Goal: Task Accomplishment & Management: Use online tool/utility

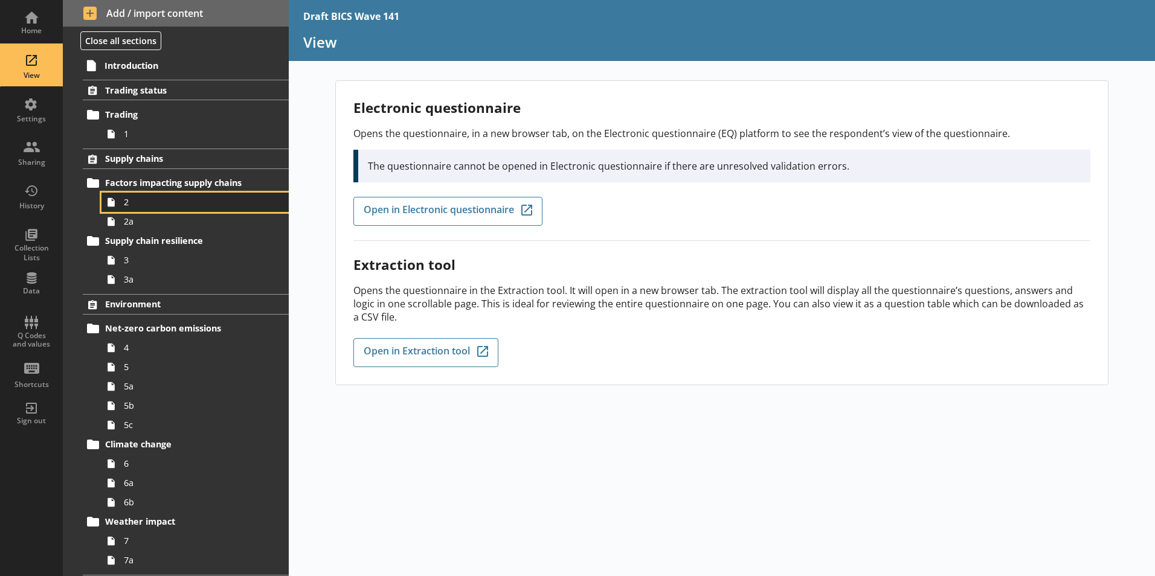
click at [141, 203] on span "2" at bounding box center [191, 201] width 134 height 11
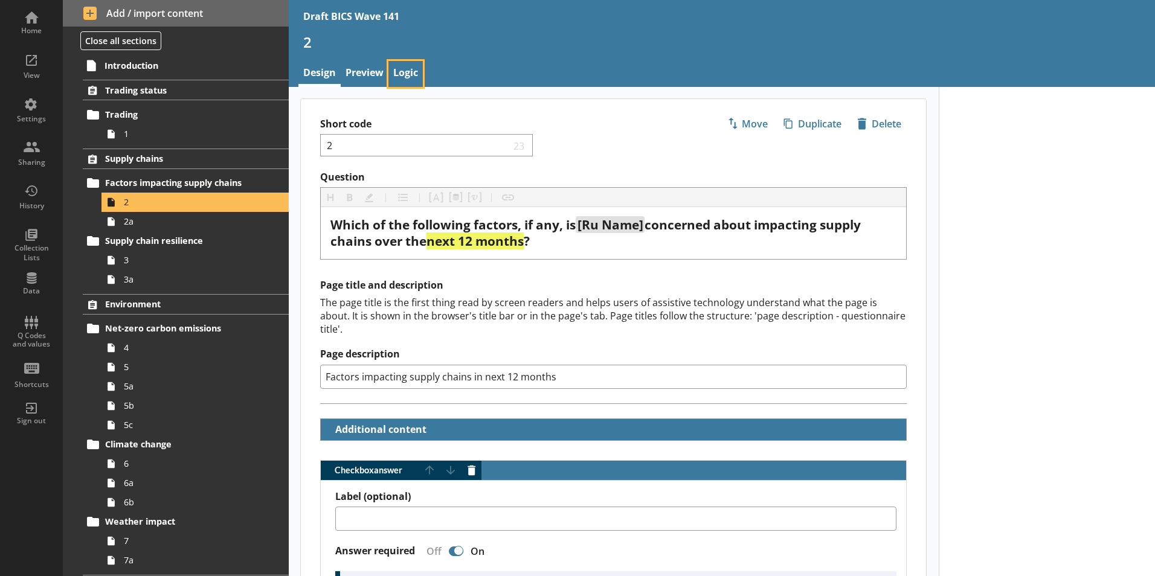
click at [410, 72] on link "Logic" at bounding box center [405, 74] width 34 height 26
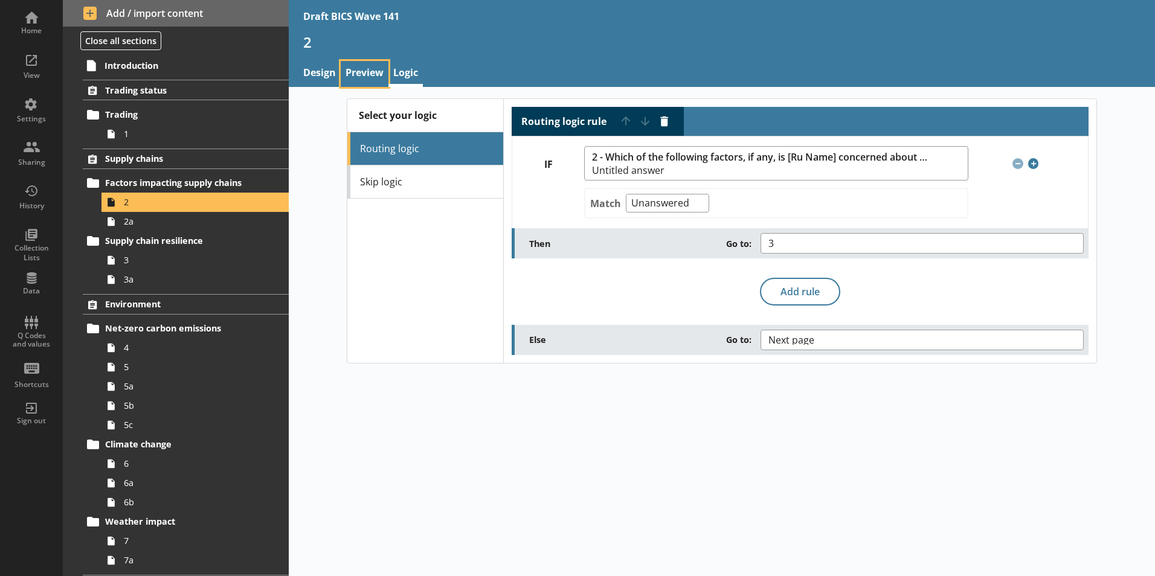
click at [373, 71] on link "Preview" at bounding box center [365, 74] width 48 height 26
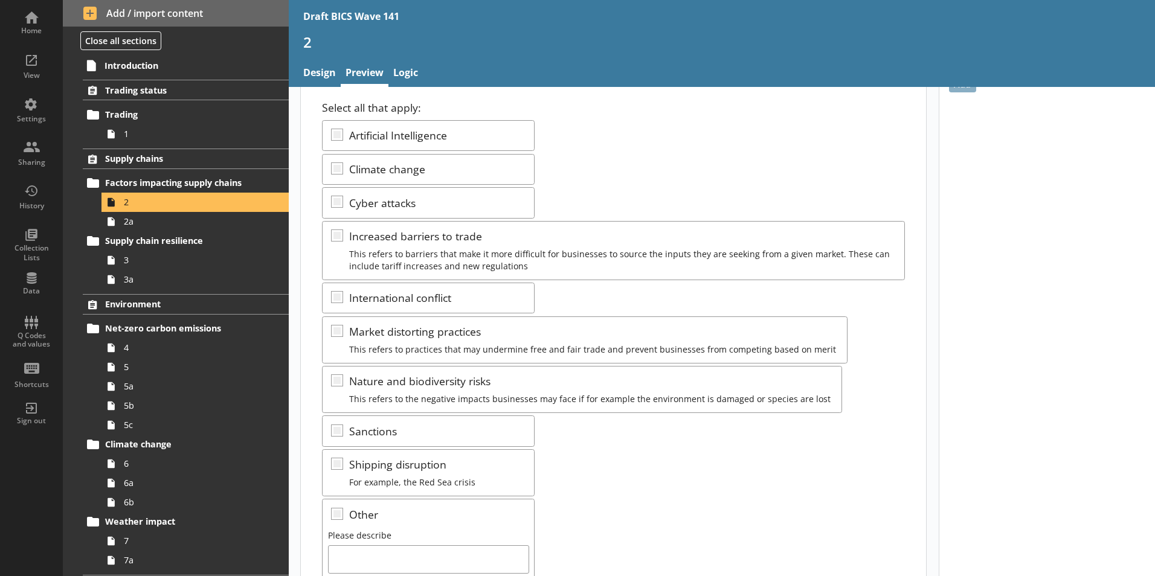
scroll to position [181, 0]
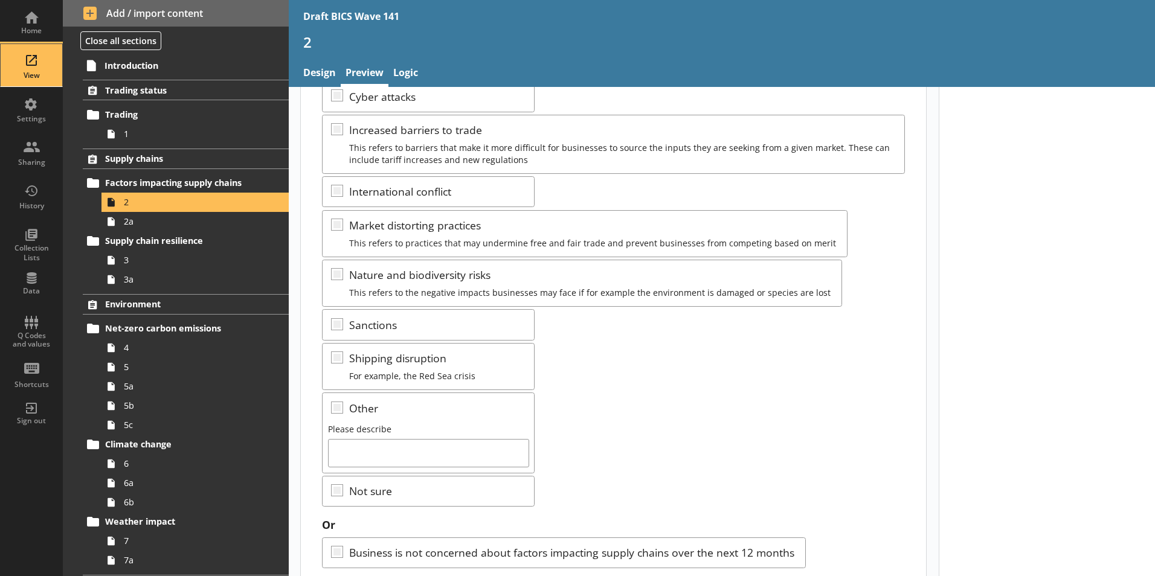
click at [30, 71] on div "View" at bounding box center [31, 76] width 42 height 10
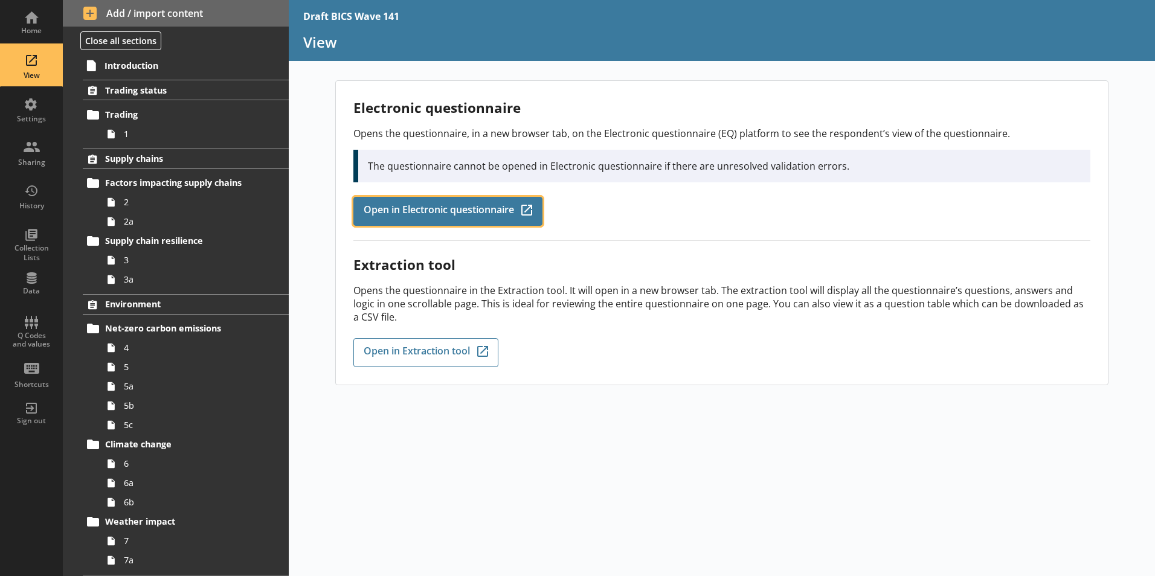
click at [487, 219] on link "Open in Electronic questionnaire Q-Codes_Icon Created with Sketch." at bounding box center [447, 211] width 189 height 29
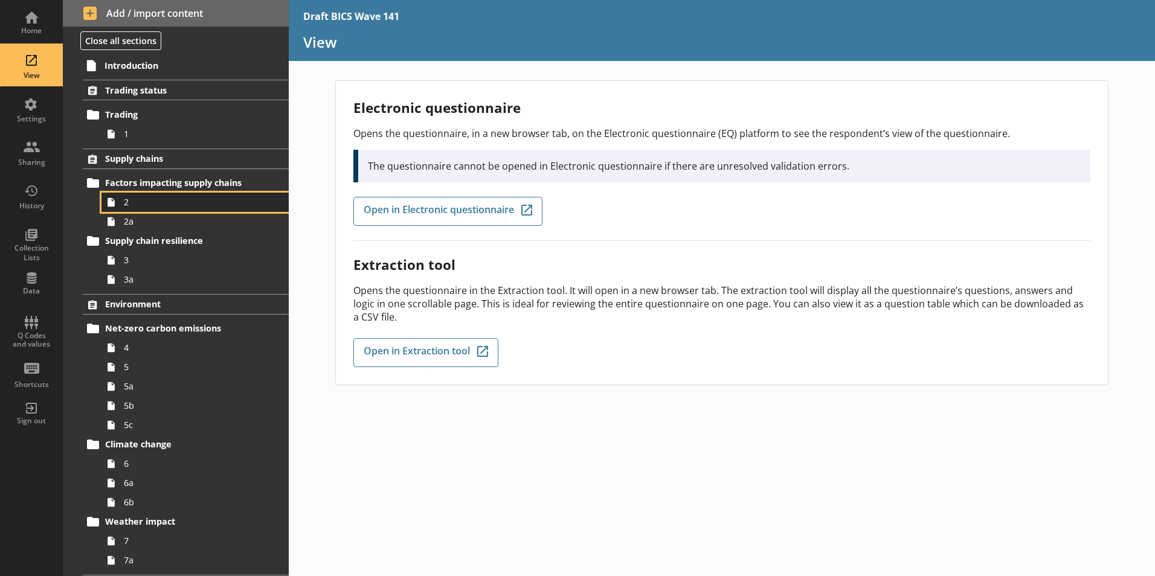
click at [123, 208] on link "2" at bounding box center [194, 202] width 187 height 19
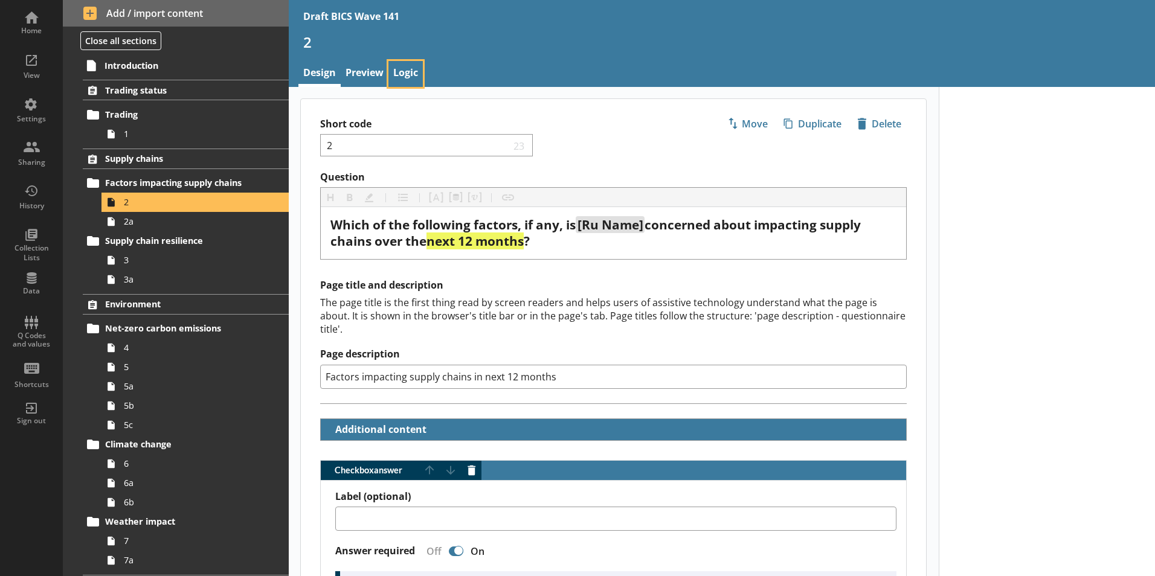
click at [408, 76] on link "Logic" at bounding box center [405, 74] width 34 height 26
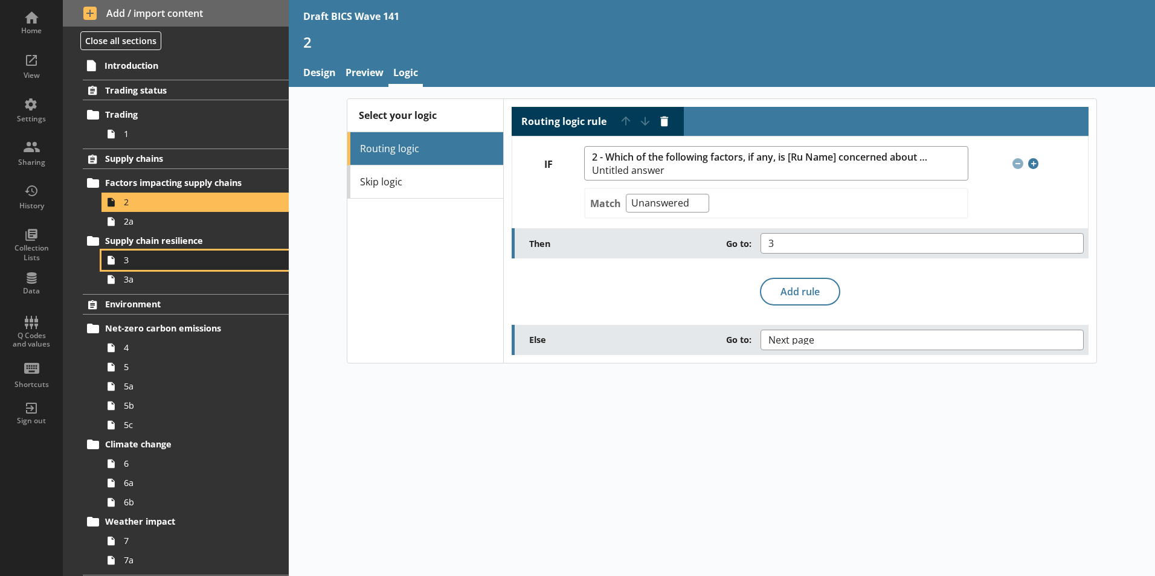
click at [134, 263] on span "3" at bounding box center [191, 259] width 134 height 11
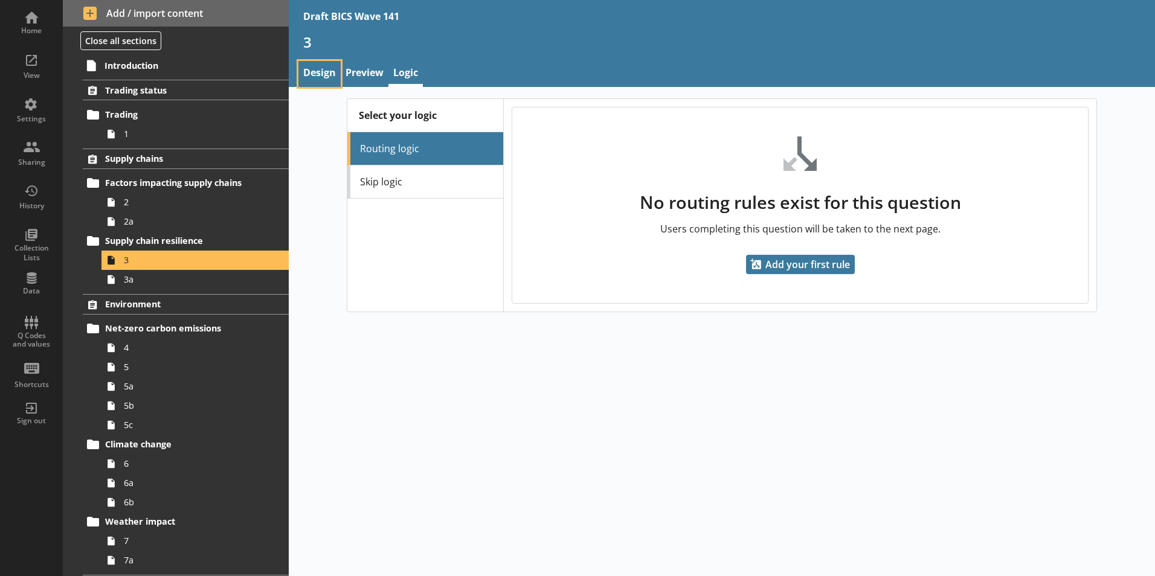
click at [310, 69] on link "Design" at bounding box center [319, 74] width 42 height 26
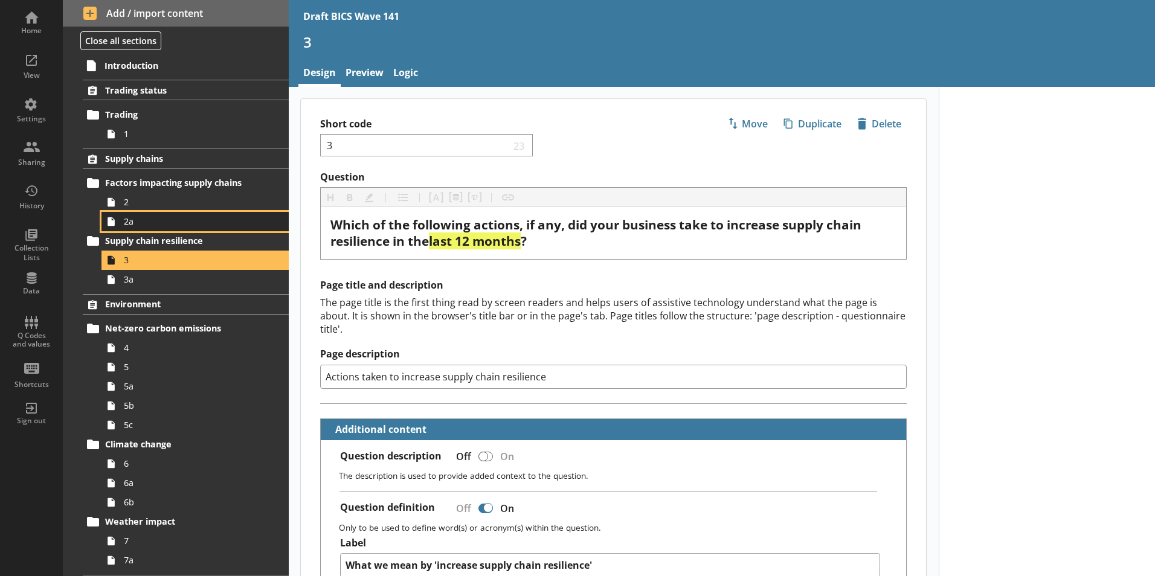
click at [131, 227] on span "2a" at bounding box center [191, 221] width 134 height 11
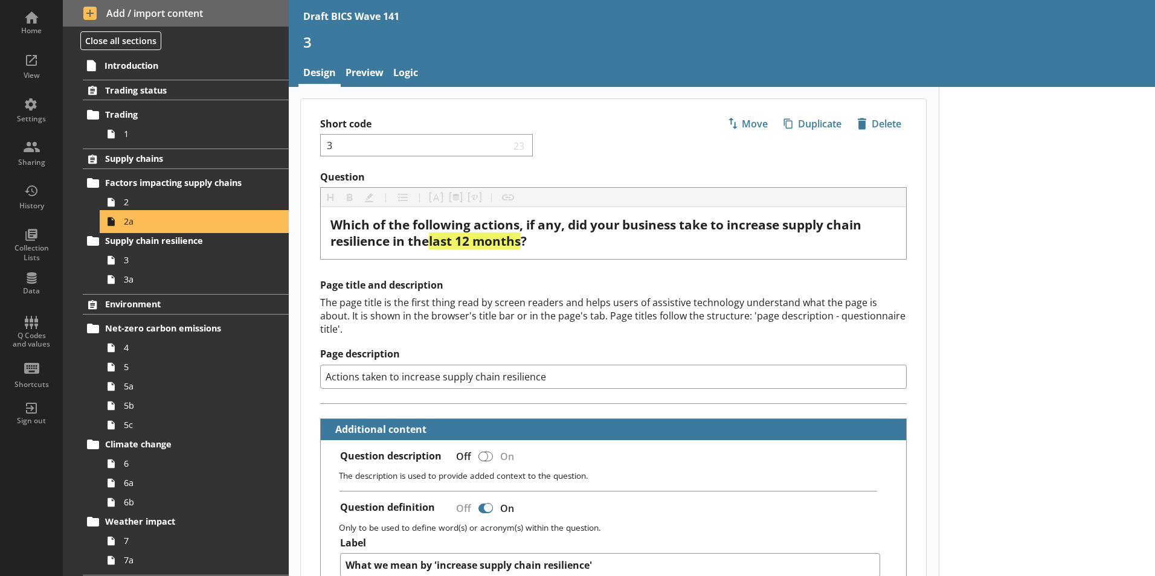
type textarea "x"
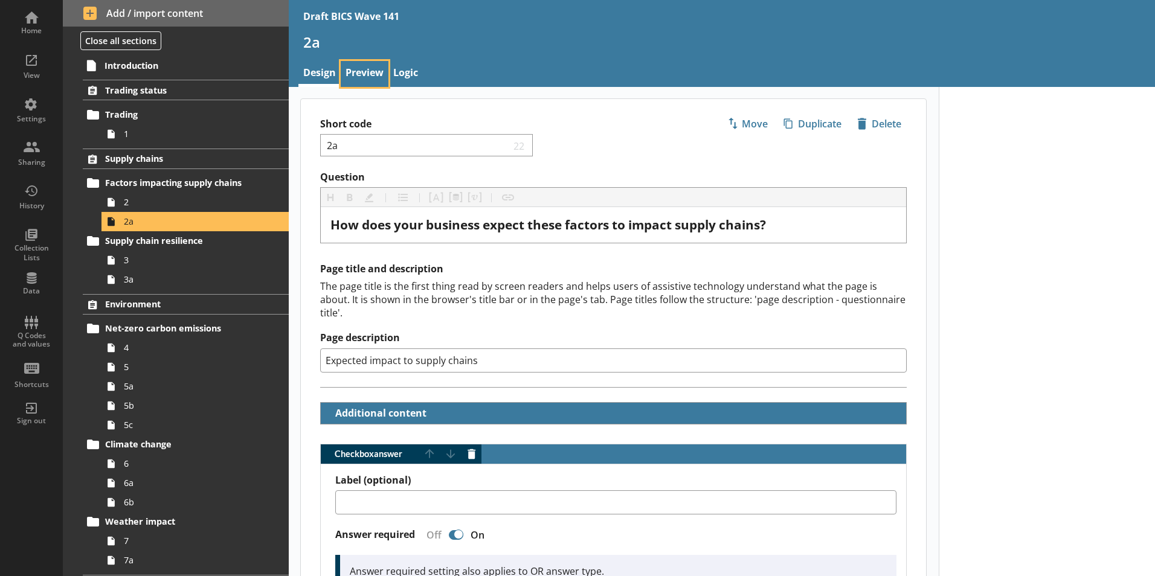
click at [369, 74] on link "Preview" at bounding box center [365, 74] width 48 height 26
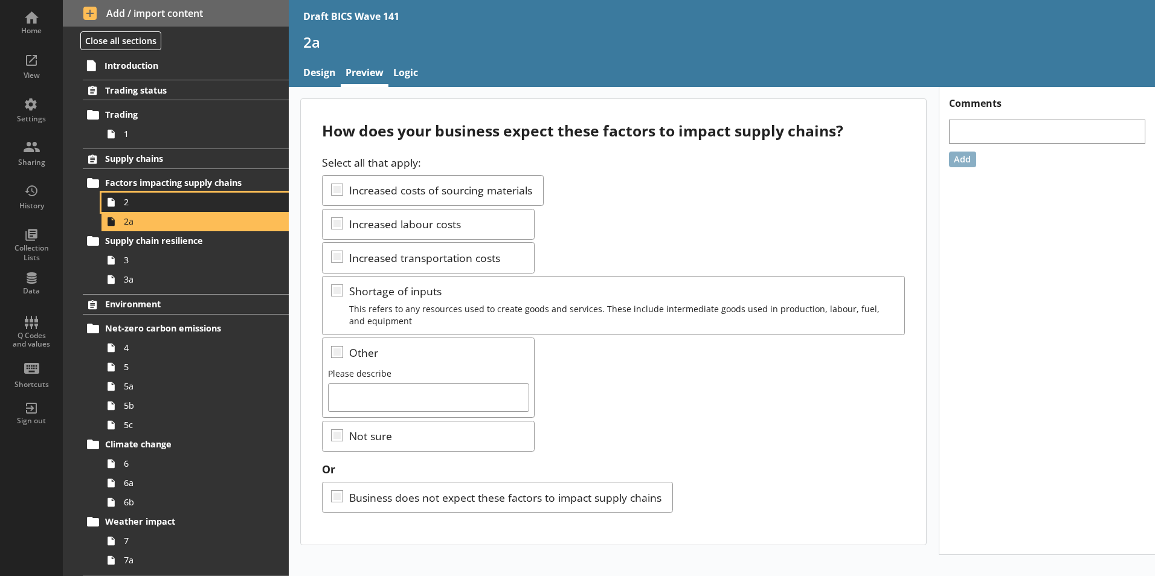
click at [134, 207] on span "2" at bounding box center [191, 201] width 134 height 11
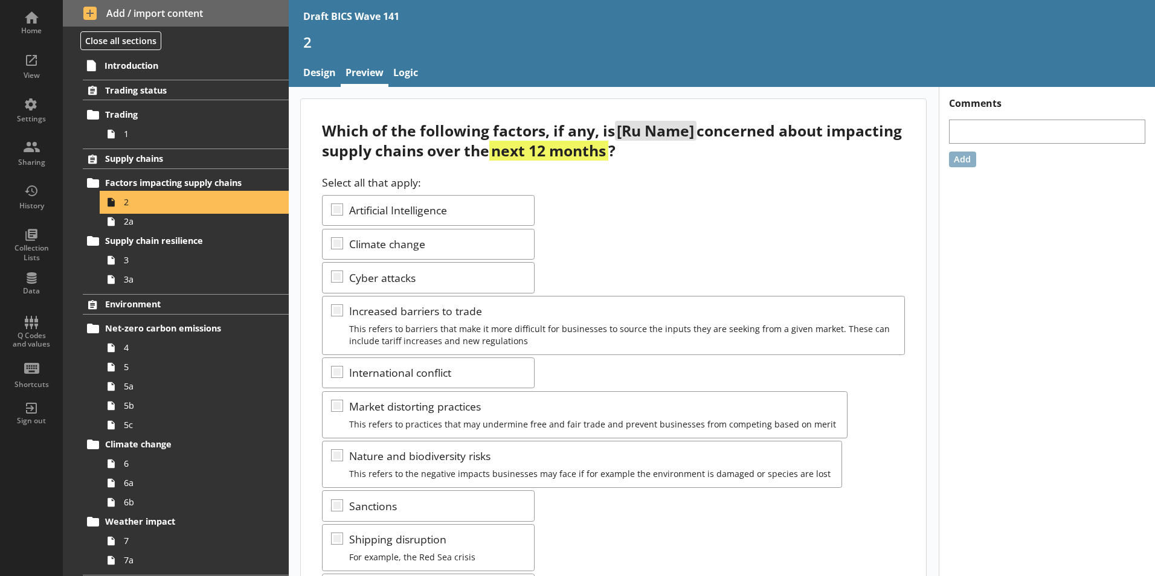
click at [135, 207] on span "2" at bounding box center [191, 201] width 134 height 11
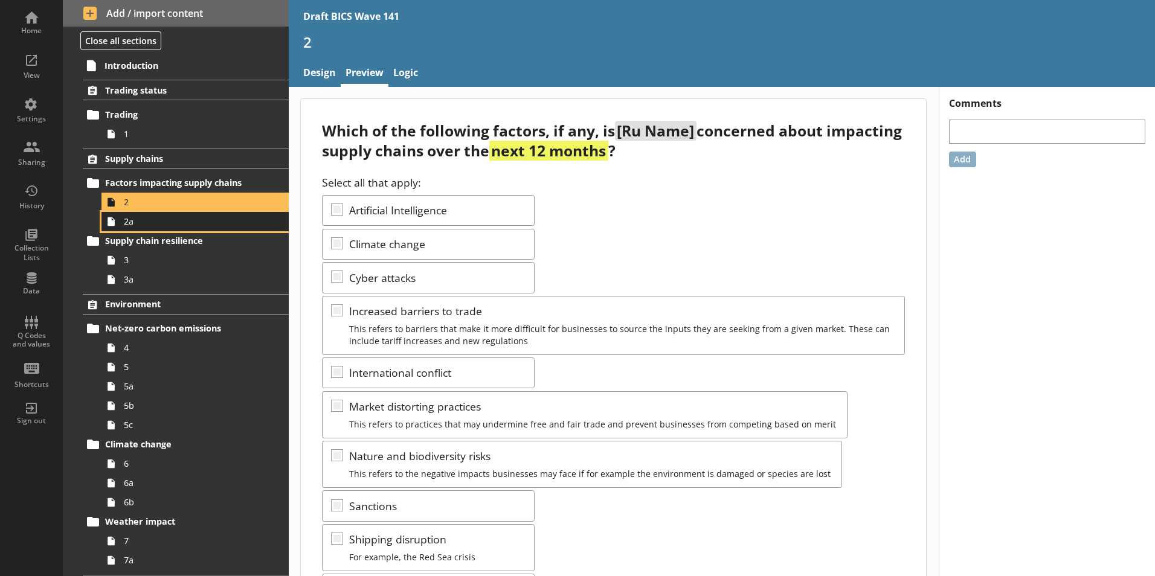
click at [145, 228] on link "2a" at bounding box center [194, 221] width 187 height 19
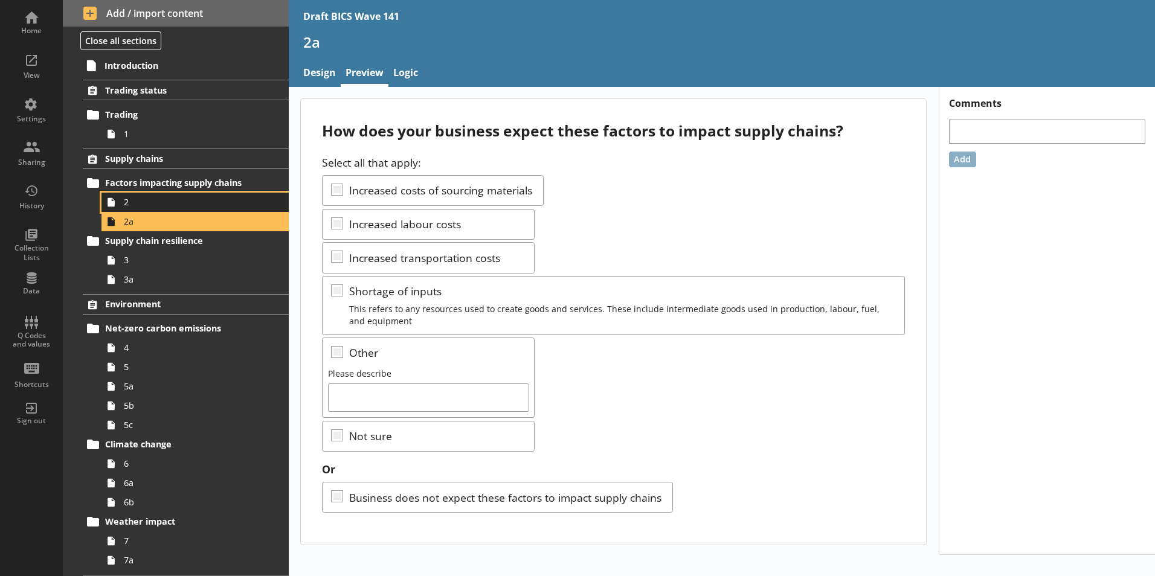
click at [117, 207] on icon at bounding box center [110, 202] width 19 height 19
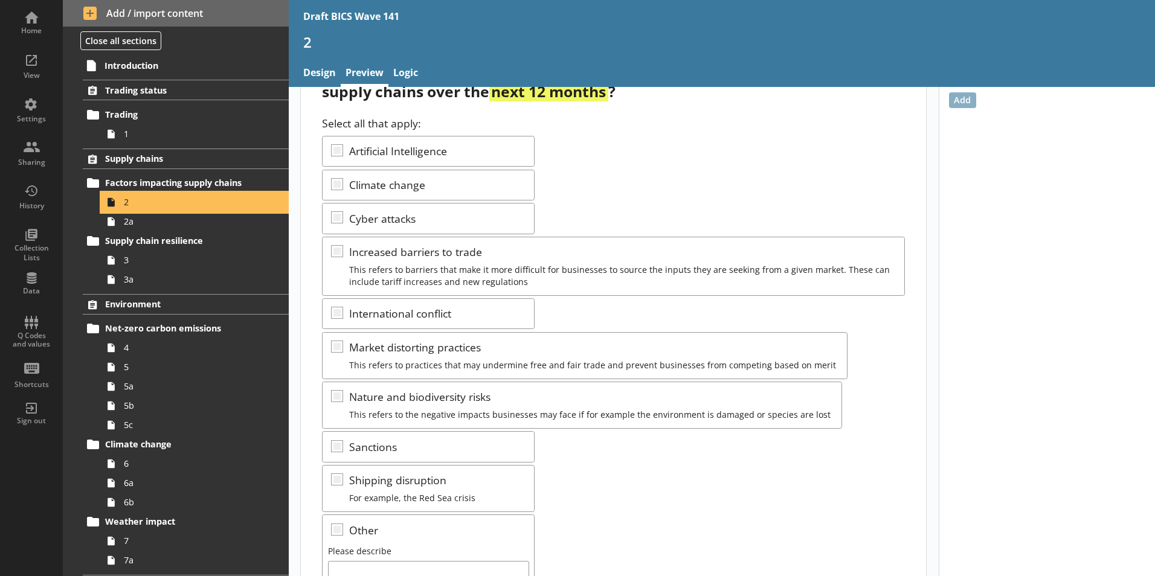
scroll to position [215, 0]
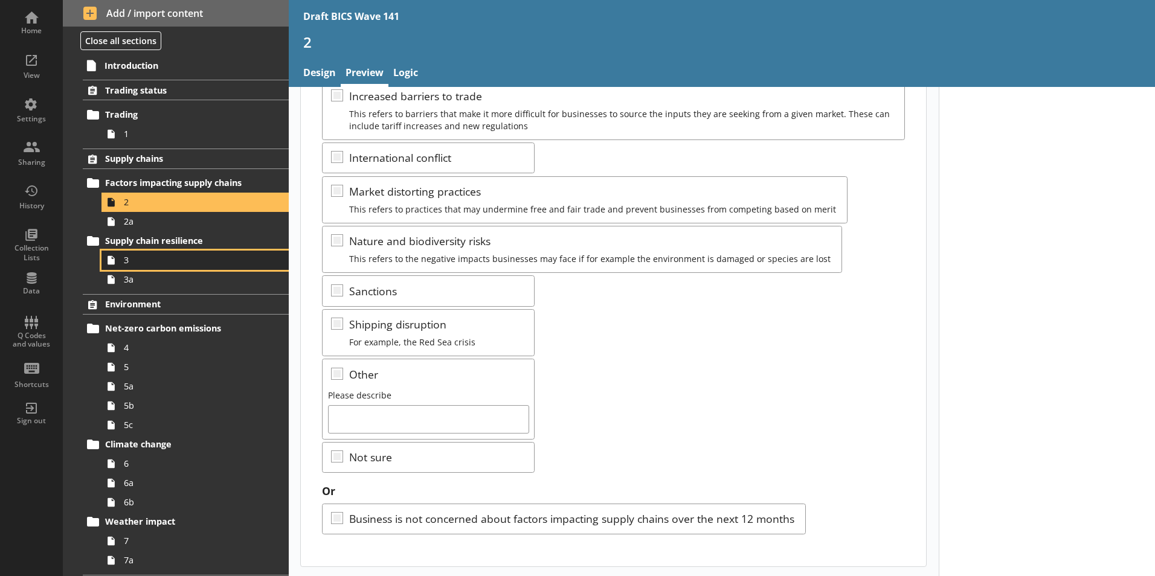
click at [143, 263] on span "3" at bounding box center [191, 259] width 134 height 11
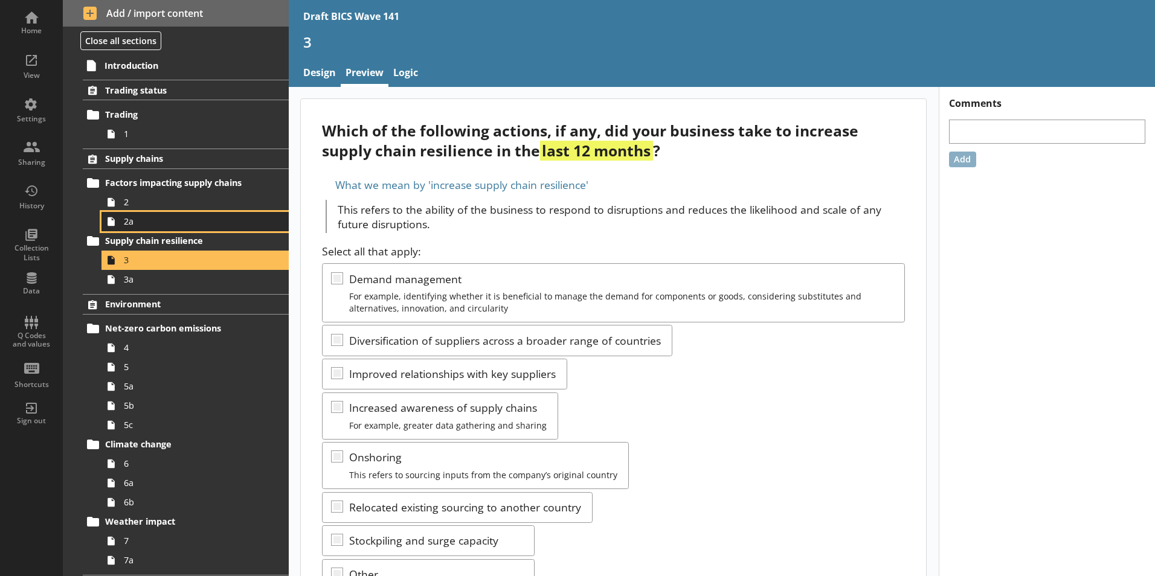
click at [125, 228] on link "2a" at bounding box center [194, 221] width 187 height 19
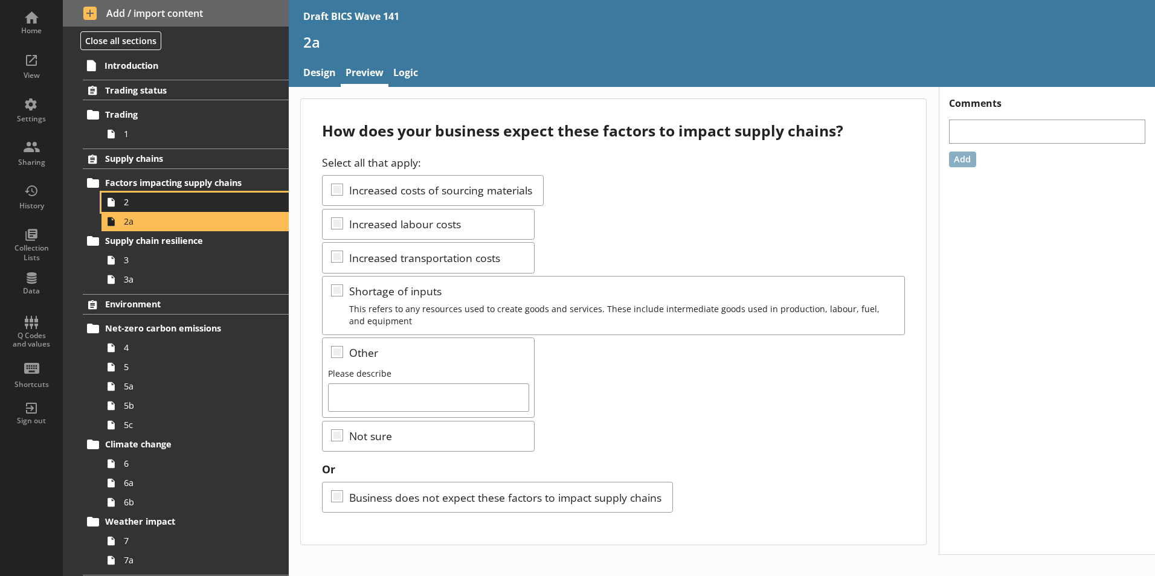
click at [129, 207] on span "2" at bounding box center [191, 201] width 134 height 11
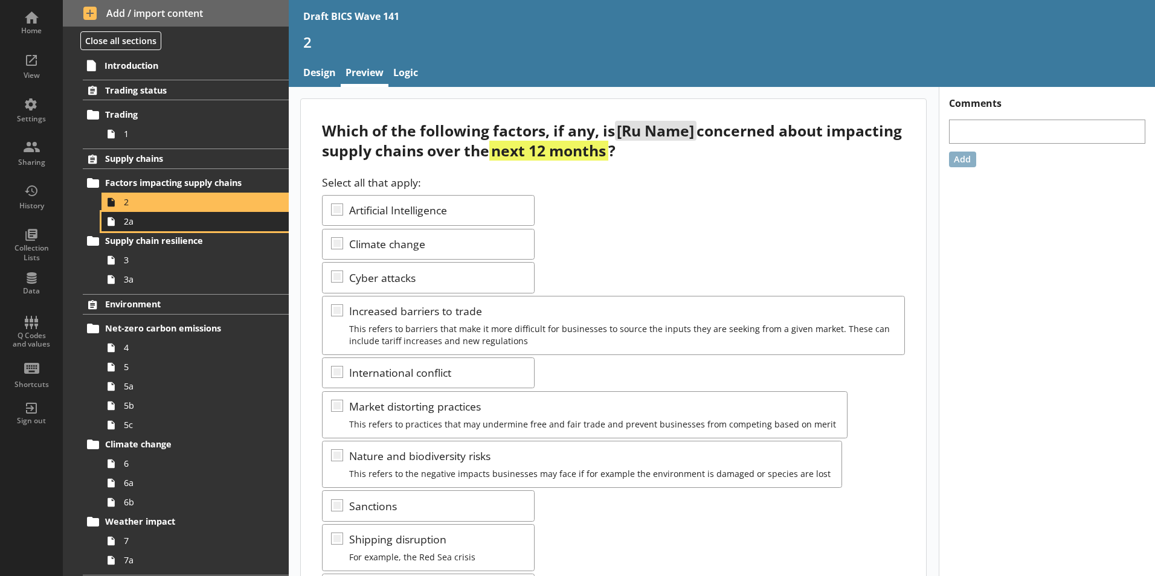
click at [149, 227] on span "2a" at bounding box center [191, 221] width 134 height 11
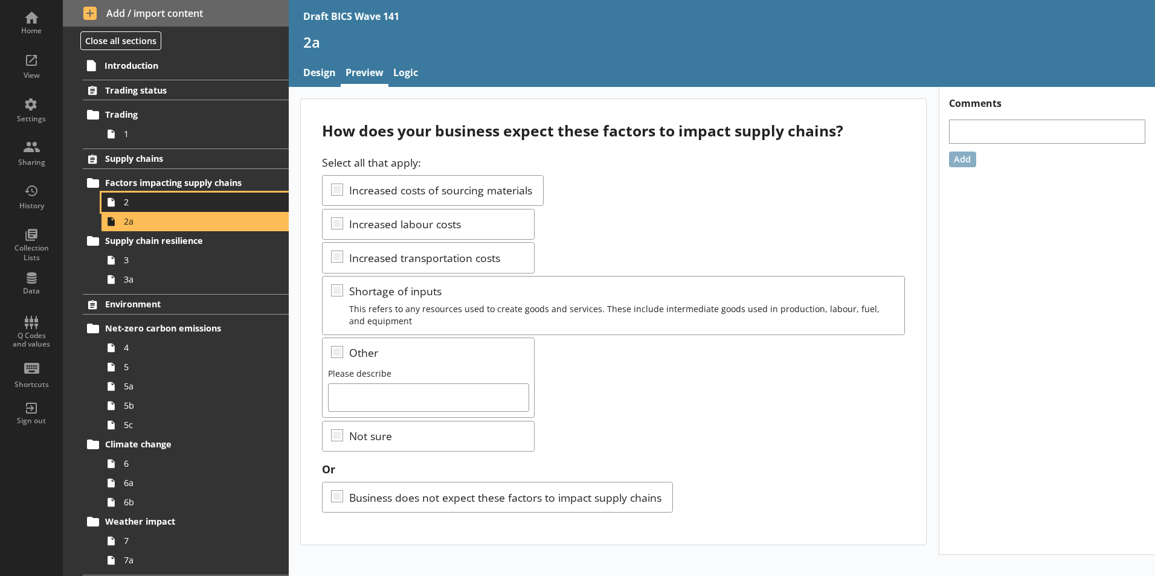
click at [162, 208] on span "2" at bounding box center [191, 201] width 134 height 11
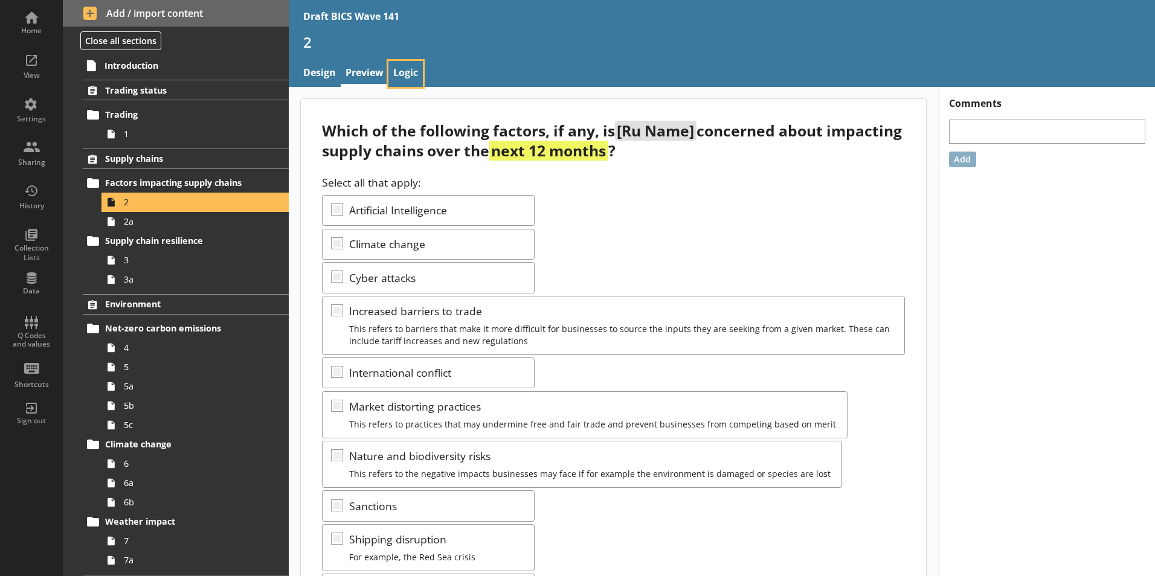
click at [407, 76] on link "Logic" at bounding box center [405, 74] width 34 height 26
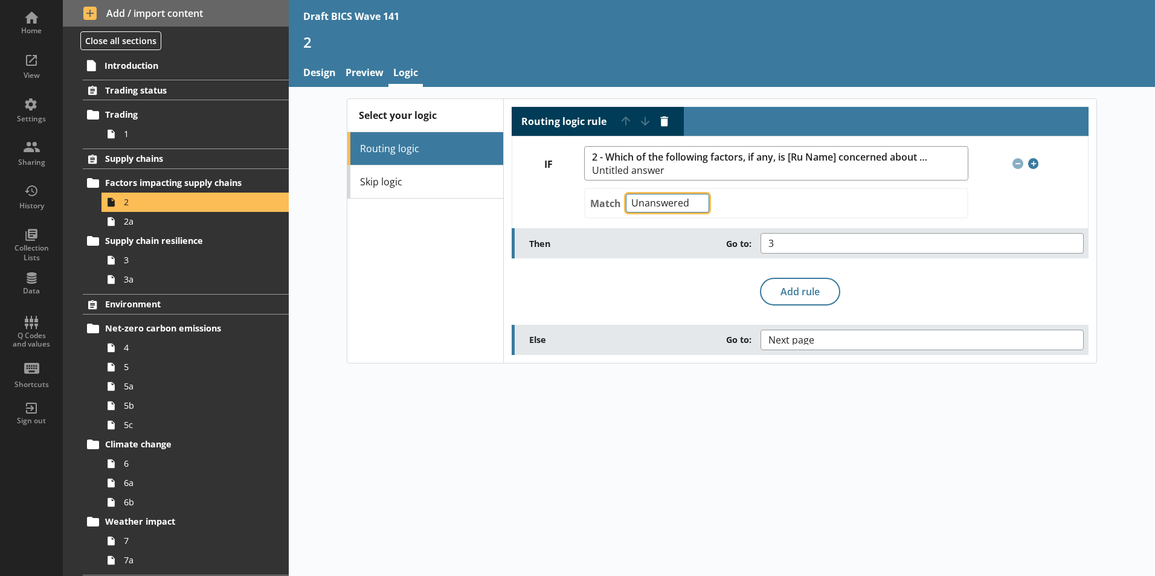
click at [697, 205] on select "Any of Not any of All of Count of Unanswered" at bounding box center [667, 203] width 83 height 19
click at [698, 205] on select "Any of Not any of All of Count of Unanswered" at bounding box center [667, 203] width 83 height 19
click at [356, 72] on link "Preview" at bounding box center [365, 74] width 48 height 26
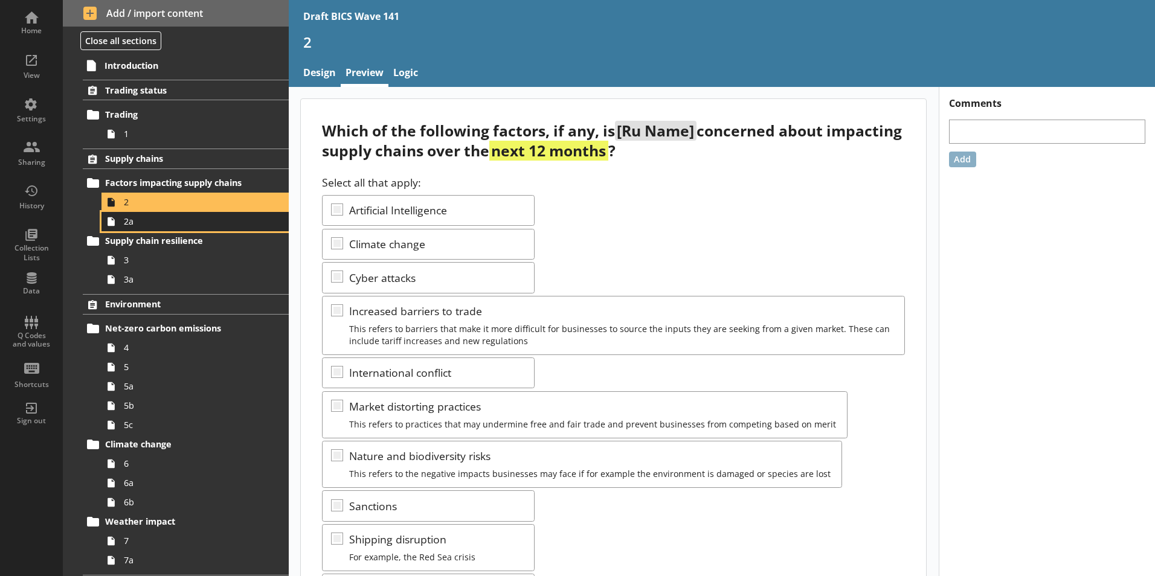
click at [134, 222] on span "2a" at bounding box center [191, 221] width 134 height 11
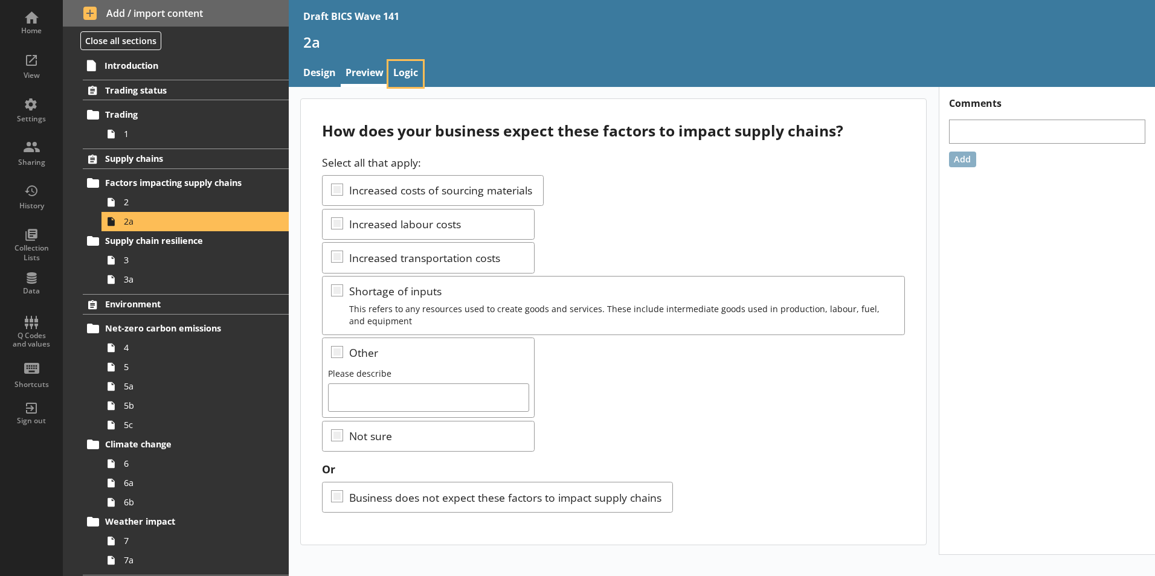
click at [405, 76] on link "Logic" at bounding box center [405, 74] width 34 height 26
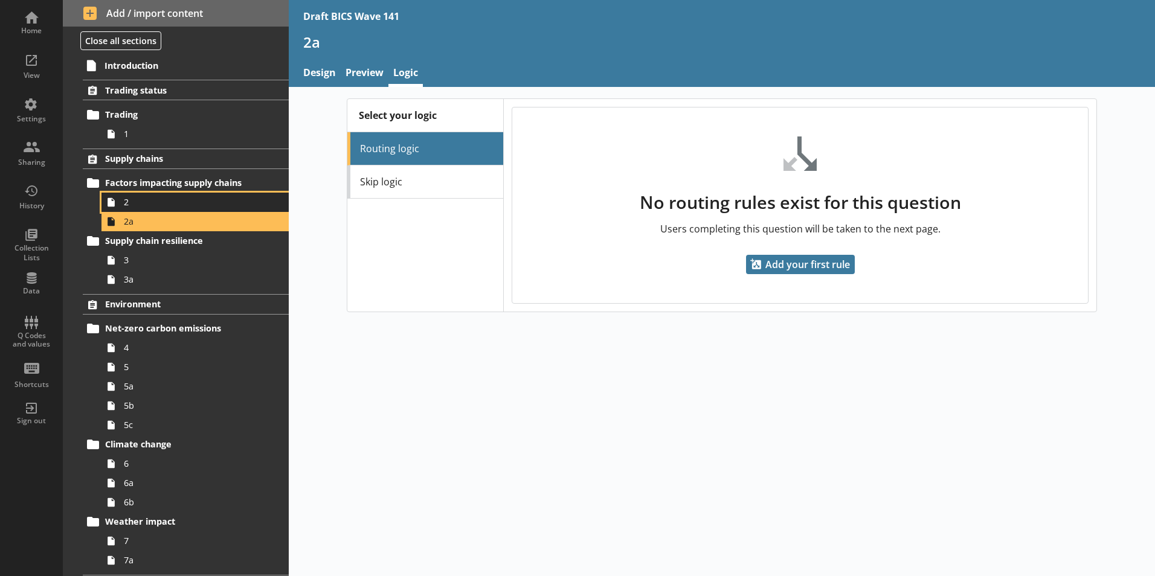
click at [148, 210] on link "2" at bounding box center [194, 202] width 187 height 19
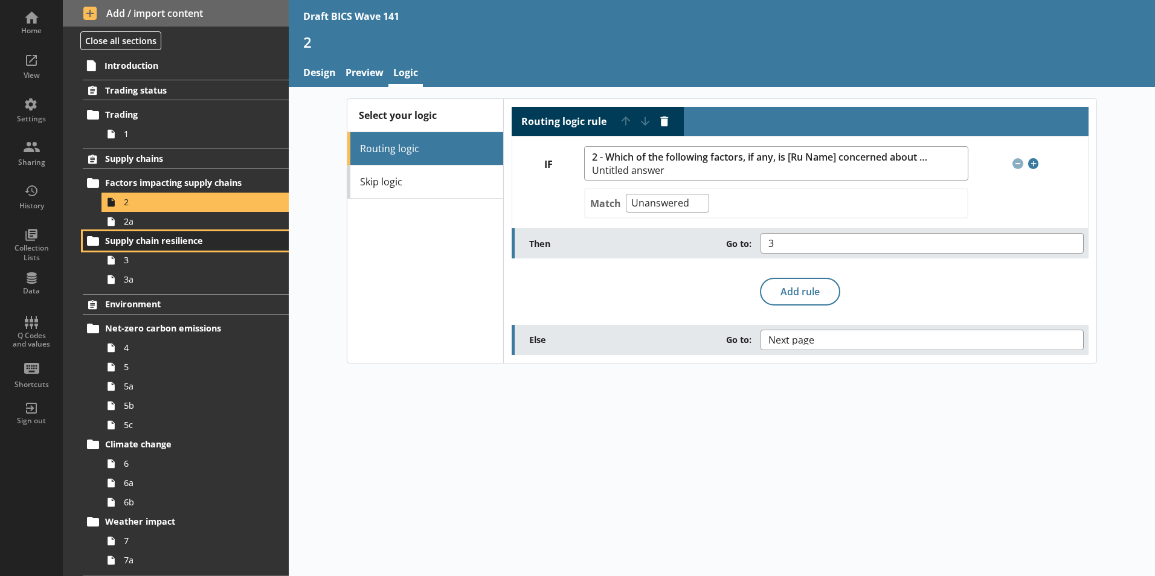
click at [155, 250] on link "Supply chain resilience" at bounding box center [186, 240] width 206 height 19
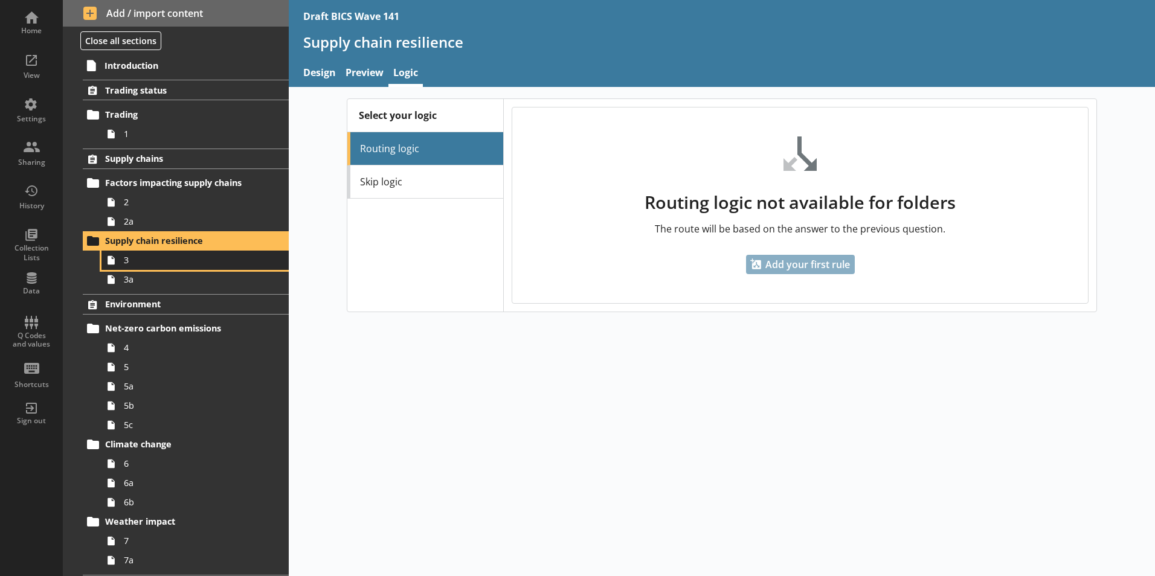
click at [156, 268] on link "3" at bounding box center [194, 260] width 187 height 19
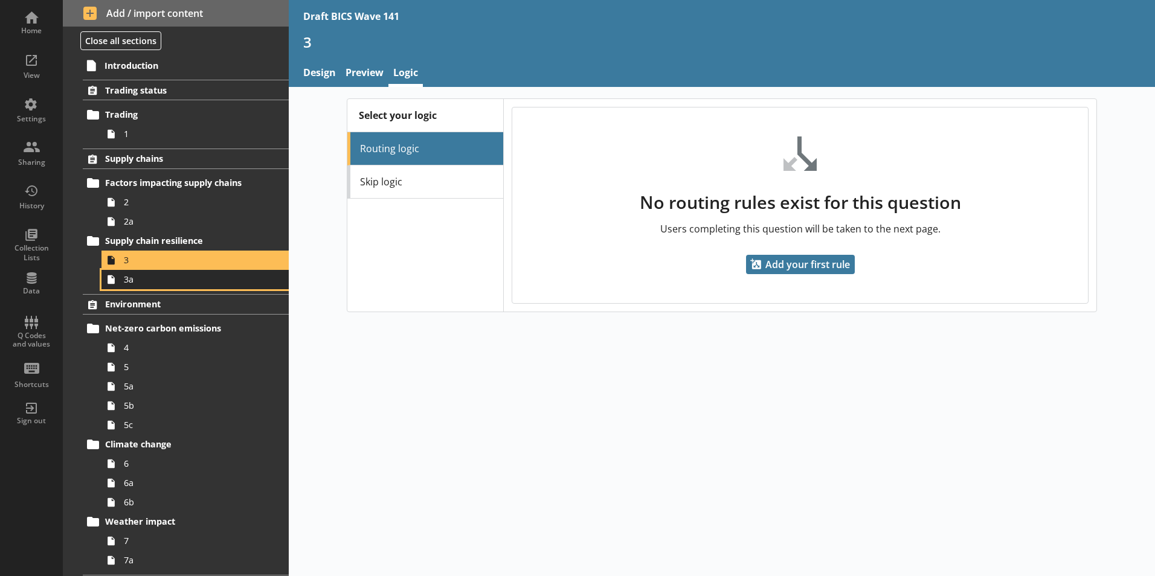
click at [163, 284] on span "3a" at bounding box center [191, 279] width 134 height 11
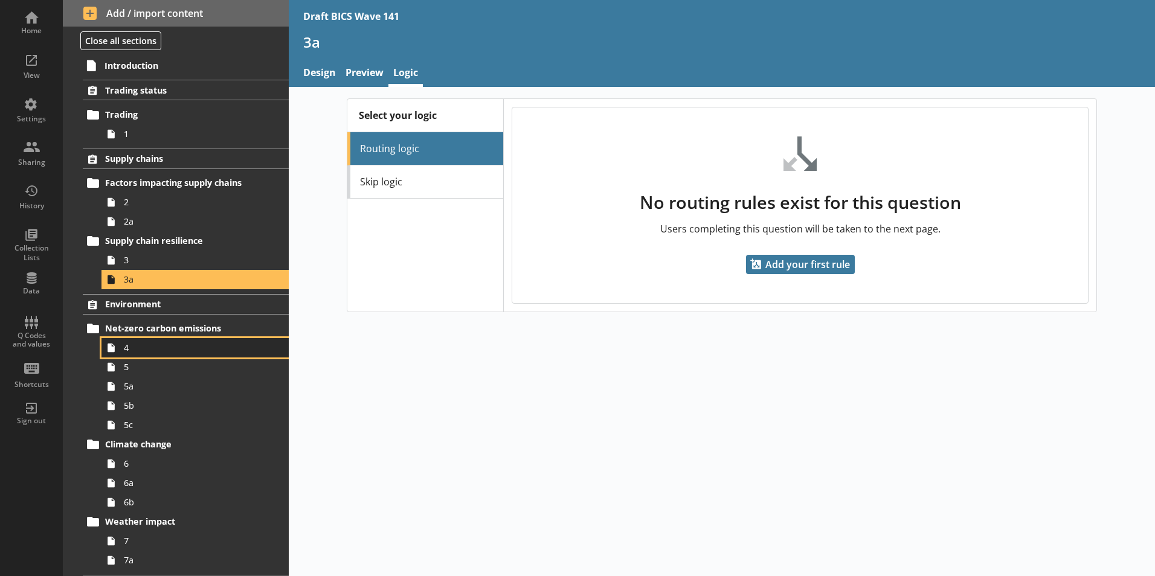
click at [149, 349] on span "4" at bounding box center [191, 347] width 134 height 11
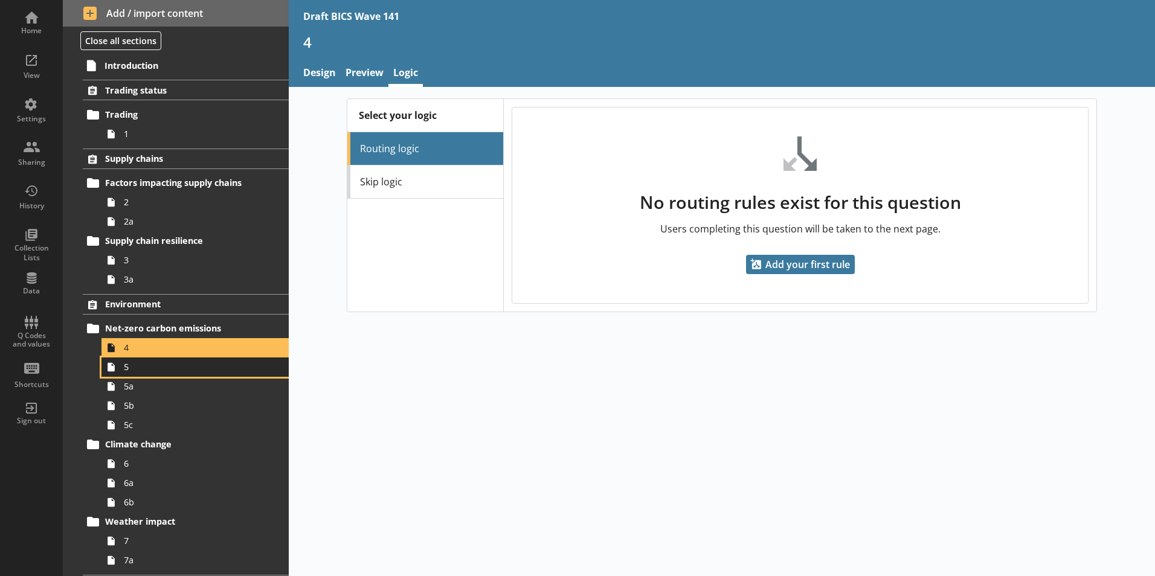
click at [146, 372] on span "5" at bounding box center [191, 366] width 134 height 11
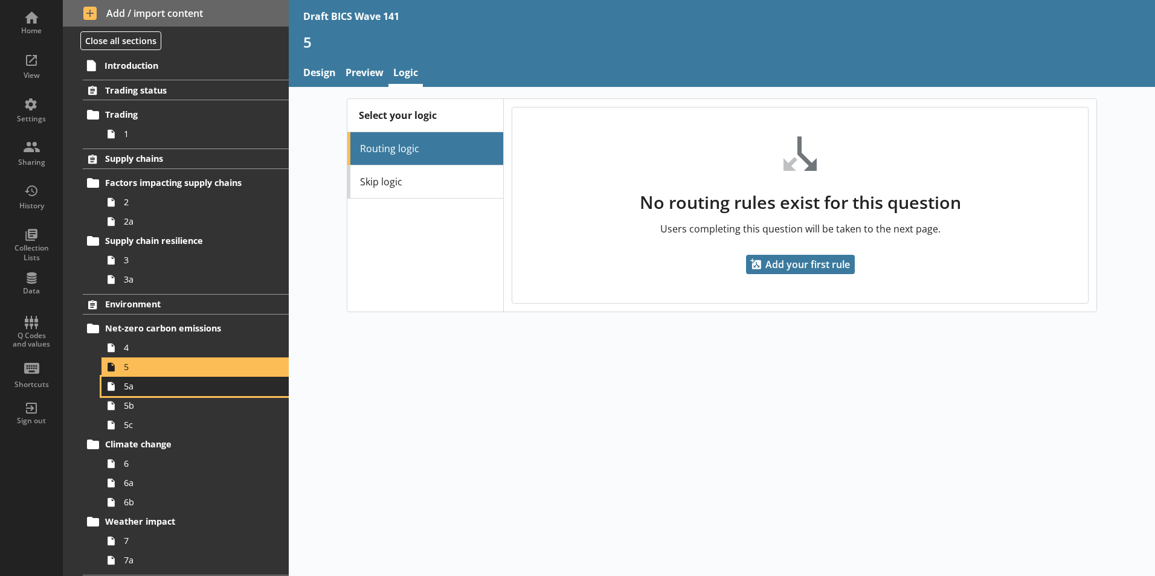
click at [143, 394] on link "5a" at bounding box center [194, 386] width 187 height 19
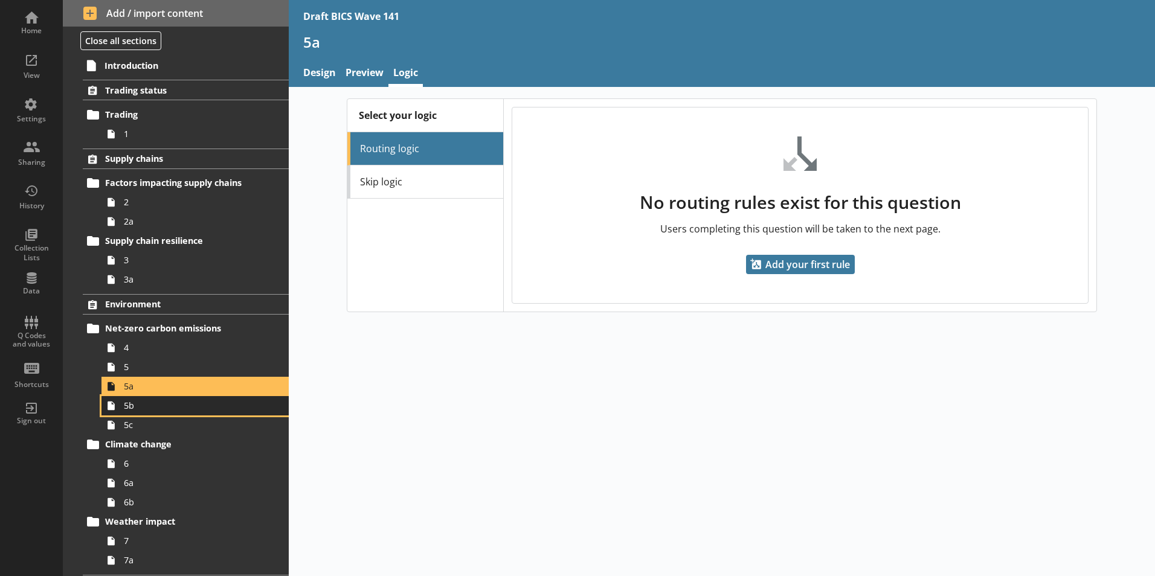
click at [141, 413] on link "5b" at bounding box center [194, 405] width 187 height 19
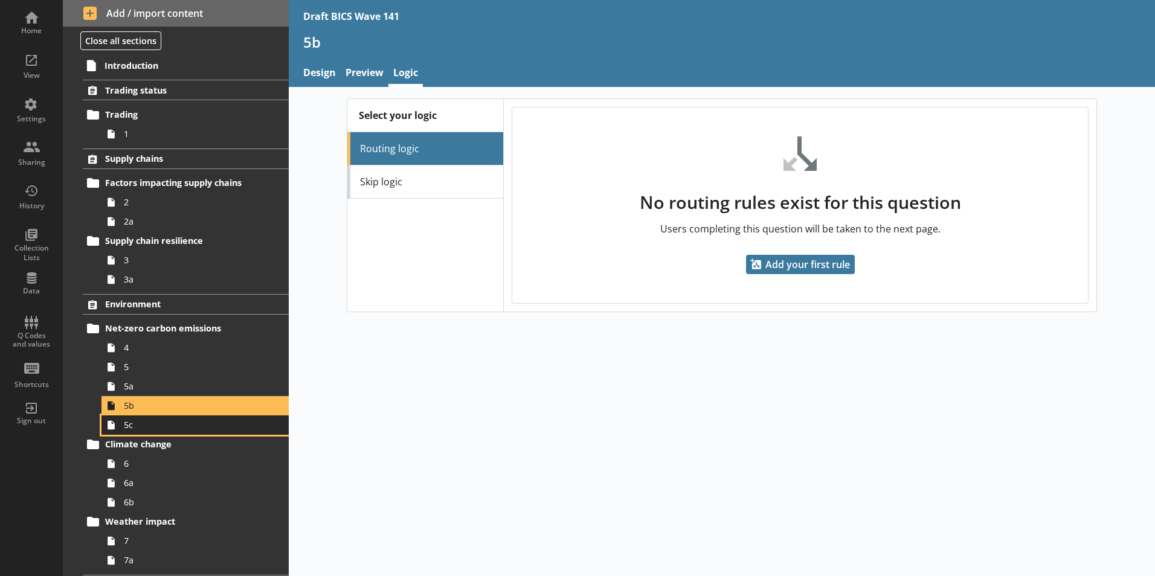
click at [138, 428] on span "5c" at bounding box center [191, 424] width 134 height 11
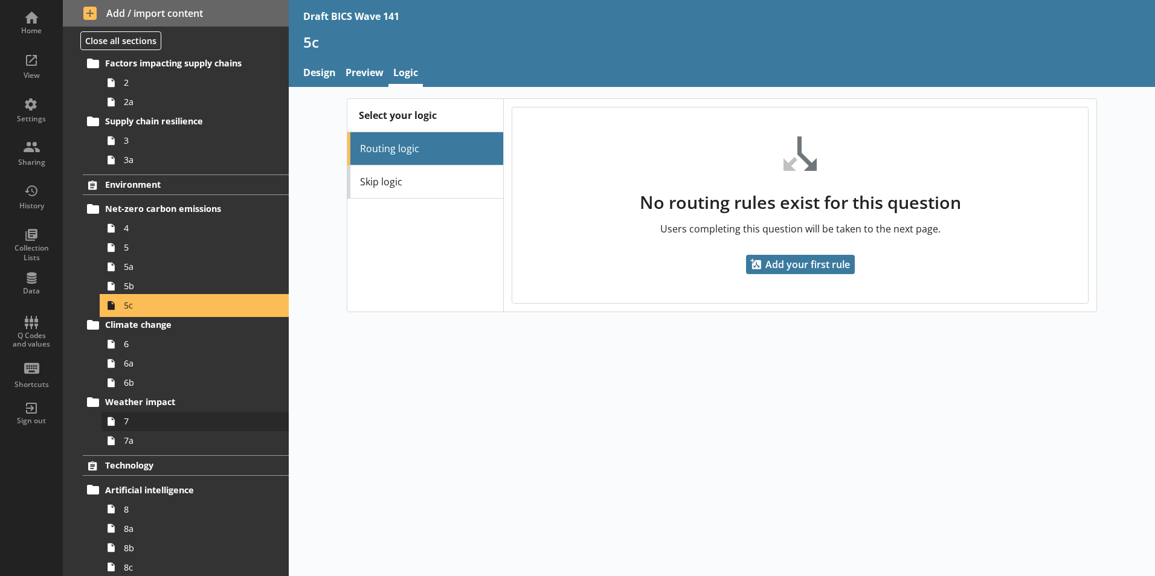
scroll to position [121, 0]
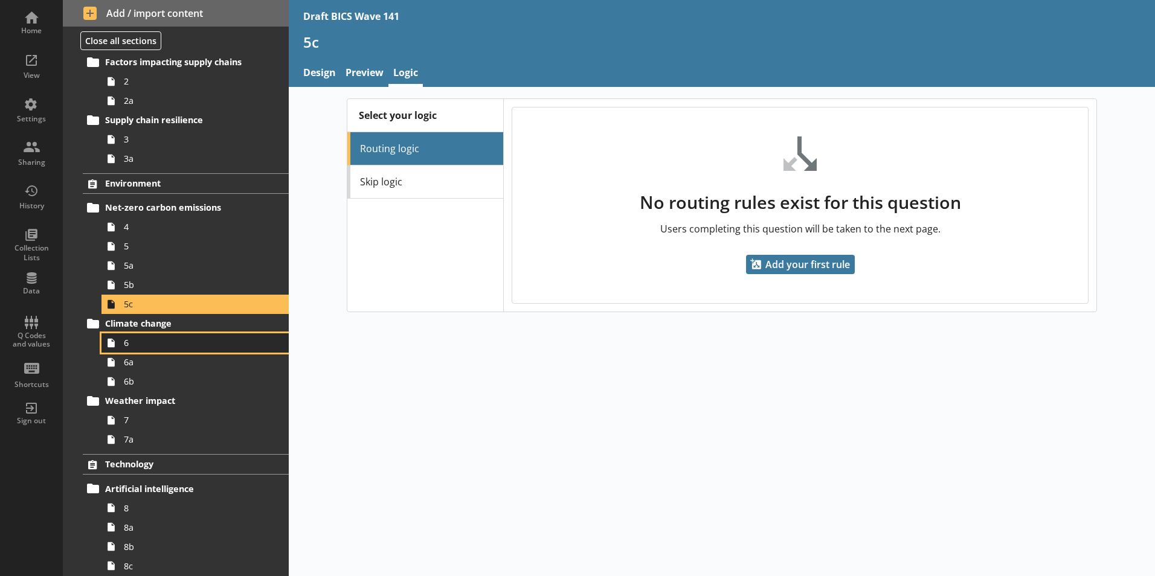
click at [129, 342] on span "6" at bounding box center [191, 342] width 134 height 11
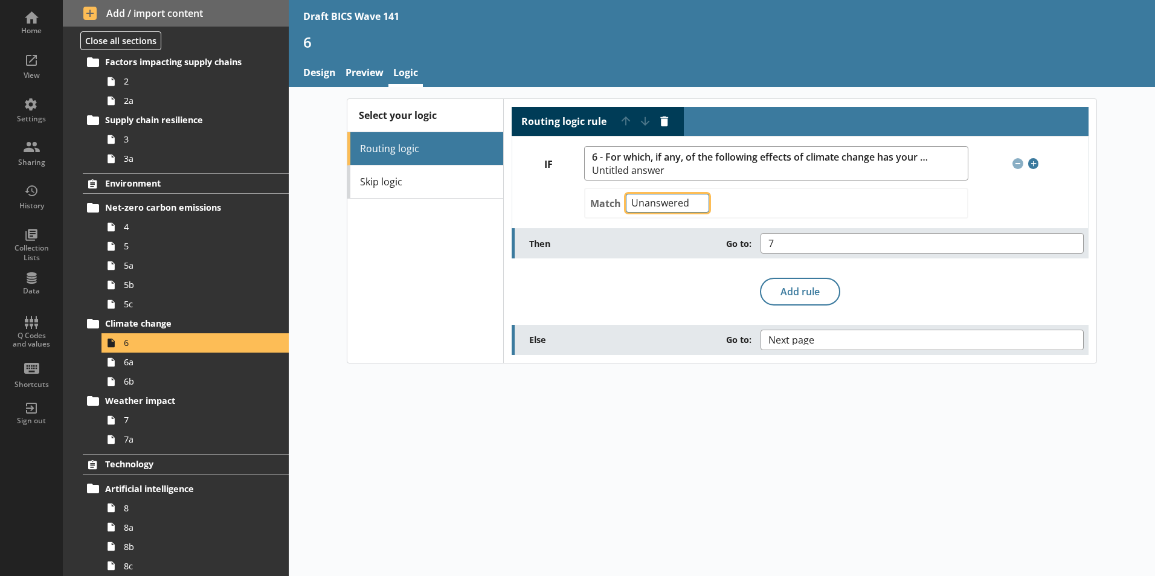
click at [694, 204] on select "Any of Not any of All of Count of Unanswered" at bounding box center [667, 203] width 83 height 19
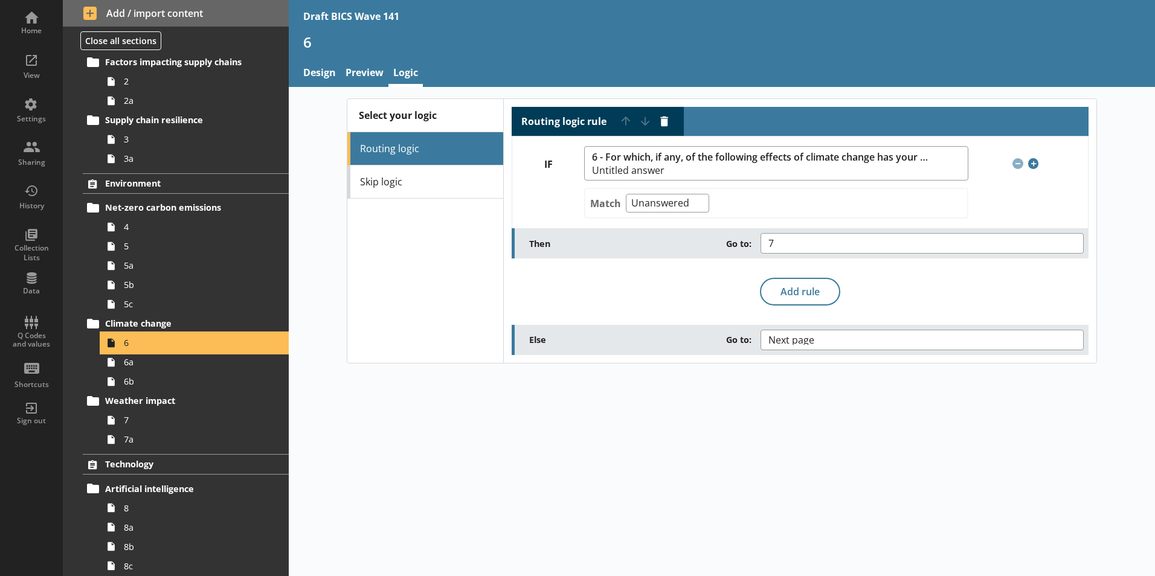
click at [208, 340] on span "6" at bounding box center [191, 342] width 134 height 11
click at [371, 72] on link "Preview" at bounding box center [365, 74] width 48 height 26
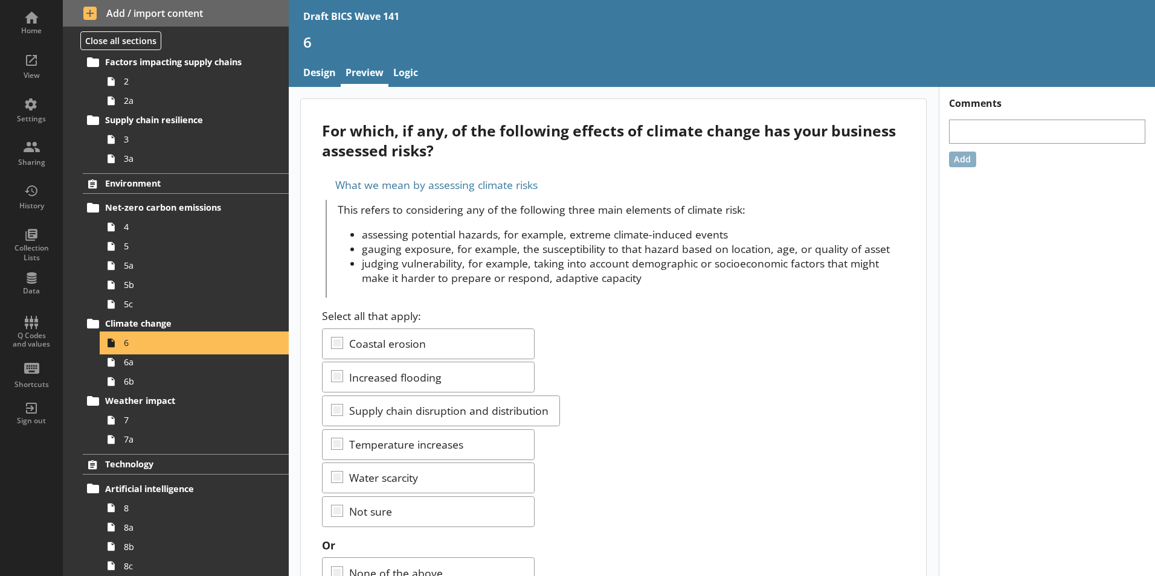
click at [178, 342] on span "6" at bounding box center [191, 342] width 134 height 11
click at [399, 71] on link "Logic" at bounding box center [405, 74] width 34 height 26
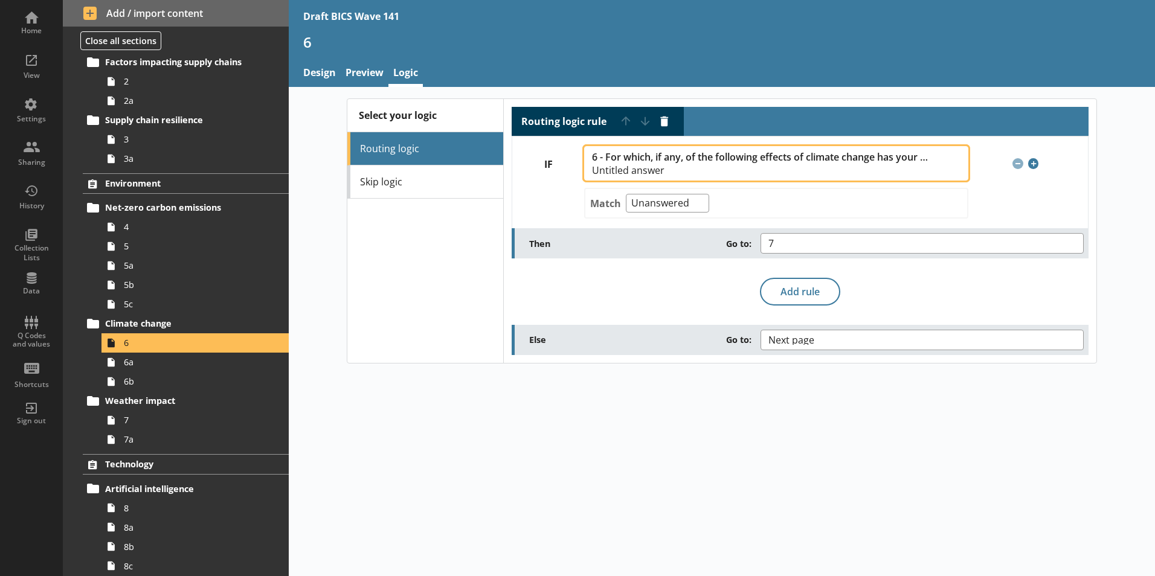
click at [880, 165] on span "6 - For which, if any, of the following effects of climate change has your busi…" at bounding box center [770, 164] width 356 height 24
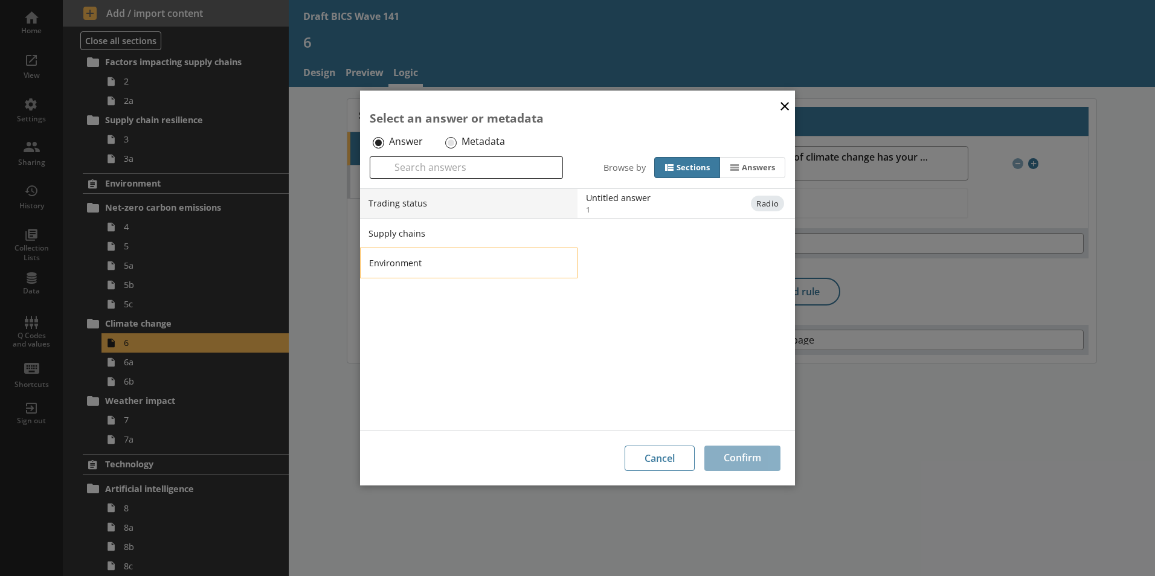
click at [423, 265] on li "Environment" at bounding box center [468, 263] width 217 height 30
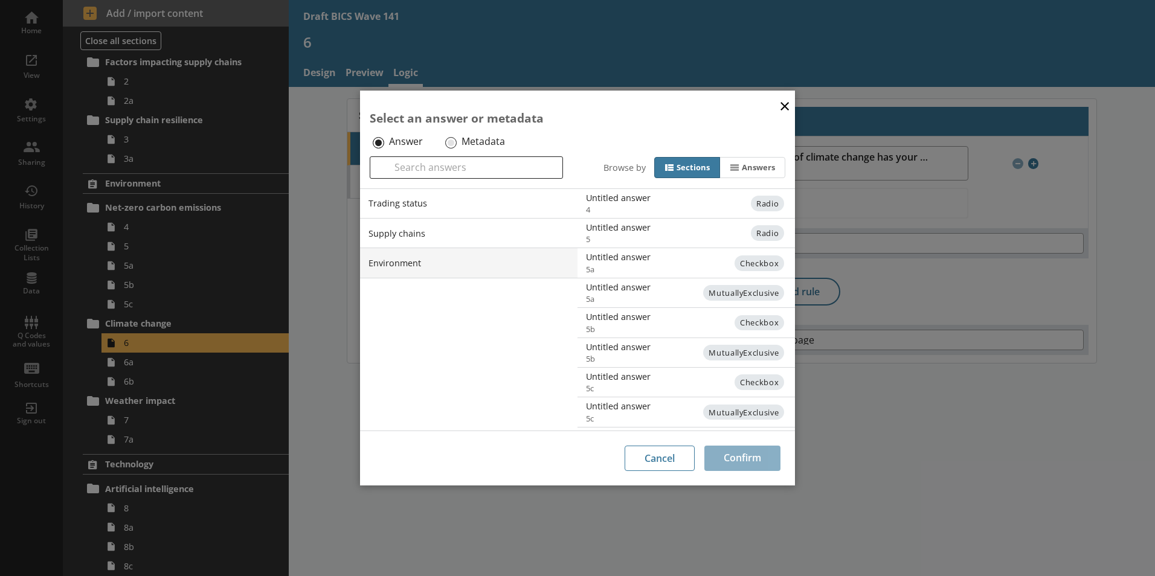
scroll to position [57, 0]
click at [630, 388] on span "6" at bounding box center [696, 391] width 219 height 11
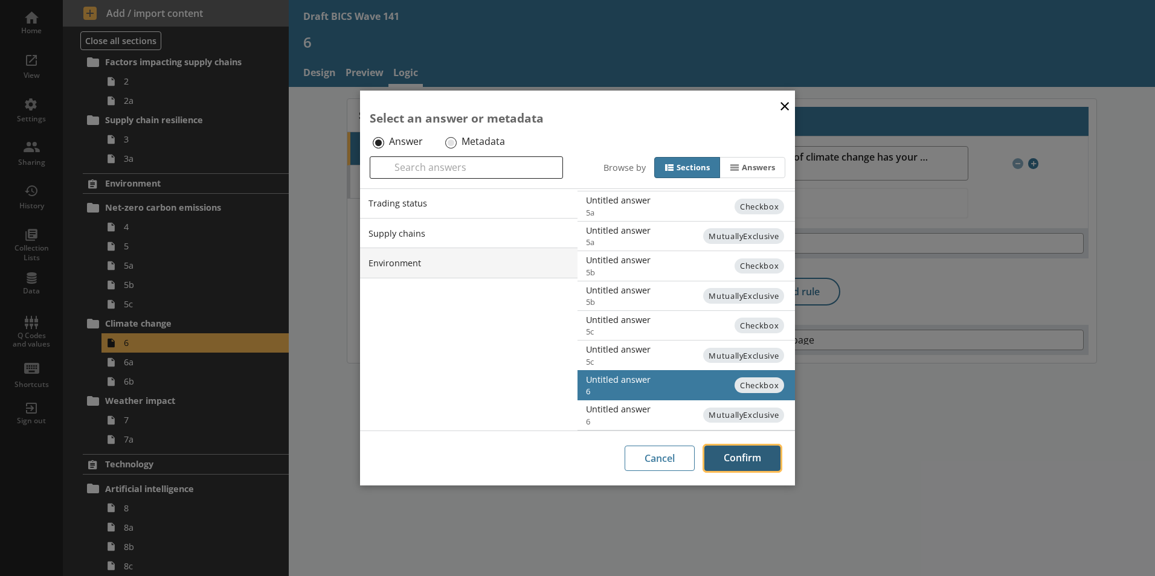
click at [757, 462] on button "Confirm" at bounding box center [742, 458] width 76 height 25
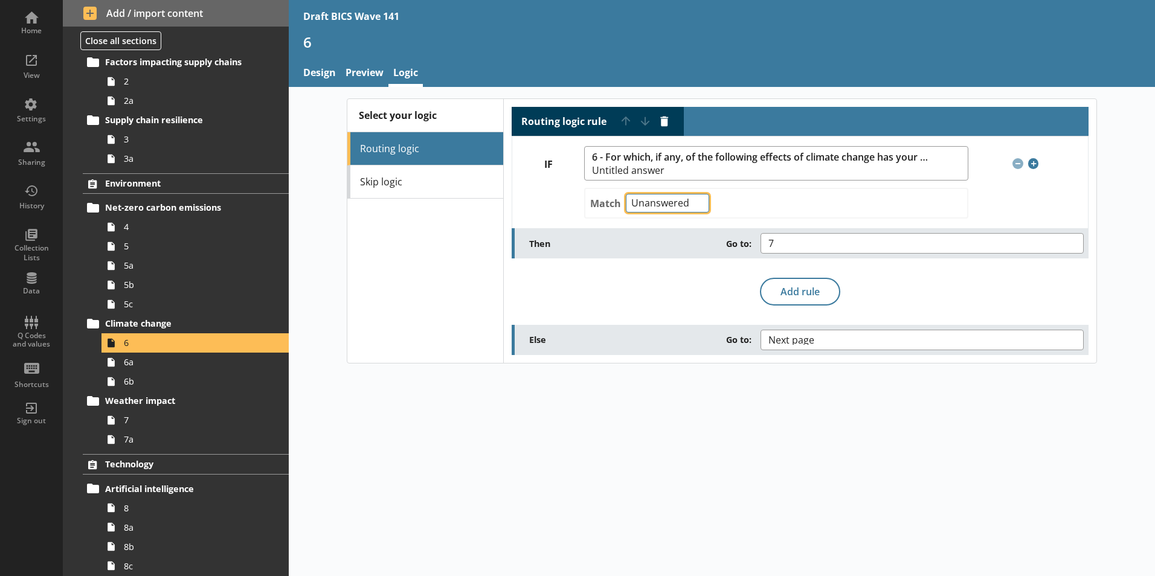
click at [695, 206] on select "Any of Not any of All of Count of Unanswered" at bounding box center [667, 203] width 83 height 19
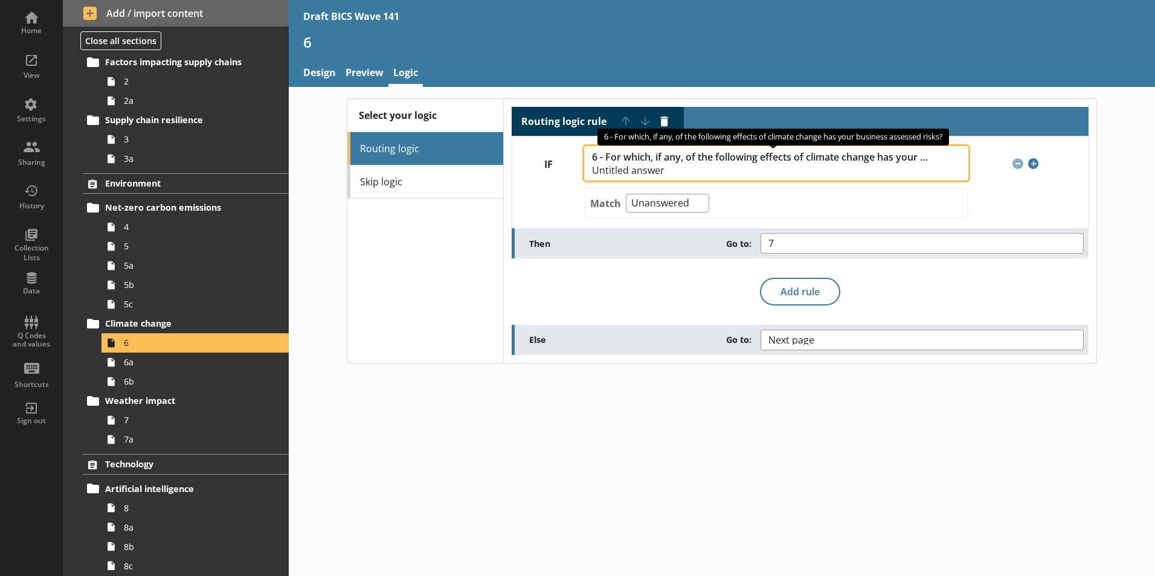
click at [748, 165] on span "6 - For which, if any, of the following effects of climate change has your busi…" at bounding box center [770, 164] width 356 height 24
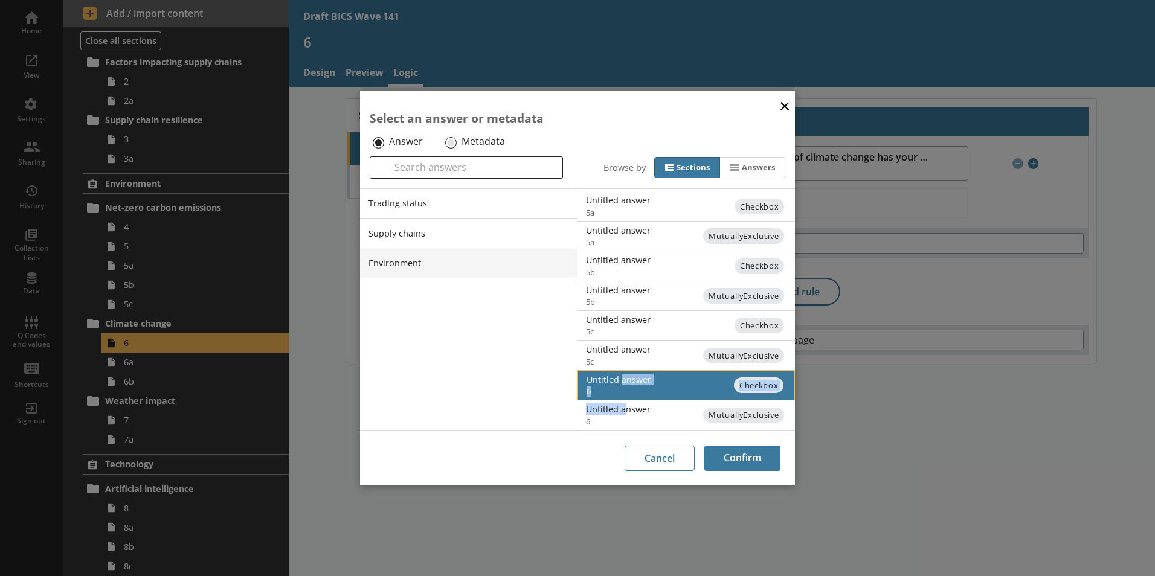
drag, startPoint x: 623, startPoint y: 376, endPoint x: 624, endPoint y: 409, distance: 32.6
click at [624, 409] on ol "Untitled answer 4 Radio Untitled answer 5 Radio Untitled answer 5a Checkbox Unt…" at bounding box center [685, 281] width 217 height 299
drag, startPoint x: 624, startPoint y: 409, endPoint x: 710, endPoint y: 412, distance: 85.8
click at [710, 412] on span "MutuallyExclusive" at bounding box center [742, 416] width 81 height 16
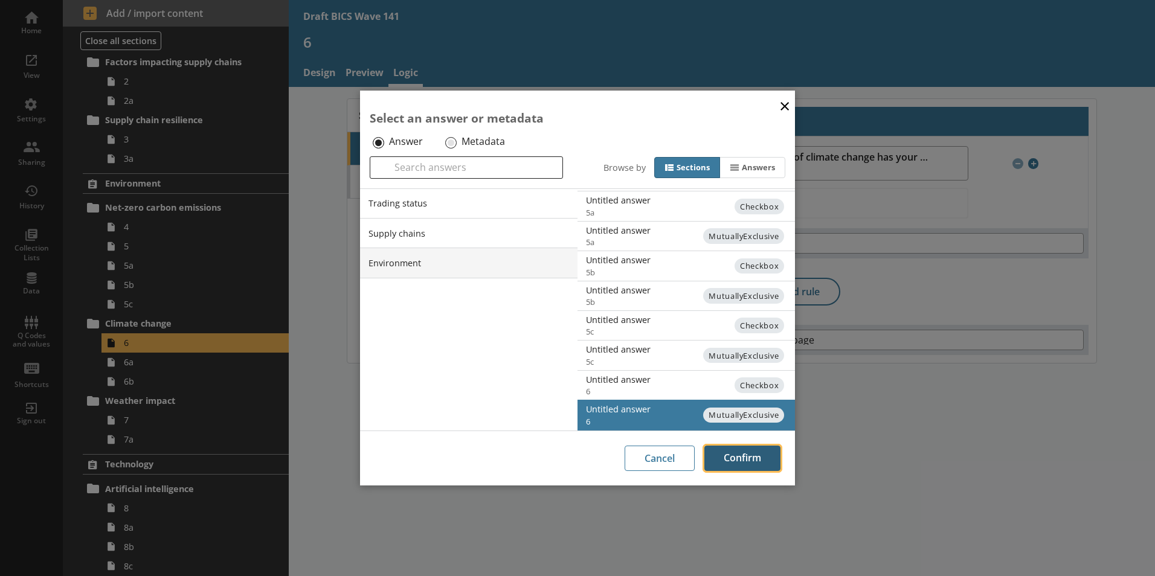
click at [740, 461] on button "Confirm" at bounding box center [742, 458] width 76 height 25
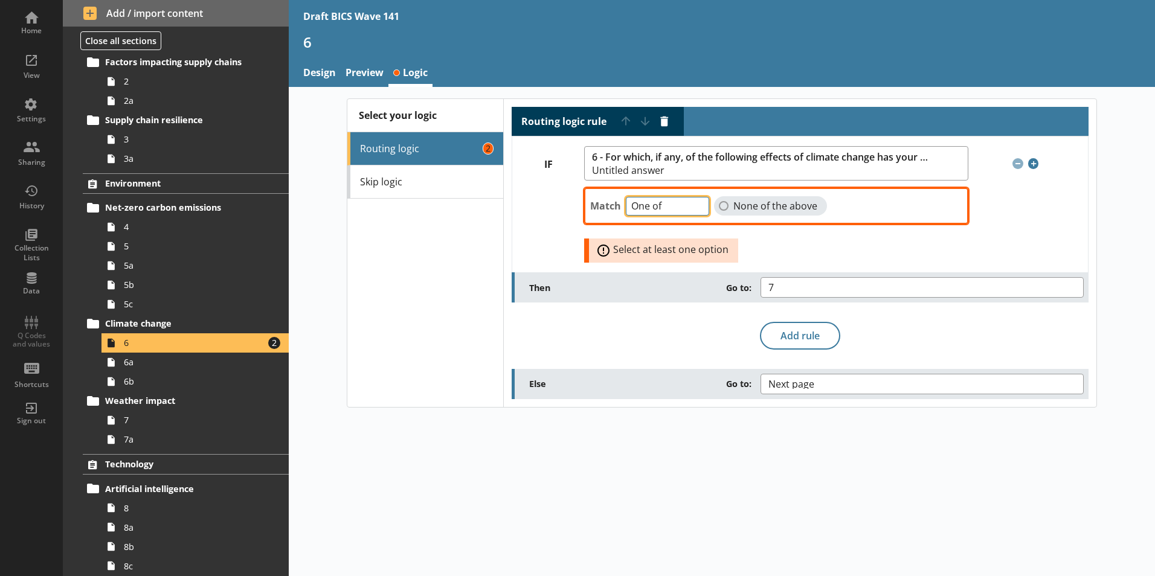
click at [697, 210] on select "One of Unanswered" at bounding box center [667, 206] width 83 height 19
click at [759, 233] on div "Match One of Unanswered None of the above Error: Select at least one option" at bounding box center [776, 222] width 384 height 82
click at [698, 210] on select "One of Unanswered" at bounding box center [667, 206] width 83 height 19
select select "Unanswered"
click at [626, 197] on select "One of Unanswered" at bounding box center [667, 206] width 83 height 19
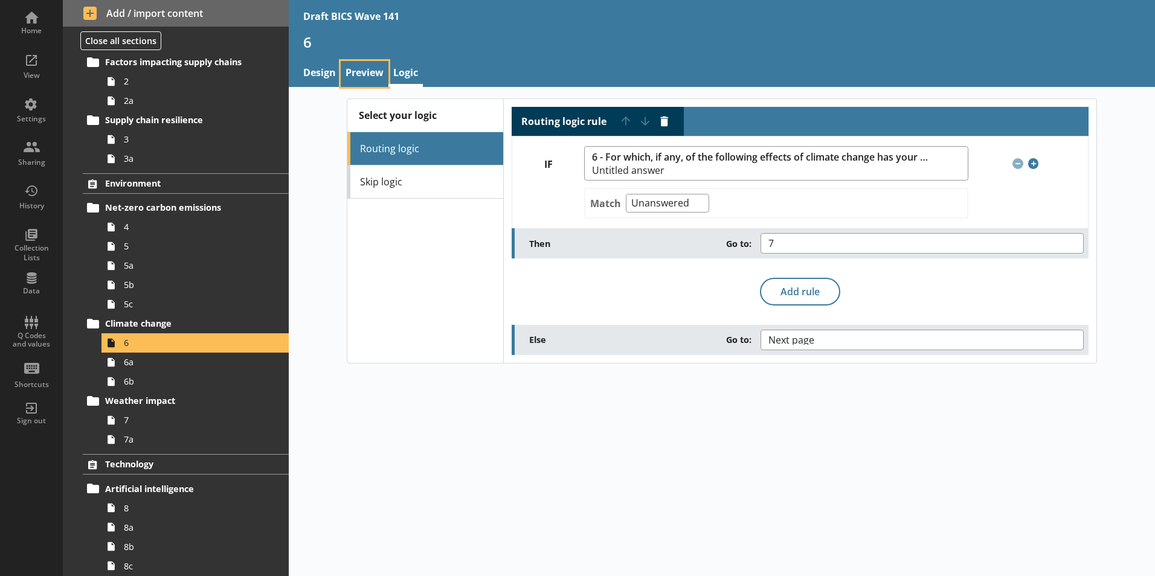
click at [353, 79] on link "Preview" at bounding box center [365, 74] width 48 height 26
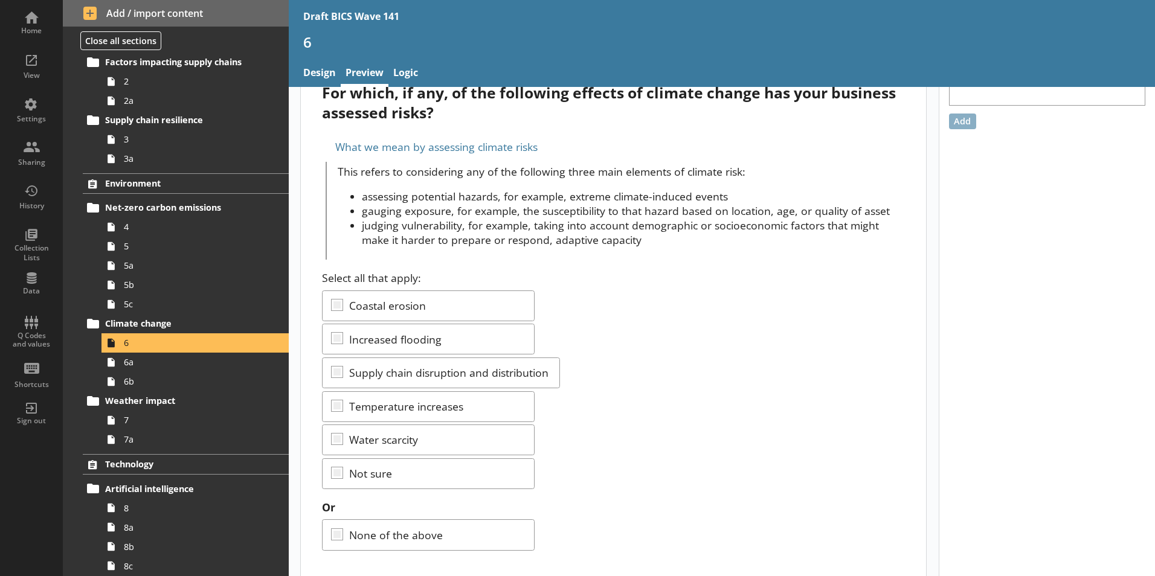
scroll to position [54, 0]
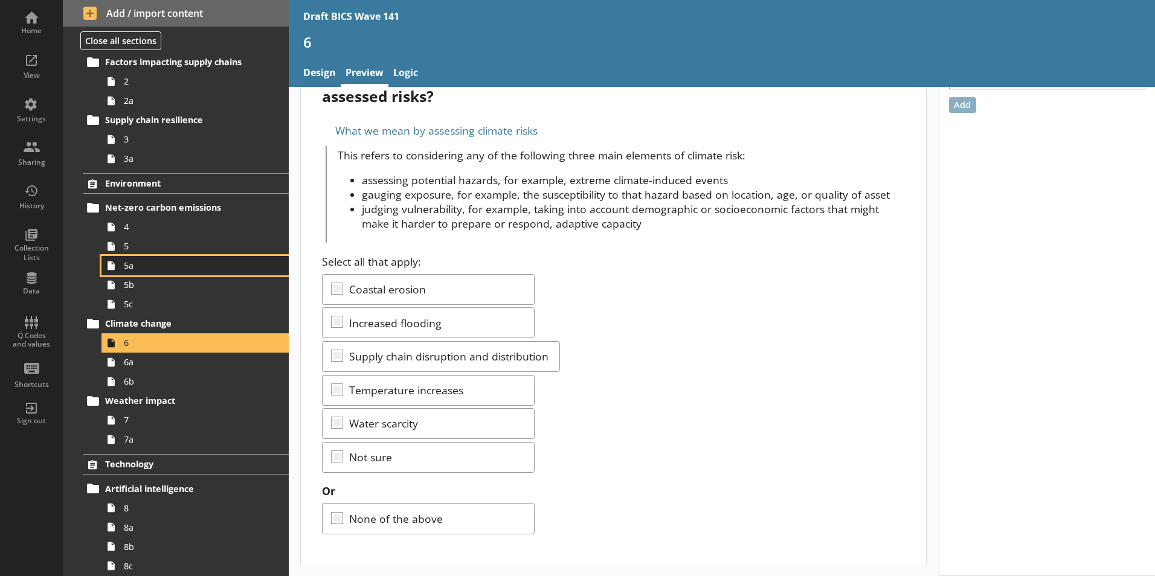
click at [129, 269] on span "5a" at bounding box center [191, 265] width 134 height 11
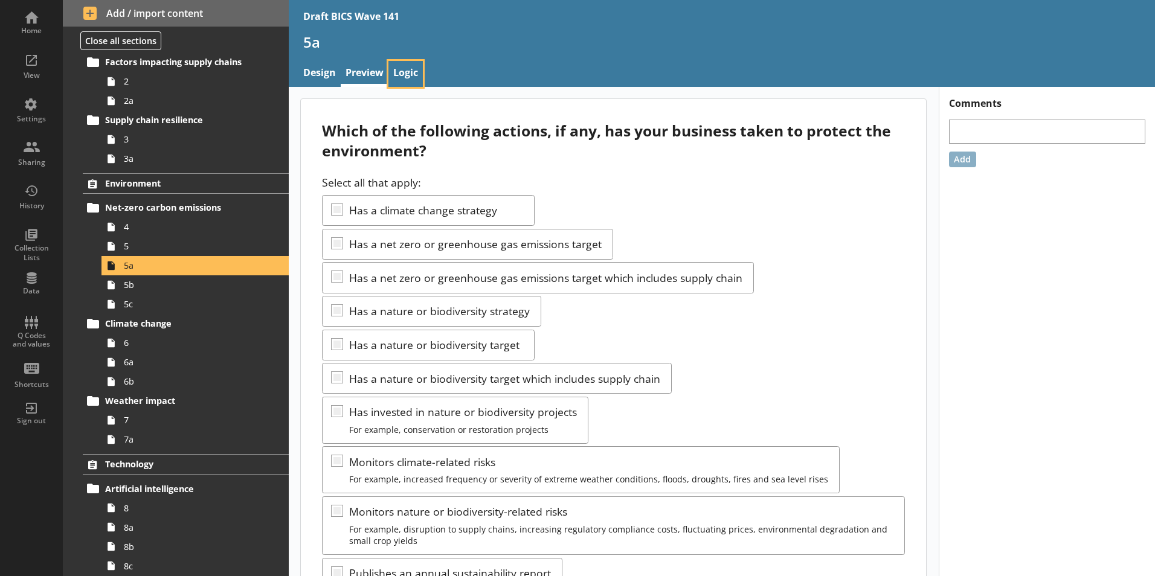
click at [409, 75] on link "Logic" at bounding box center [405, 74] width 34 height 26
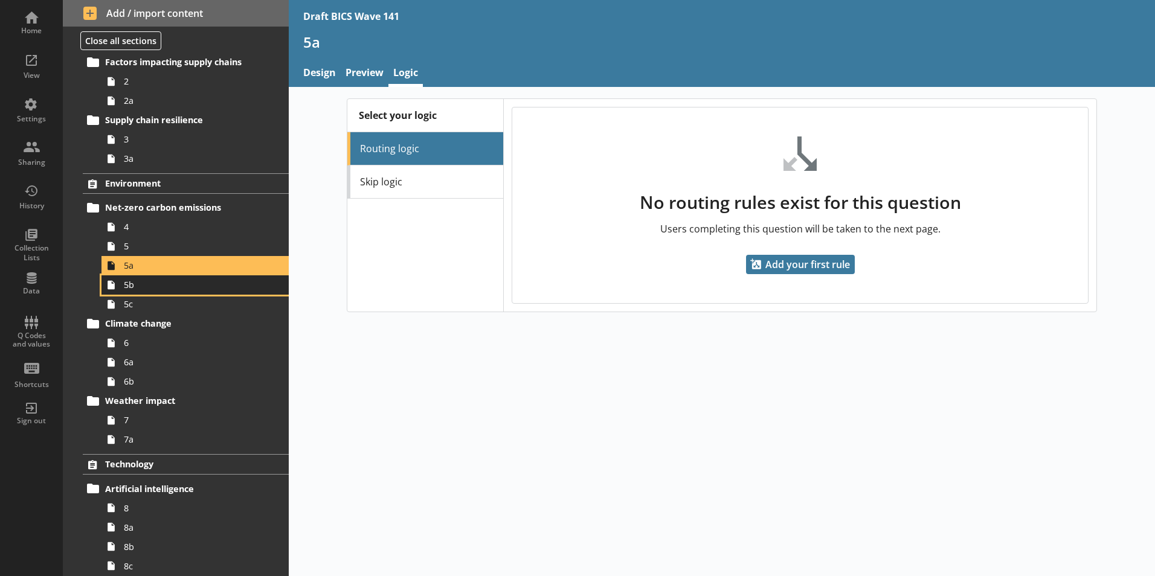
click at [129, 292] on link "5b" at bounding box center [194, 284] width 187 height 19
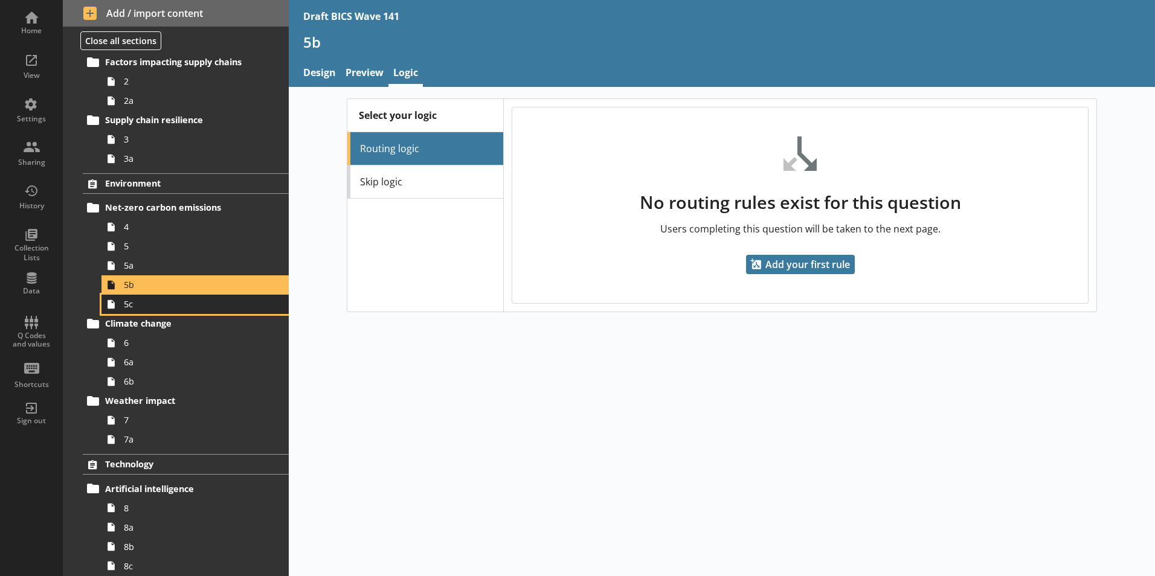
click at [139, 309] on span "5c" at bounding box center [191, 303] width 134 height 11
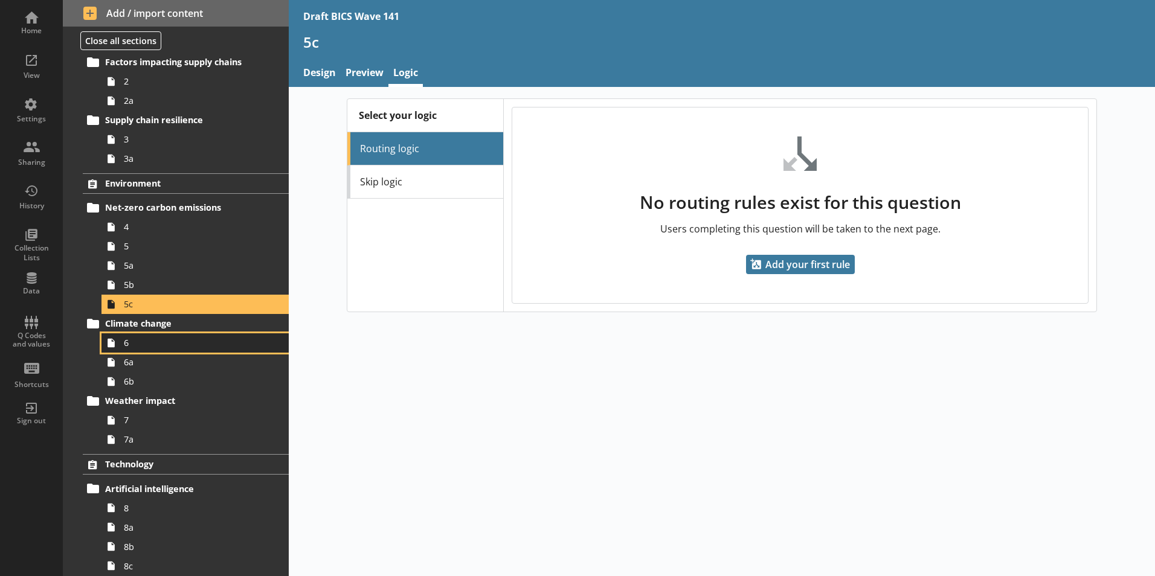
click at [137, 338] on span "6" at bounding box center [191, 342] width 134 height 11
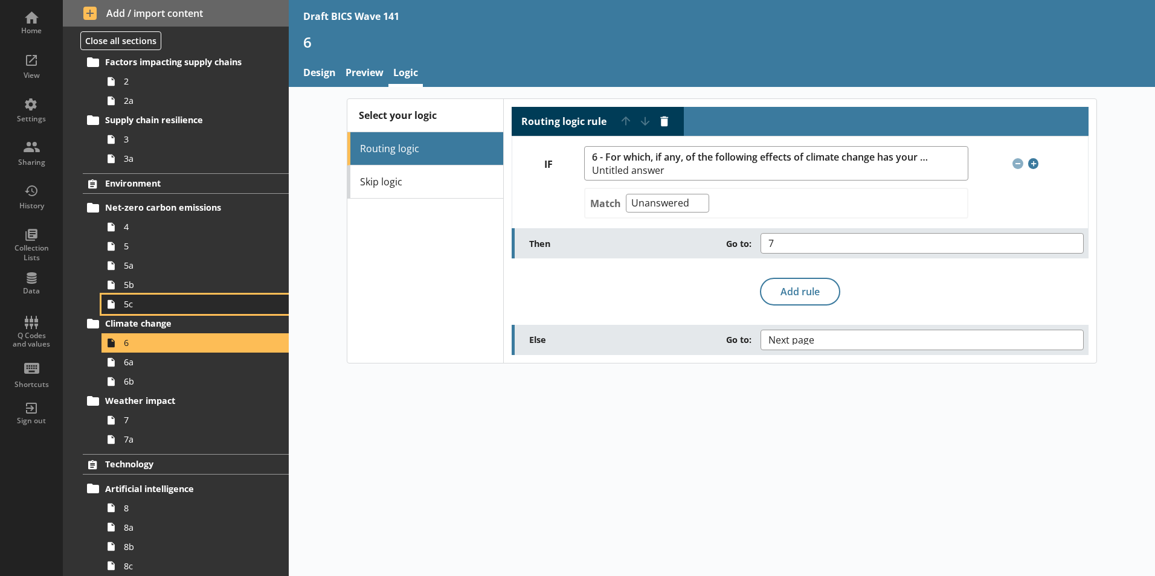
click at [140, 308] on span "5c" at bounding box center [191, 303] width 134 height 11
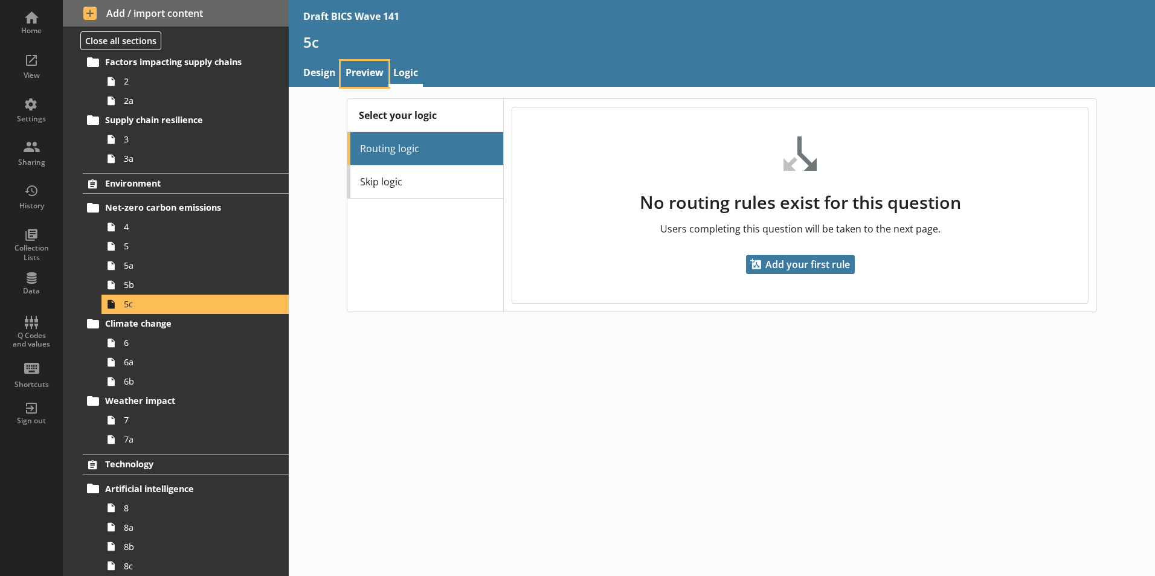
click at [365, 72] on link "Preview" at bounding box center [365, 74] width 48 height 26
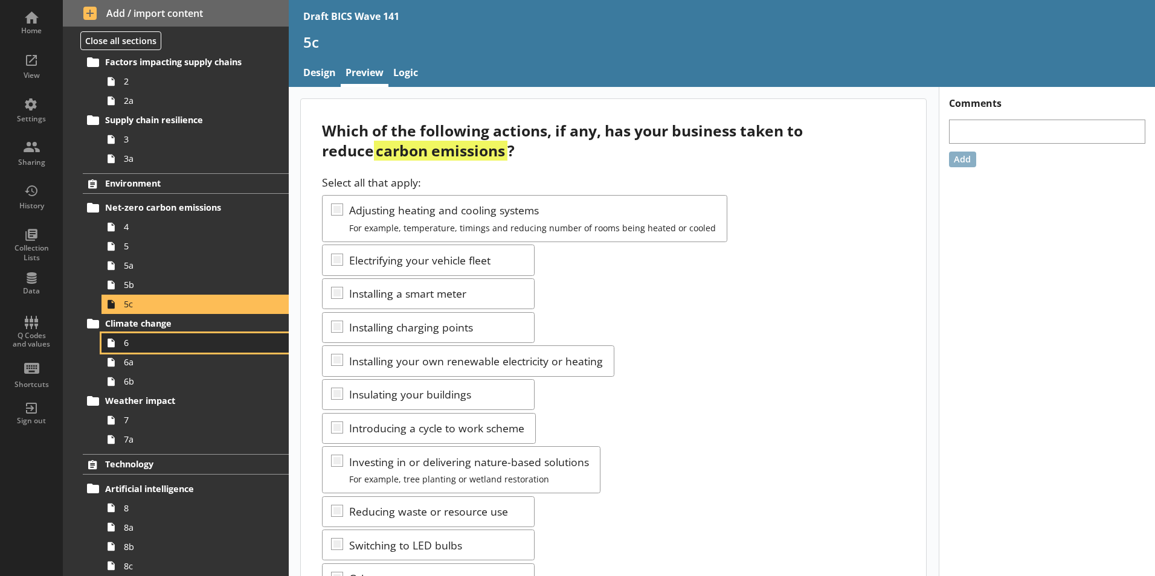
click at [145, 344] on span "6" at bounding box center [191, 342] width 134 height 11
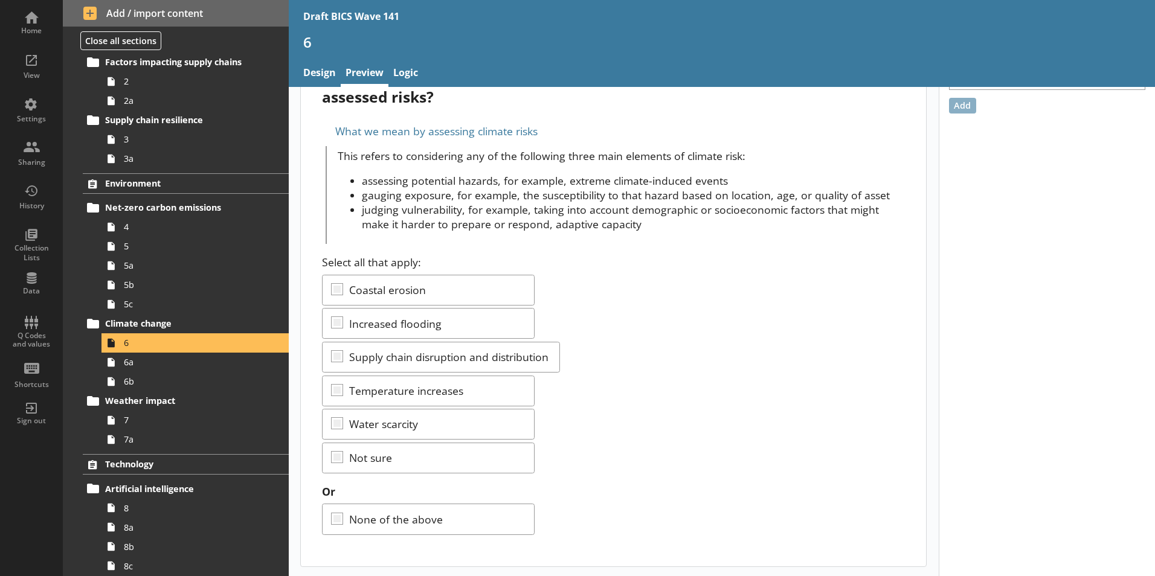
scroll to position [54, 0]
click at [415, 70] on link "Logic" at bounding box center [405, 74] width 34 height 26
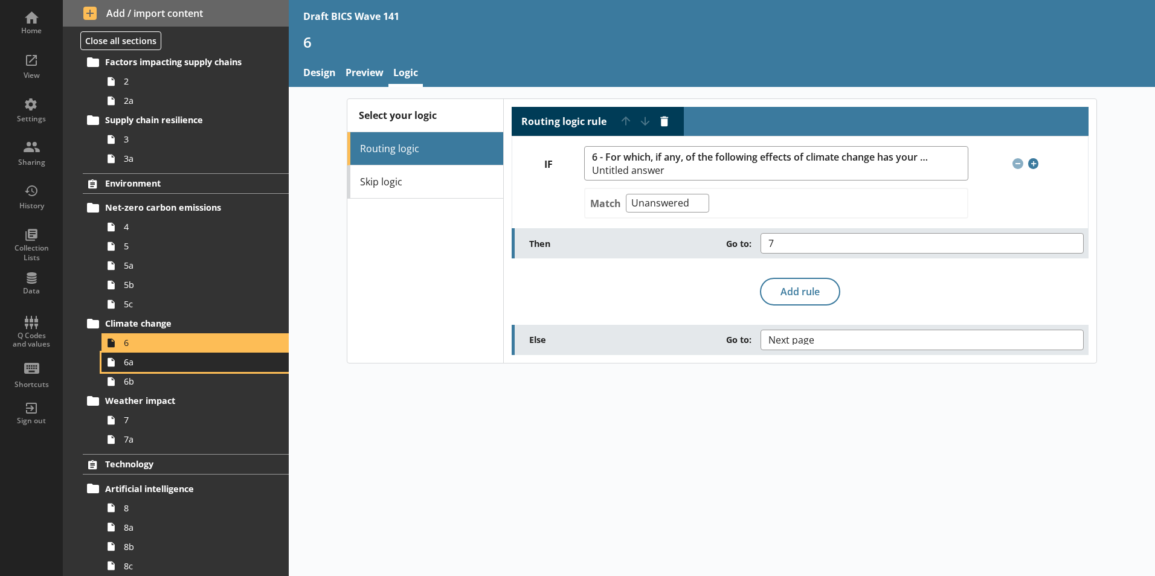
click at [140, 367] on span "6a" at bounding box center [191, 361] width 134 height 11
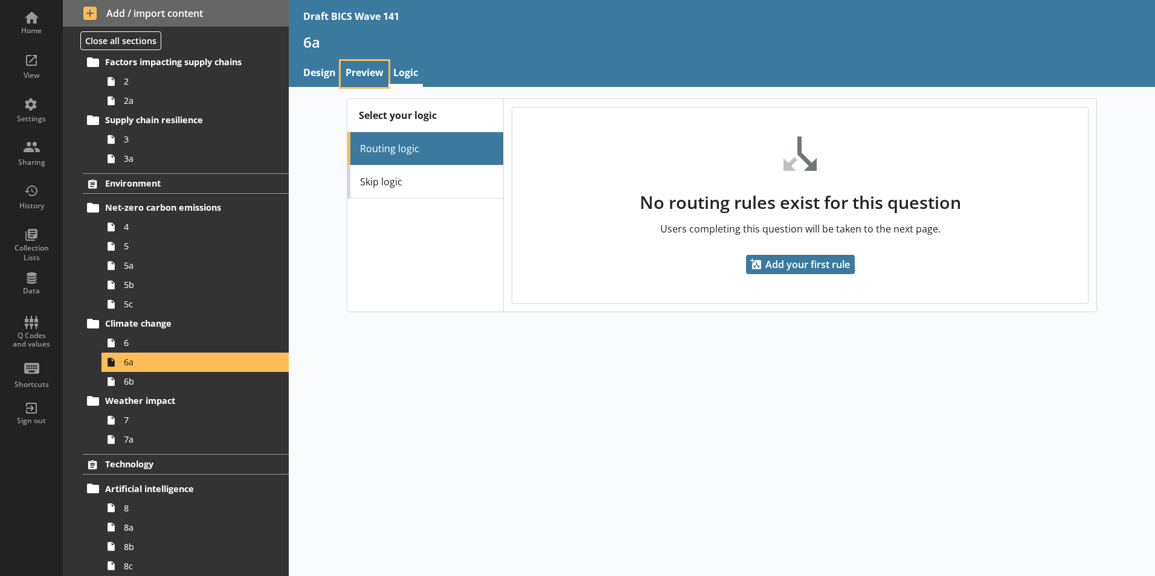
click at [368, 70] on link "Preview" at bounding box center [365, 74] width 48 height 26
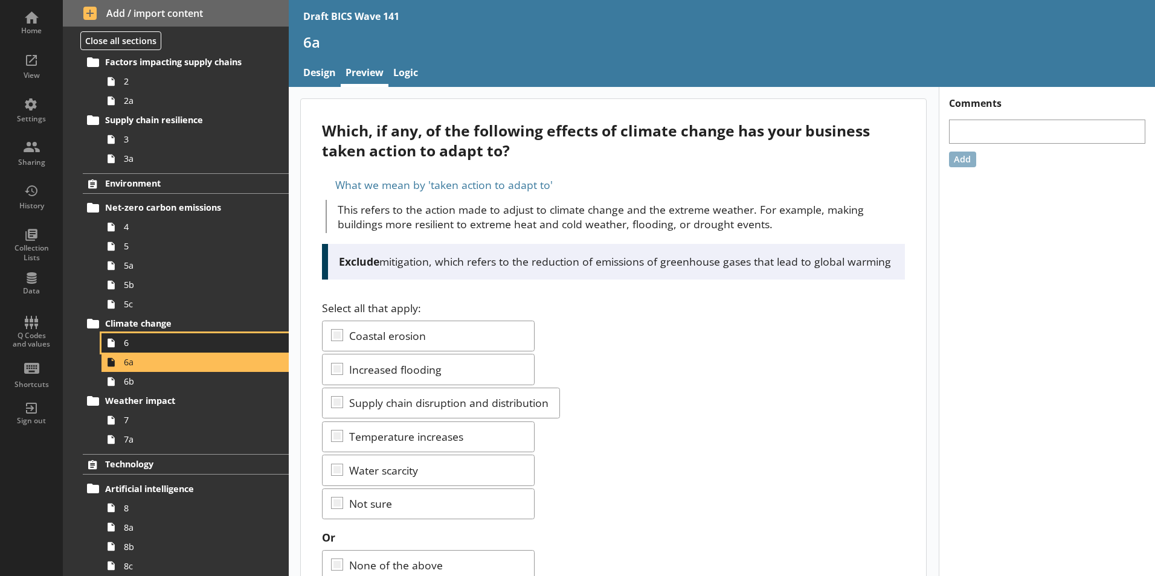
click at [124, 348] on span "6" at bounding box center [191, 342] width 134 height 11
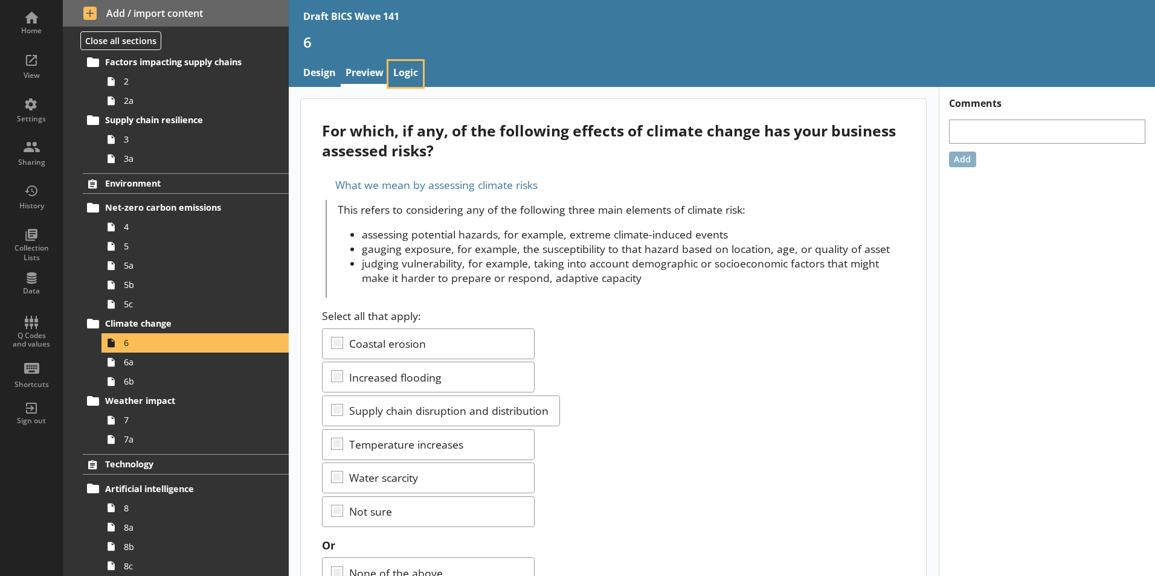
click at [411, 72] on link "Logic" at bounding box center [405, 74] width 34 height 26
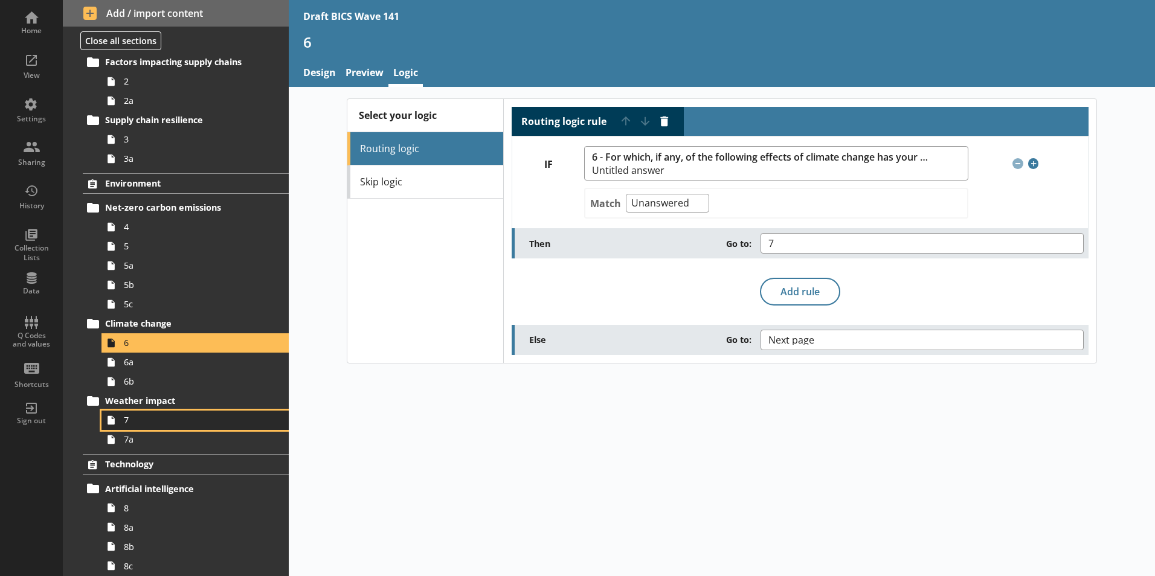
click at [130, 425] on span "7" at bounding box center [191, 419] width 134 height 11
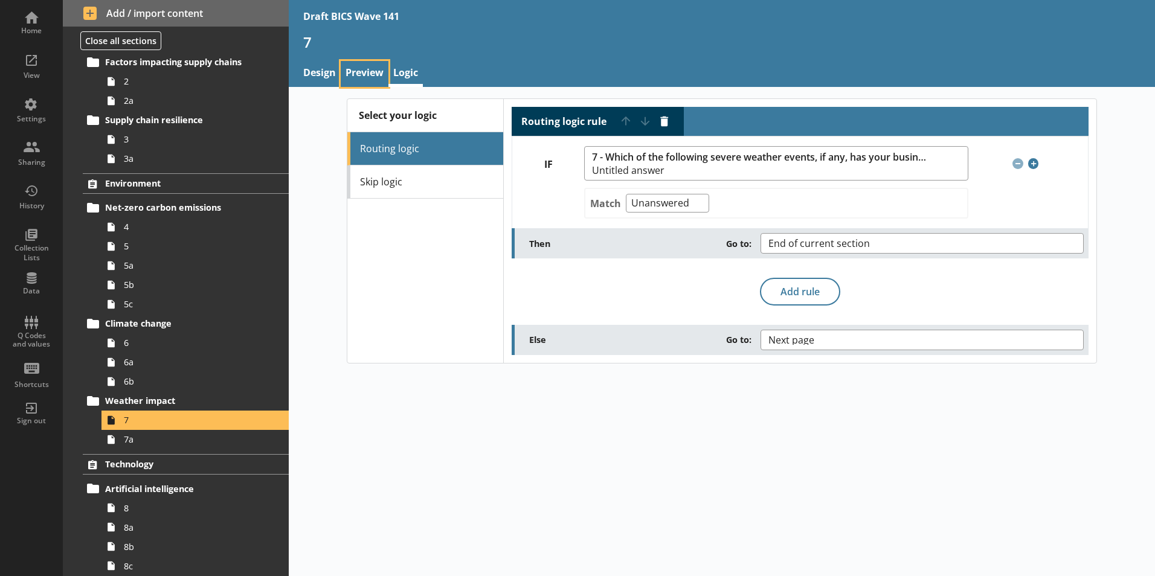
click at [360, 69] on link "Preview" at bounding box center [365, 74] width 48 height 26
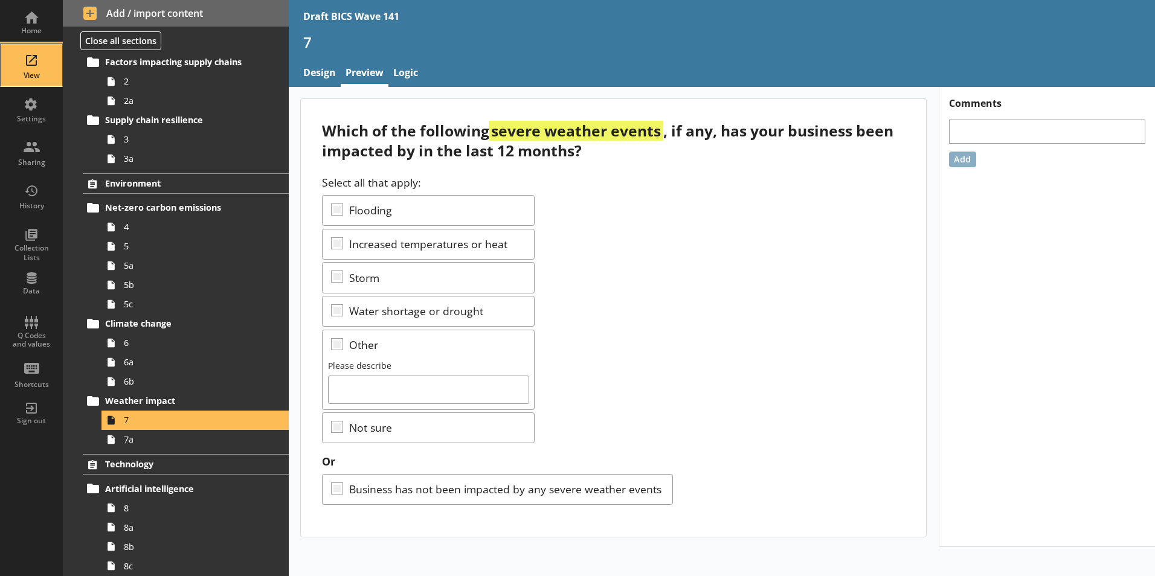
click at [22, 63] on div "View" at bounding box center [31, 65] width 42 height 42
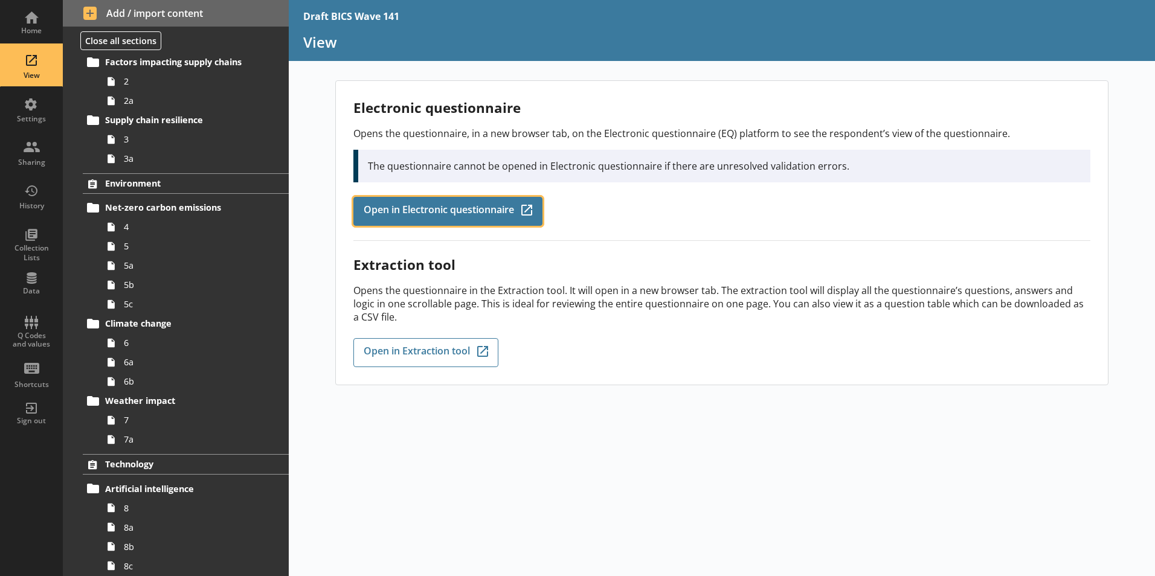
click at [455, 217] on span "Open in Electronic questionnaire" at bounding box center [439, 211] width 150 height 13
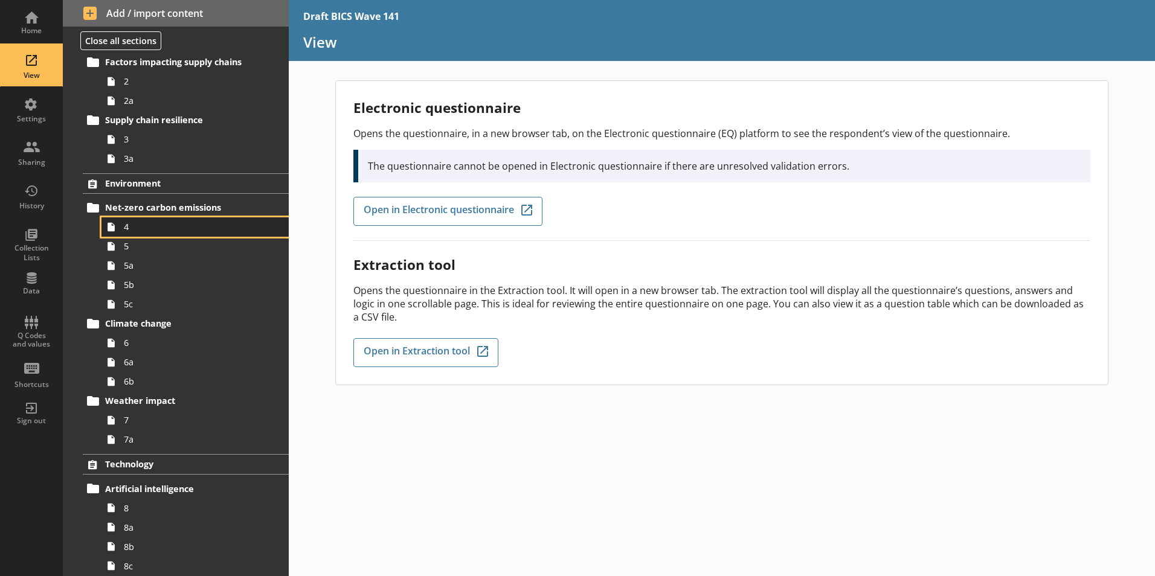
click at [131, 233] on link "4" at bounding box center [194, 226] width 187 height 19
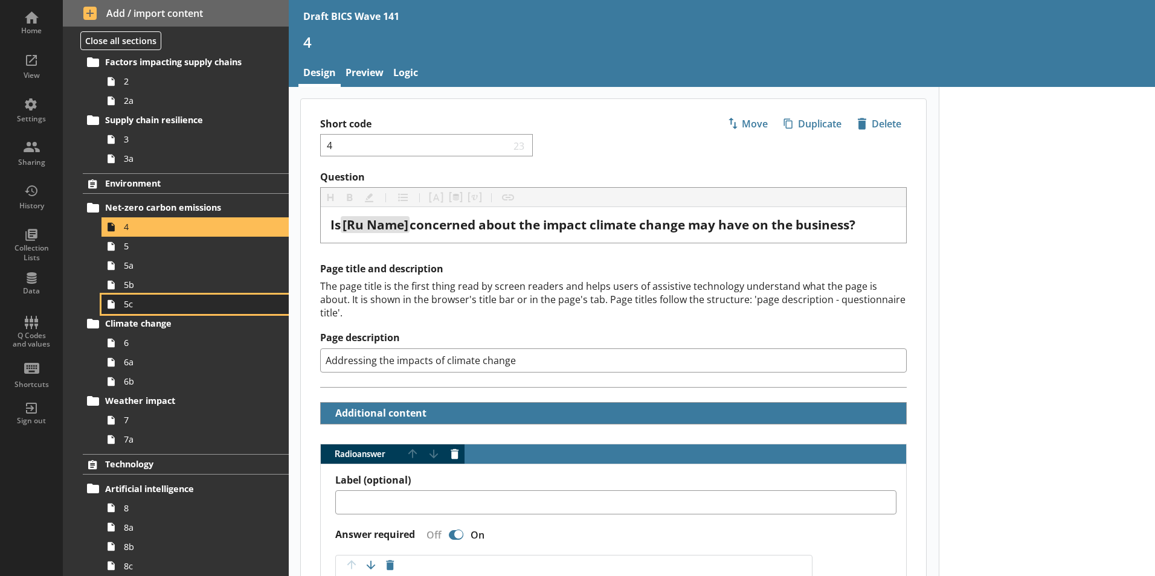
click at [123, 312] on link "5c" at bounding box center [194, 304] width 187 height 19
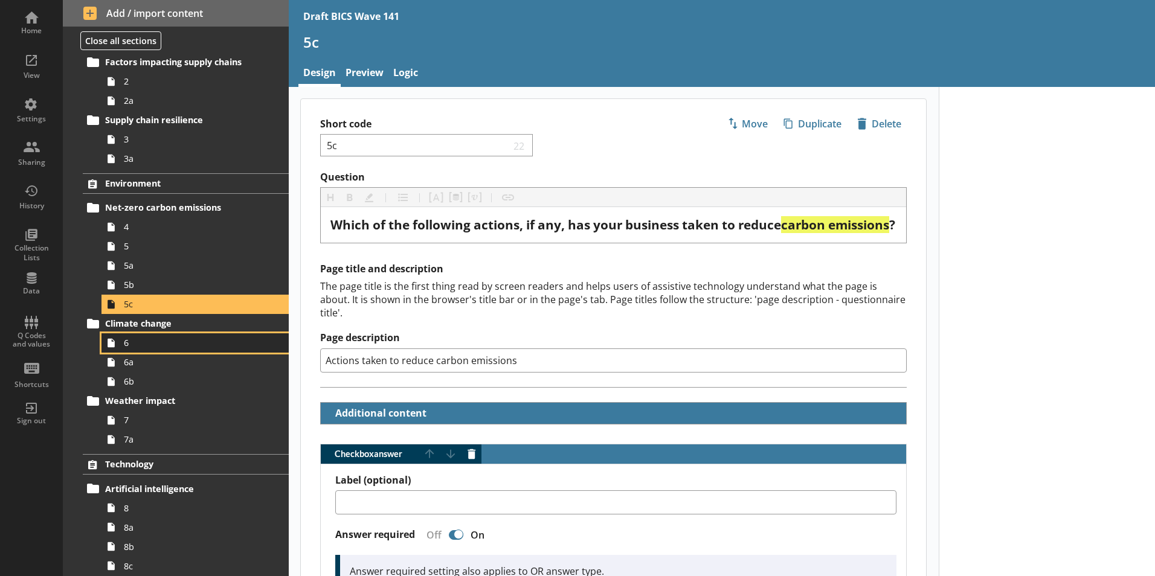
click at [135, 349] on link "6" at bounding box center [194, 342] width 187 height 19
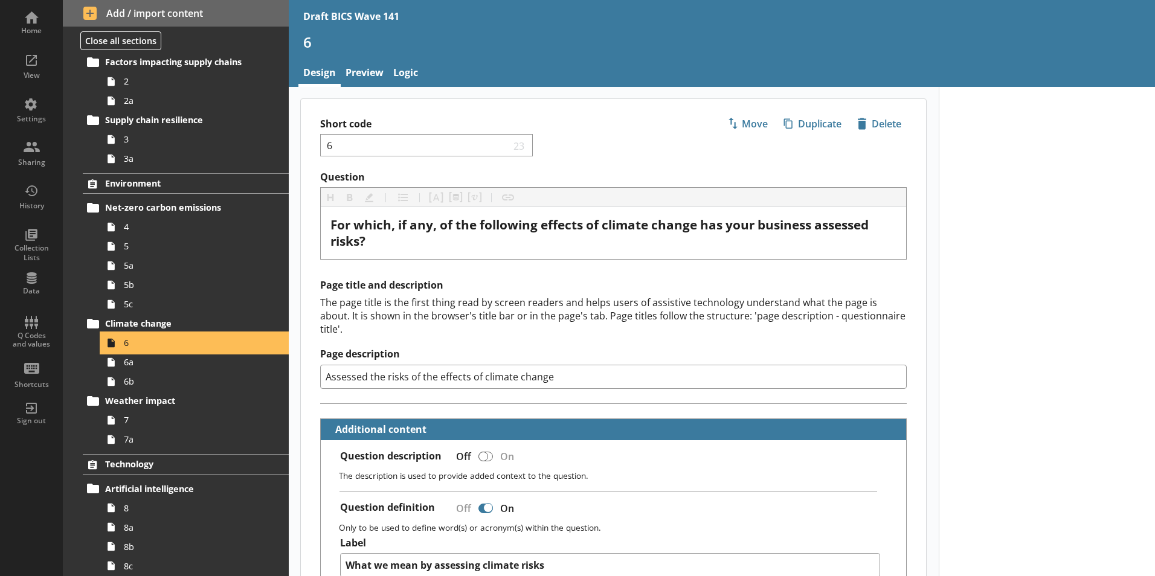
type textarea "x"
click at [408, 69] on link "Logic" at bounding box center [405, 74] width 34 height 26
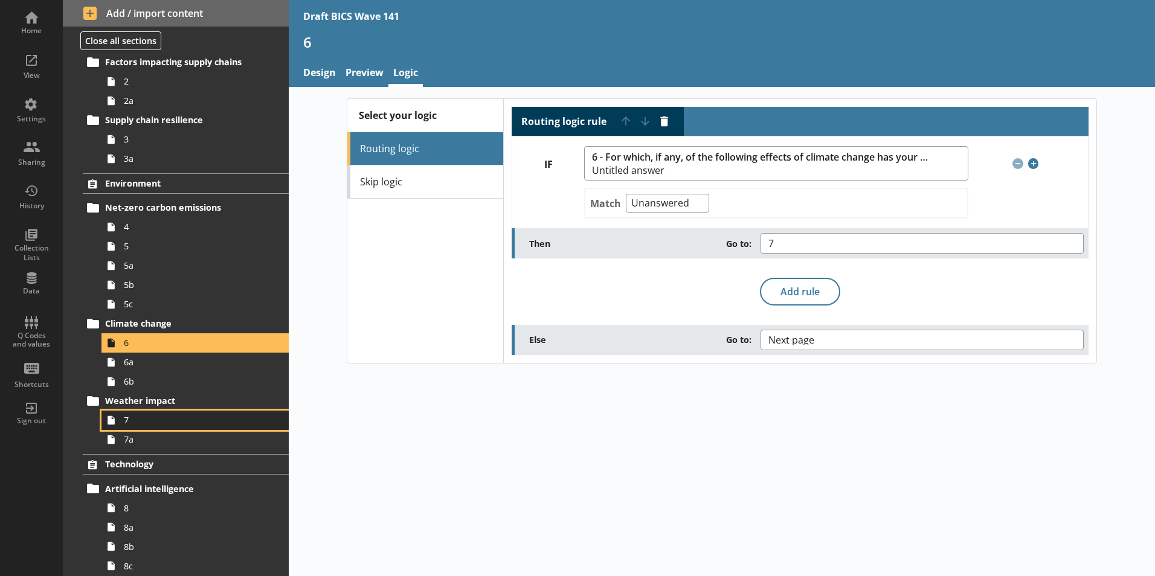
click at [130, 422] on span "7" at bounding box center [191, 419] width 134 height 11
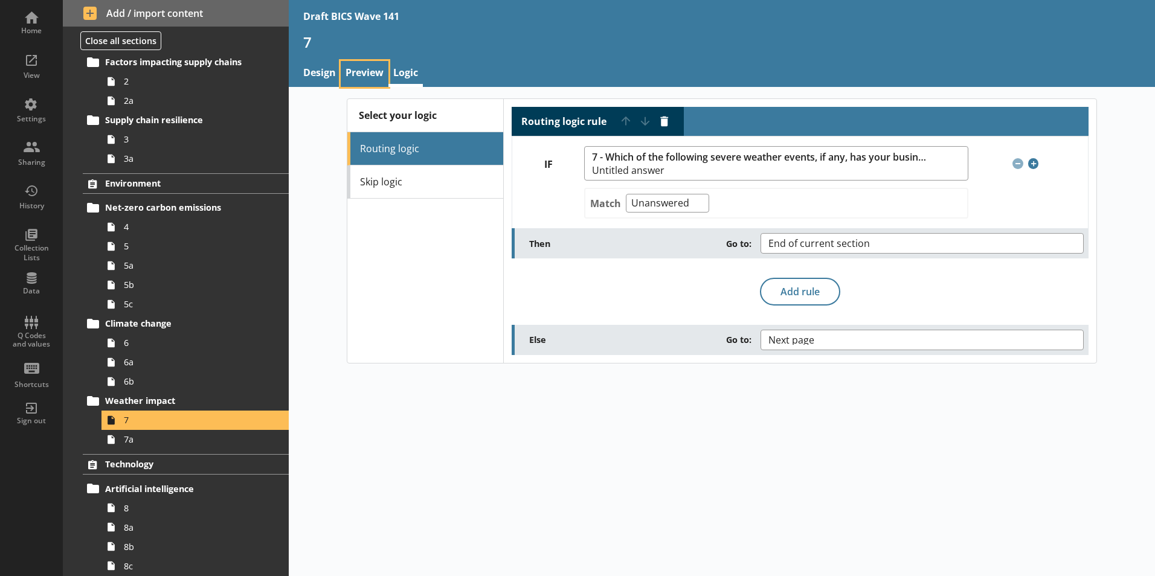
click at [361, 74] on link "Preview" at bounding box center [365, 74] width 48 height 26
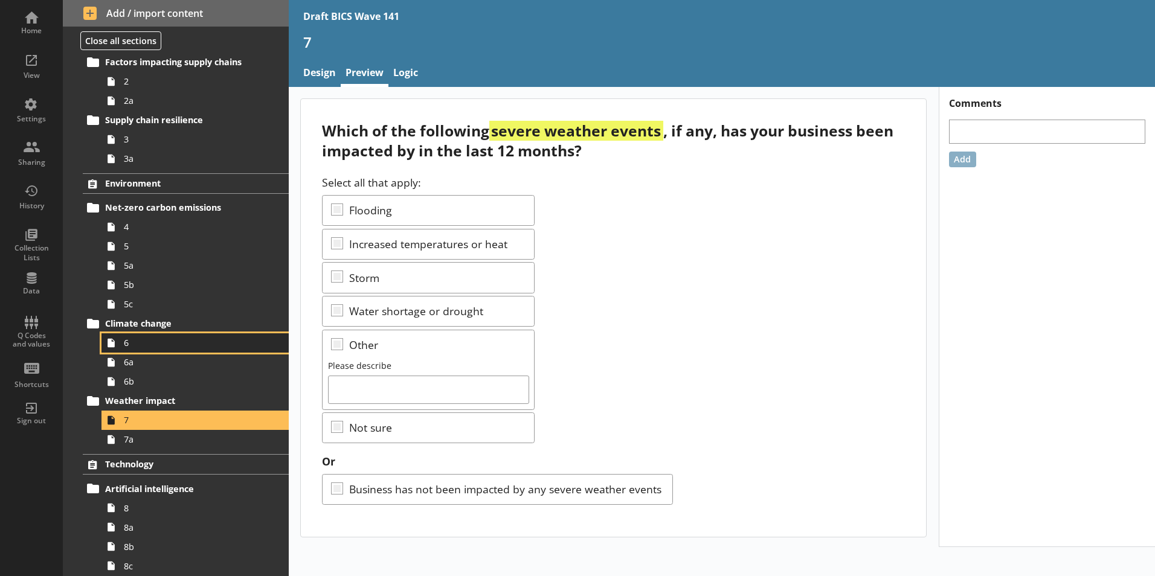
click at [130, 342] on span "6" at bounding box center [191, 342] width 134 height 11
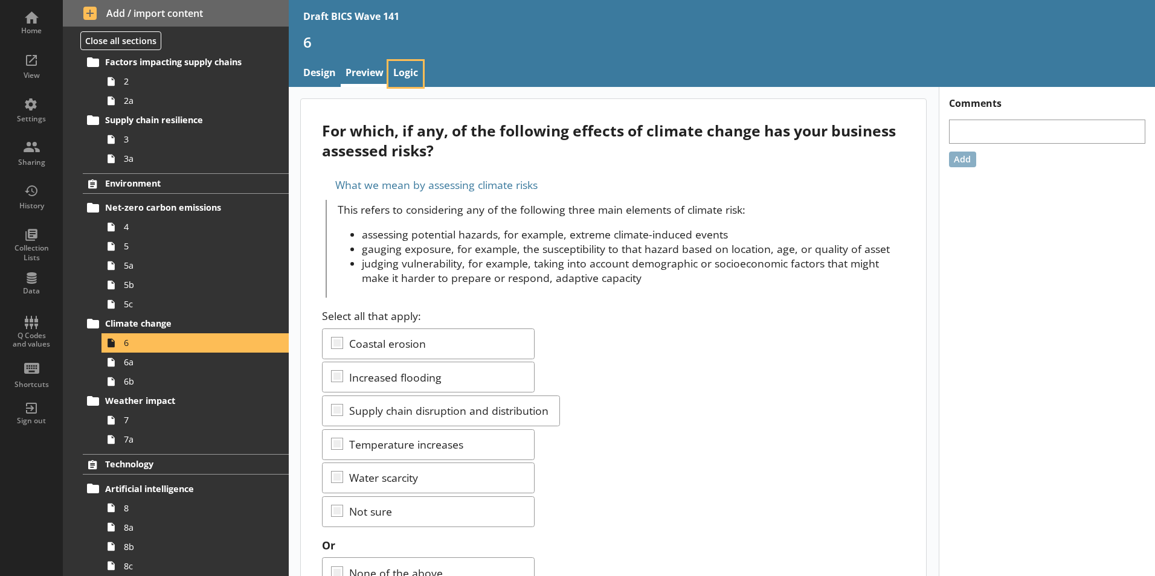
click at [411, 71] on link "Logic" at bounding box center [405, 74] width 34 height 26
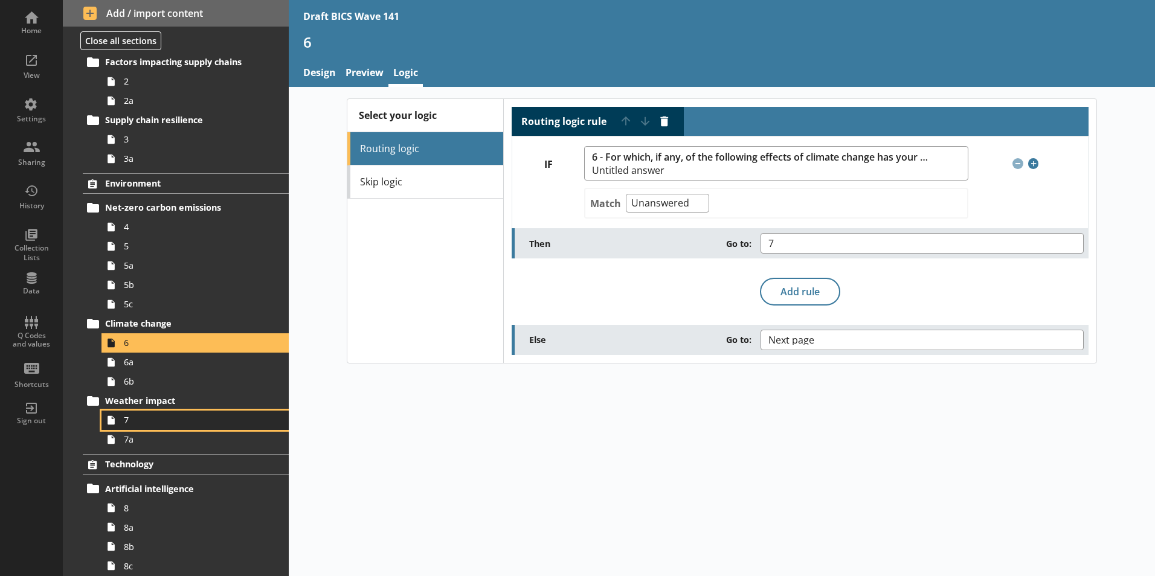
click at [139, 417] on span "7" at bounding box center [191, 419] width 134 height 11
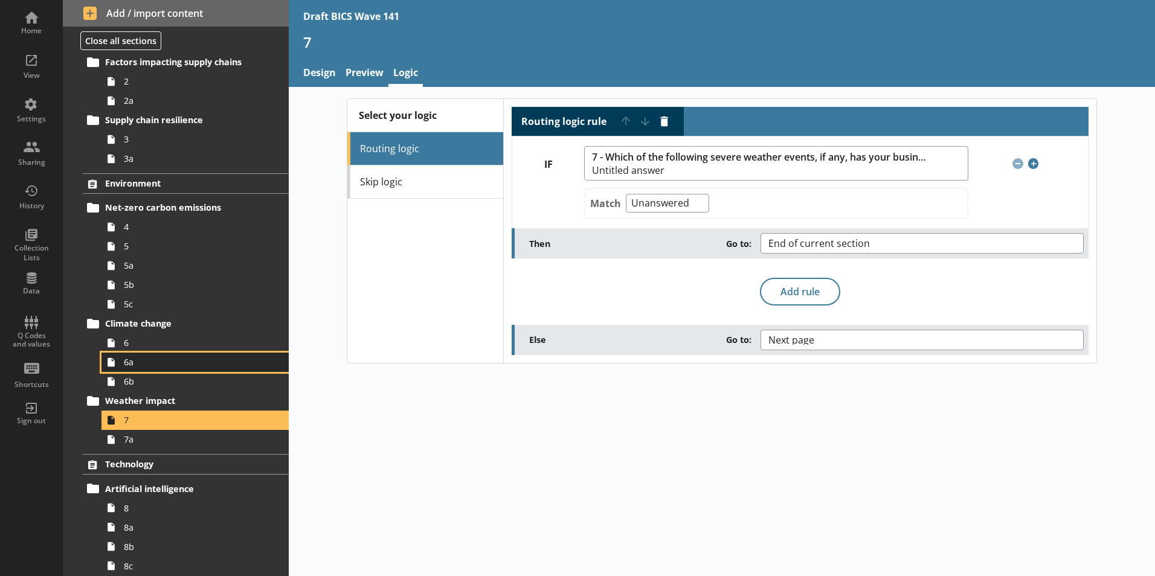
click at [135, 368] on span "6a" at bounding box center [191, 361] width 134 height 11
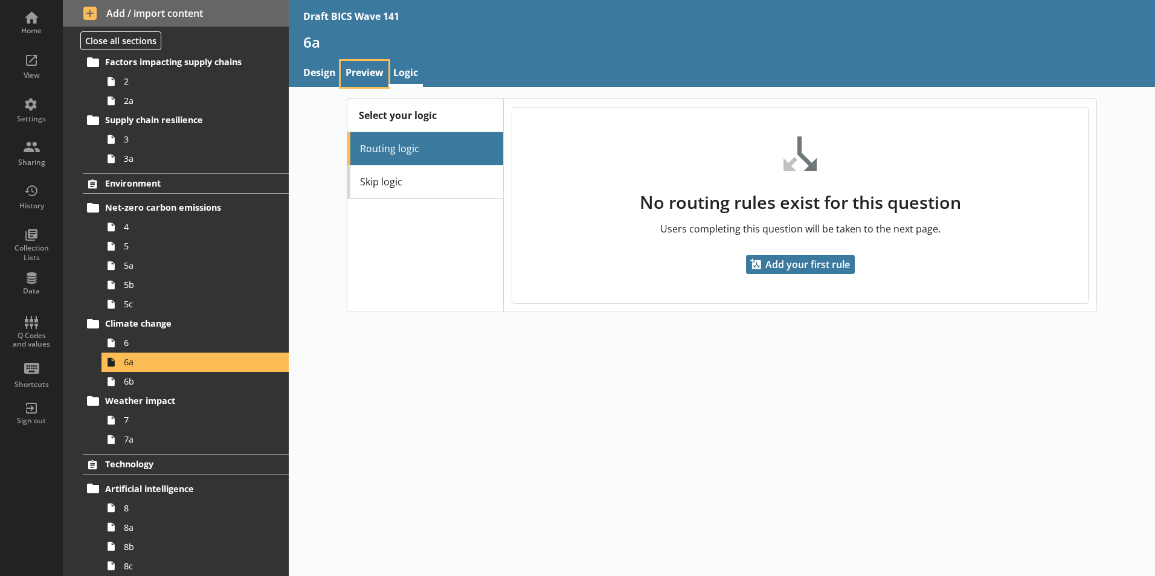
click at [352, 73] on link "Preview" at bounding box center [365, 74] width 48 height 26
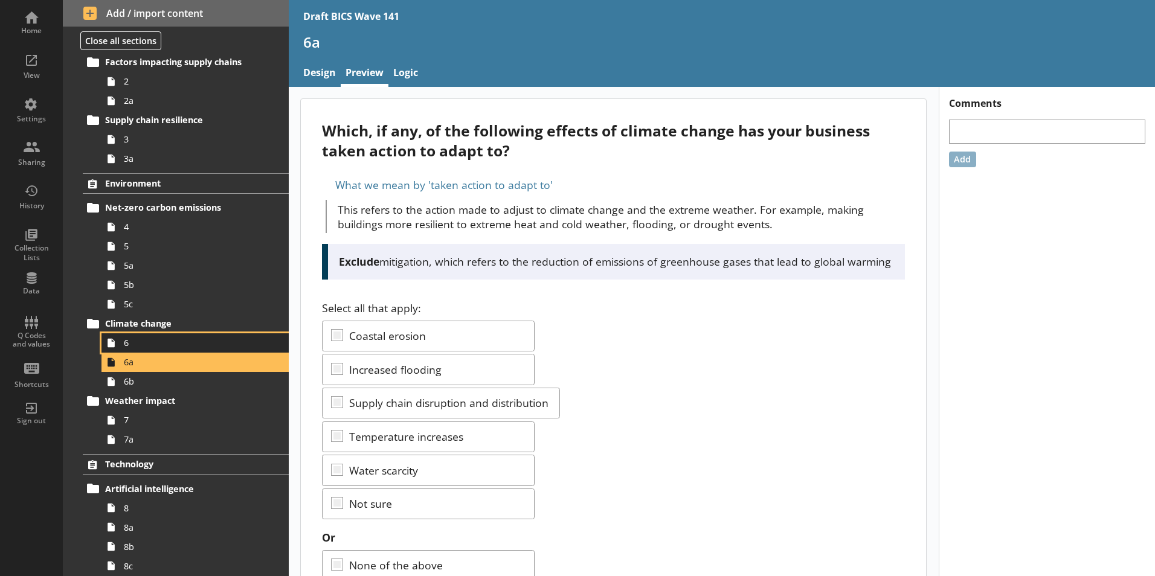
click at [146, 348] on span "6" at bounding box center [191, 342] width 134 height 11
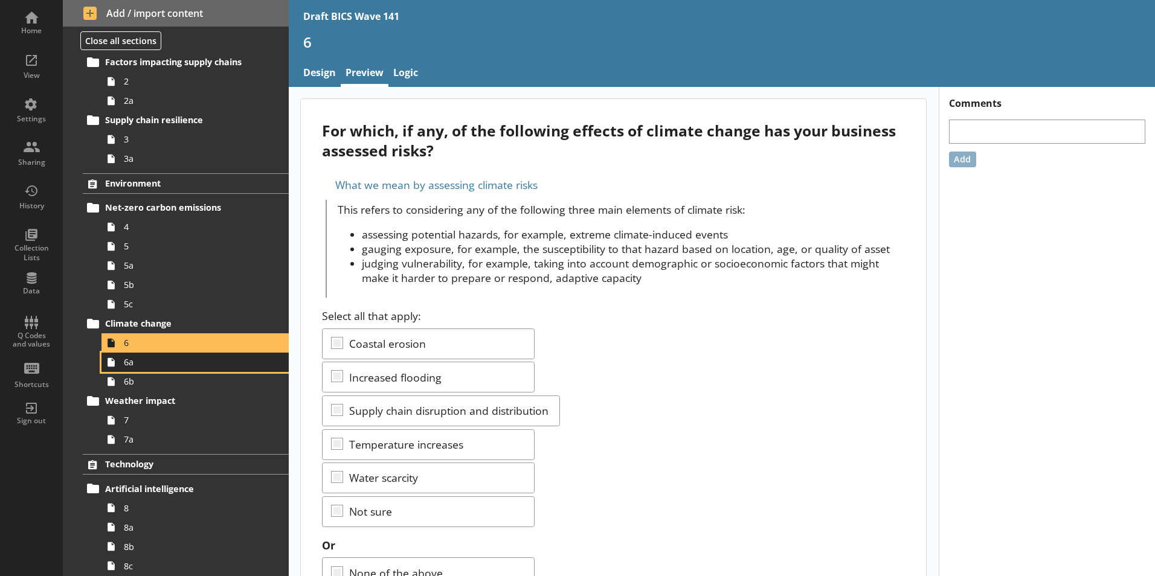
click at [125, 367] on span "6a" at bounding box center [191, 361] width 134 height 11
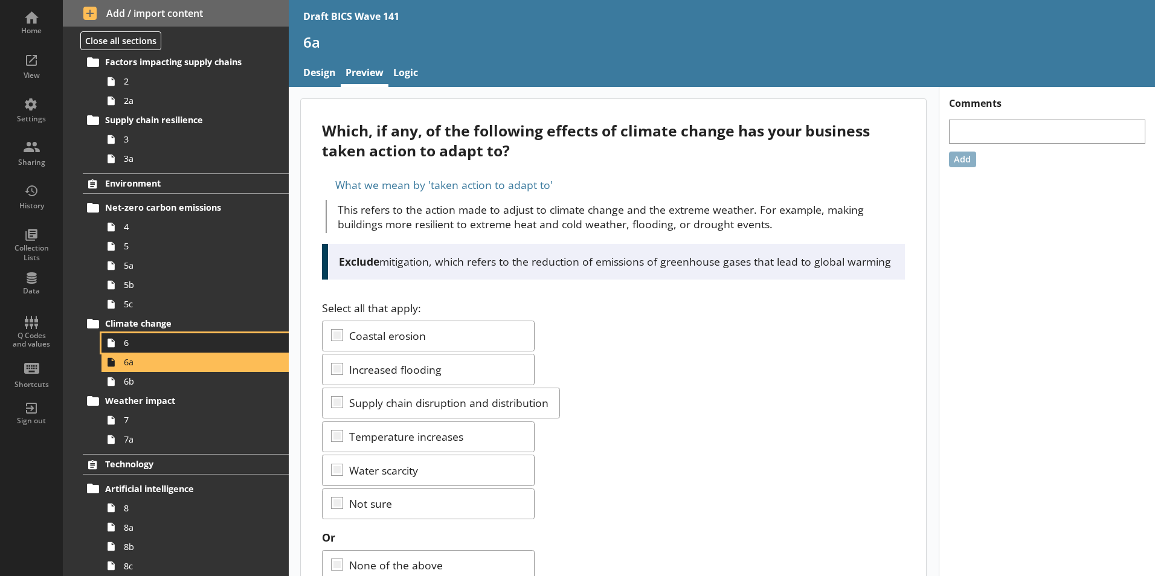
click at [127, 345] on span "6" at bounding box center [191, 342] width 134 height 11
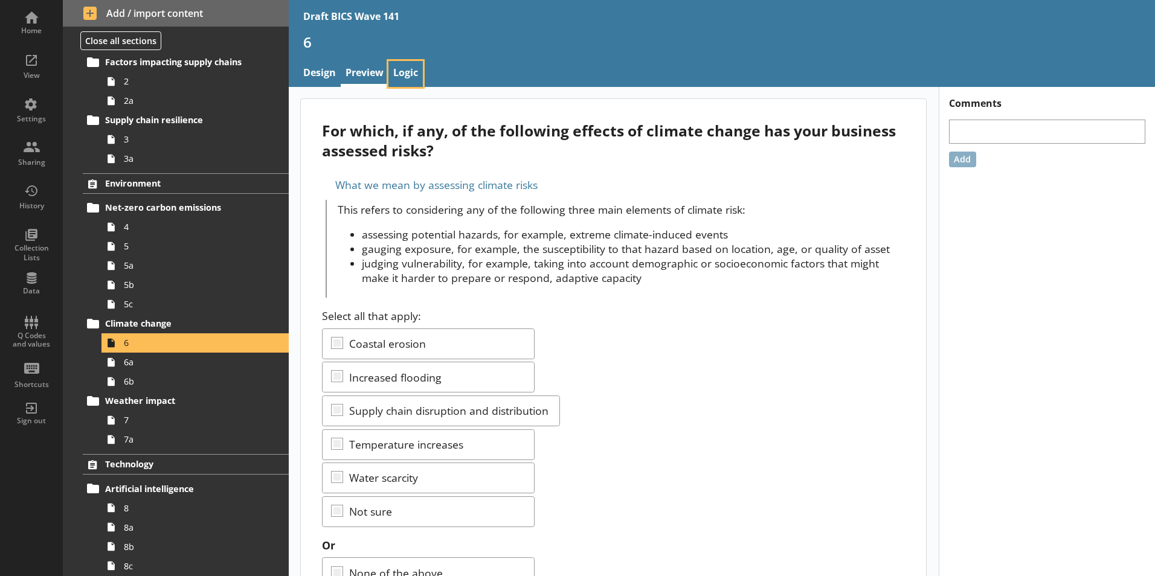
click at [403, 75] on link "Logic" at bounding box center [405, 74] width 34 height 26
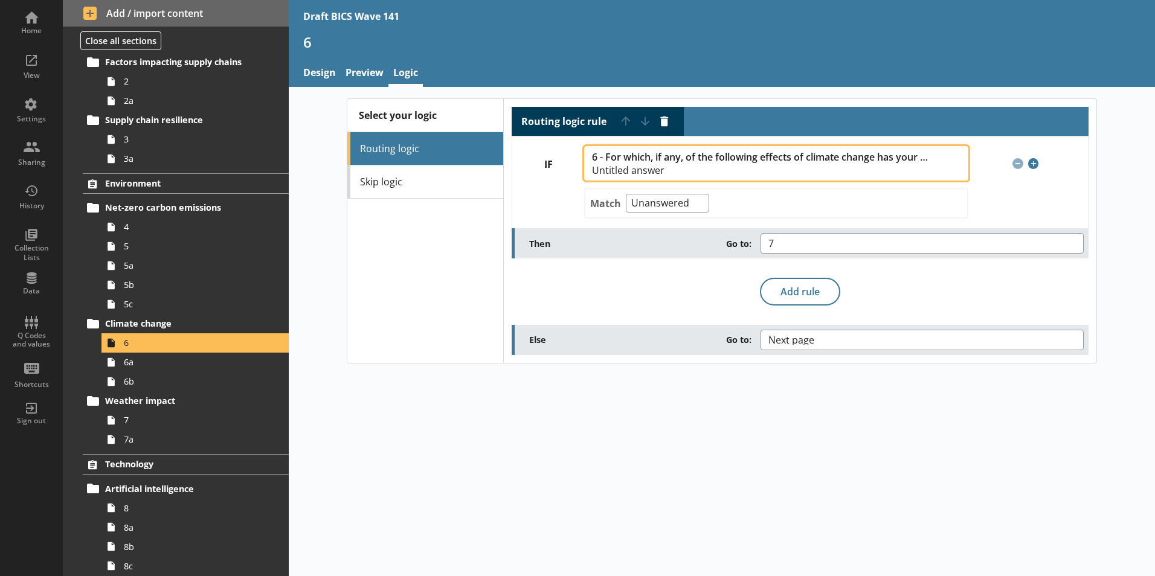
click at [702, 164] on span "6 - For which, if any, of the following effects of climate change has your busi…" at bounding box center [770, 164] width 356 height 24
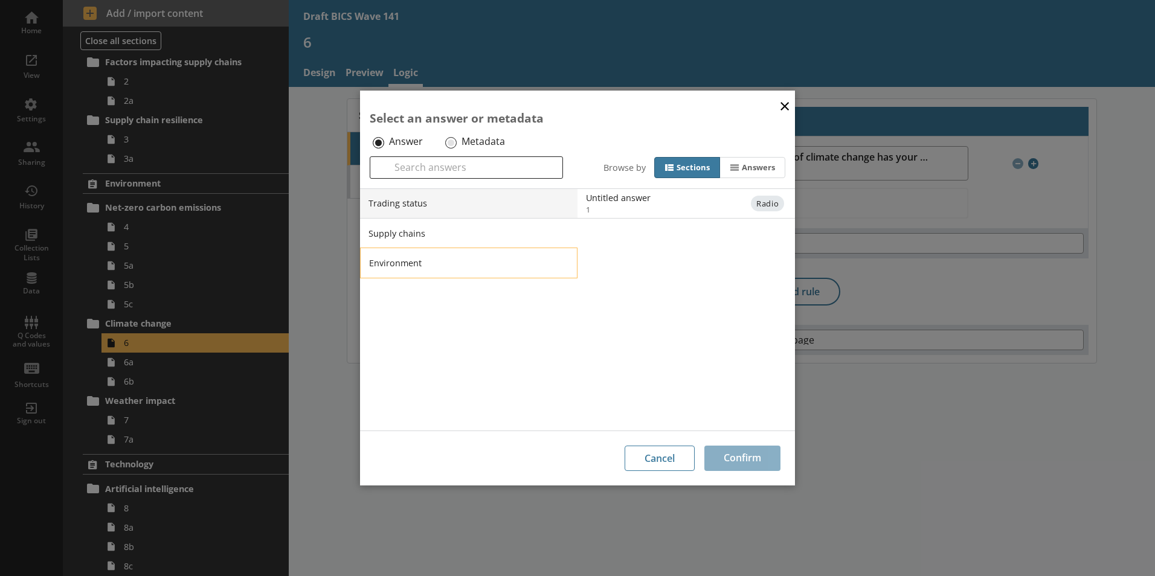
click at [400, 263] on li "Environment" at bounding box center [468, 263] width 217 height 30
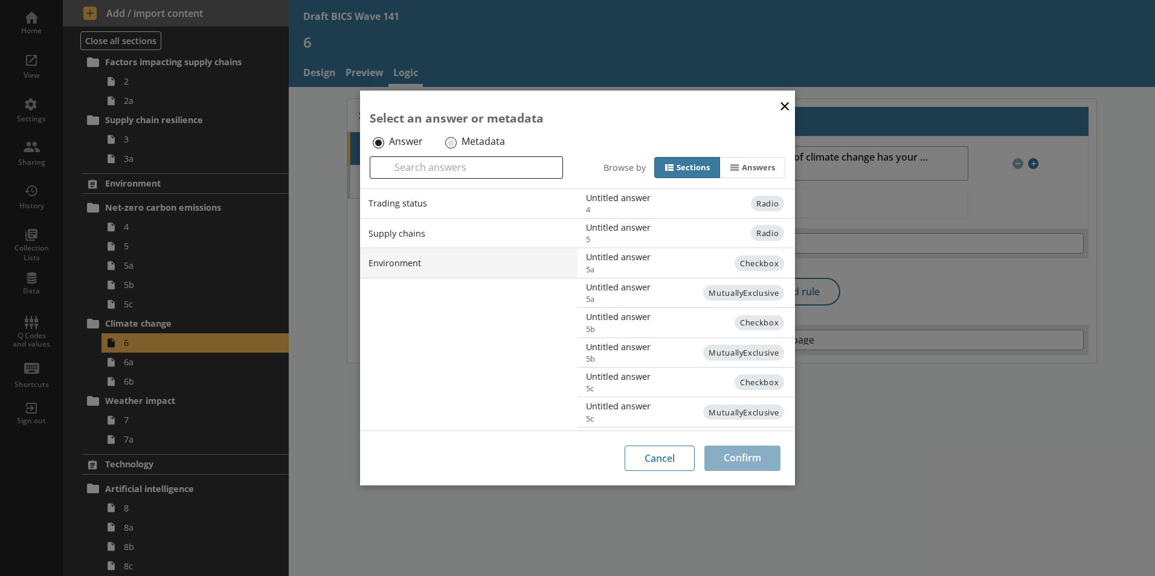
scroll to position [57, 0]
click at [612, 378] on div "Untitled answer" at bounding box center [708, 379] width 243 height 11
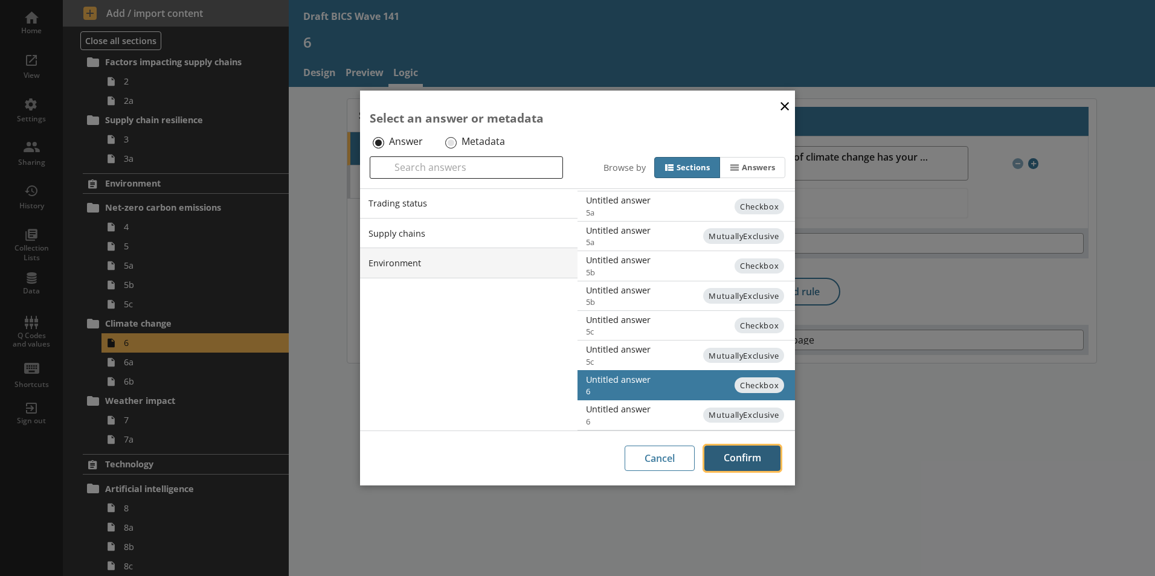
click at [751, 460] on button "Confirm" at bounding box center [742, 458] width 76 height 25
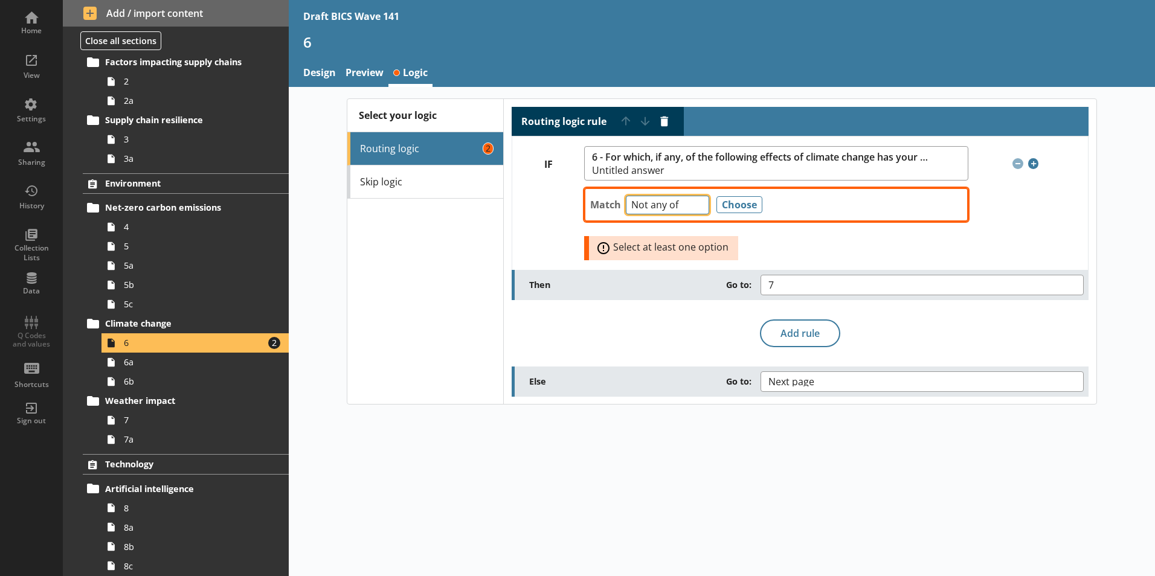
click at [699, 210] on select "Any of Not any of All of Count of Unanswered" at bounding box center [667, 205] width 83 height 19
select select "Unanswered"
click at [626, 196] on select "Any of Not any of All of Count of Unanswered" at bounding box center [667, 205] width 83 height 19
click at [776, 231] on div "Match Any of Not any of All of Count of Unanswered Choose Error: Select at leas…" at bounding box center [776, 221] width 384 height 80
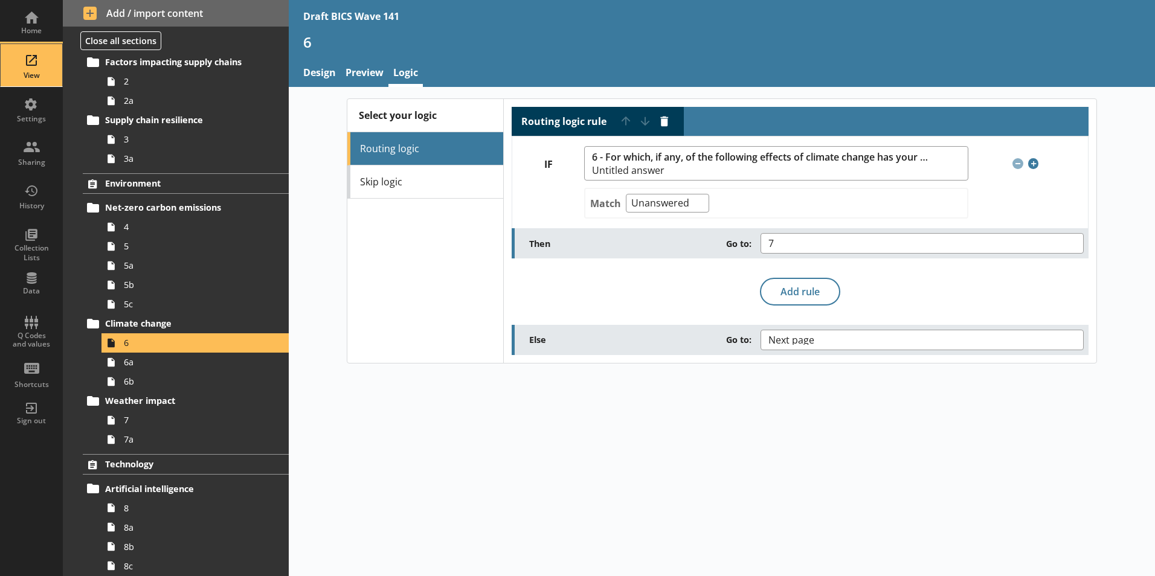
click at [32, 74] on div "View" at bounding box center [31, 76] width 42 height 10
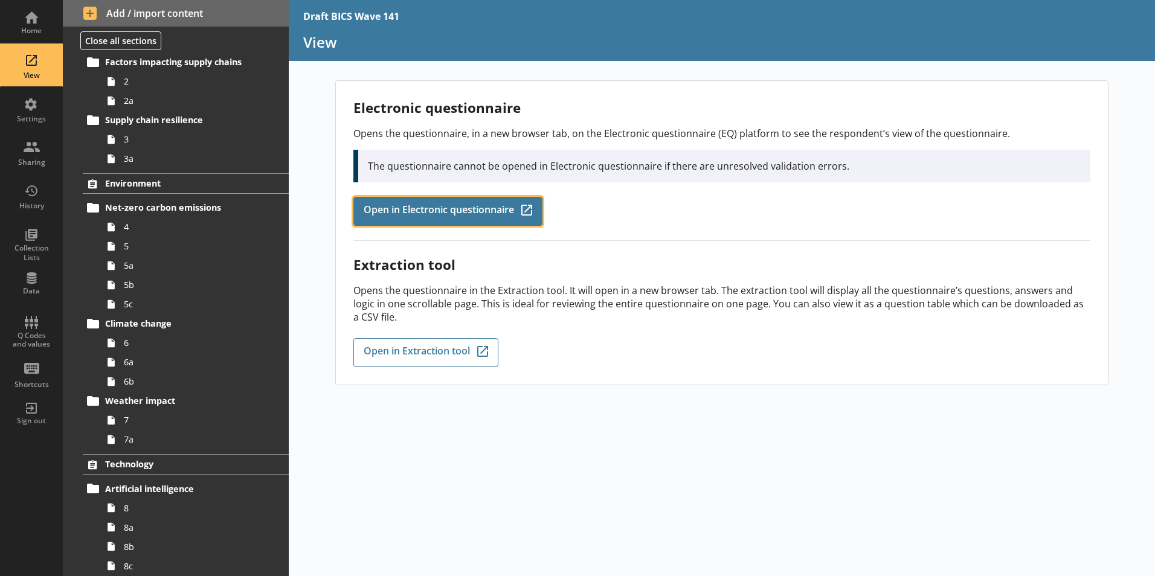
click at [435, 208] on span "Open in Electronic questionnaire" at bounding box center [439, 211] width 150 height 13
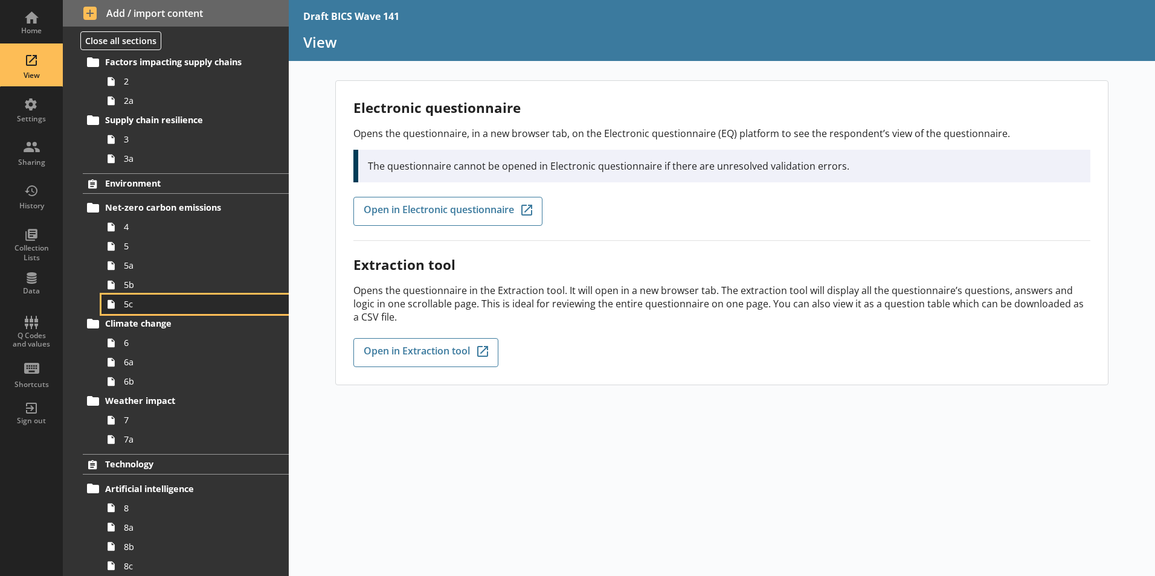
click at [132, 307] on span "5c" at bounding box center [191, 303] width 134 height 11
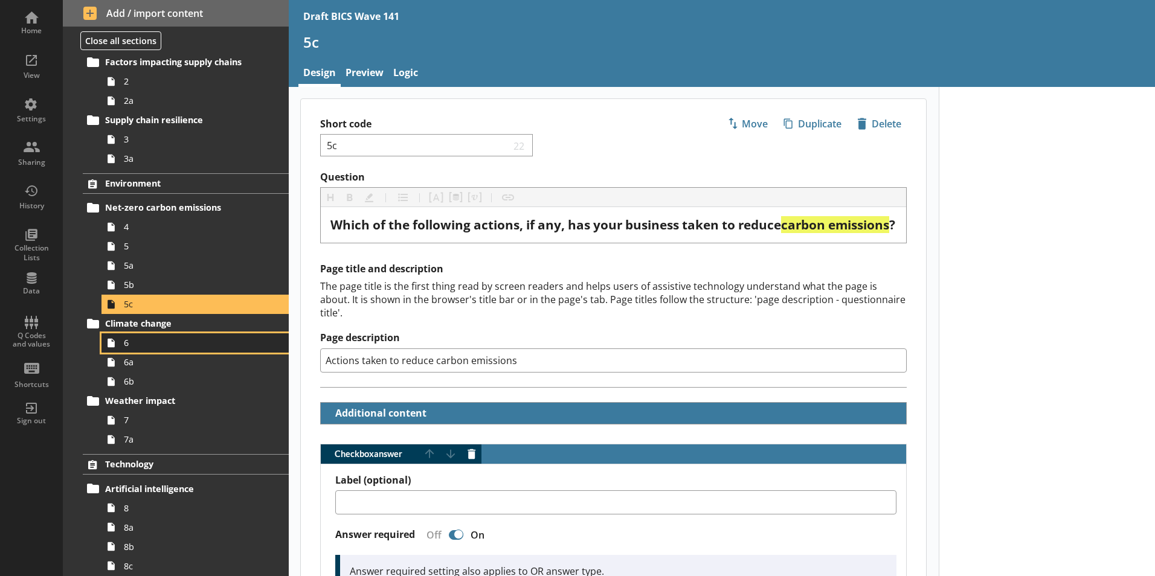
click at [121, 345] on link "6" at bounding box center [194, 342] width 187 height 19
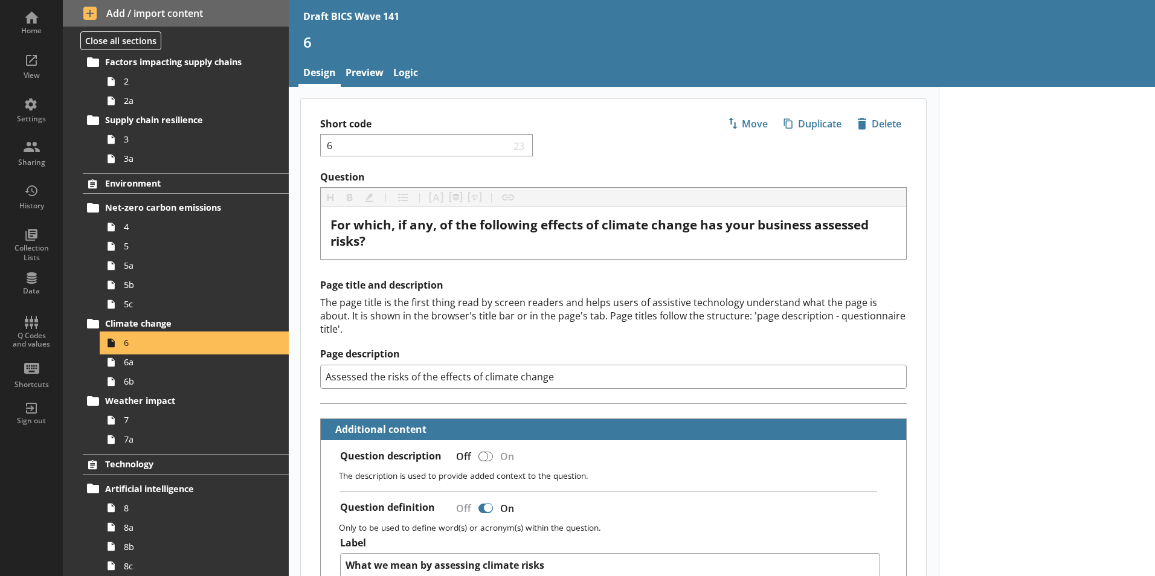
click at [127, 344] on span "6" at bounding box center [191, 342] width 134 height 11
type textarea "x"
click at [397, 78] on link "Logic" at bounding box center [405, 74] width 34 height 26
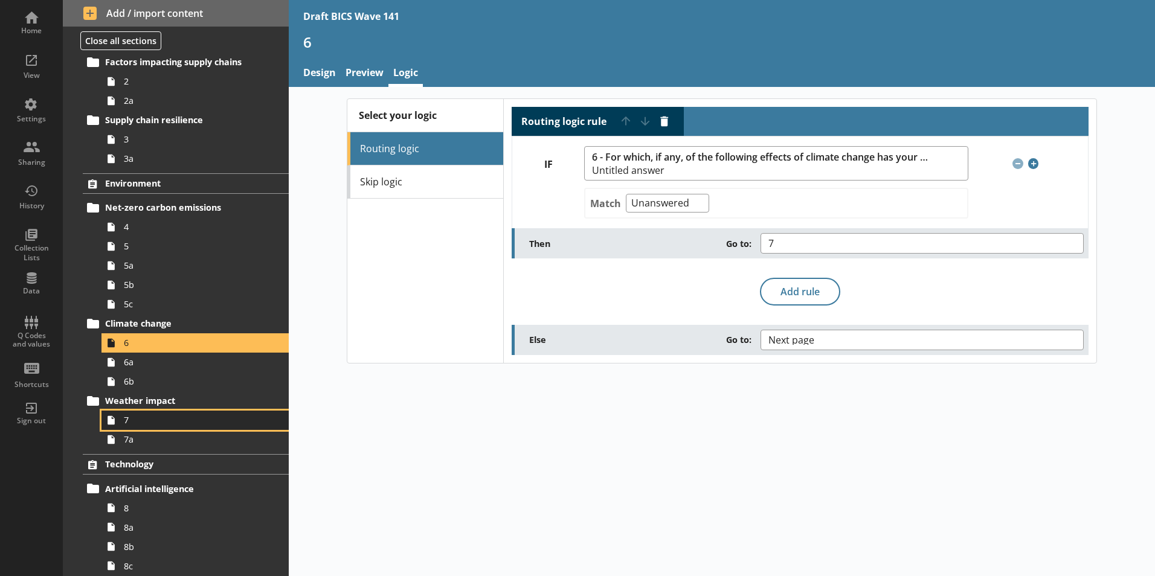
click at [130, 423] on span "7" at bounding box center [191, 419] width 134 height 11
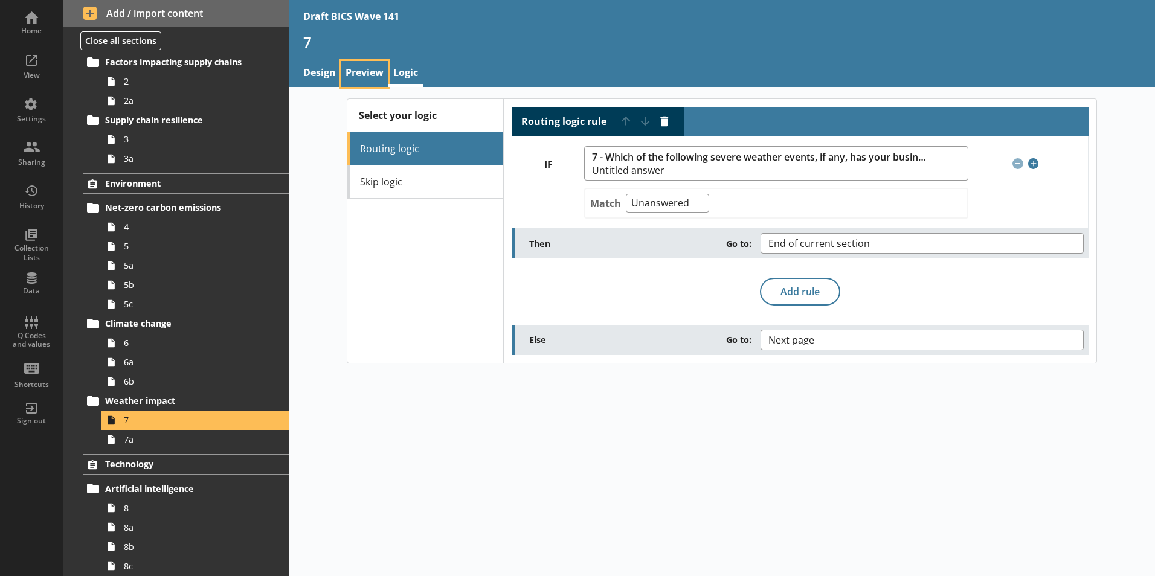
click at [359, 69] on link "Preview" at bounding box center [365, 74] width 48 height 26
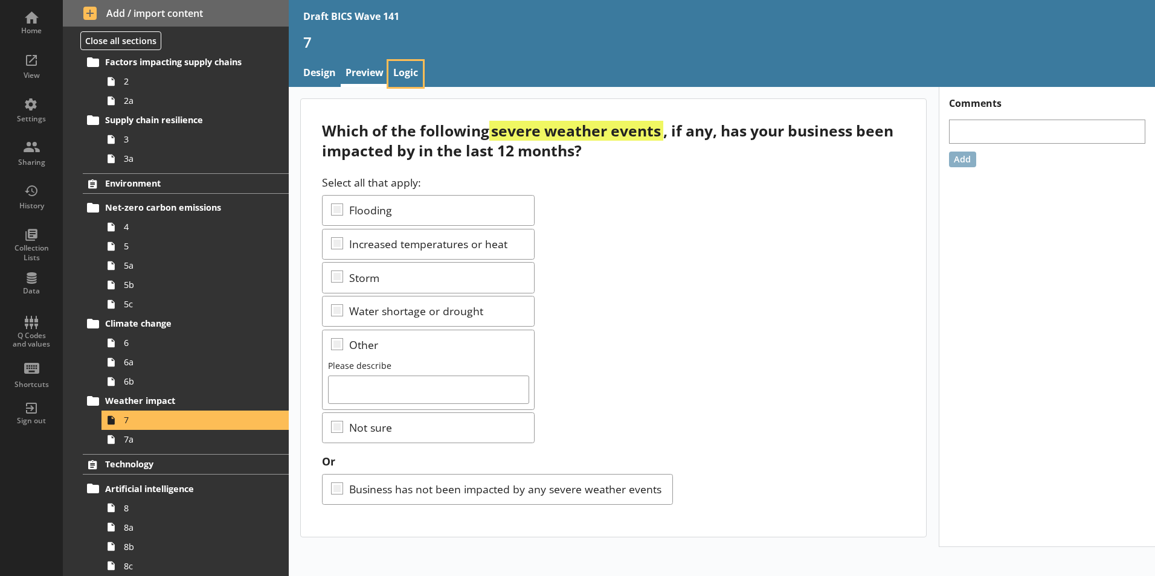
click at [412, 74] on link "Logic" at bounding box center [405, 74] width 34 height 26
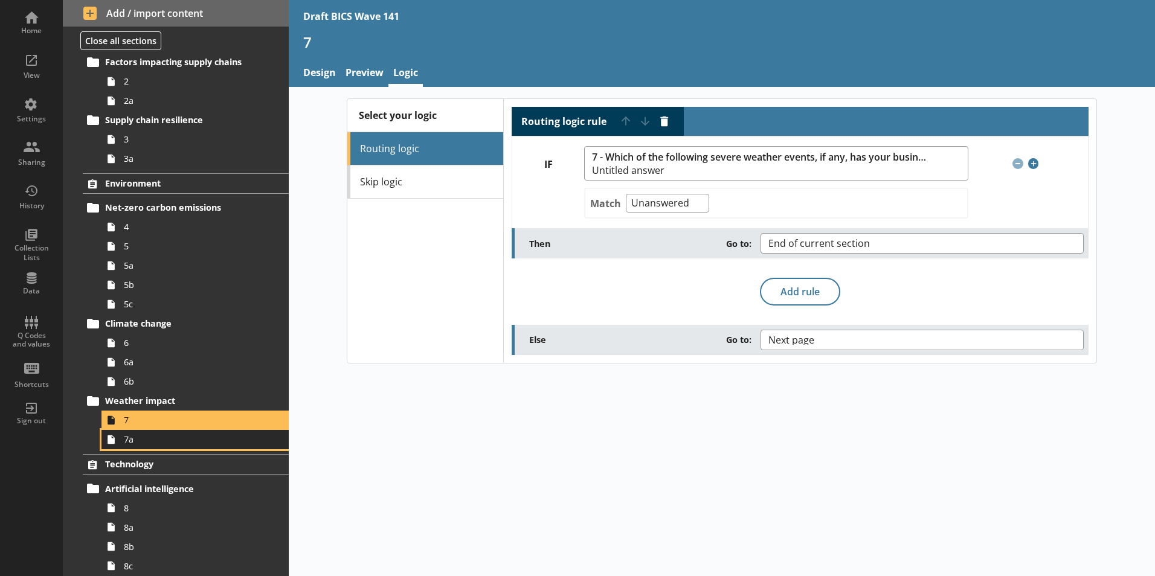
click at [148, 442] on span "7a" at bounding box center [191, 439] width 134 height 11
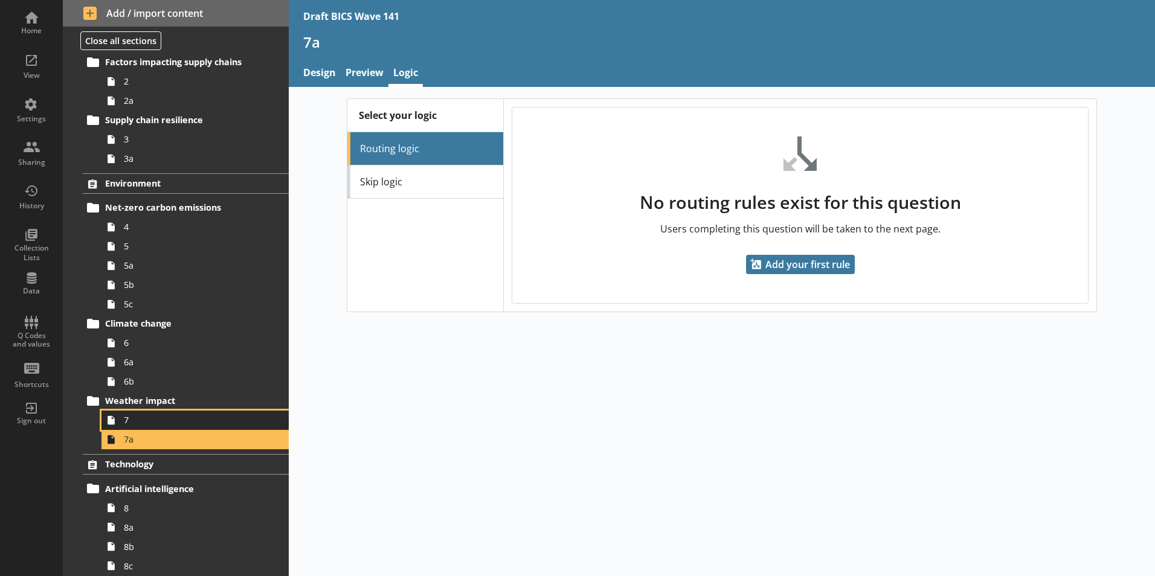
click at [130, 425] on span "7" at bounding box center [191, 419] width 134 height 11
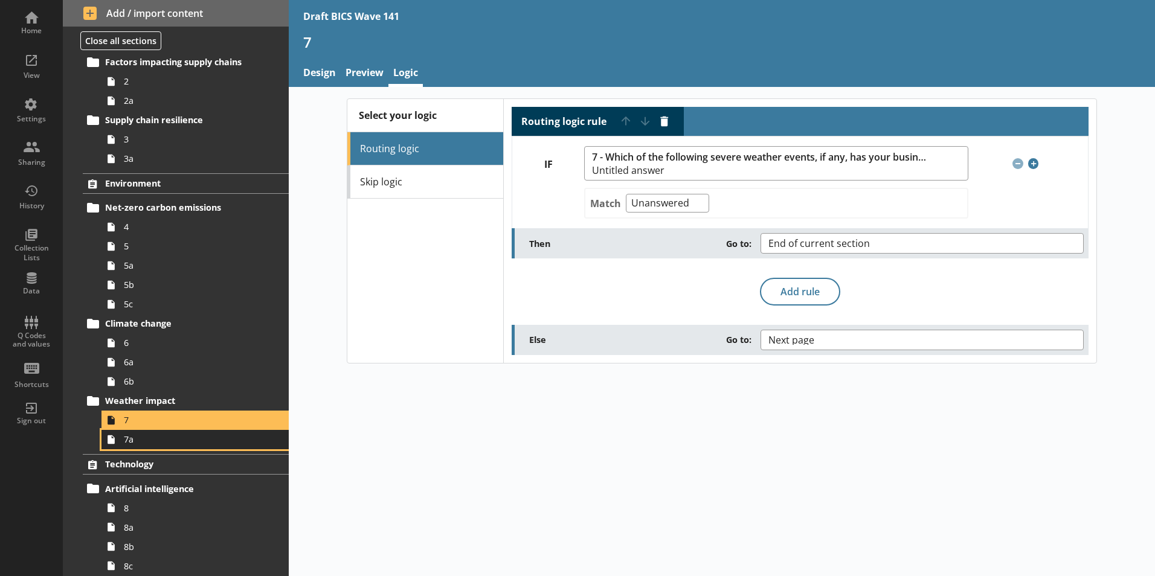
click at [123, 445] on link "7a" at bounding box center [194, 439] width 187 height 19
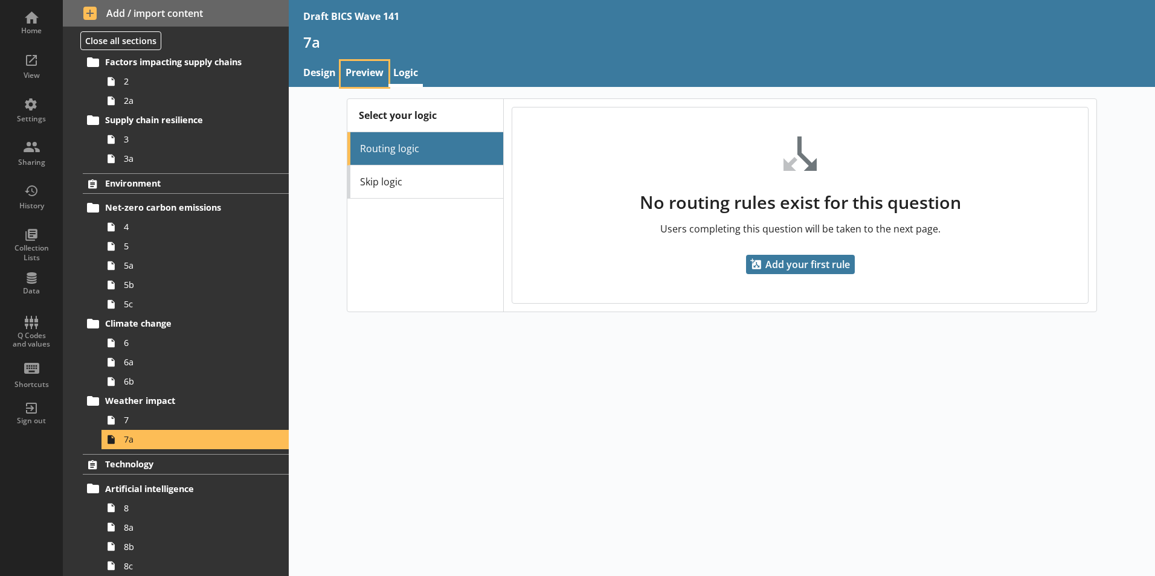
click at [363, 71] on link "Preview" at bounding box center [365, 74] width 48 height 26
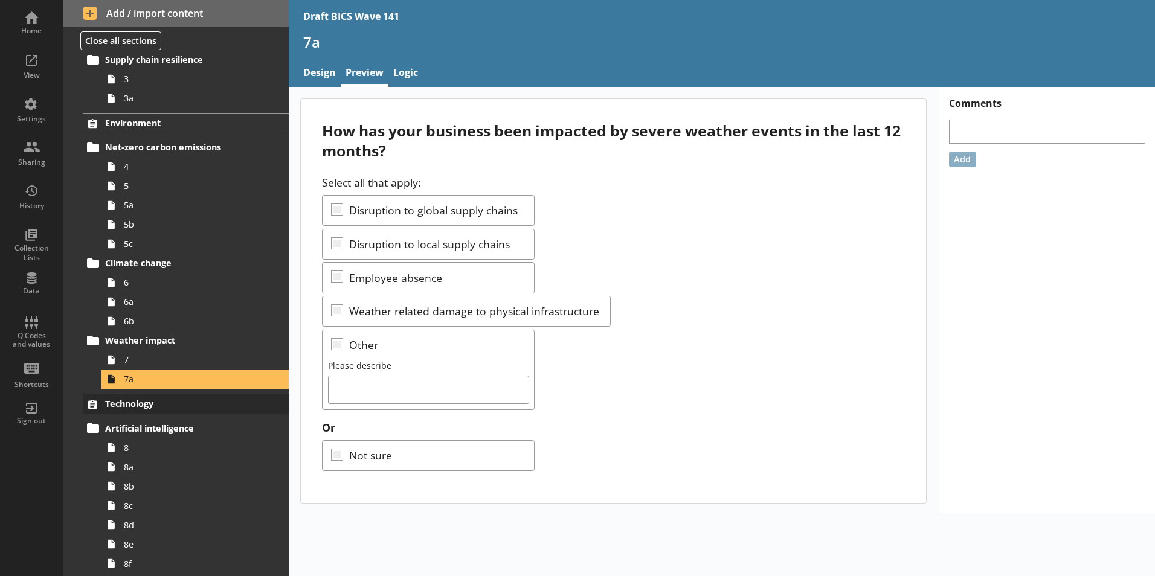
scroll to position [242, 0]
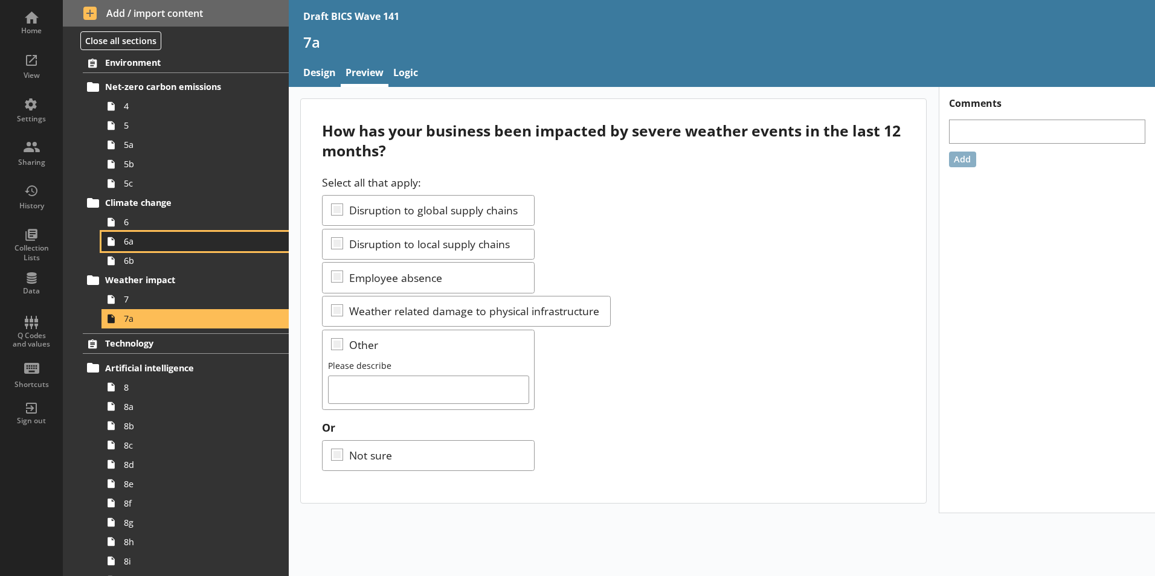
click at [132, 234] on link "6a" at bounding box center [194, 241] width 187 height 19
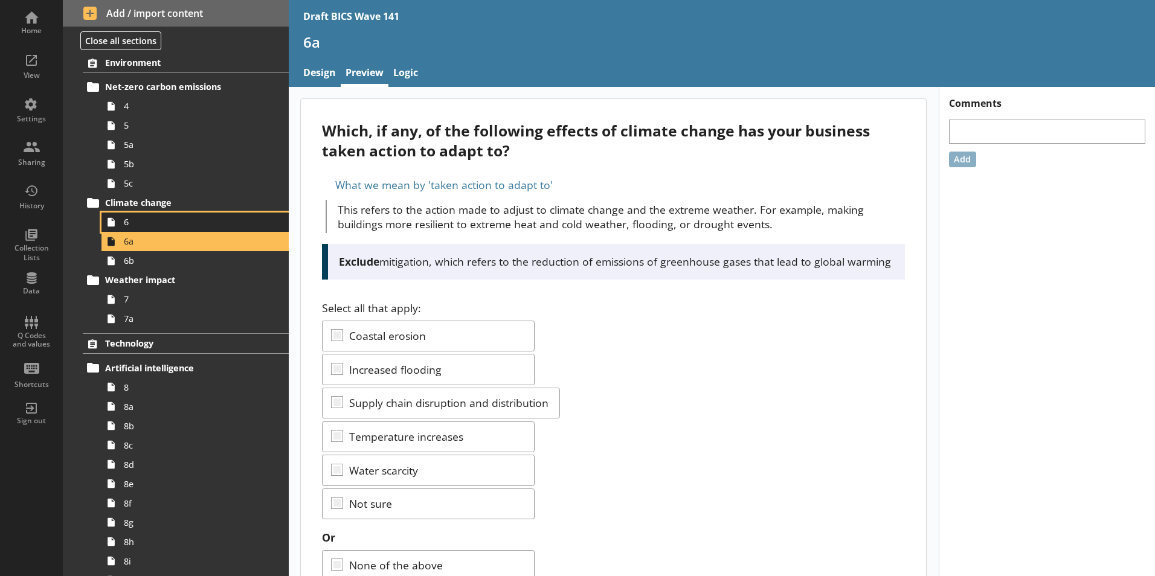
click at [131, 220] on span "6" at bounding box center [191, 221] width 134 height 11
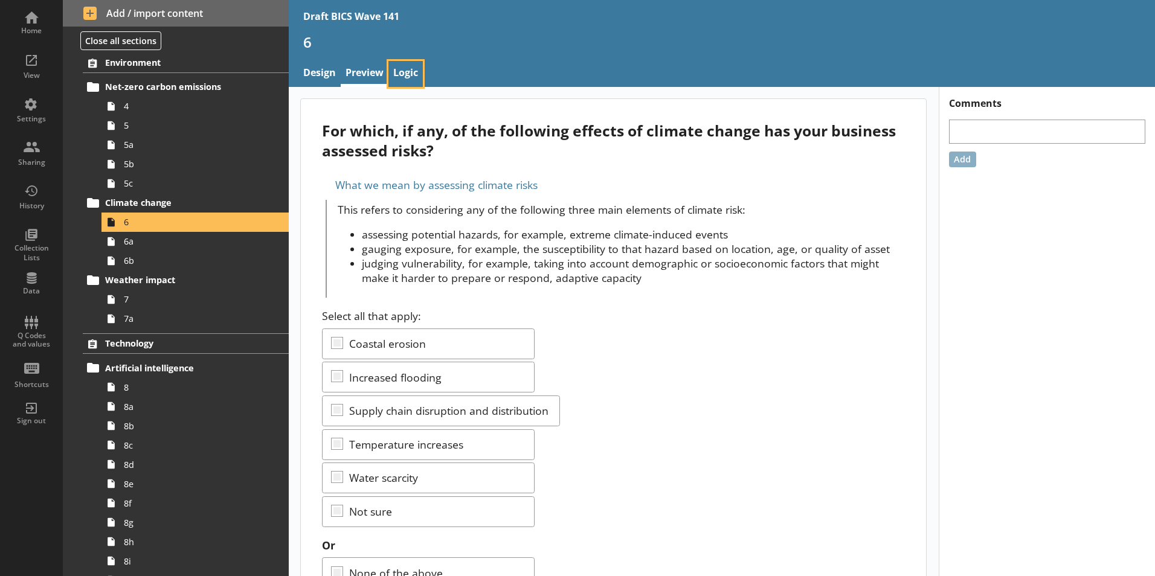
click at [402, 77] on link "Logic" at bounding box center [405, 74] width 34 height 26
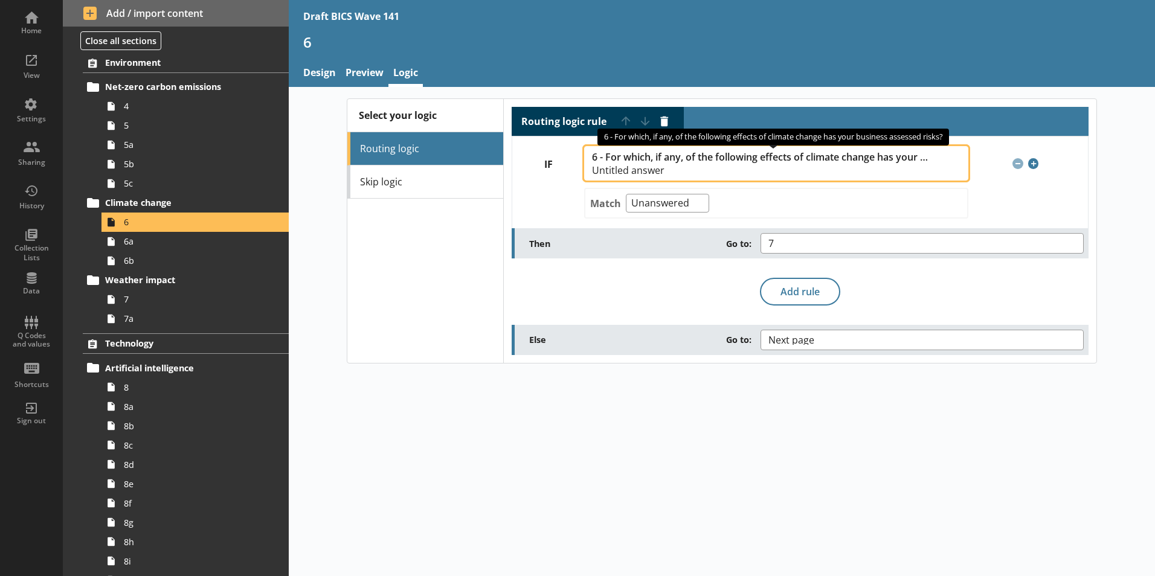
click at [839, 160] on span "6 - For which, if any, of the following effects of climate change has your busi…" at bounding box center [760, 157] width 336 height 11
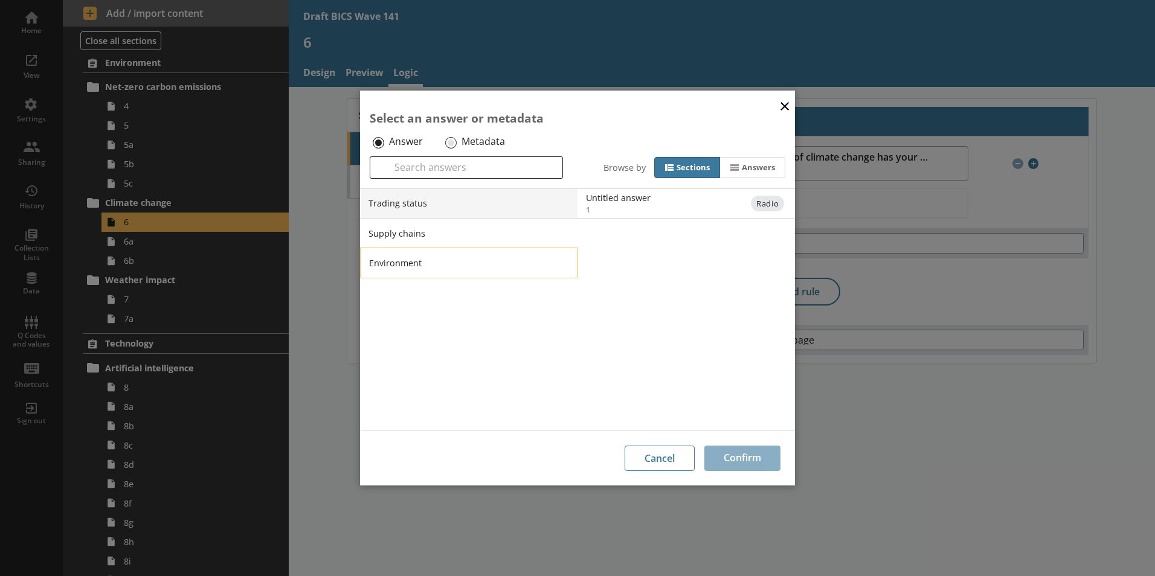
click at [448, 260] on li "Environment" at bounding box center [468, 263] width 217 height 30
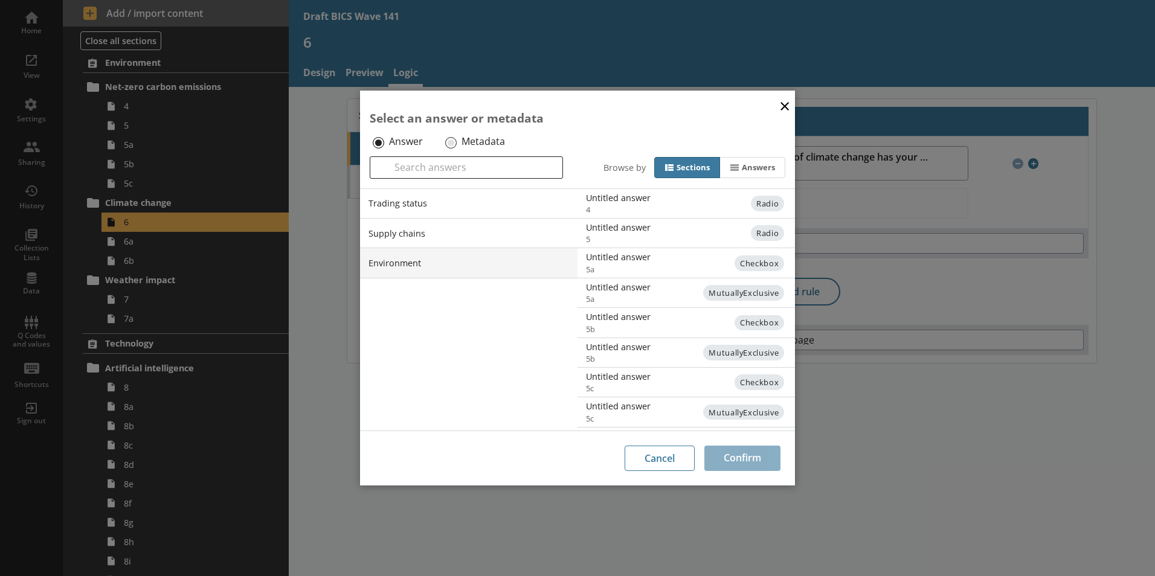
scroll to position [57, 0]
click at [788, 106] on button "×" at bounding box center [785, 105] width 18 height 27
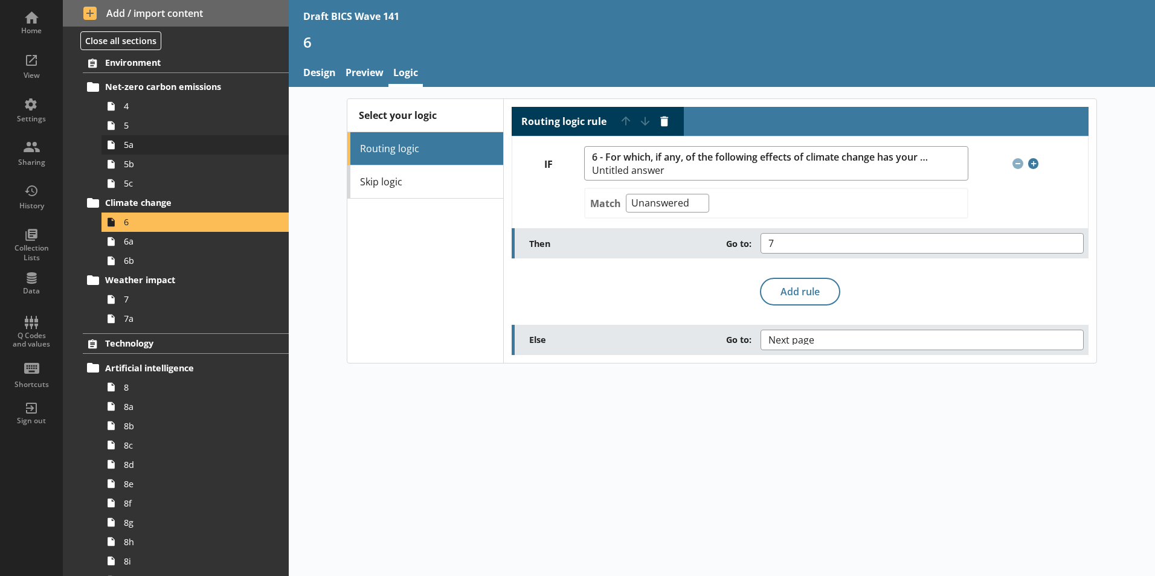
scroll to position [60, 0]
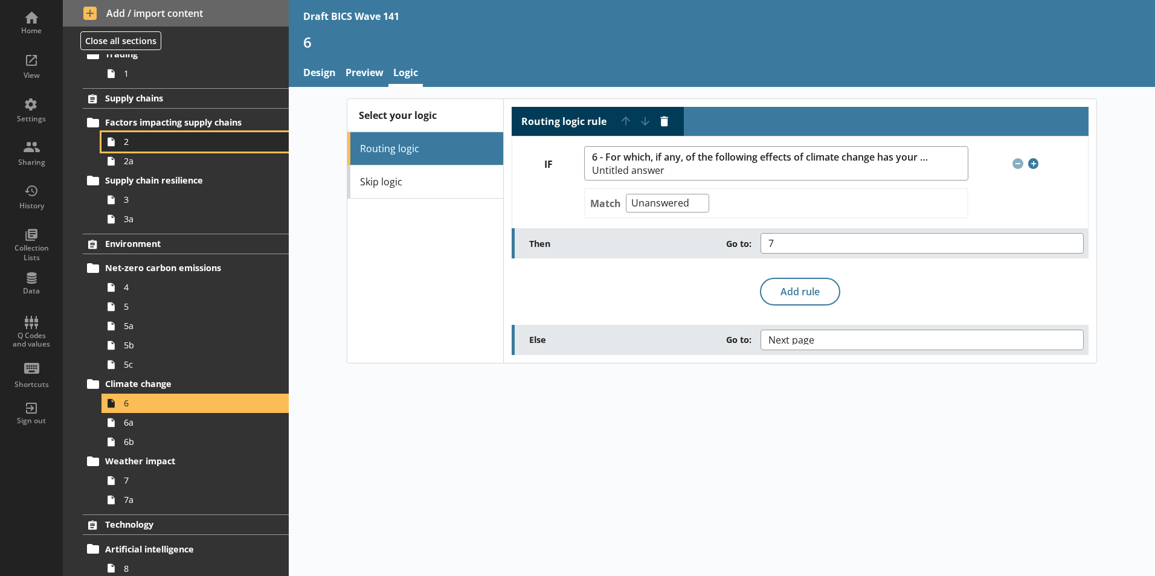
click at [144, 144] on span "2" at bounding box center [191, 141] width 134 height 11
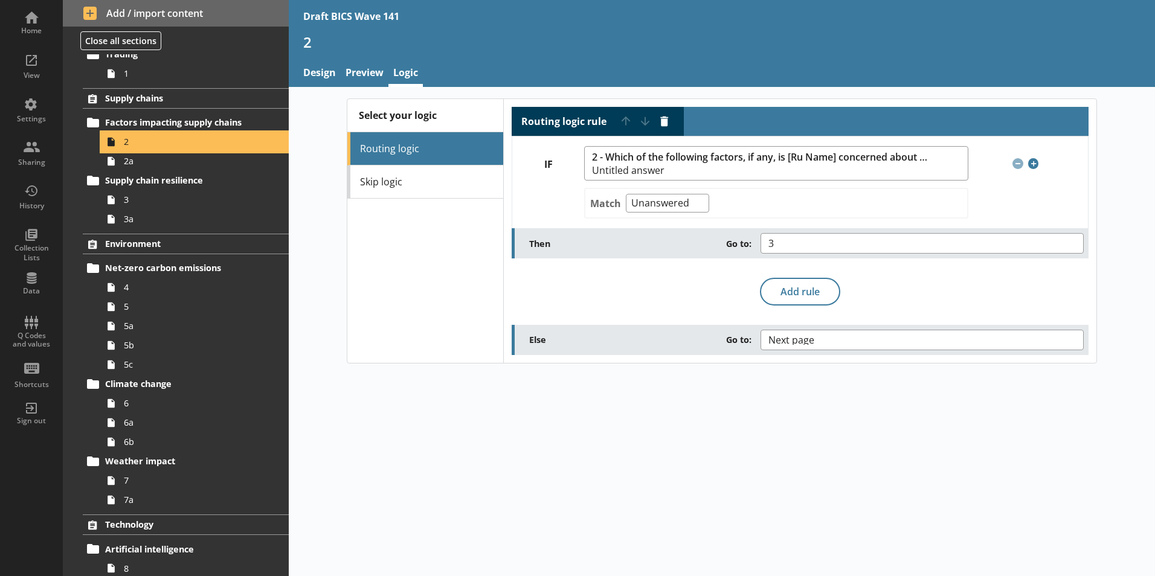
scroll to position [60, 0]
click at [132, 146] on span "2" at bounding box center [191, 141] width 134 height 11
click at [364, 76] on link "Preview" at bounding box center [365, 74] width 48 height 26
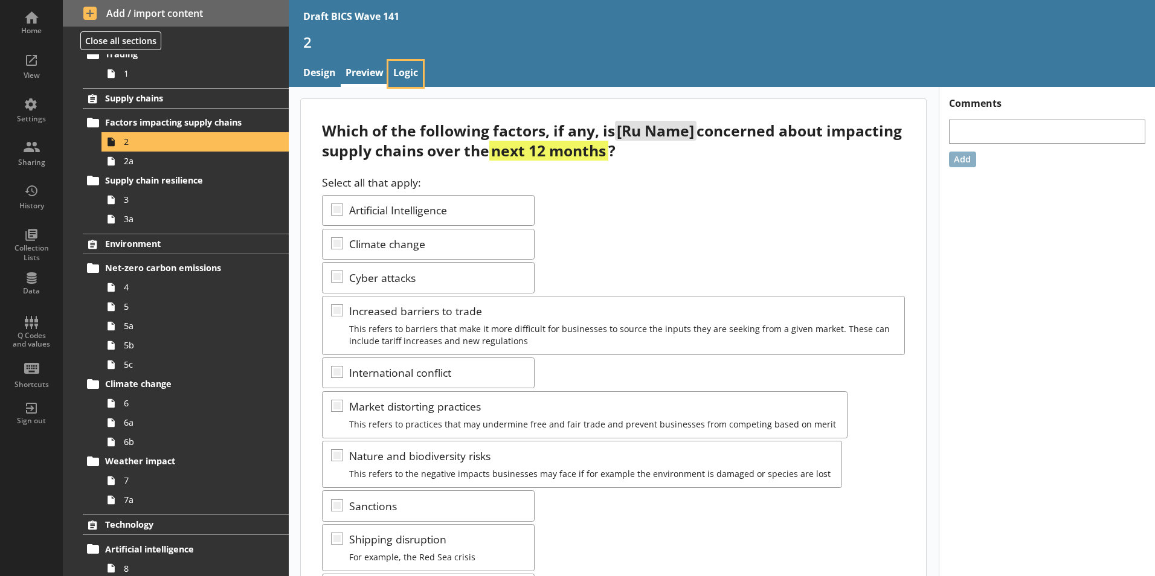
click at [408, 75] on link "Logic" at bounding box center [405, 74] width 34 height 26
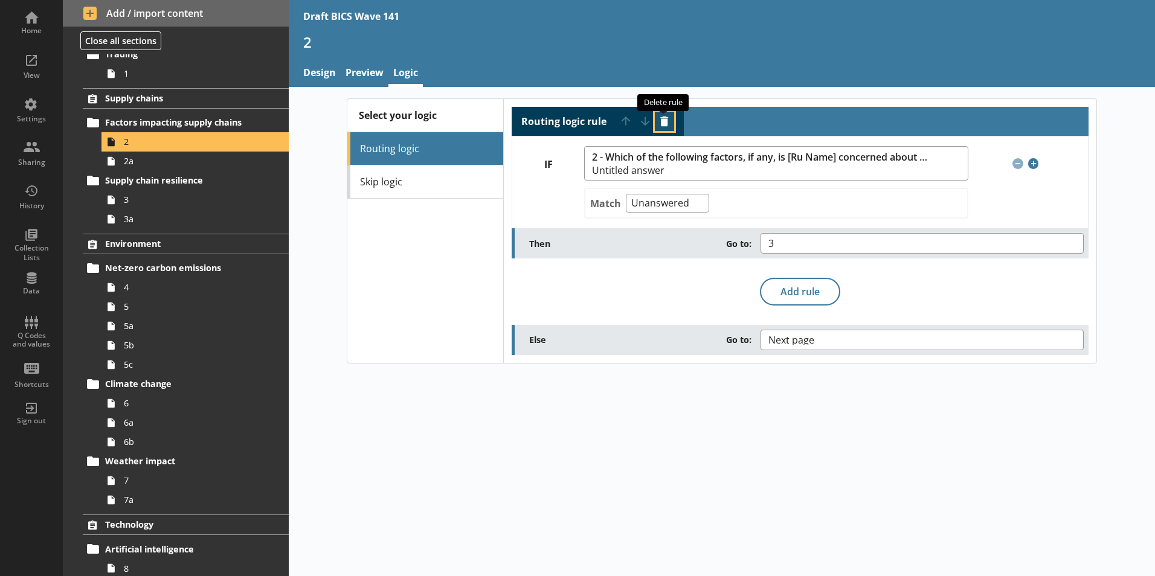
click at [667, 123] on button "Delete routing rule" at bounding box center [664, 121] width 19 height 19
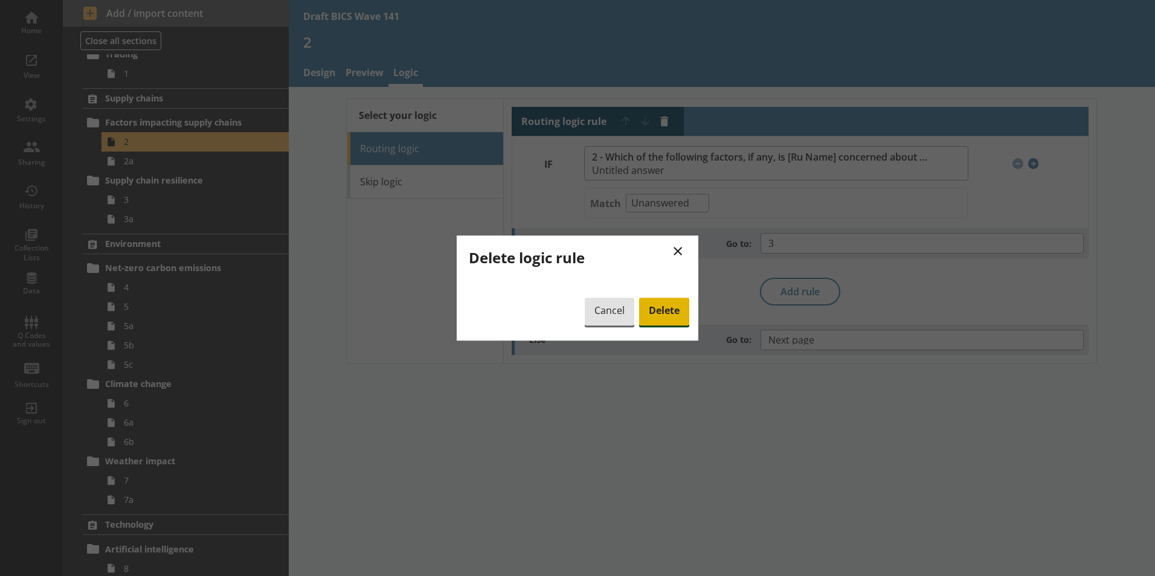
click at [668, 314] on span "Delete" at bounding box center [664, 312] width 50 height 28
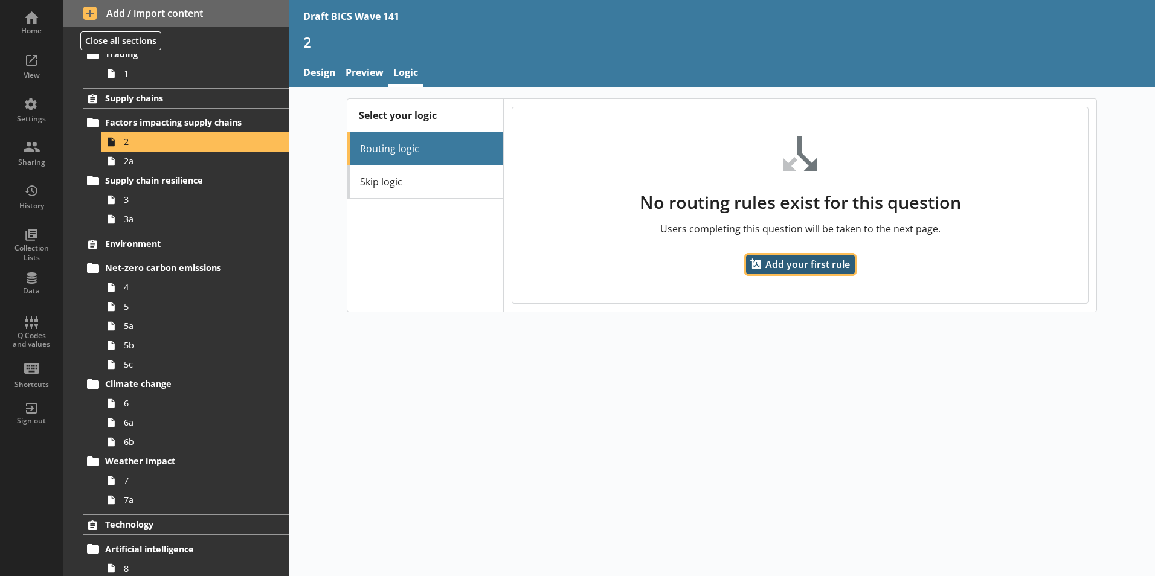
click at [812, 267] on span "Add your first rule" at bounding box center [800, 264] width 109 height 19
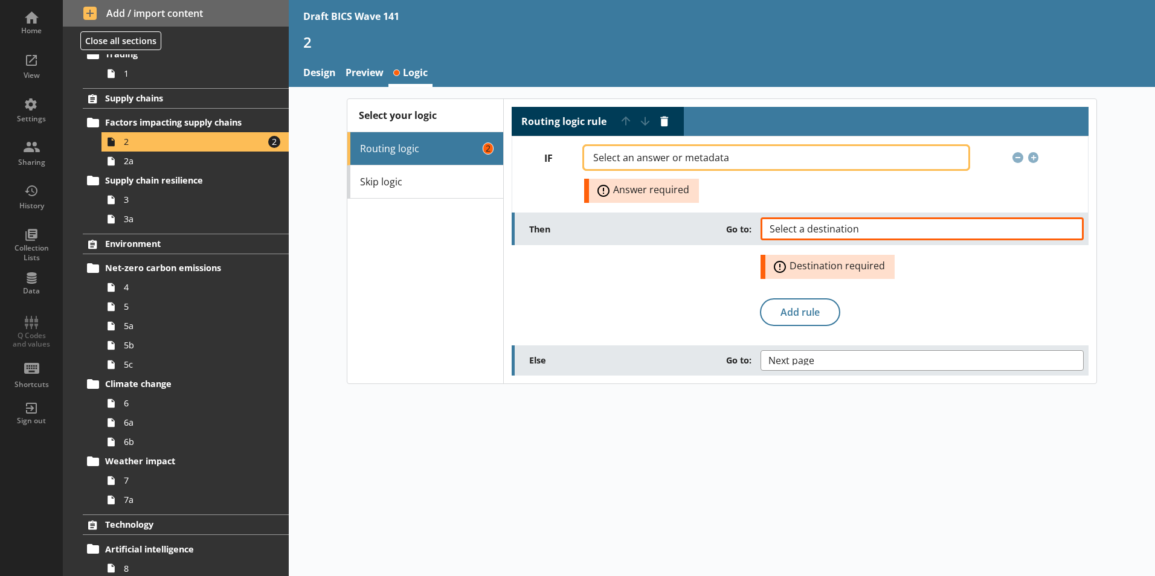
click at [731, 156] on span "Select an answer or metadata" at bounding box center [670, 158] width 155 height 10
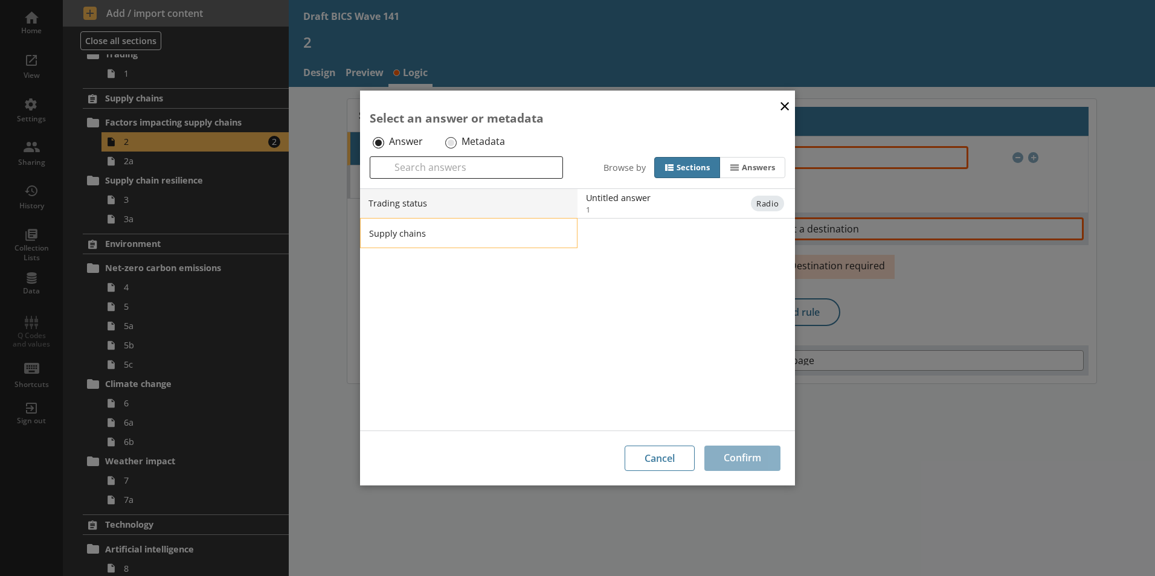
click at [403, 236] on li "Supply chains" at bounding box center [468, 233] width 217 height 30
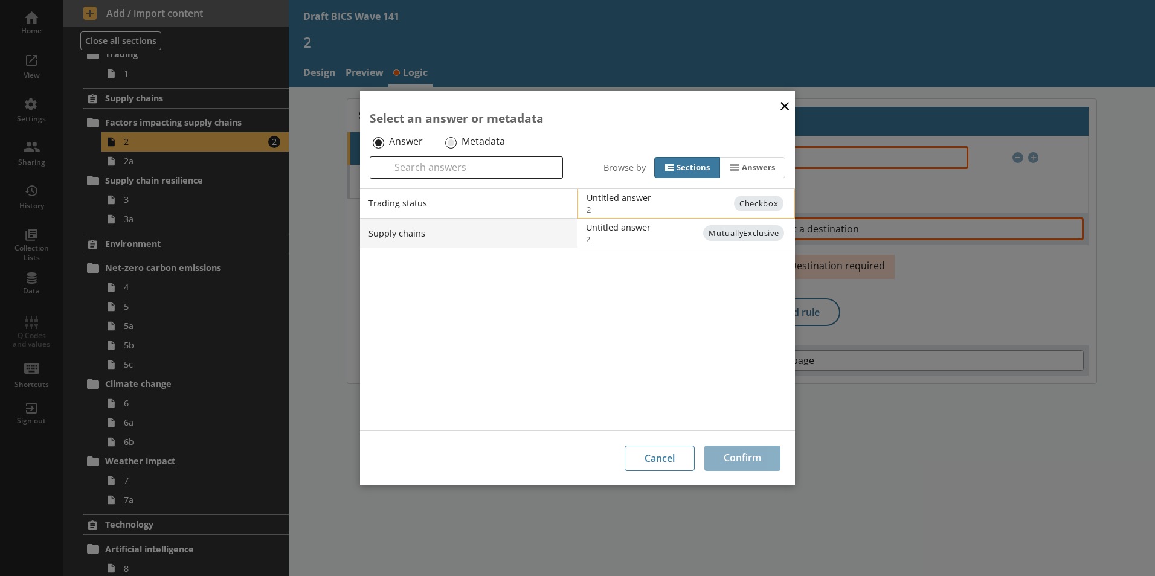
click at [609, 205] on span "2" at bounding box center [696, 209] width 219 height 11
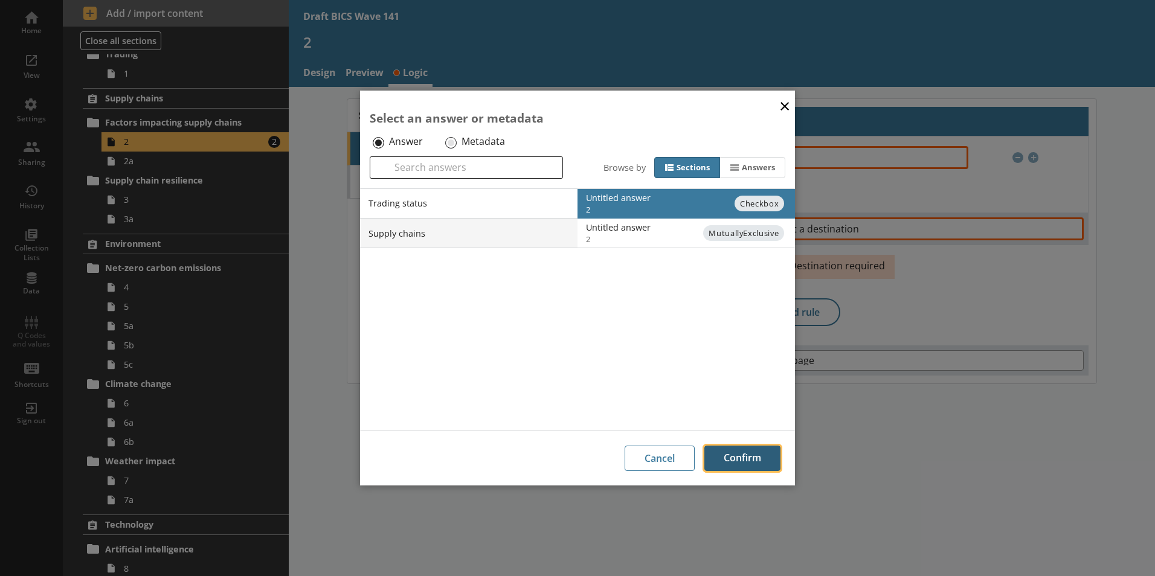
click at [744, 463] on button "Confirm" at bounding box center [742, 458] width 76 height 25
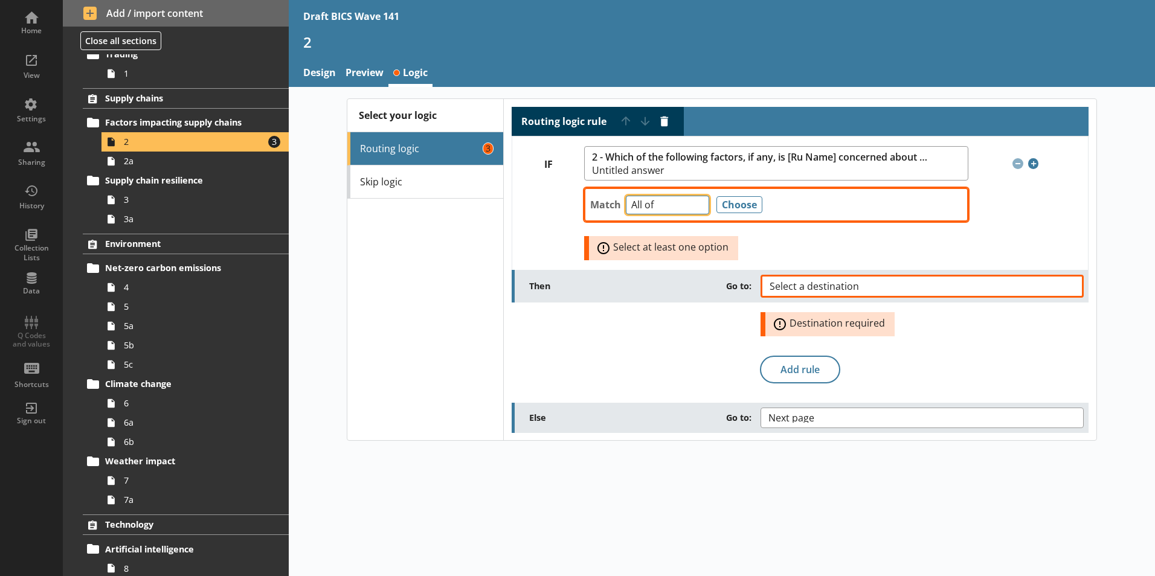
click at [696, 208] on select "Any of Not any of All of Count of Unanswered" at bounding box center [667, 205] width 83 height 19
select select "Unanswered"
click at [626, 196] on select "Any of Not any of All of Count of Unanswered" at bounding box center [667, 205] width 83 height 19
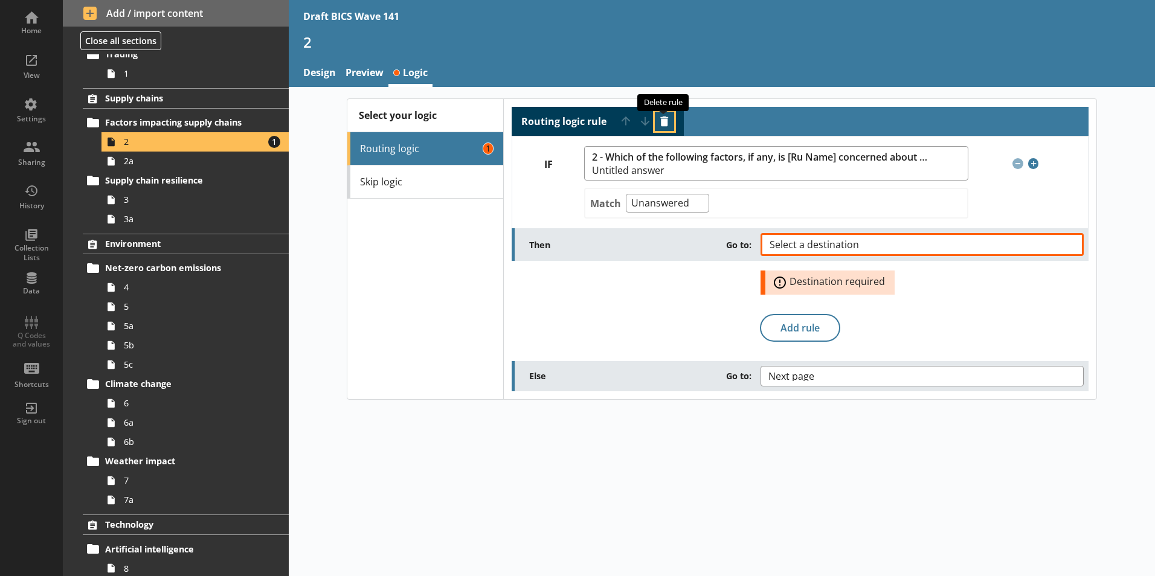
click at [664, 122] on button "Delete routing rule" at bounding box center [664, 121] width 19 height 19
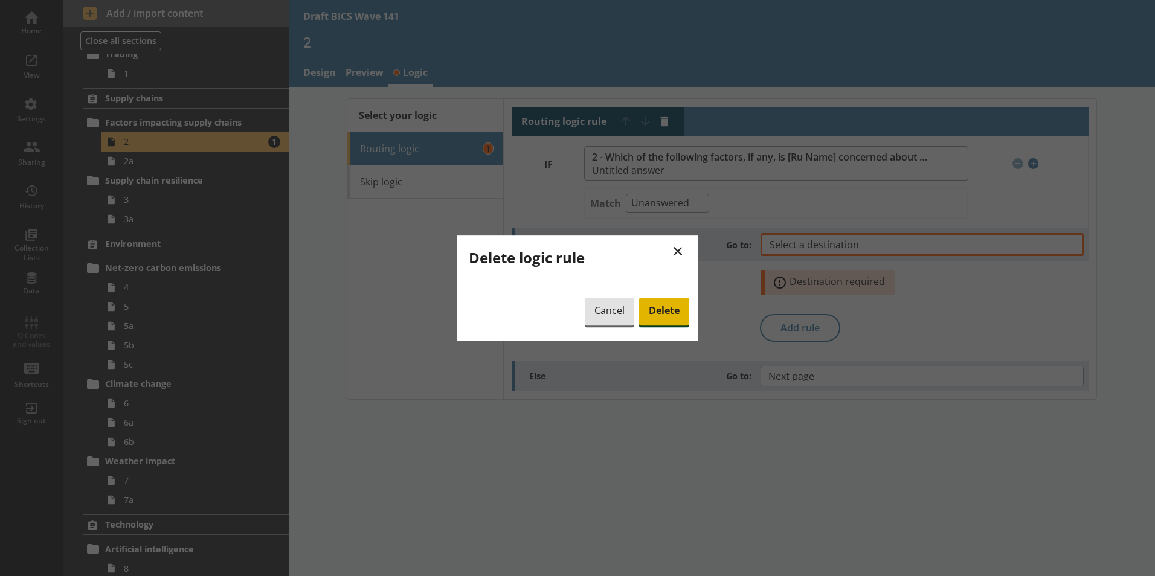
click at [672, 317] on span "Delete" at bounding box center [664, 312] width 50 height 28
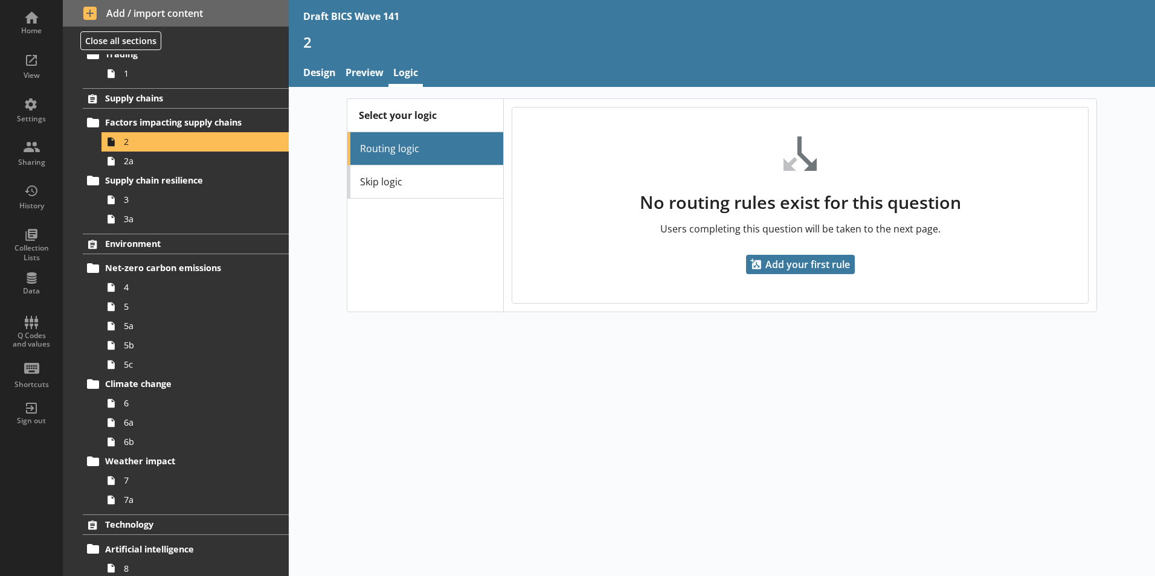
click at [423, 143] on li "Routing logic" at bounding box center [425, 148] width 156 height 33
click at [443, 155] on li "Routing logic" at bounding box center [425, 148] width 156 height 33
click at [391, 152] on li "Routing logic" at bounding box center [425, 148] width 156 height 33
click at [394, 157] on li "Routing logic" at bounding box center [425, 148] width 156 height 33
click at [802, 265] on span "Add your first rule" at bounding box center [800, 264] width 109 height 19
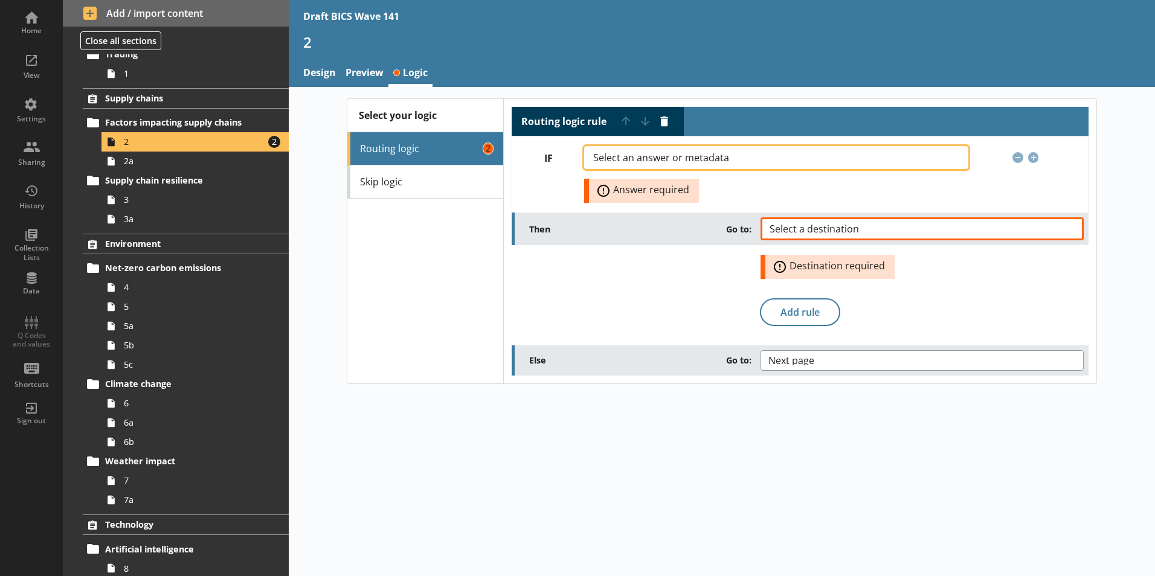
click at [838, 160] on button "Select an answer or metadata" at bounding box center [776, 157] width 384 height 23
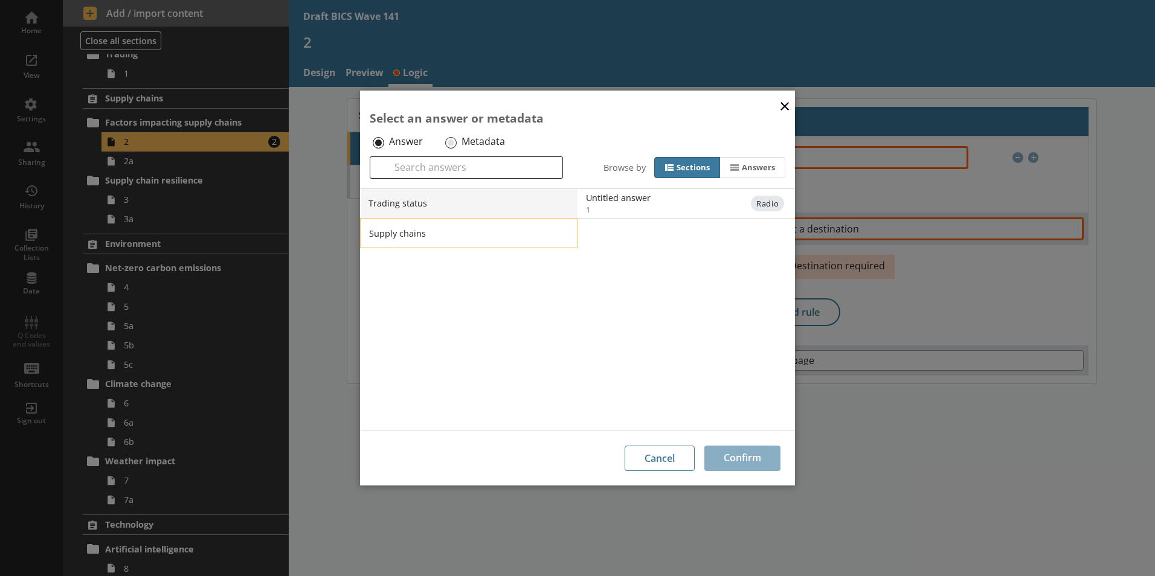
click at [389, 234] on li "Supply chains" at bounding box center [468, 233] width 217 height 30
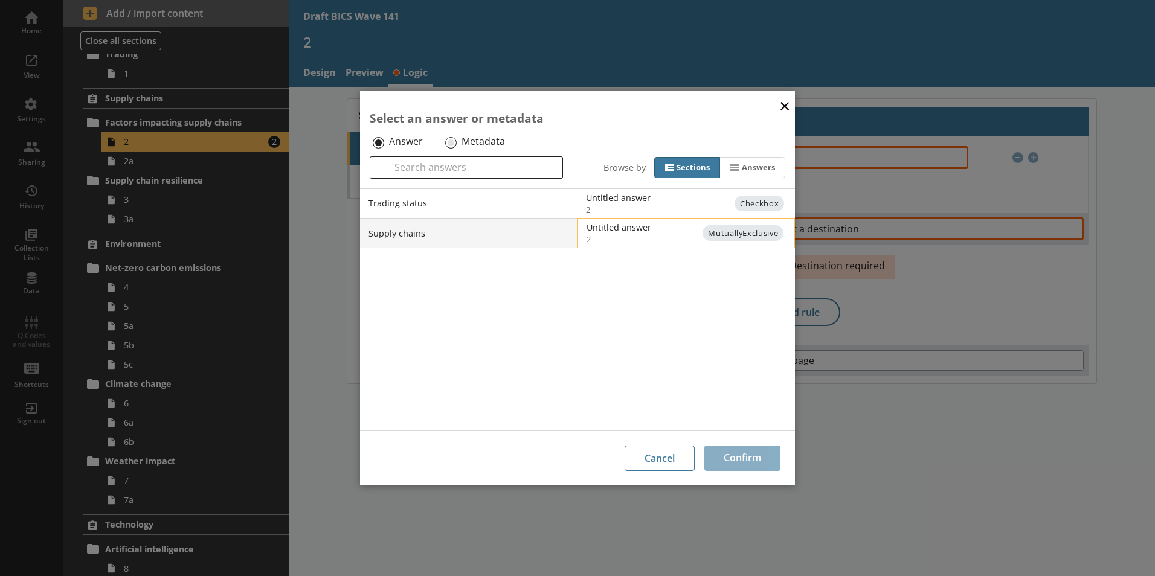
click at [614, 234] on span "2" at bounding box center [696, 239] width 219 height 11
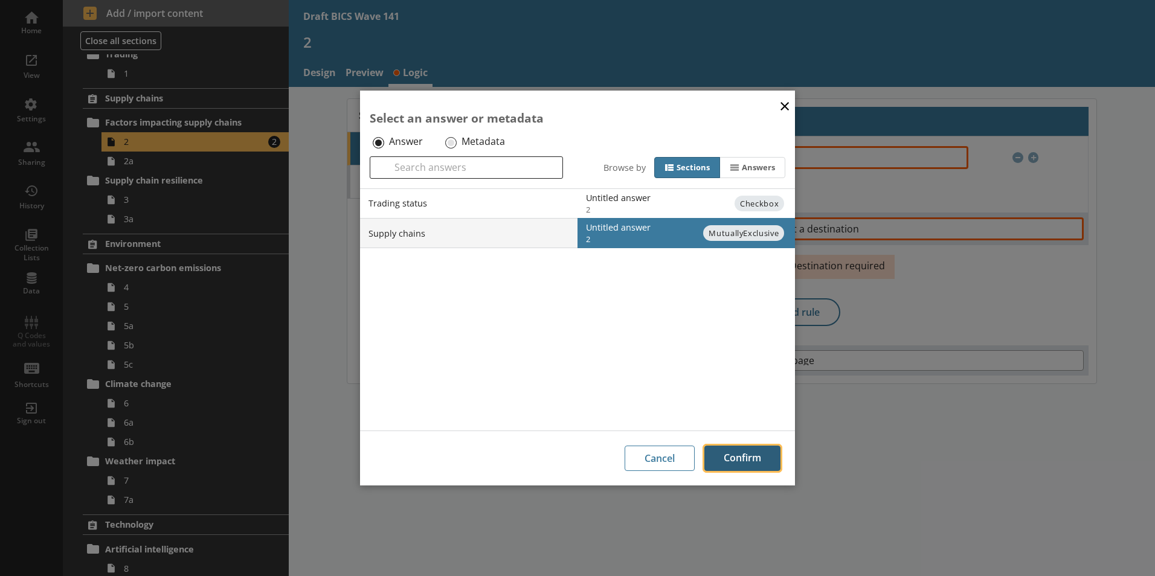
click at [739, 462] on button "Confirm" at bounding box center [742, 458] width 76 height 25
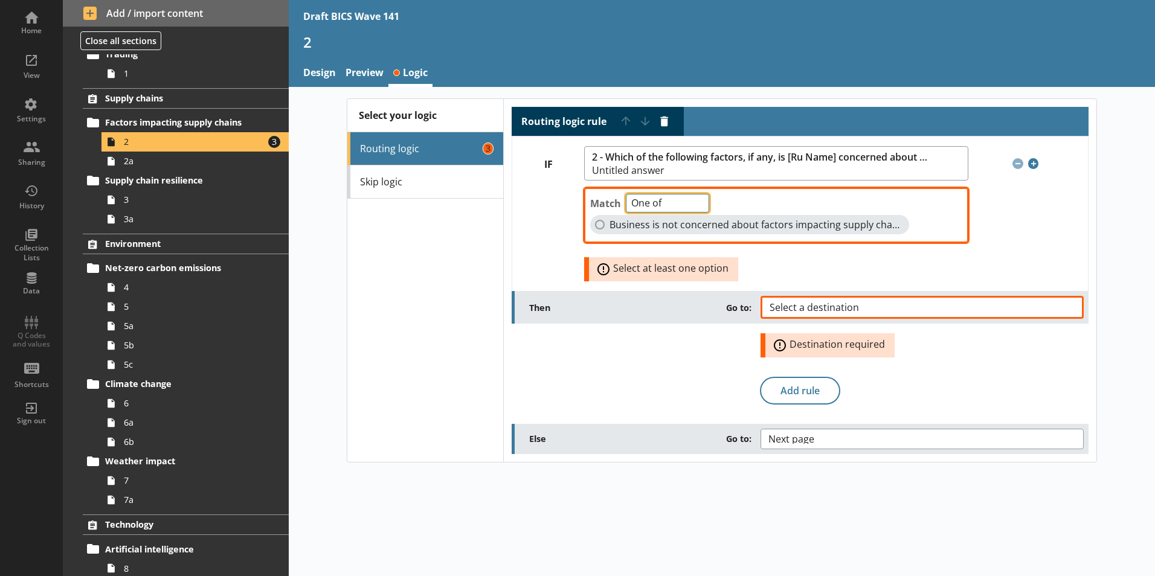
click at [696, 209] on select "One of Unanswered" at bounding box center [667, 203] width 83 height 19
click at [666, 120] on button "Delete routing rule" at bounding box center [664, 121] width 19 height 19
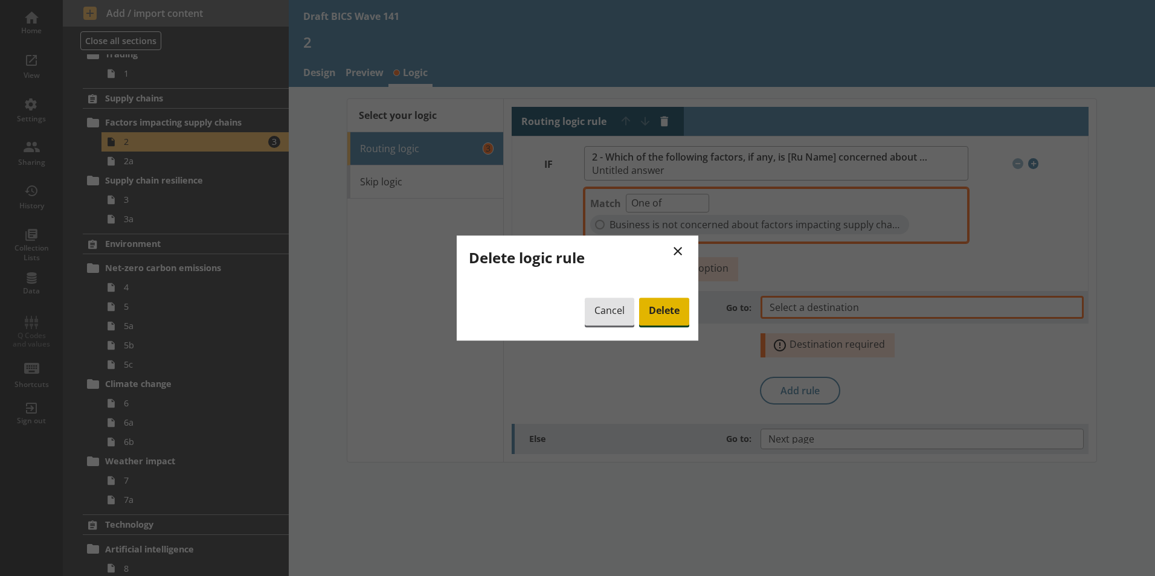
click at [669, 315] on span "Delete" at bounding box center [664, 312] width 50 height 28
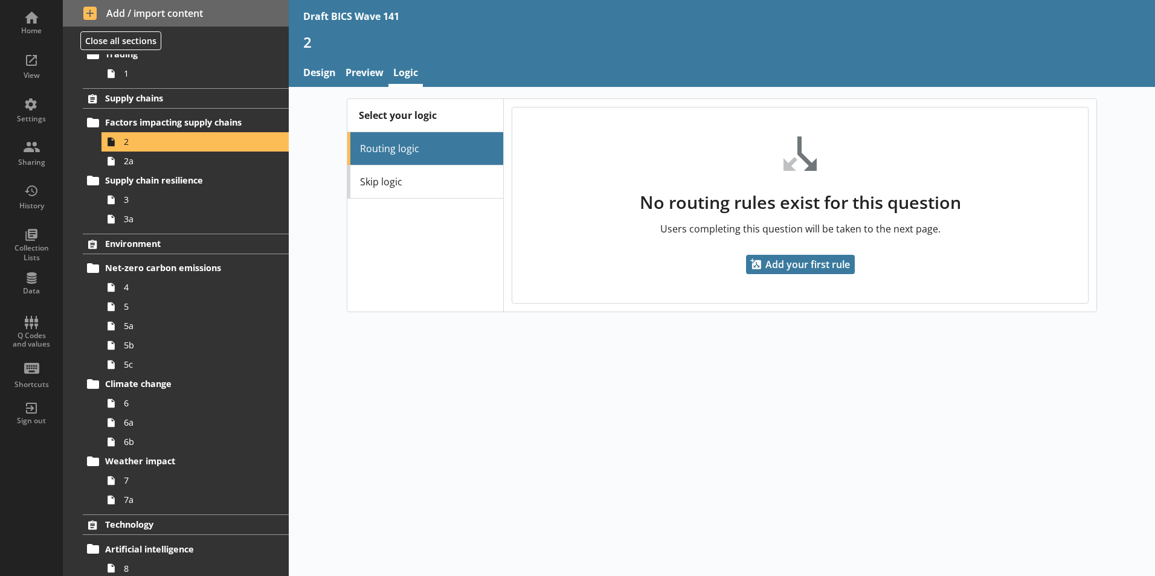
click at [407, 145] on li "Routing logic" at bounding box center [425, 148] width 156 height 33
click at [805, 262] on span "Add your first rule" at bounding box center [800, 264] width 109 height 19
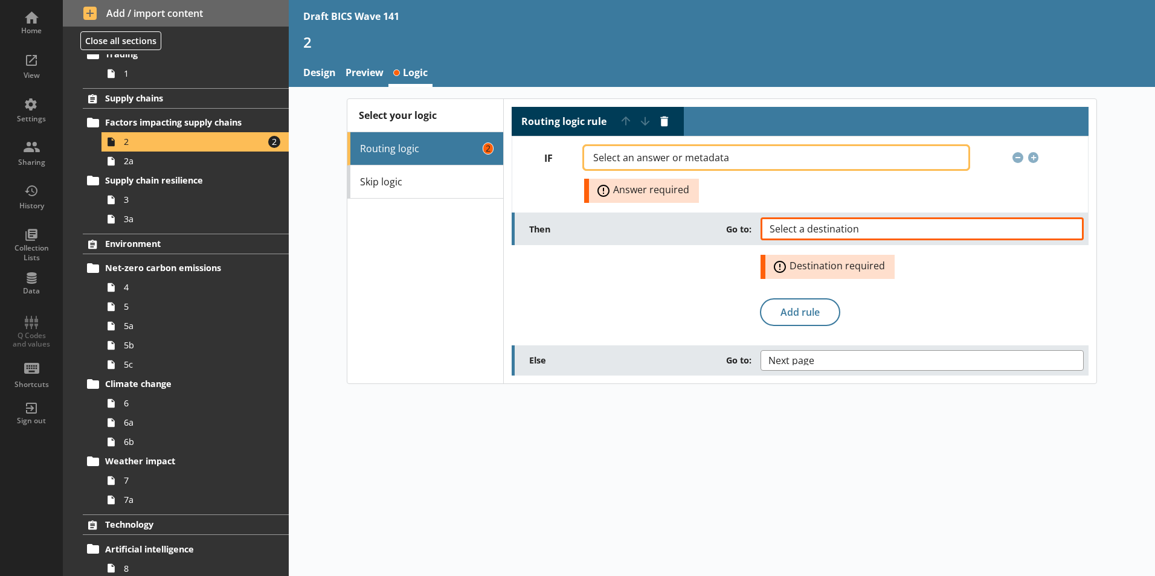
click at [712, 160] on span "Select an answer or metadata" at bounding box center [670, 158] width 155 height 10
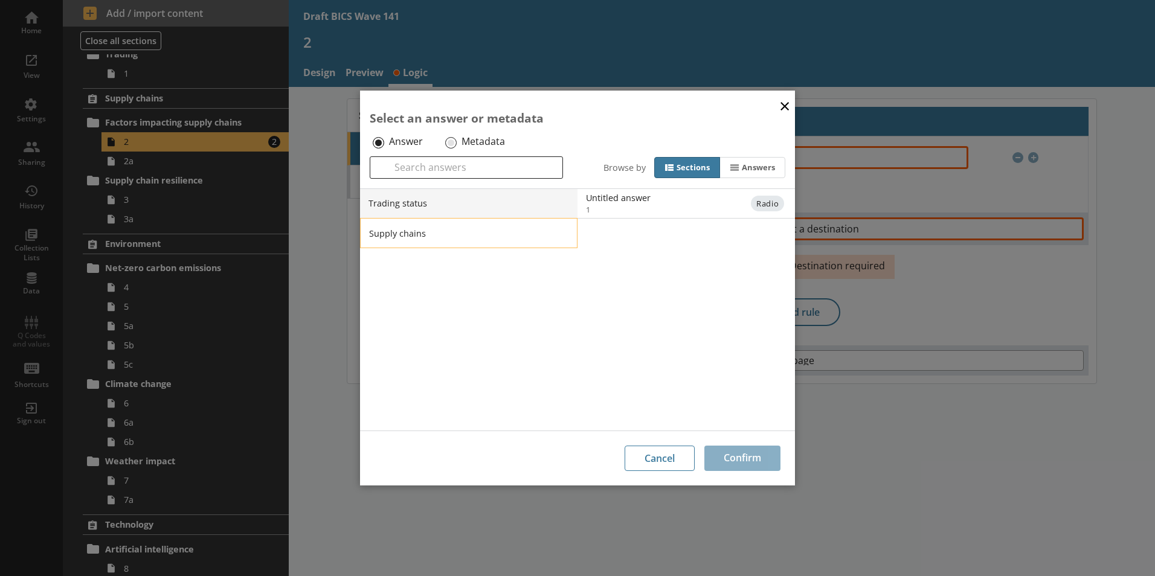
click at [391, 231] on li "Supply chains" at bounding box center [468, 233] width 217 height 30
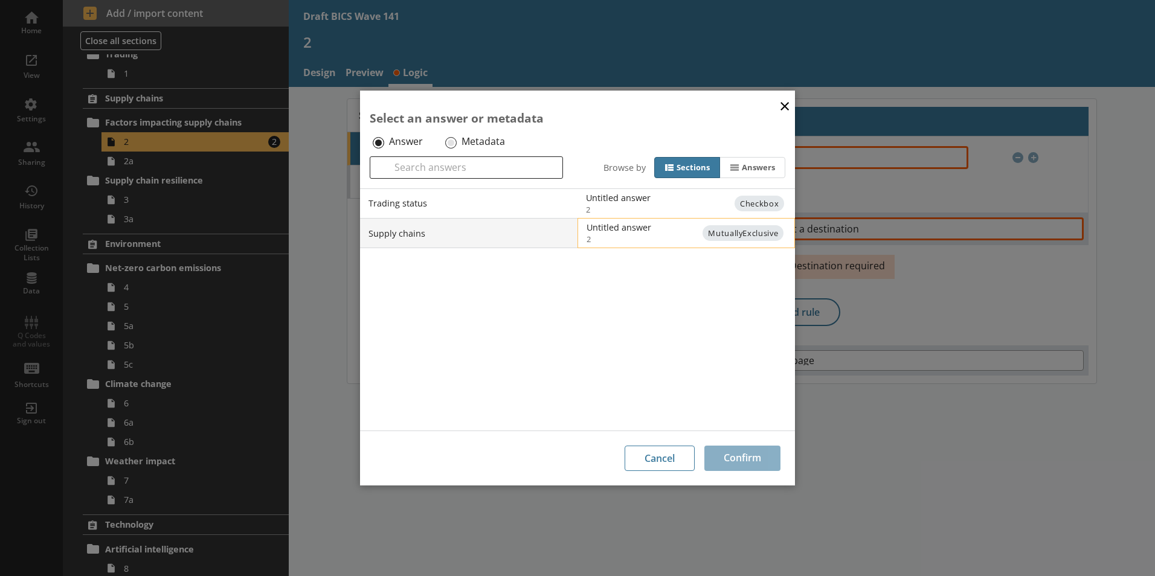
click at [645, 235] on span "2" at bounding box center [696, 239] width 219 height 11
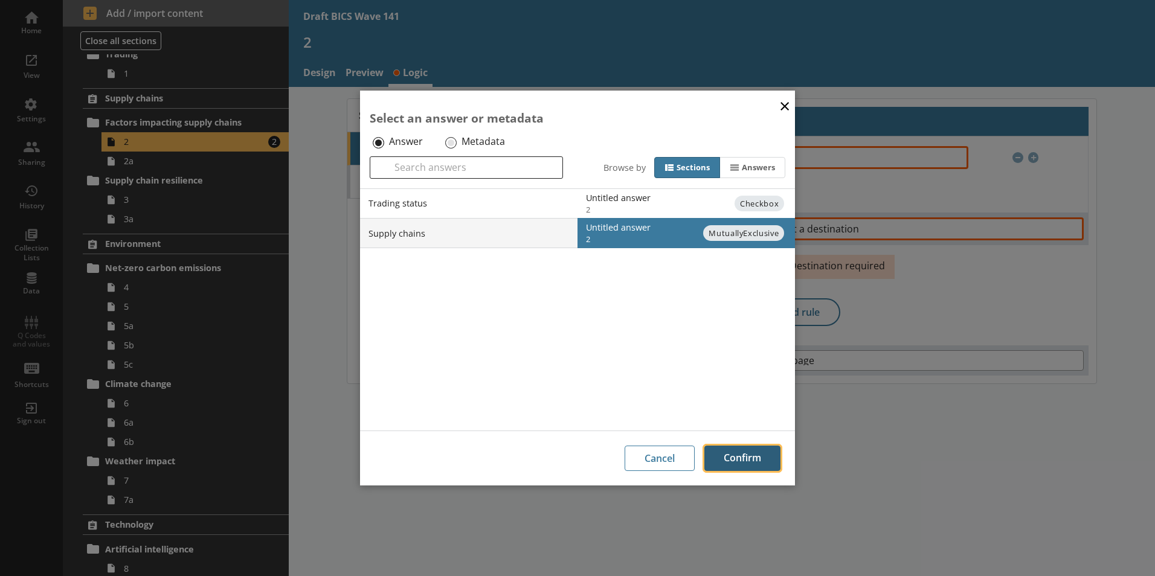
click at [717, 457] on button "Confirm" at bounding box center [742, 458] width 76 height 25
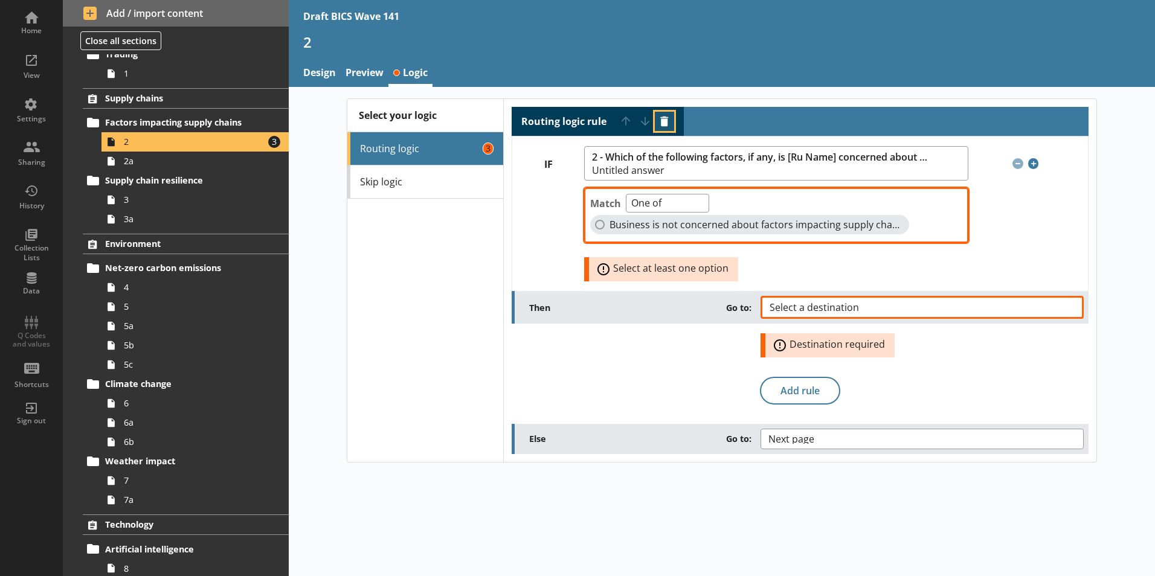
click at [667, 120] on button "Delete routing rule" at bounding box center [664, 121] width 19 height 19
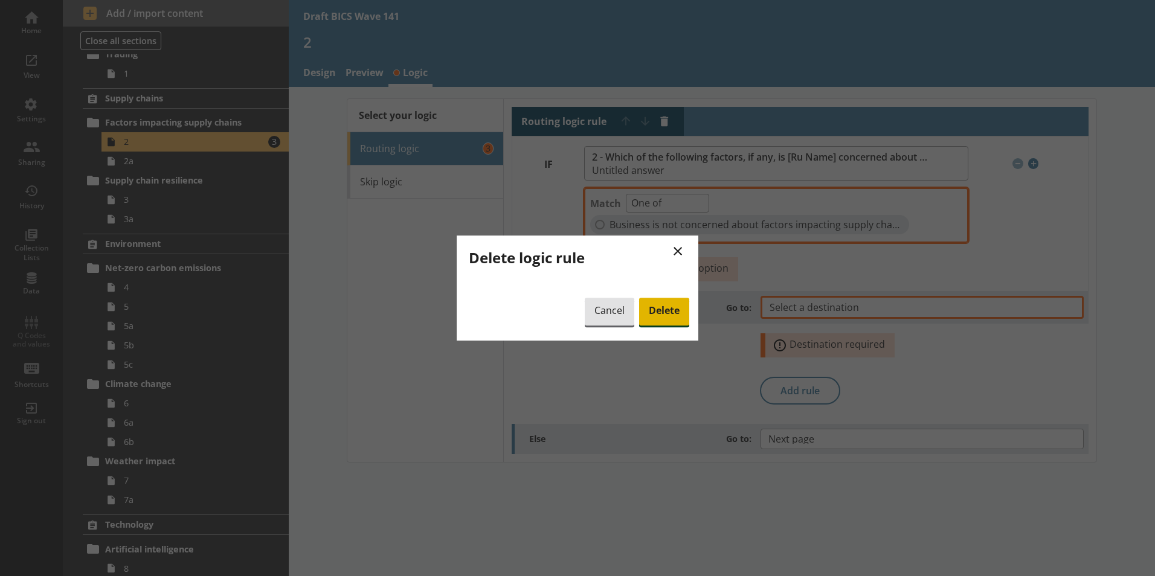
click at [677, 315] on span "Delete" at bounding box center [664, 312] width 50 height 28
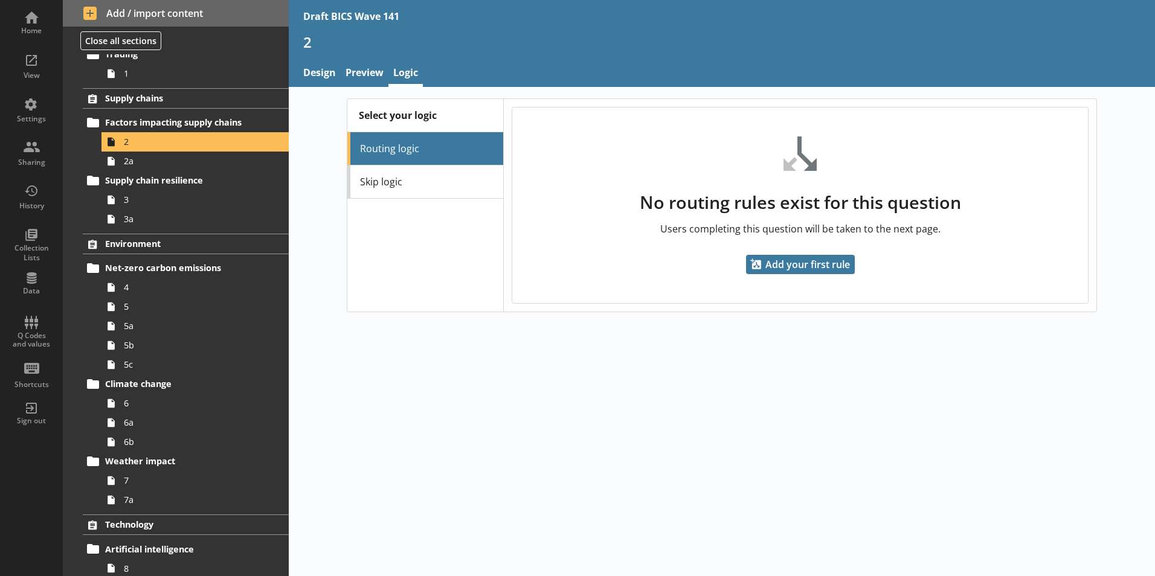
click at [397, 147] on li "Routing logic" at bounding box center [425, 148] width 156 height 33
click at [396, 152] on li "Routing logic" at bounding box center [425, 148] width 156 height 33
click at [773, 260] on span "Add your first rule" at bounding box center [800, 264] width 109 height 19
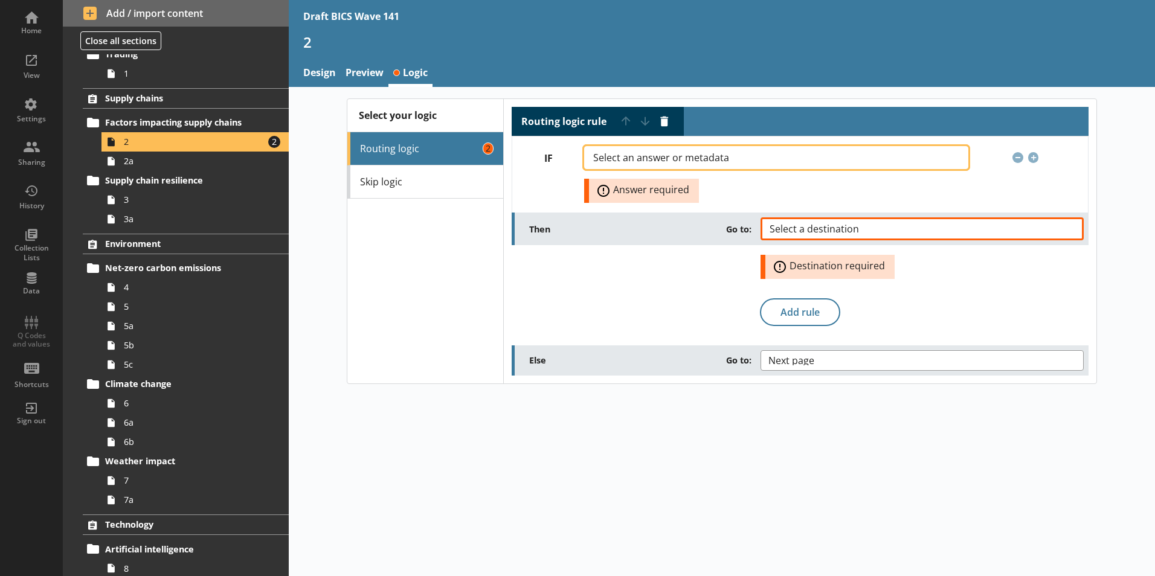
click at [940, 162] on button "Select an answer or metadata" at bounding box center [776, 157] width 384 height 23
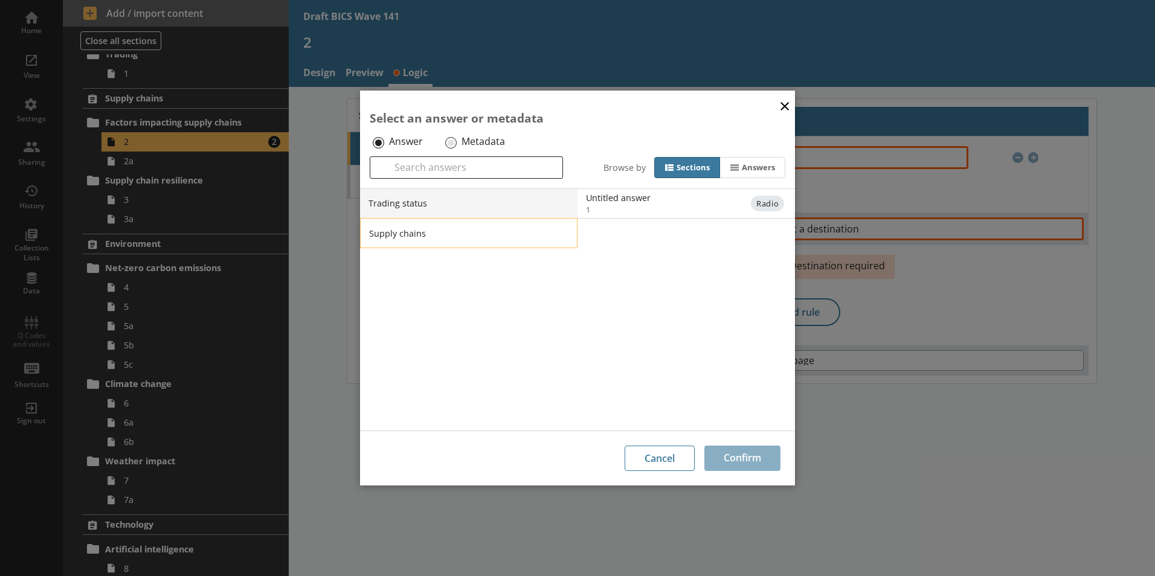
click at [435, 232] on li "Supply chains" at bounding box center [468, 233] width 217 height 30
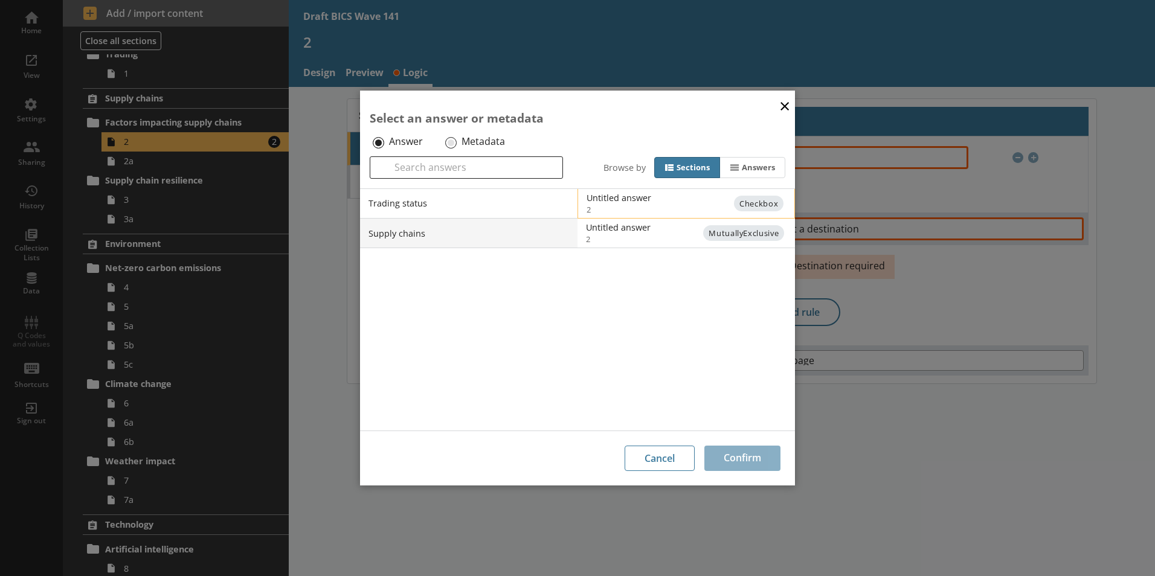
click at [673, 206] on span "2" at bounding box center [696, 209] width 219 height 11
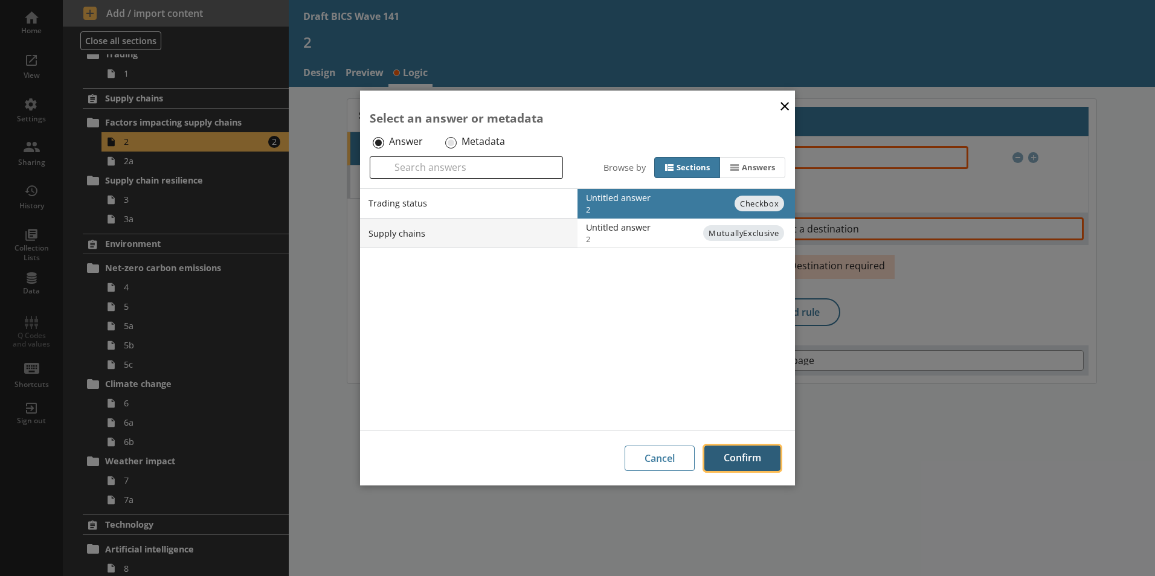
click at [750, 461] on button "Confirm" at bounding box center [742, 458] width 76 height 25
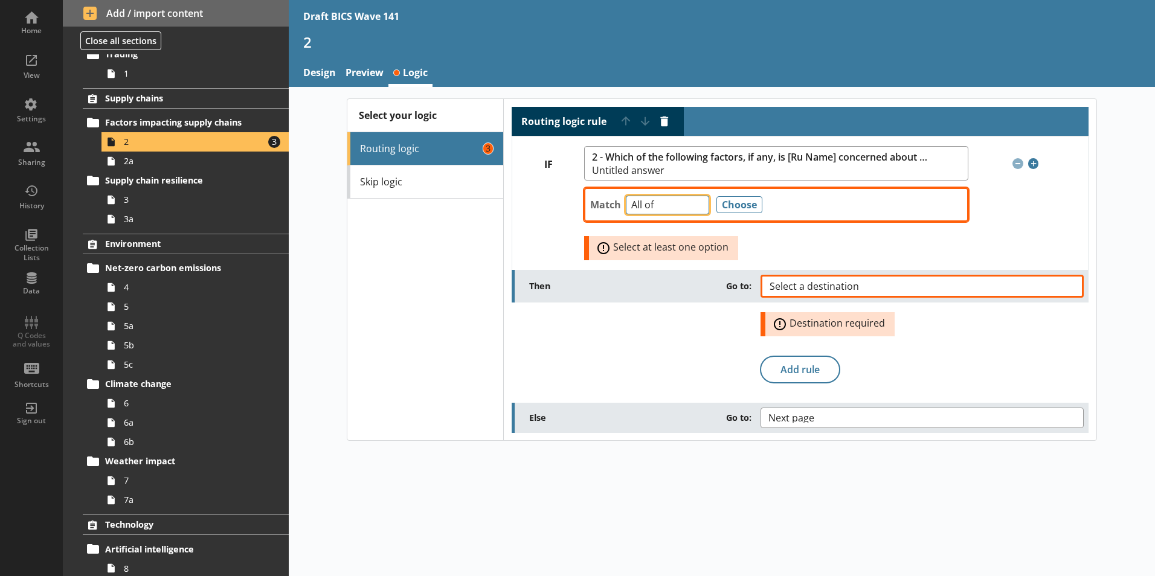
click at [698, 207] on select "Any of Not any of All of Count of Unanswered" at bounding box center [667, 205] width 83 height 19
select select "Unanswered"
click at [626, 196] on select "Any of Not any of All of Count of Unanswered" at bounding box center [667, 205] width 83 height 19
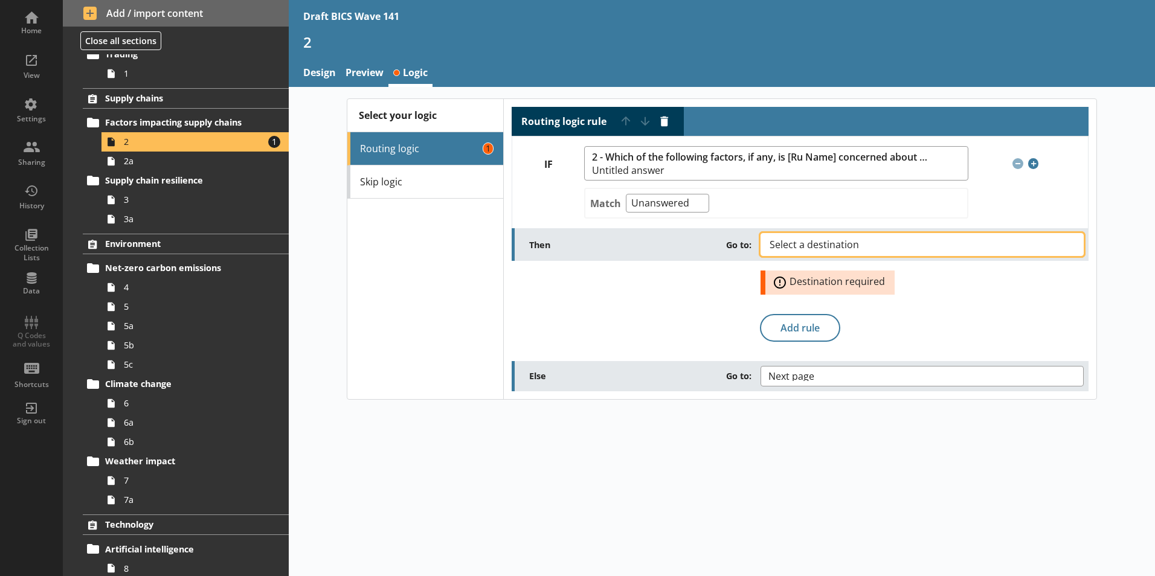
click at [805, 246] on span "Select a destination" at bounding box center [824, 245] width 109 height 10
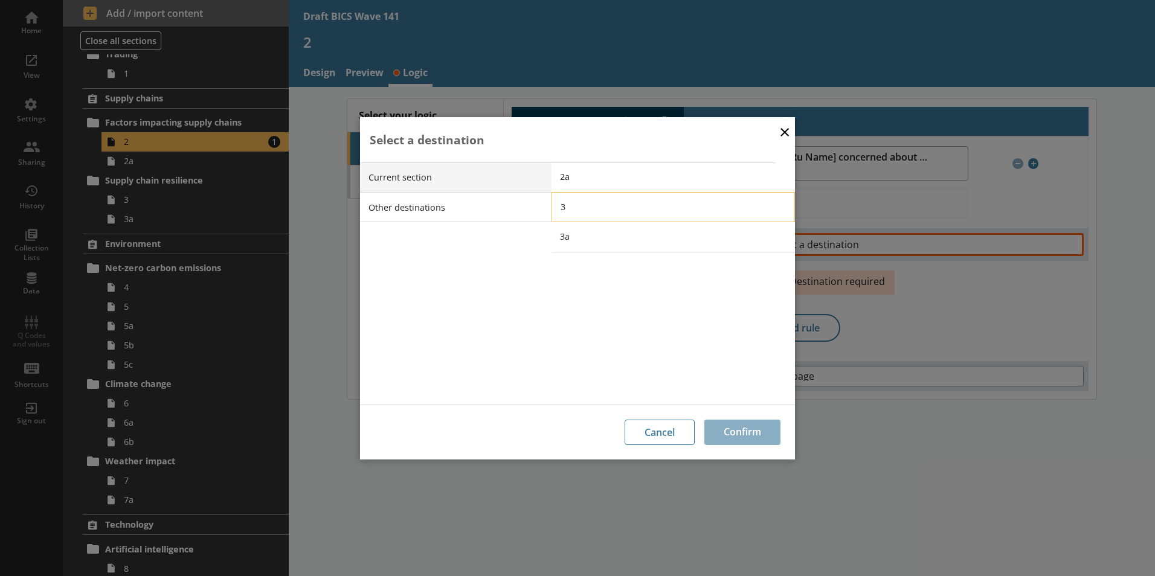
click at [577, 208] on span "3" at bounding box center [682, 206] width 243 height 11
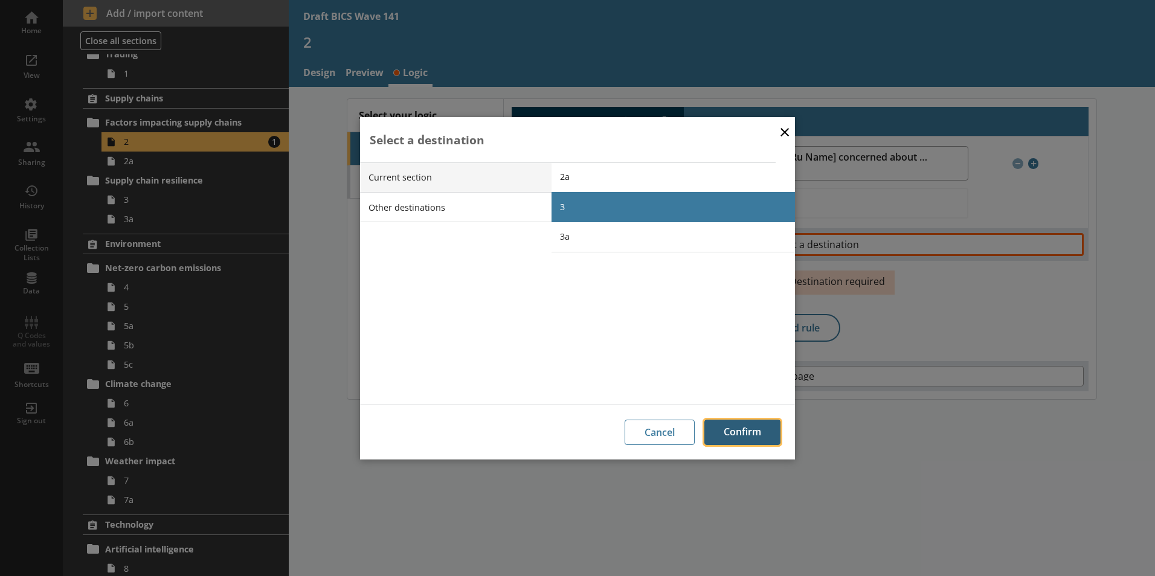
click at [725, 431] on button "Confirm" at bounding box center [742, 432] width 76 height 25
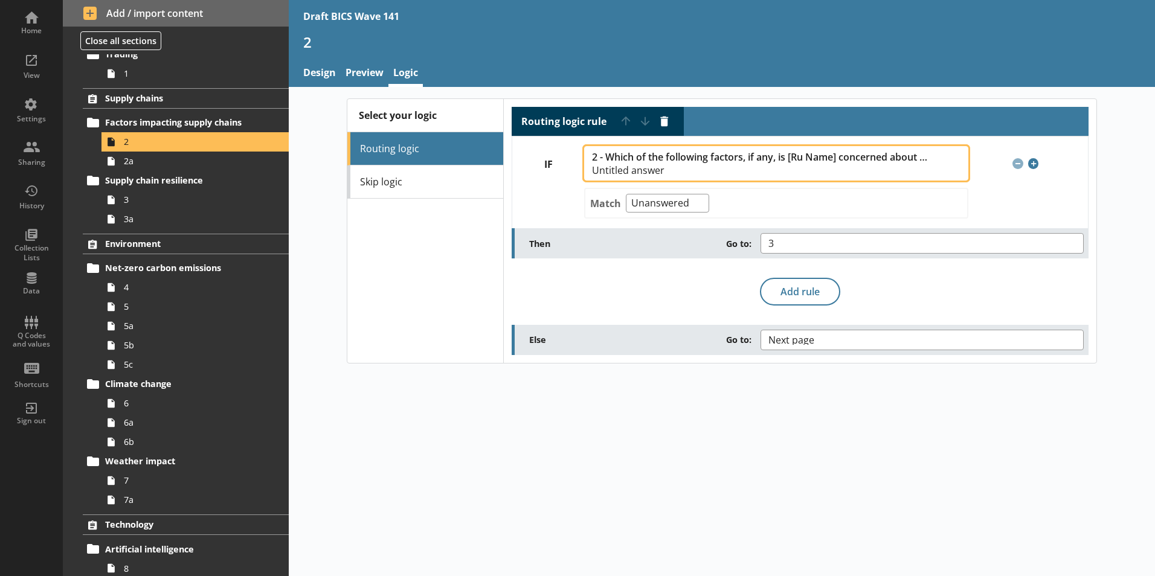
click at [731, 161] on span "2 - Which of the following factors, if any, is [Ru Name] concerned about impact…" at bounding box center [760, 157] width 336 height 11
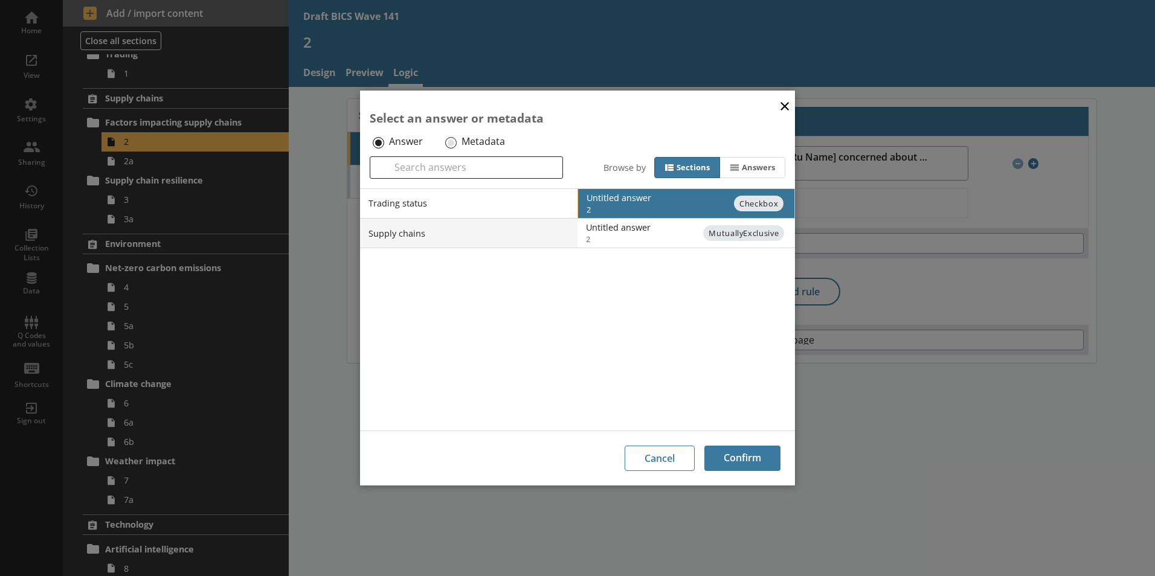
click at [663, 201] on div "Untitled answer" at bounding box center [708, 197] width 243 height 11
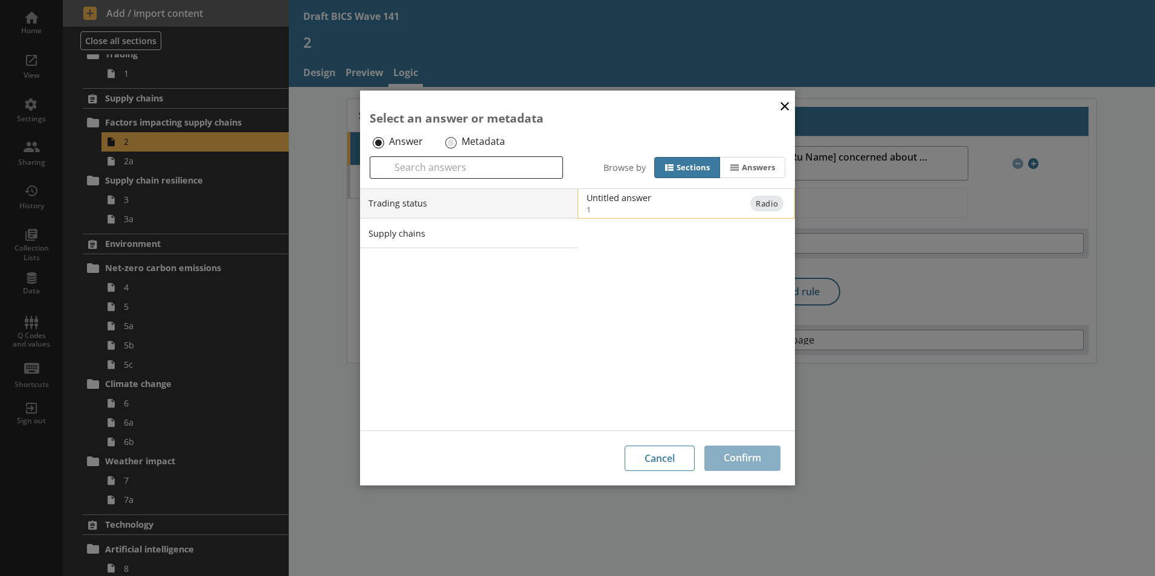
click at [663, 201] on div "Untitled answer" at bounding box center [708, 197] width 243 height 11
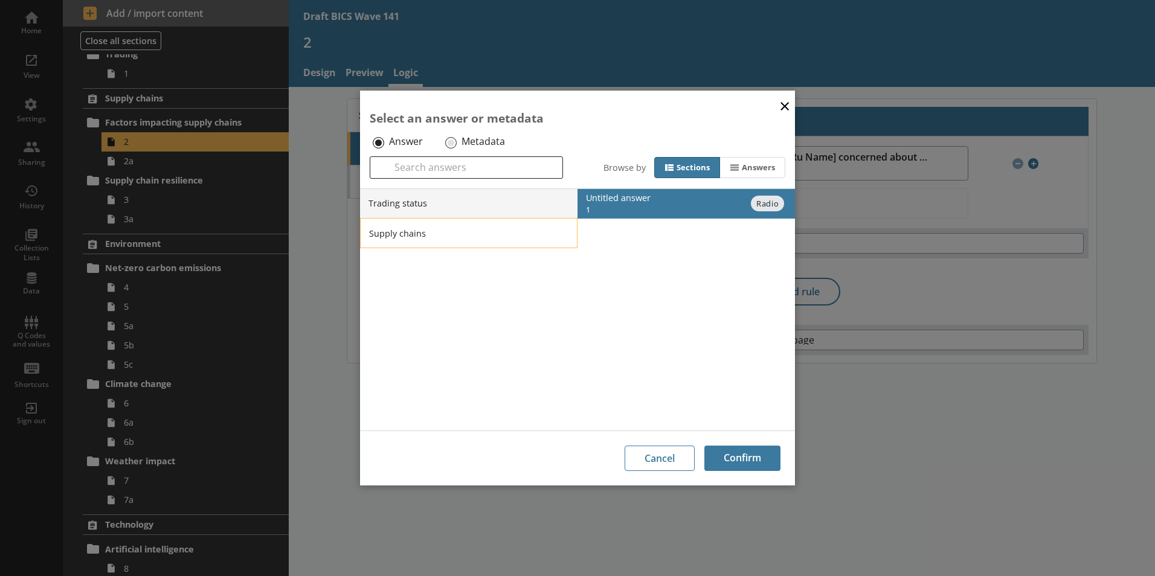
click at [451, 241] on li "Supply chains" at bounding box center [468, 233] width 217 height 30
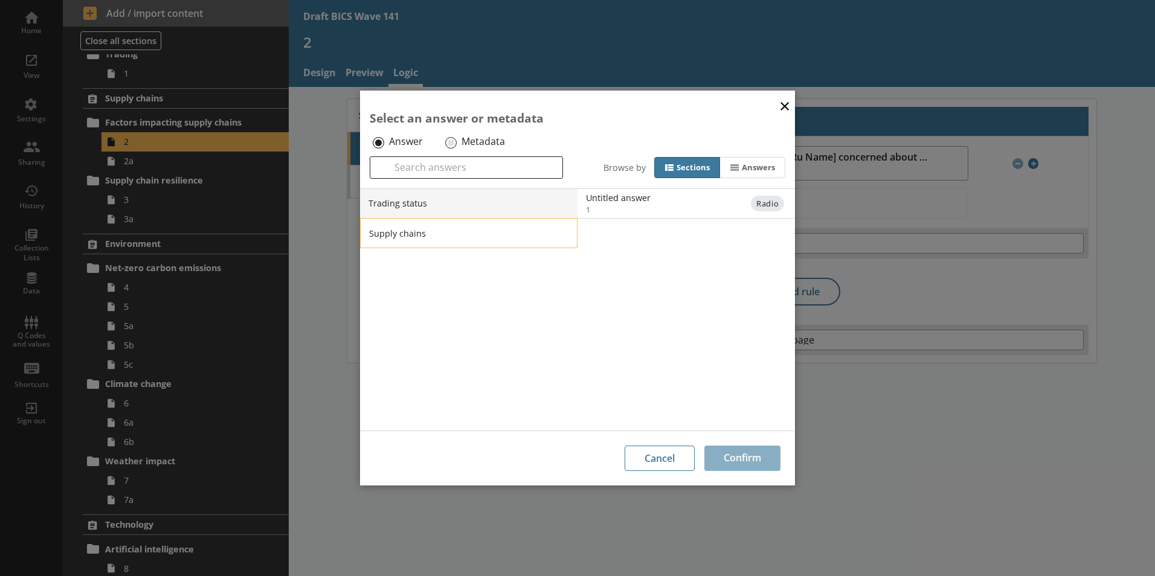
click at [525, 231] on li "Supply chains" at bounding box center [468, 233] width 217 height 30
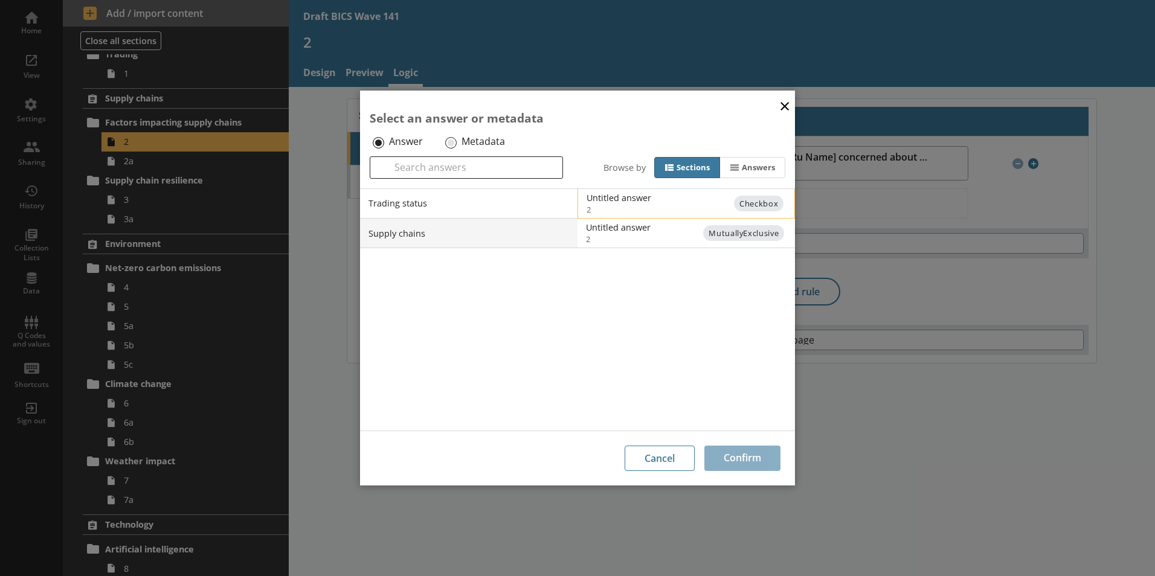
click at [631, 202] on div "Untitled answer" at bounding box center [708, 197] width 243 height 11
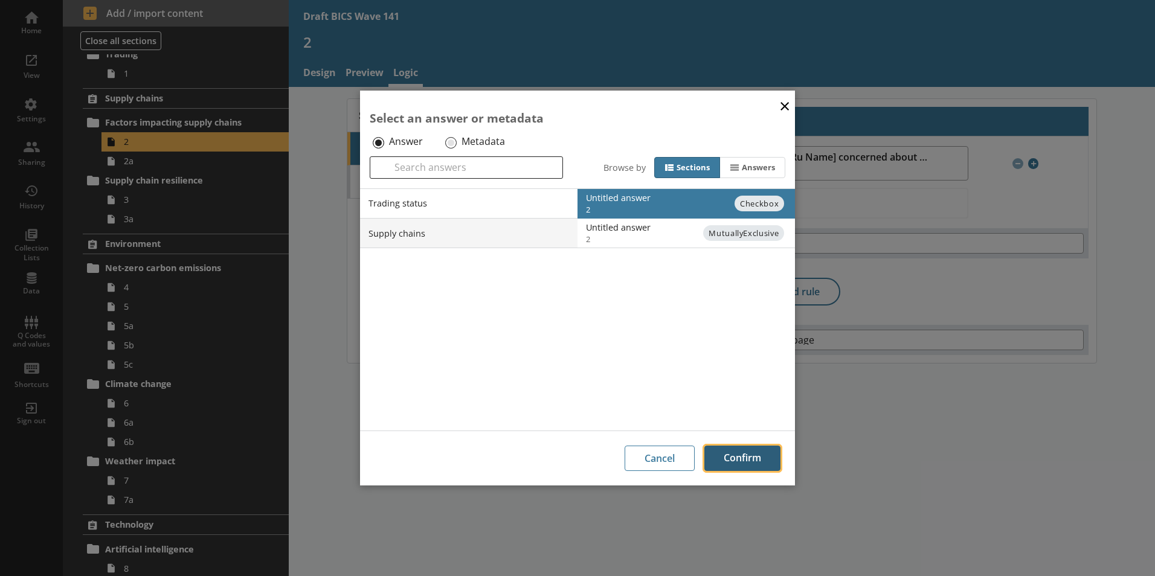
click at [750, 453] on button "Confirm" at bounding box center [742, 458] width 76 height 25
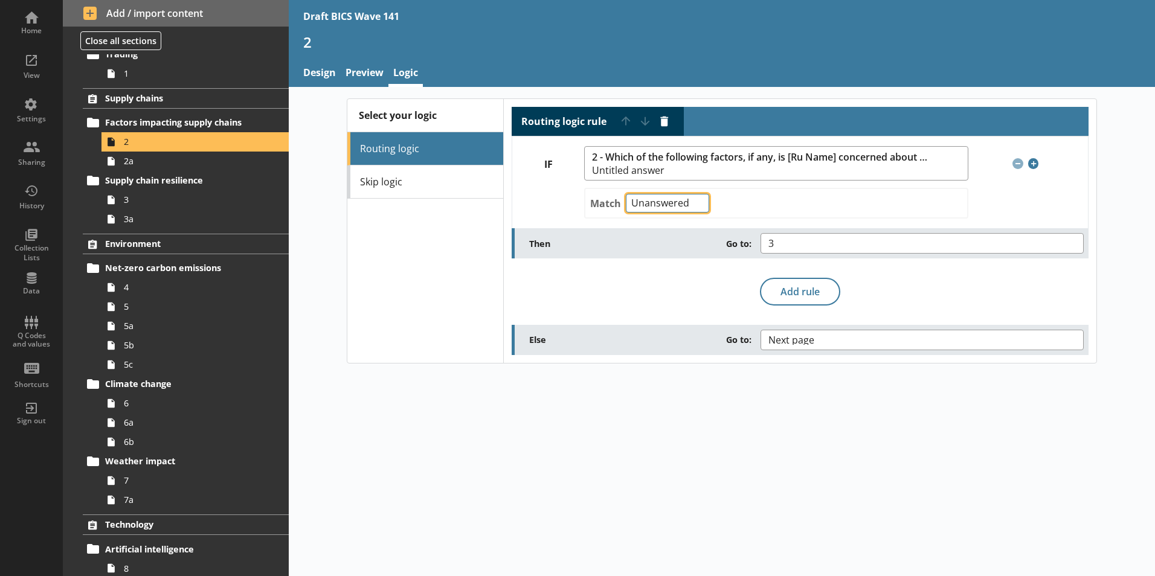
click at [697, 201] on select "Any of Not any of All of Count of Unanswered" at bounding box center [667, 203] width 83 height 19
click at [696, 202] on select "Any of Not any of All of Count of Unanswered" at bounding box center [667, 203] width 83 height 19
click at [667, 118] on button "Delete routing rule" at bounding box center [664, 121] width 19 height 19
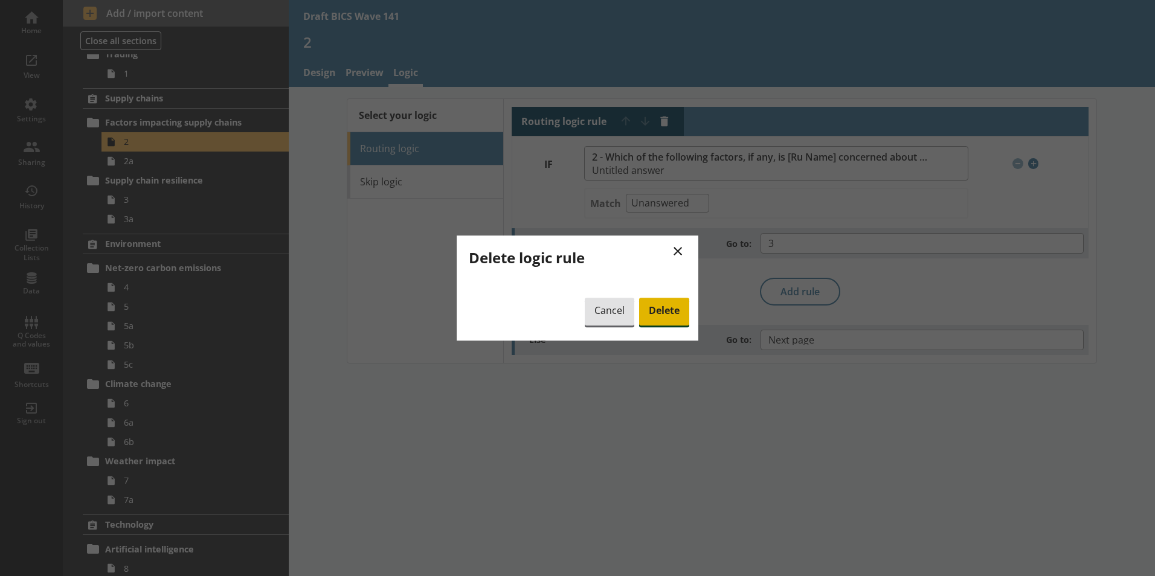
click at [663, 313] on span "Delete" at bounding box center [664, 312] width 50 height 28
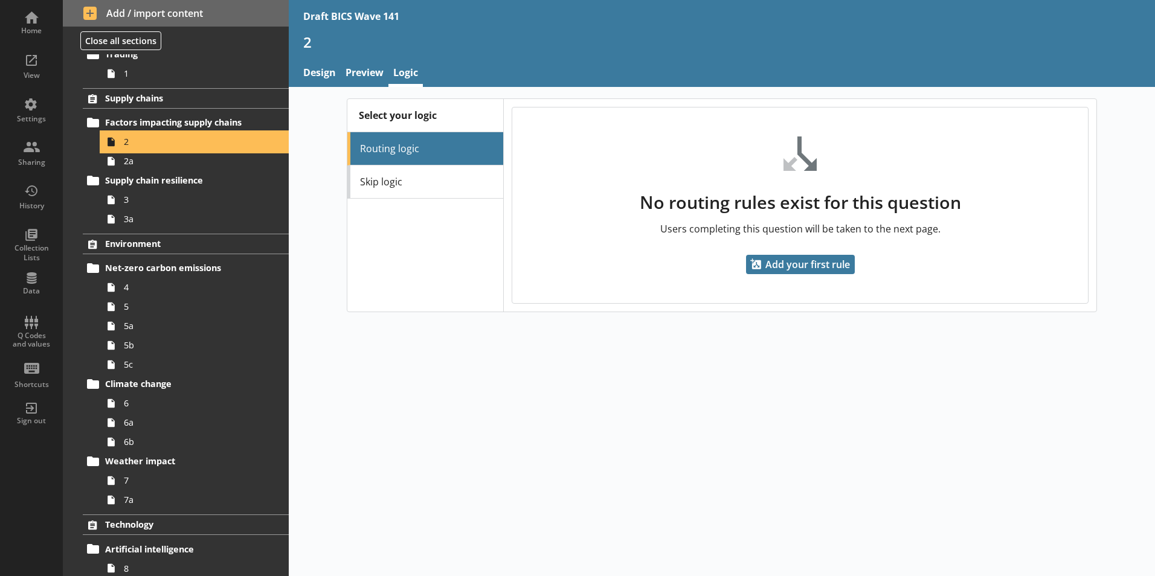
click at [123, 142] on link "2" at bounding box center [194, 141] width 187 height 19
click at [355, 78] on link "Preview" at bounding box center [365, 74] width 48 height 26
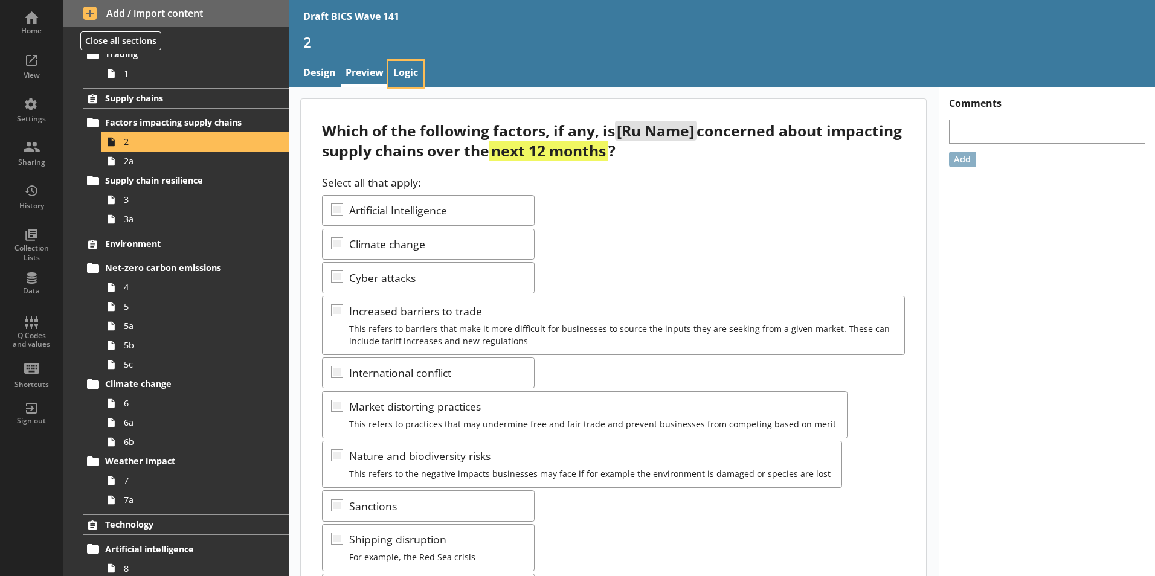
click at [407, 75] on link "Logic" at bounding box center [405, 74] width 34 height 26
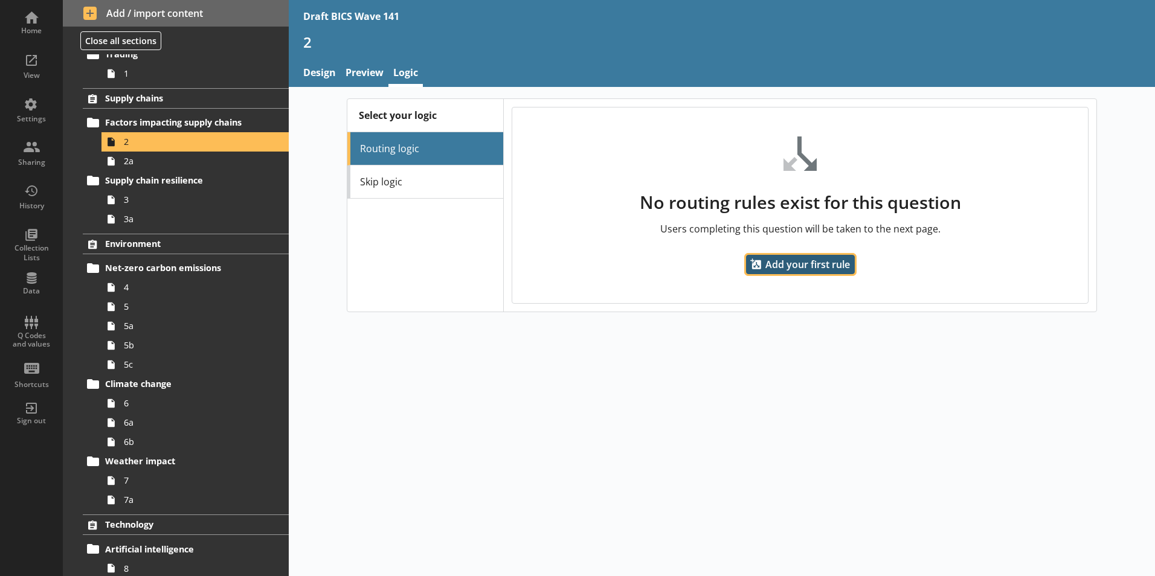
click at [828, 263] on span "Add your first rule" at bounding box center [800, 264] width 109 height 19
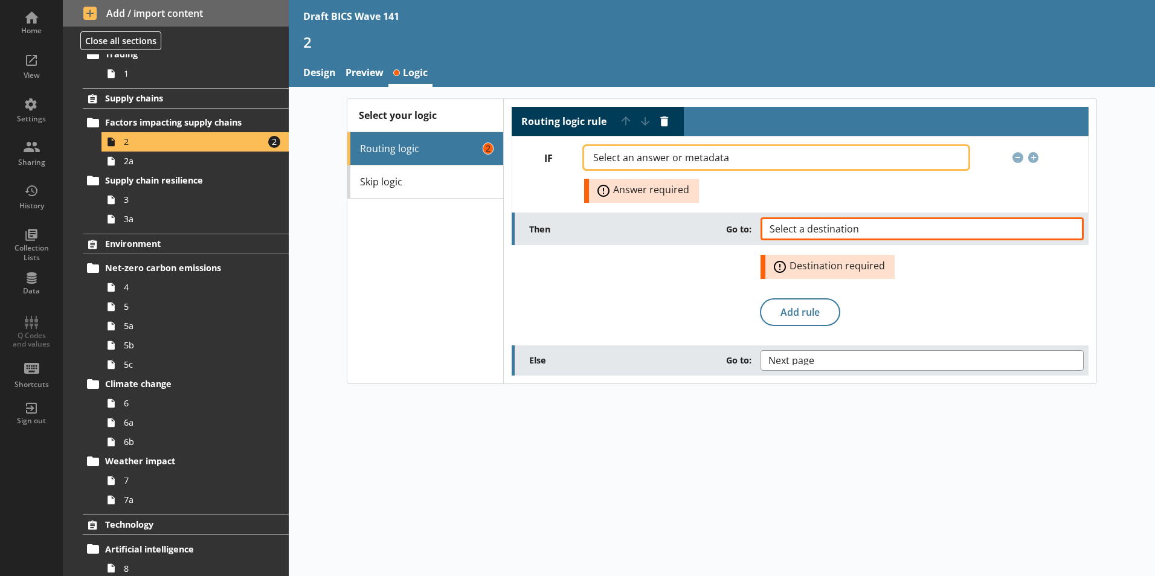
click at [700, 157] on span "Select an answer or metadata" at bounding box center [670, 158] width 155 height 10
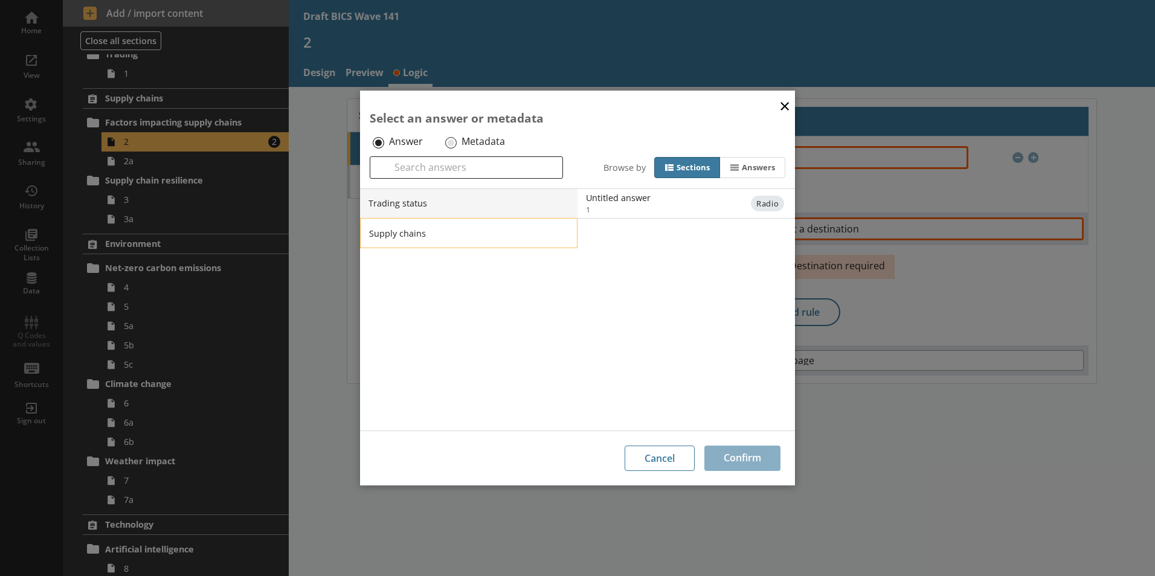
click at [419, 233] on li "Supply chains" at bounding box center [468, 233] width 217 height 30
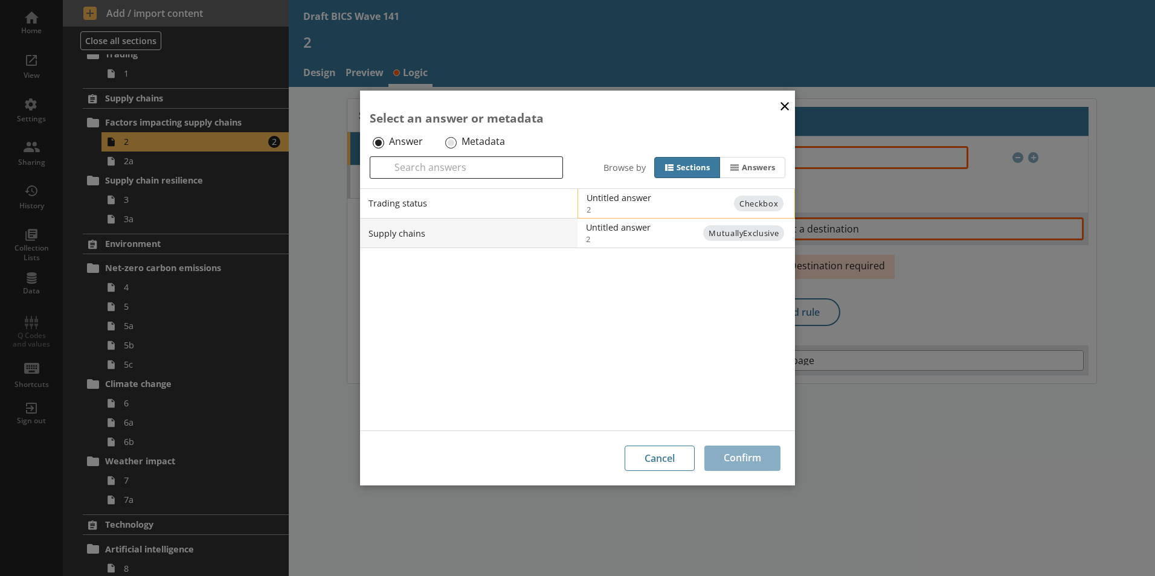
click at [672, 204] on span "2" at bounding box center [696, 209] width 219 height 11
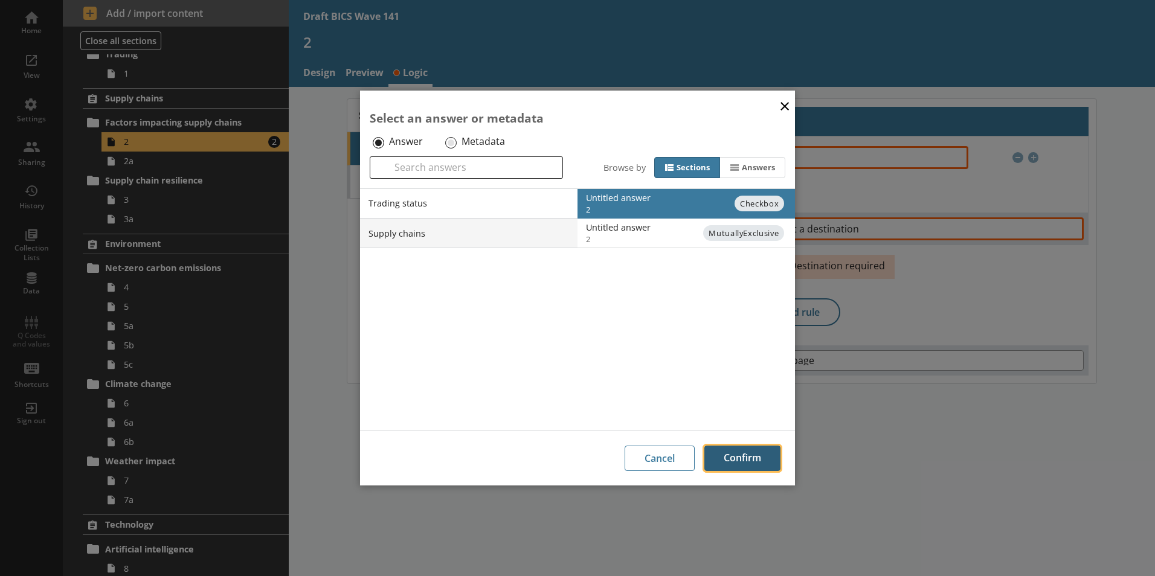
click at [739, 464] on button "Confirm" at bounding box center [742, 458] width 76 height 25
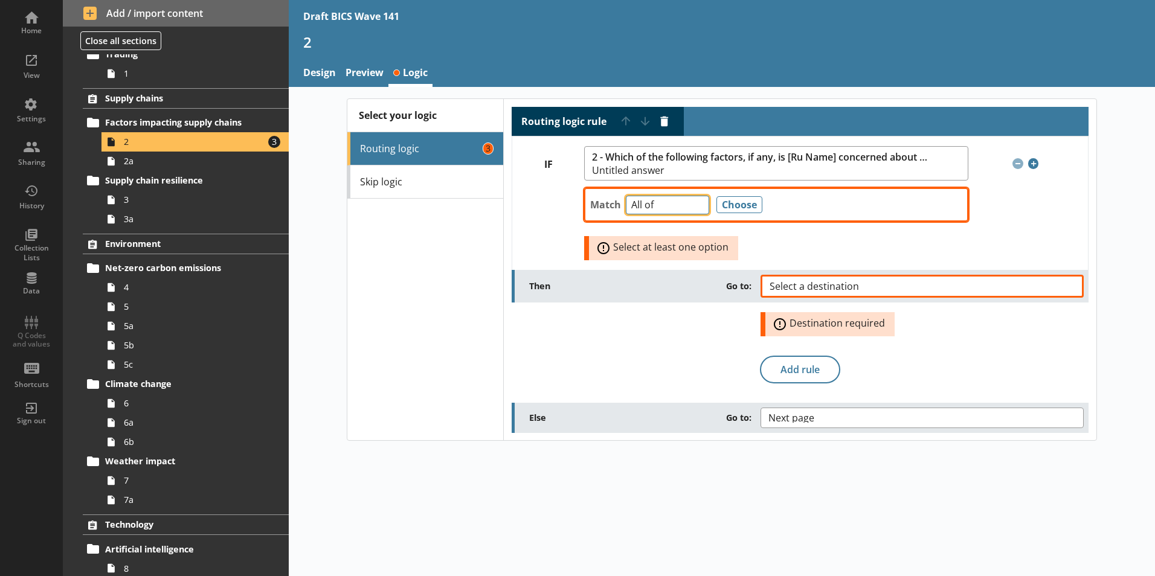
click at [698, 210] on select "Any of Not any of All of Count of Unanswered" at bounding box center [667, 205] width 83 height 19
select select "Unanswered"
click at [626, 196] on select "Any of Not any of All of Count of Unanswered" at bounding box center [667, 205] width 83 height 19
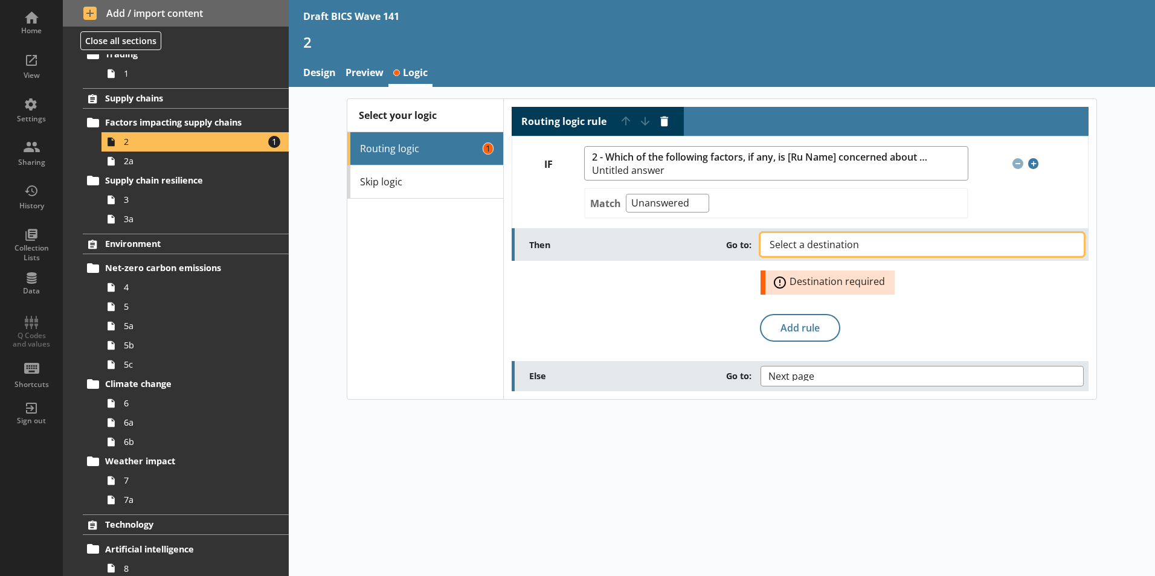
click at [882, 246] on button "Select a destination" at bounding box center [921, 244] width 323 height 23
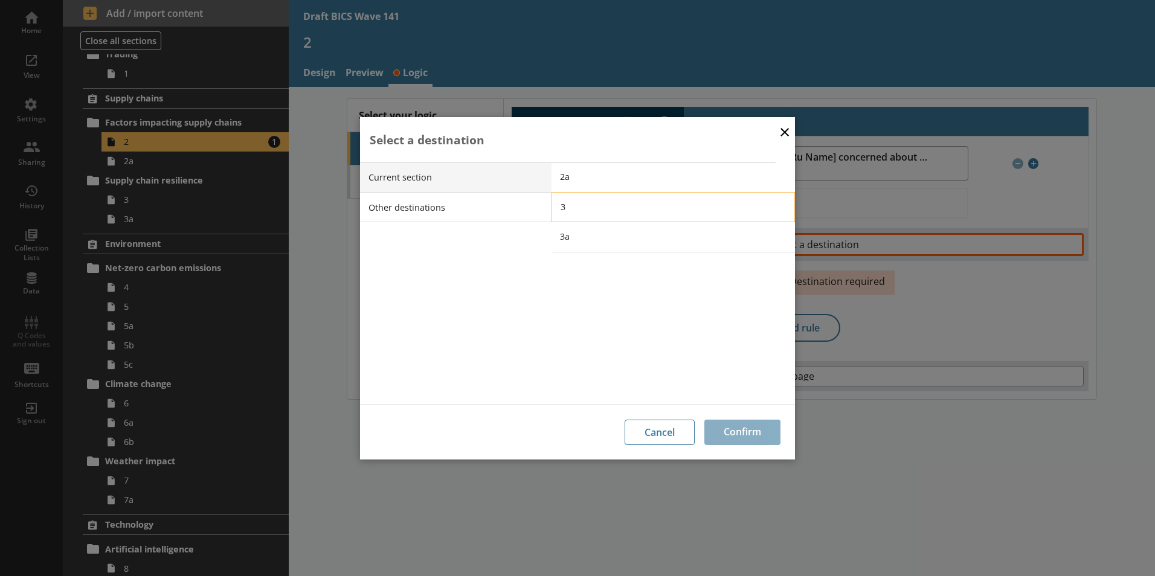
click at [566, 211] on span "3" at bounding box center [682, 206] width 243 height 11
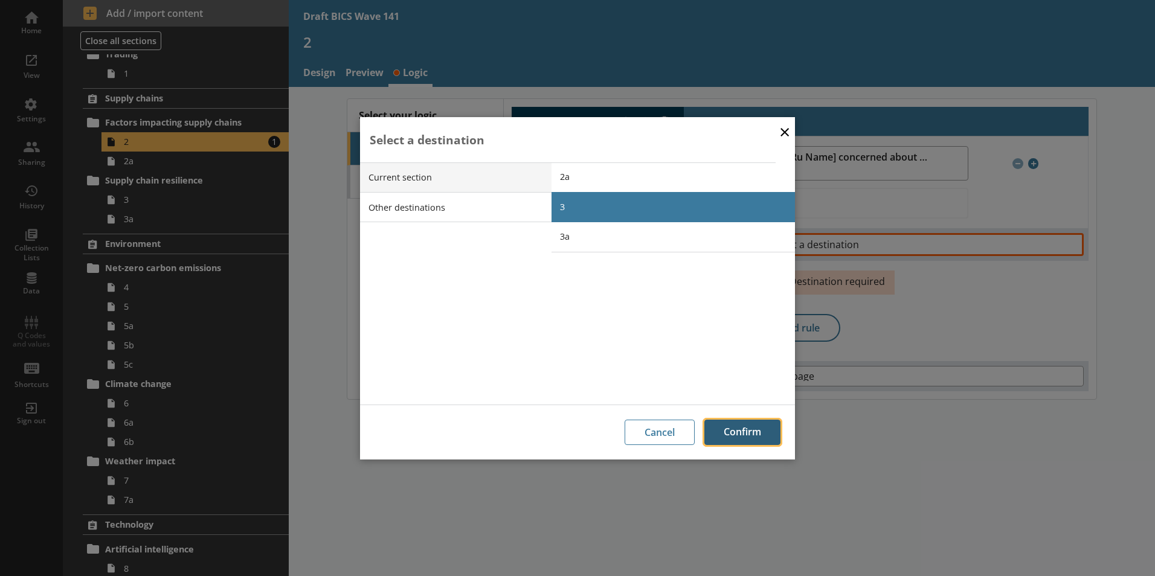
click at [748, 433] on button "Confirm" at bounding box center [742, 432] width 76 height 25
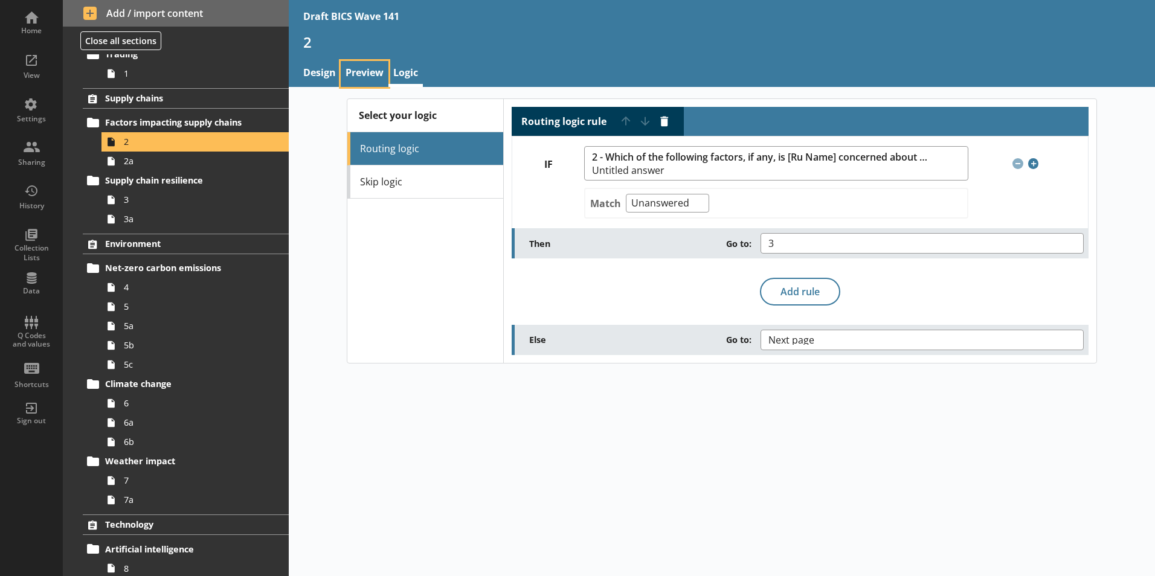
click at [360, 70] on link "Preview" at bounding box center [365, 74] width 48 height 26
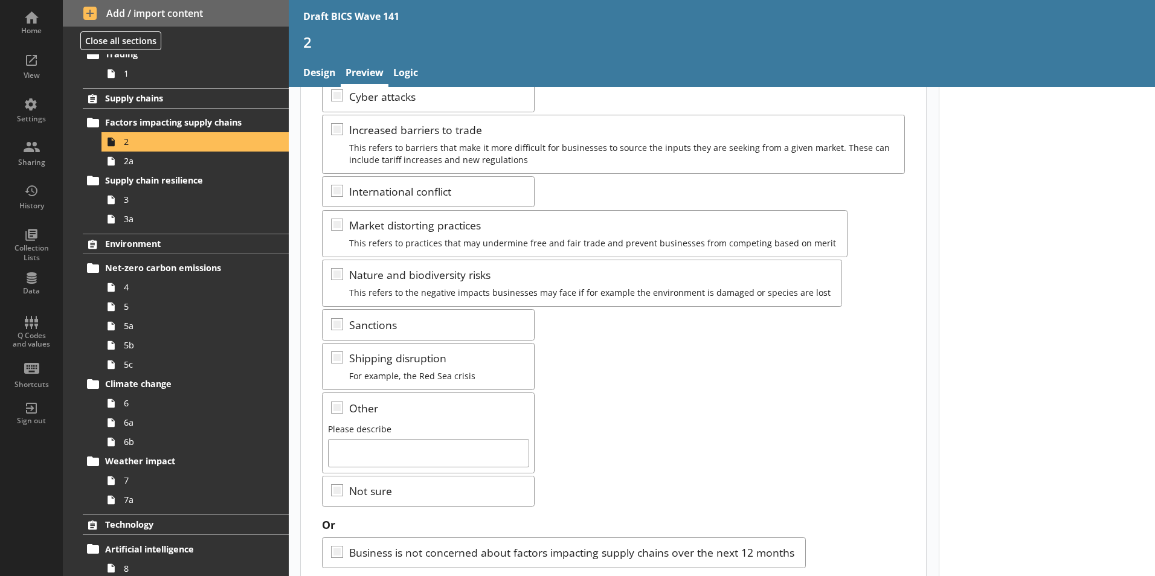
scroll to position [215, 0]
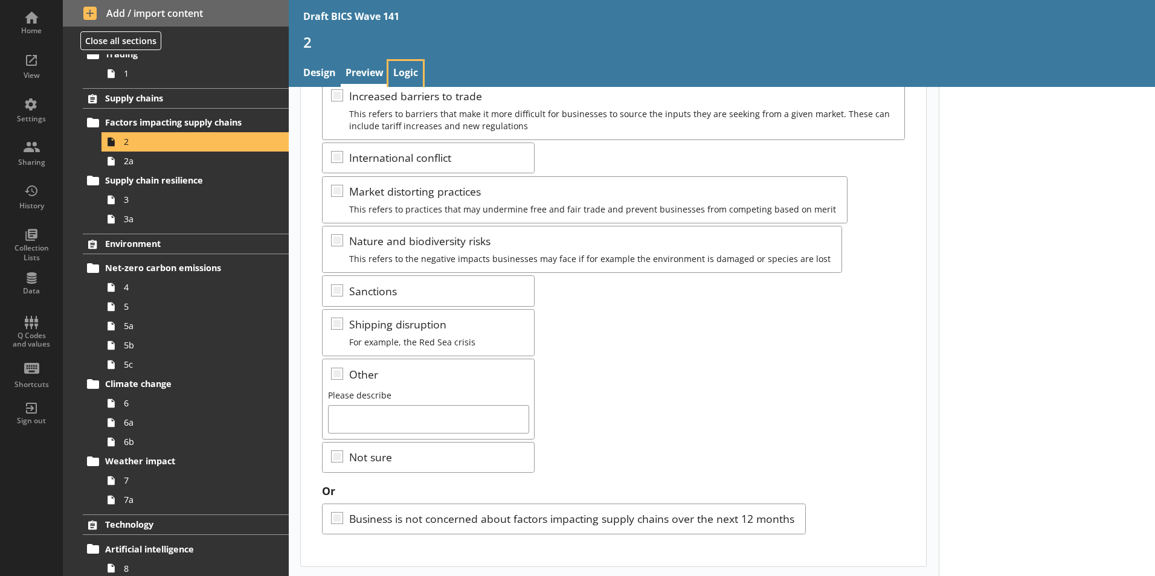
click at [410, 76] on link "Logic" at bounding box center [405, 74] width 34 height 26
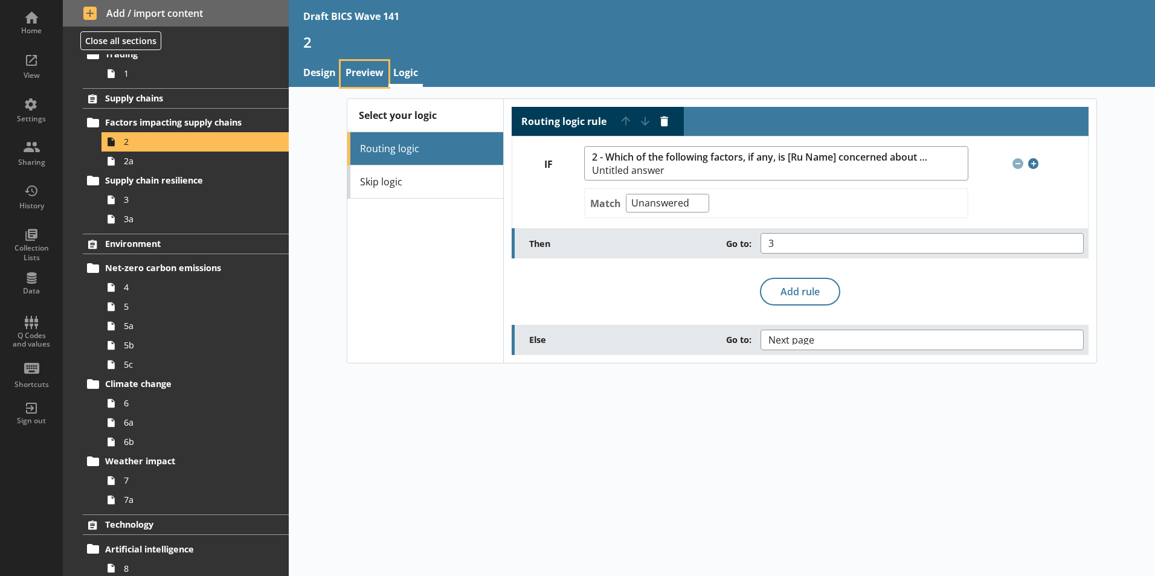
click at [361, 76] on link "Preview" at bounding box center [365, 74] width 48 height 26
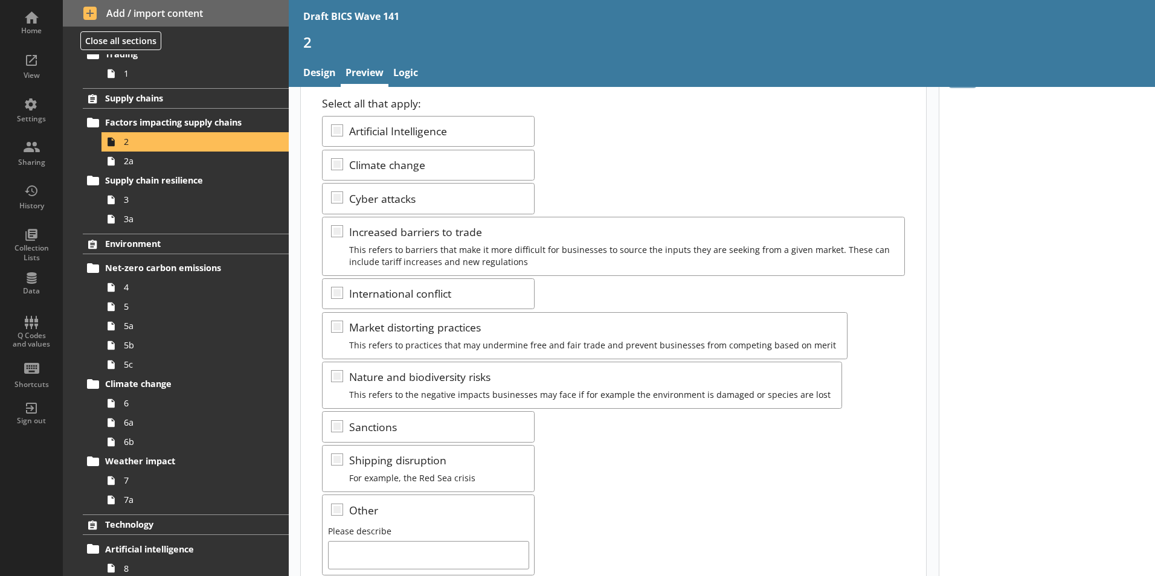
scroll to position [215, 0]
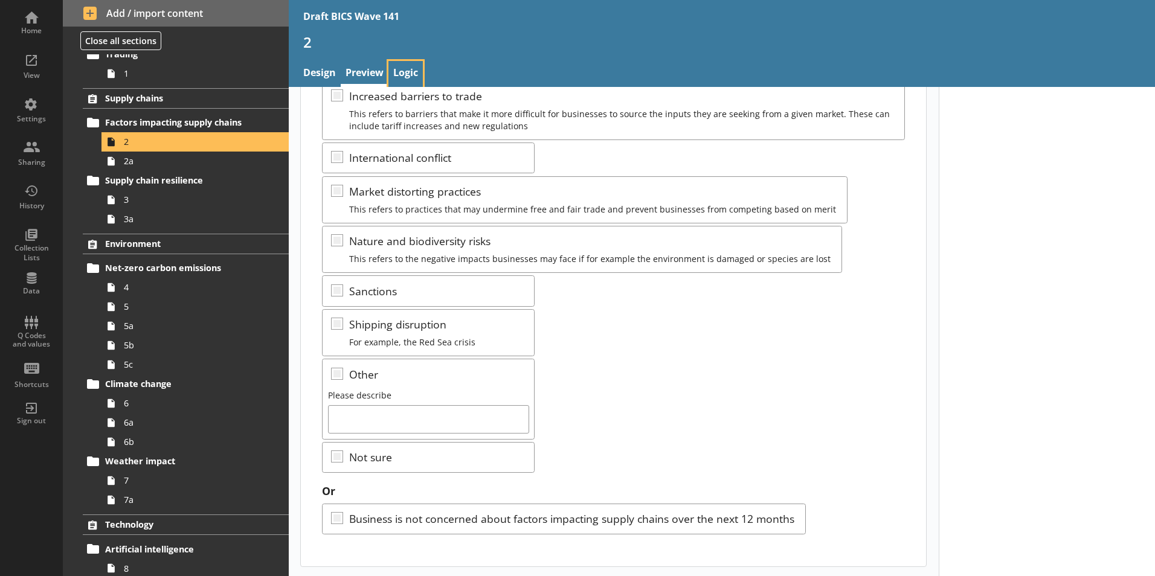
click at [412, 73] on link "Logic" at bounding box center [405, 74] width 34 height 26
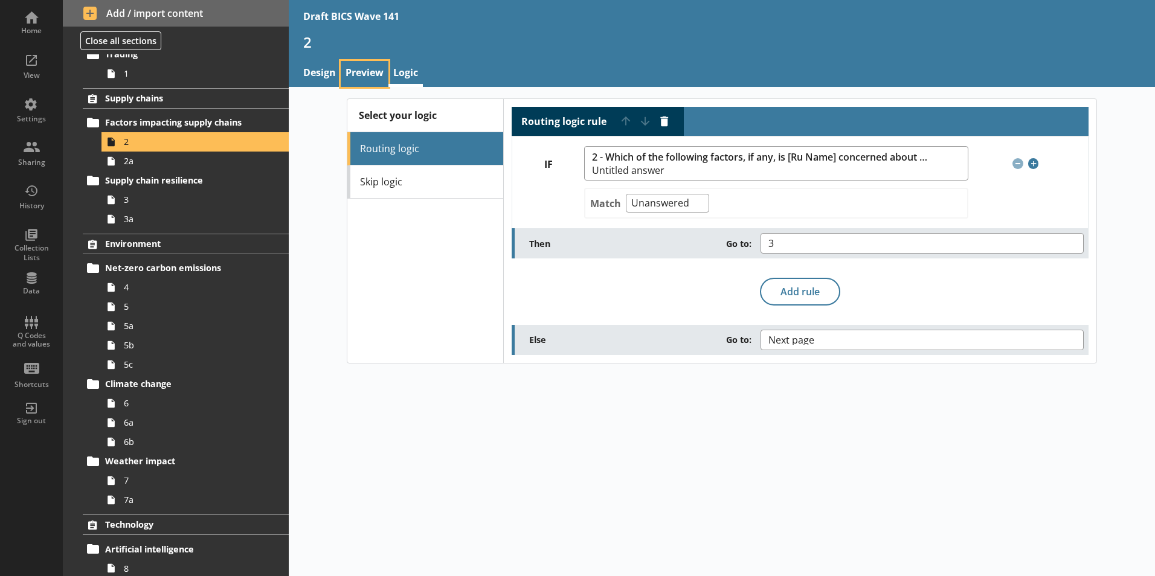
click at [366, 76] on link "Preview" at bounding box center [365, 74] width 48 height 26
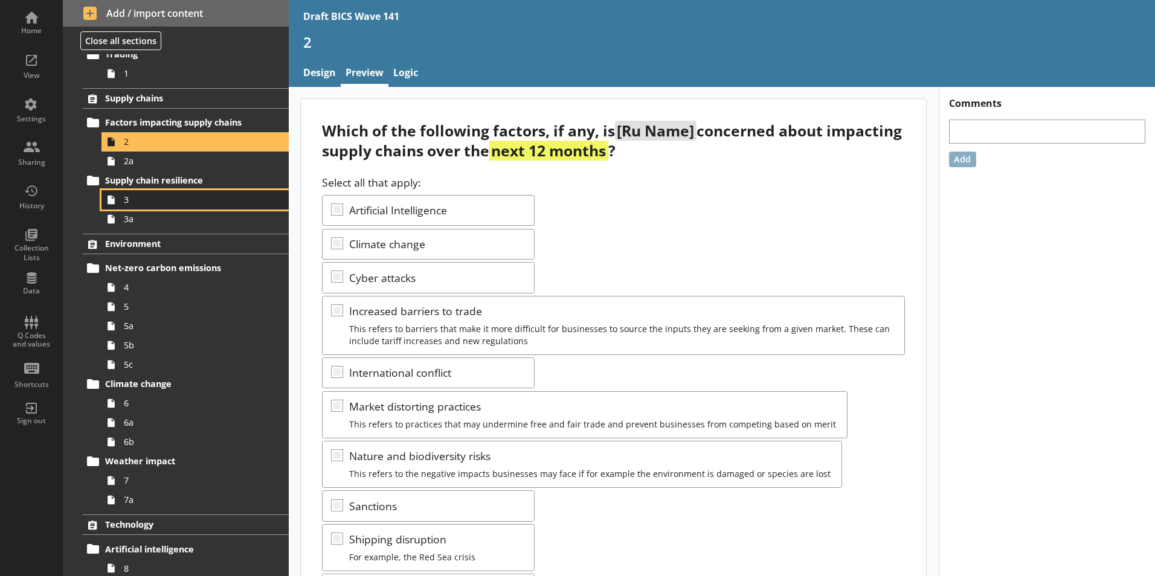
click at [141, 201] on span "3" at bounding box center [191, 199] width 134 height 11
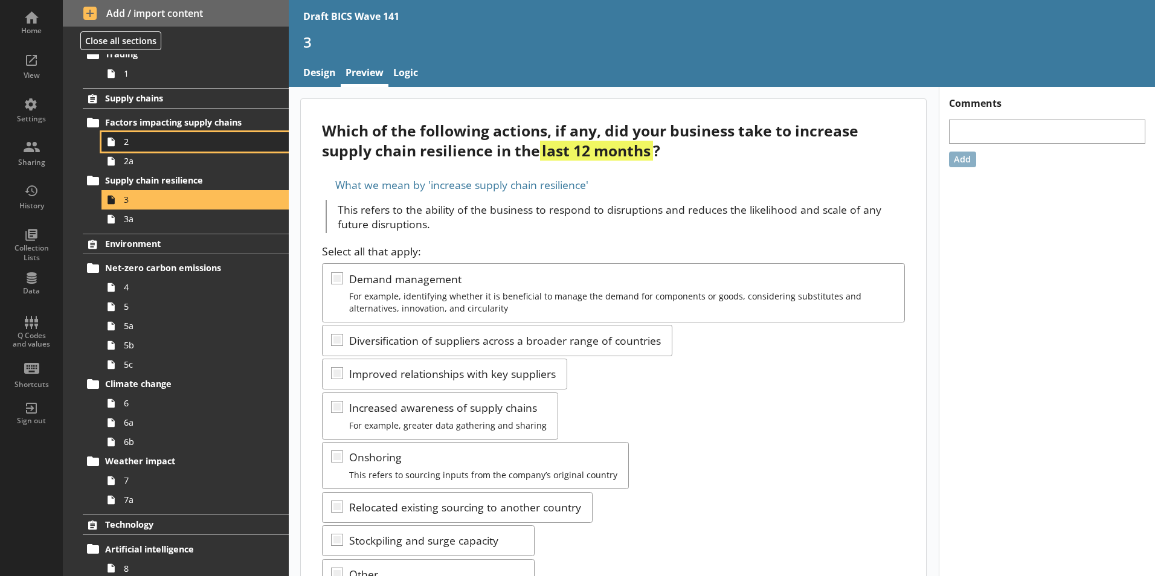
click at [126, 146] on span "2" at bounding box center [191, 141] width 134 height 11
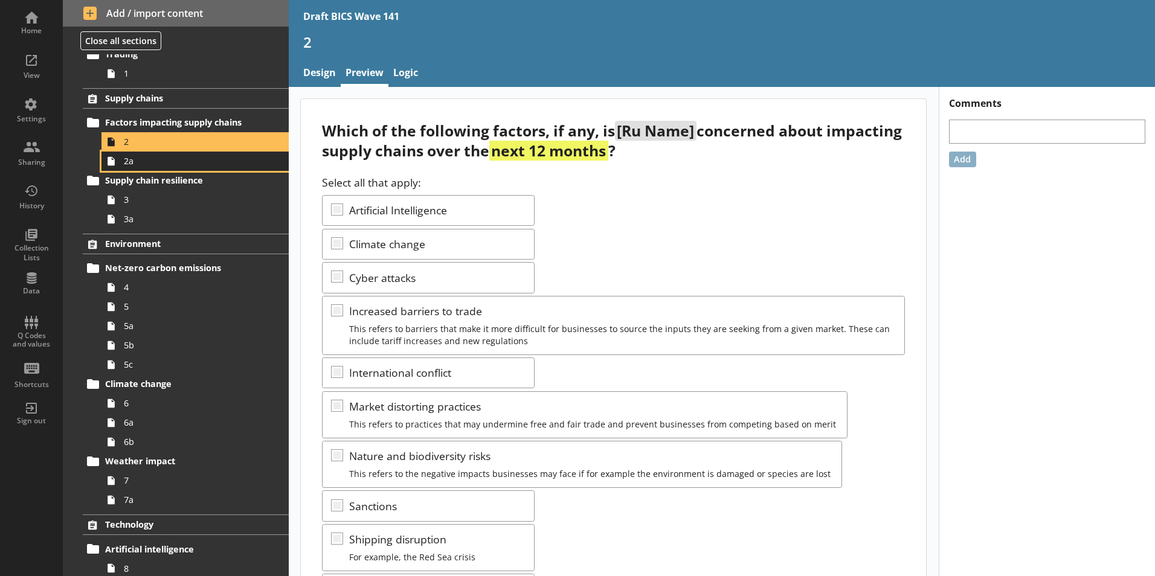
click at [129, 168] on link "2a" at bounding box center [194, 161] width 187 height 19
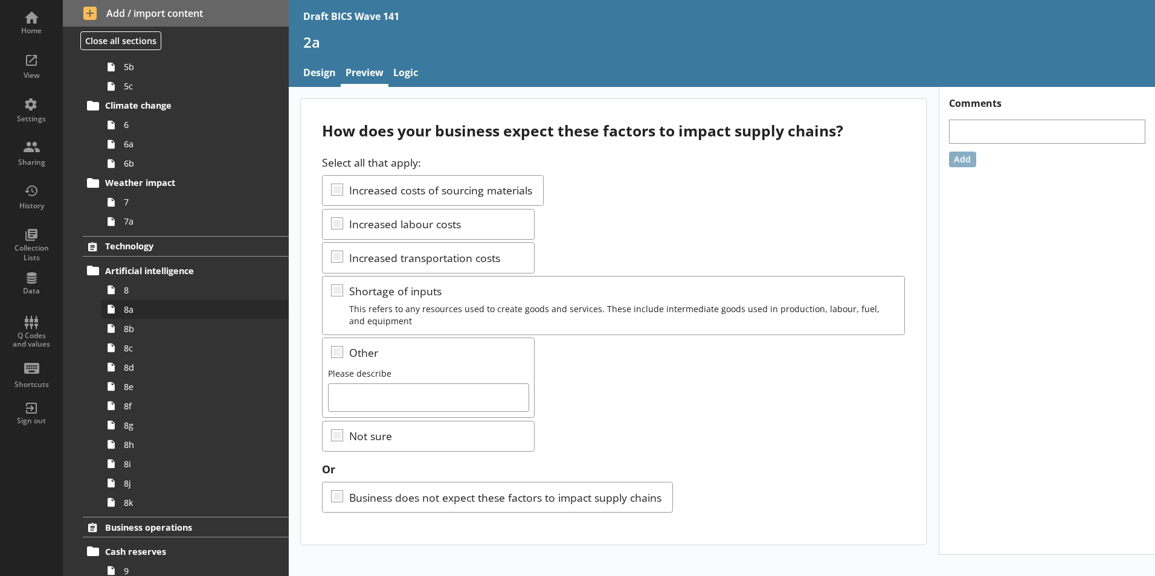
scroll to position [362, 0]
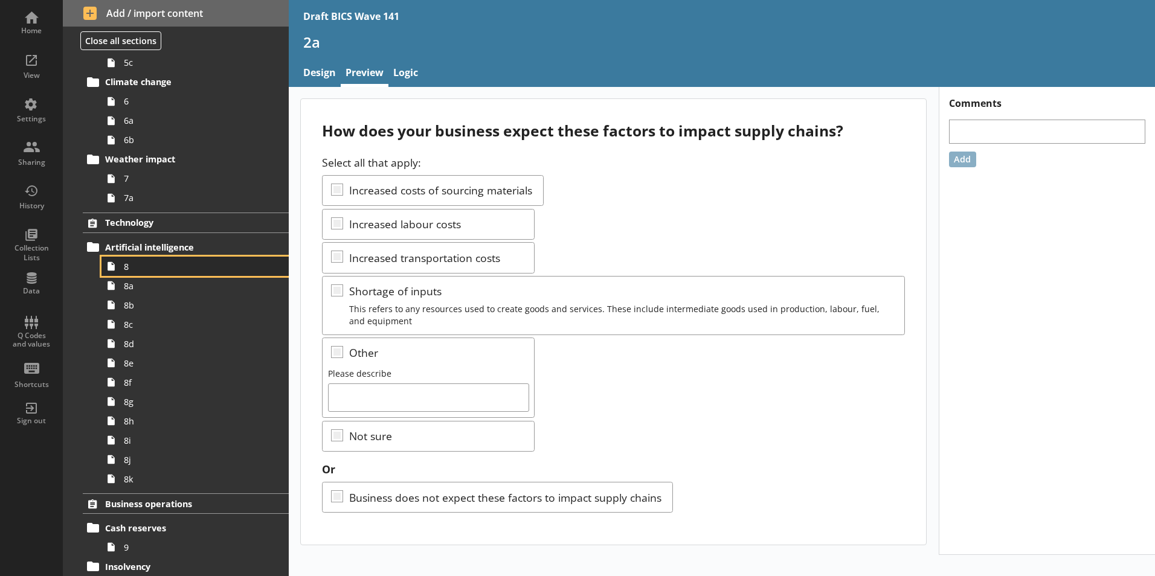
click at [126, 275] on link "8" at bounding box center [194, 266] width 187 height 19
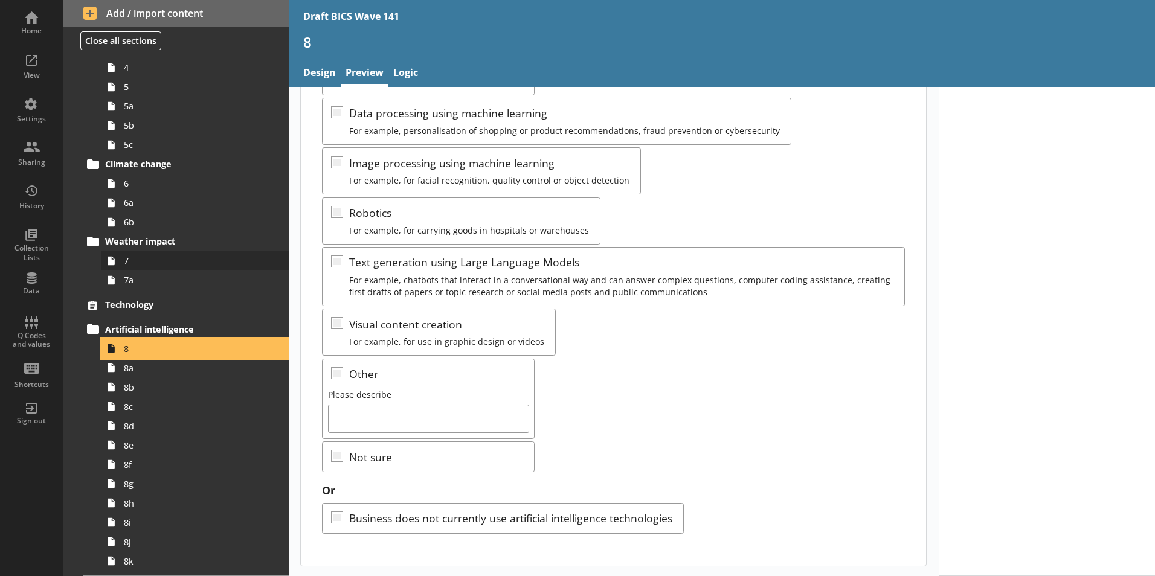
scroll to position [302, 0]
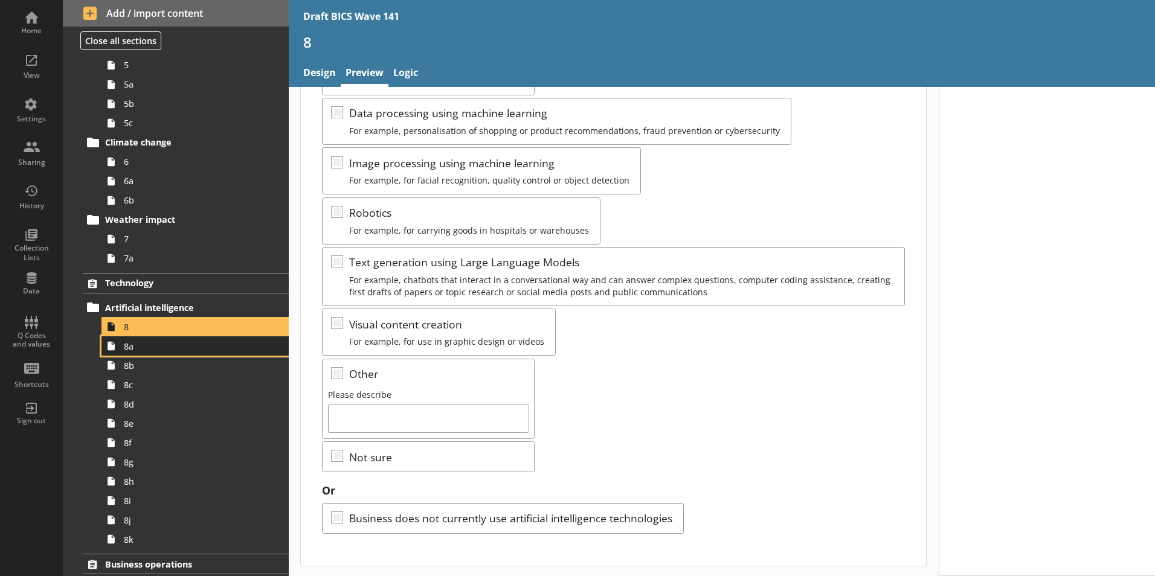
click at [130, 353] on link "8a" at bounding box center [194, 345] width 187 height 19
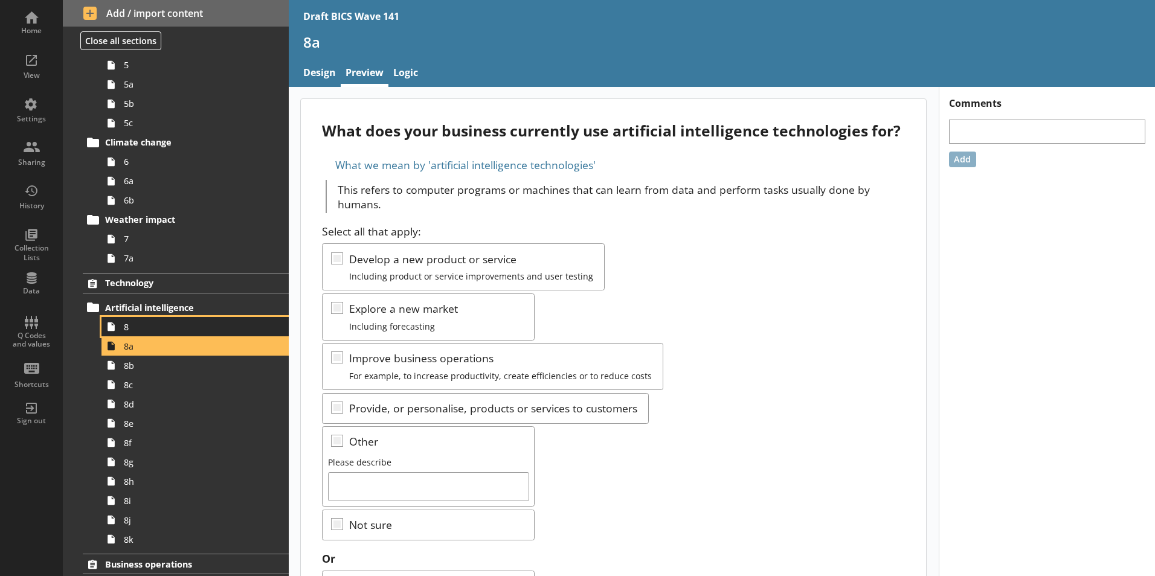
click at [129, 332] on span "8" at bounding box center [191, 326] width 134 height 11
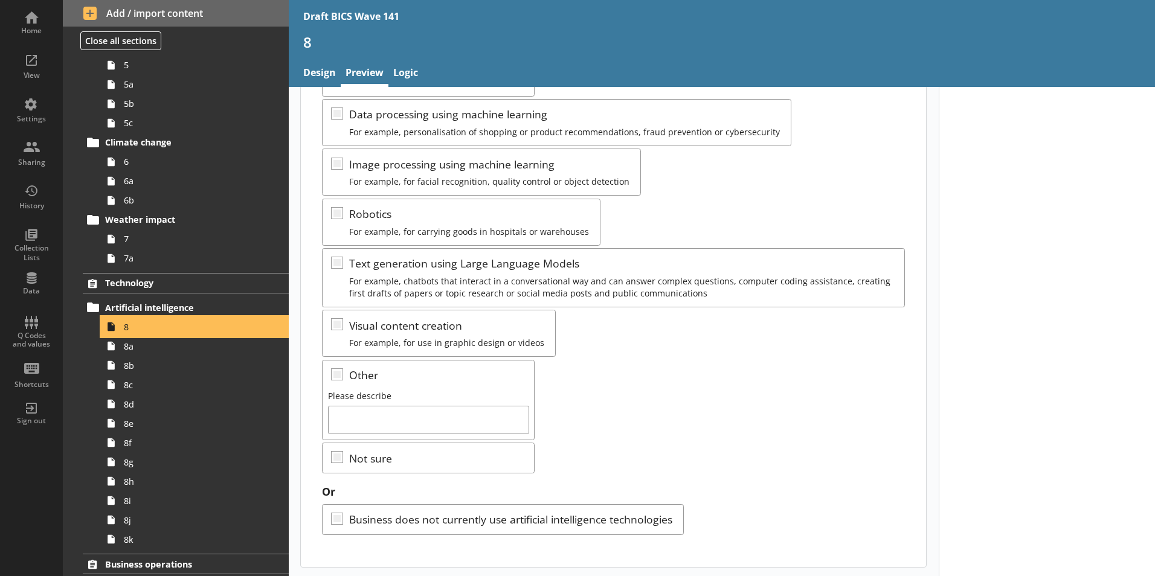
scroll to position [199, 0]
click at [126, 353] on link "8a" at bounding box center [194, 345] width 187 height 19
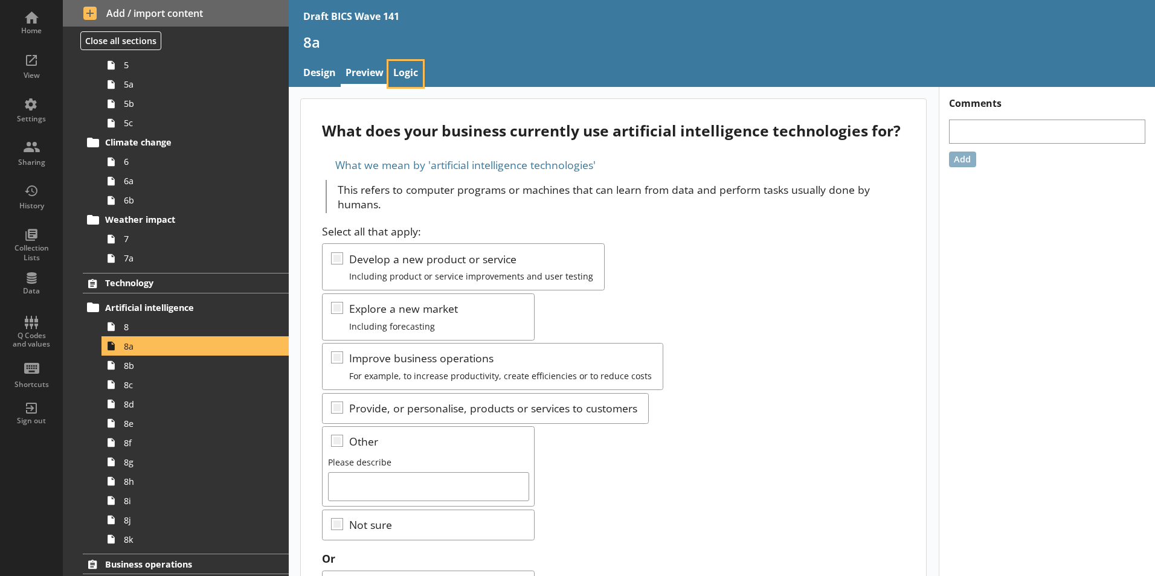
click at [415, 66] on link "Logic" at bounding box center [405, 74] width 34 height 26
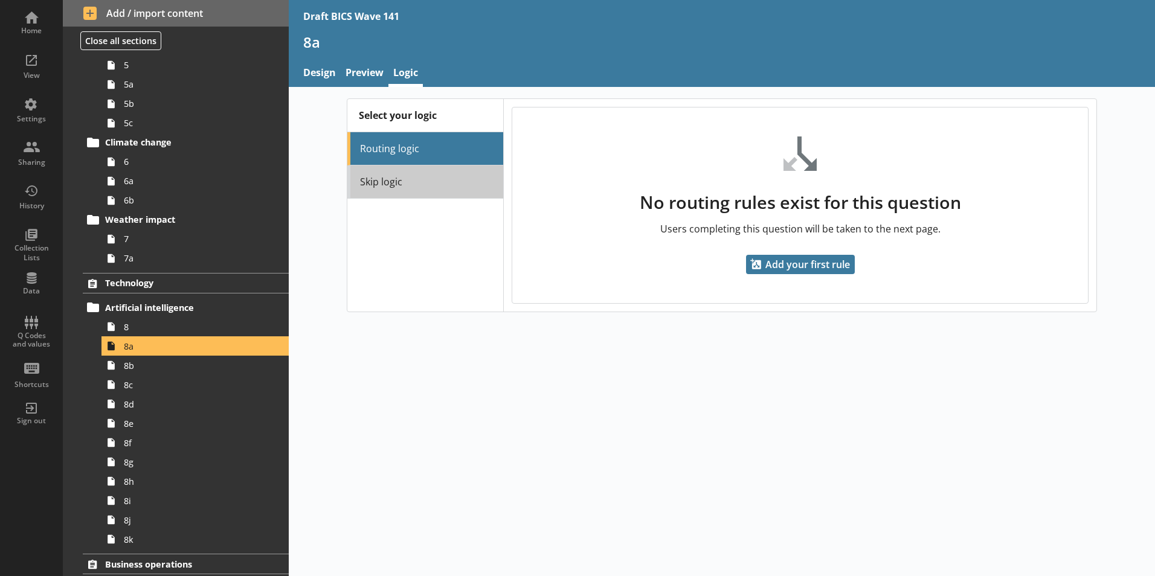
click at [385, 188] on link "Skip logic" at bounding box center [425, 182] width 156 height 33
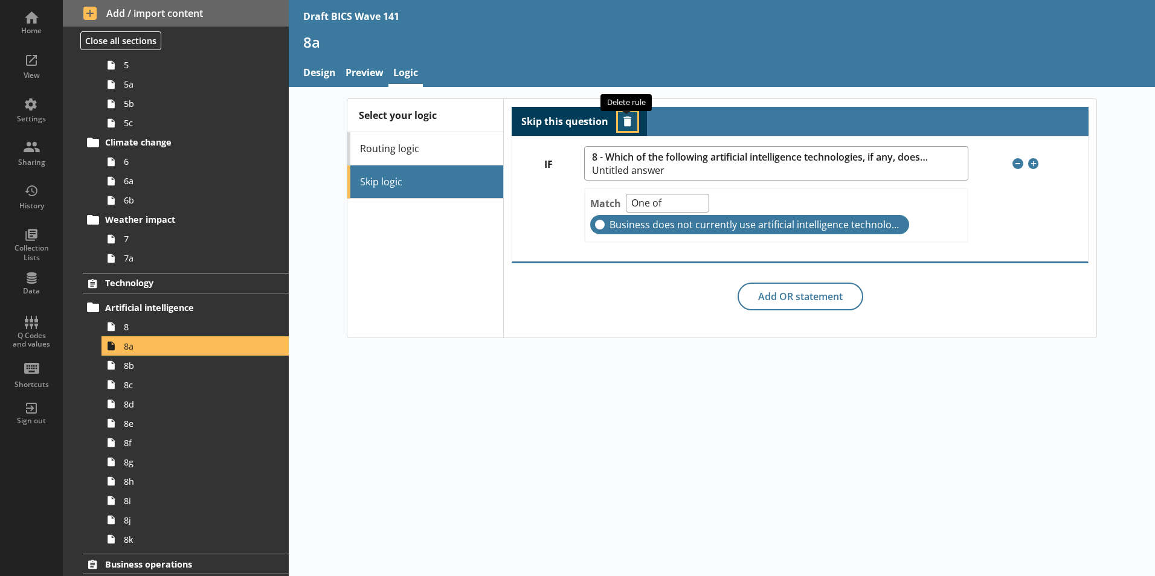
click at [628, 117] on button "Delete routing rule" at bounding box center [627, 121] width 19 height 19
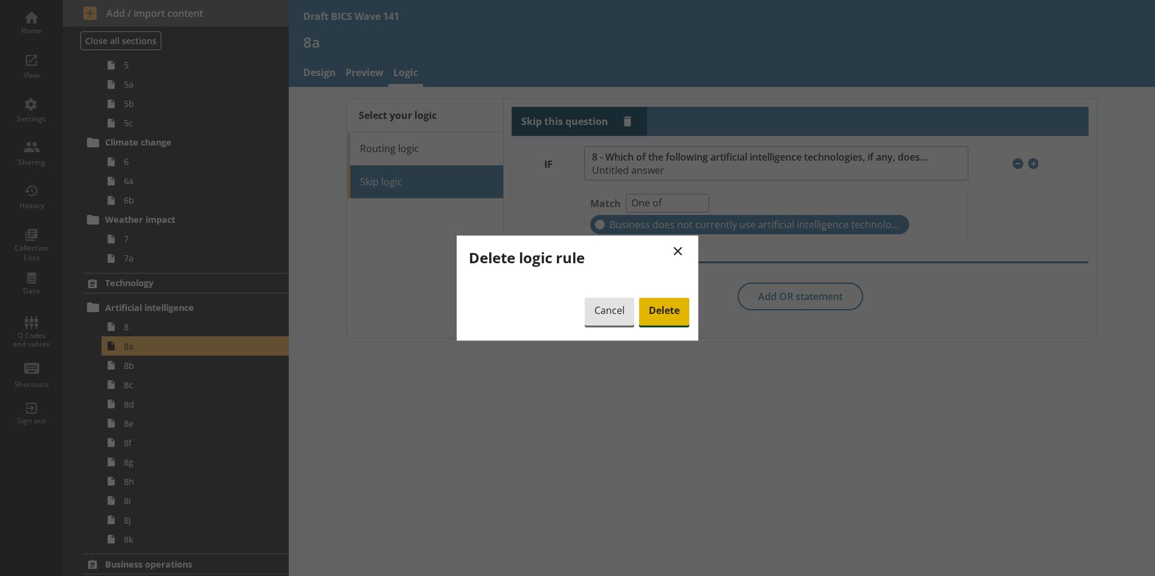
click at [676, 313] on span "Delete" at bounding box center [664, 312] width 50 height 28
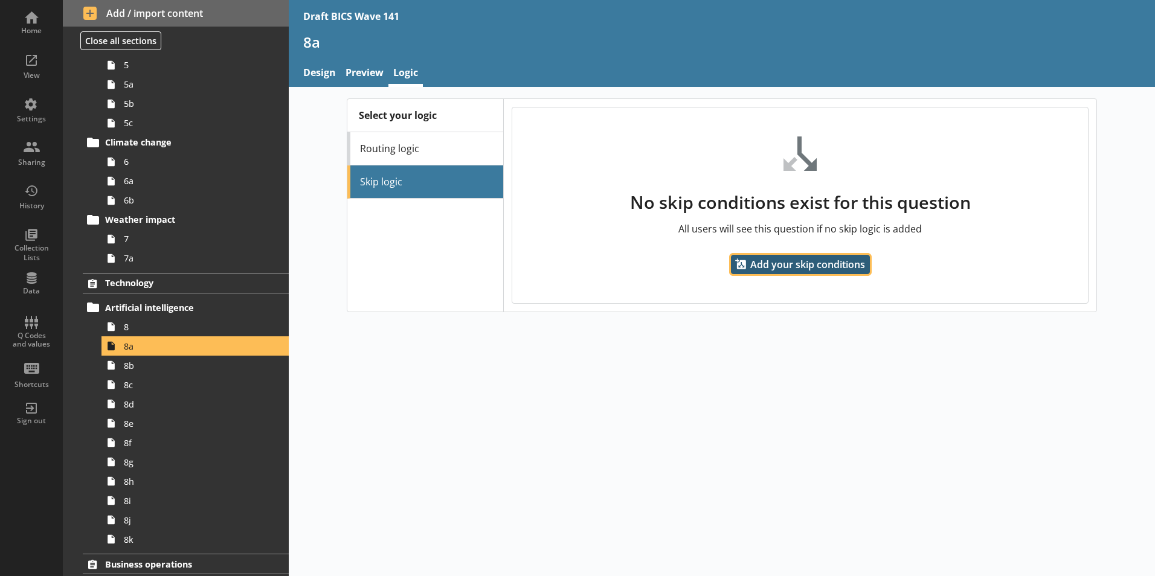
click at [792, 267] on span "Add your skip conditions" at bounding box center [800, 264] width 139 height 19
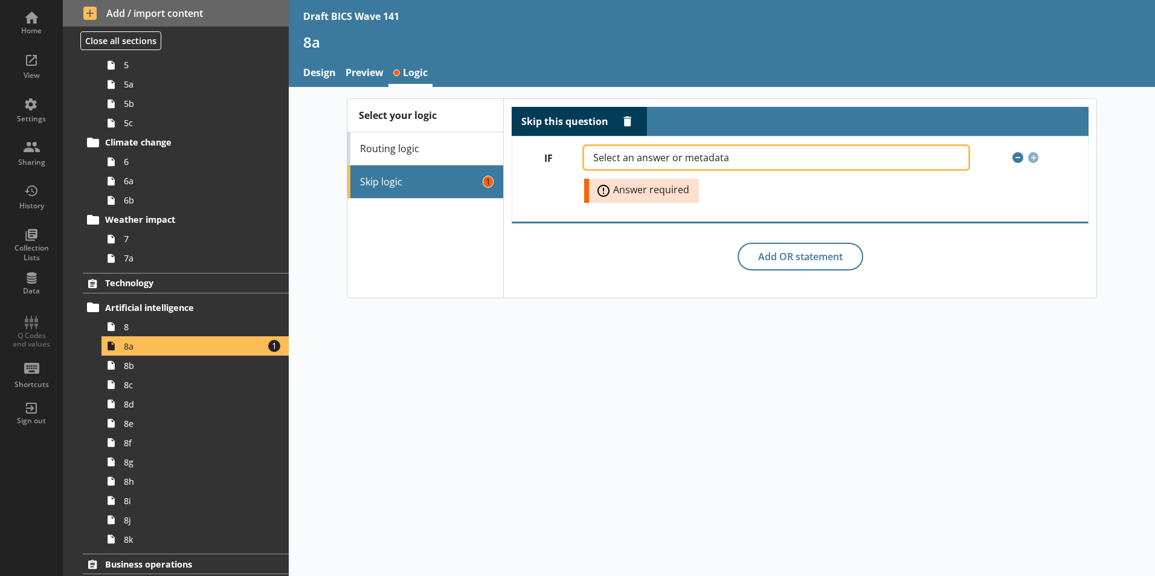
click at [692, 159] on span "Select an answer or metadata" at bounding box center [670, 158] width 155 height 10
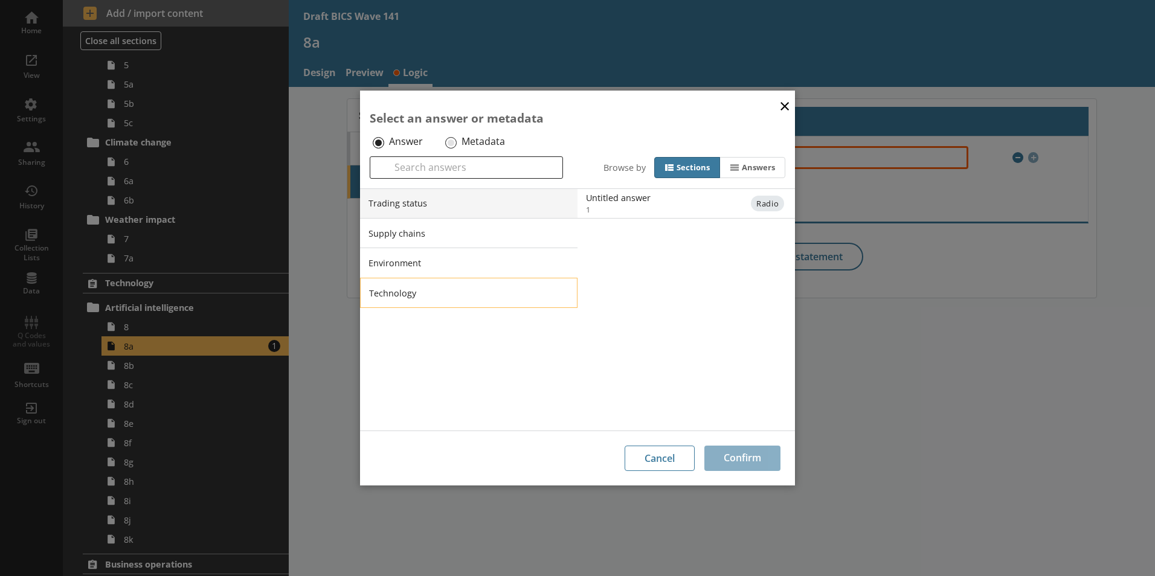
click at [408, 295] on li "Technology" at bounding box center [468, 293] width 217 height 30
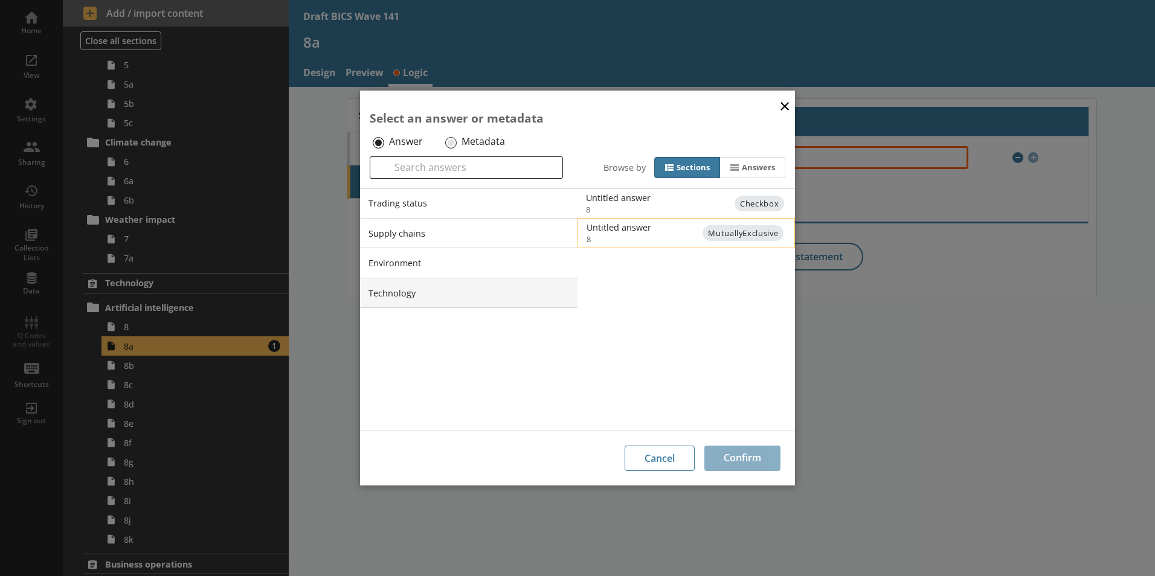
click at [739, 234] on span "MutuallyExclusive" at bounding box center [742, 233] width 81 height 16
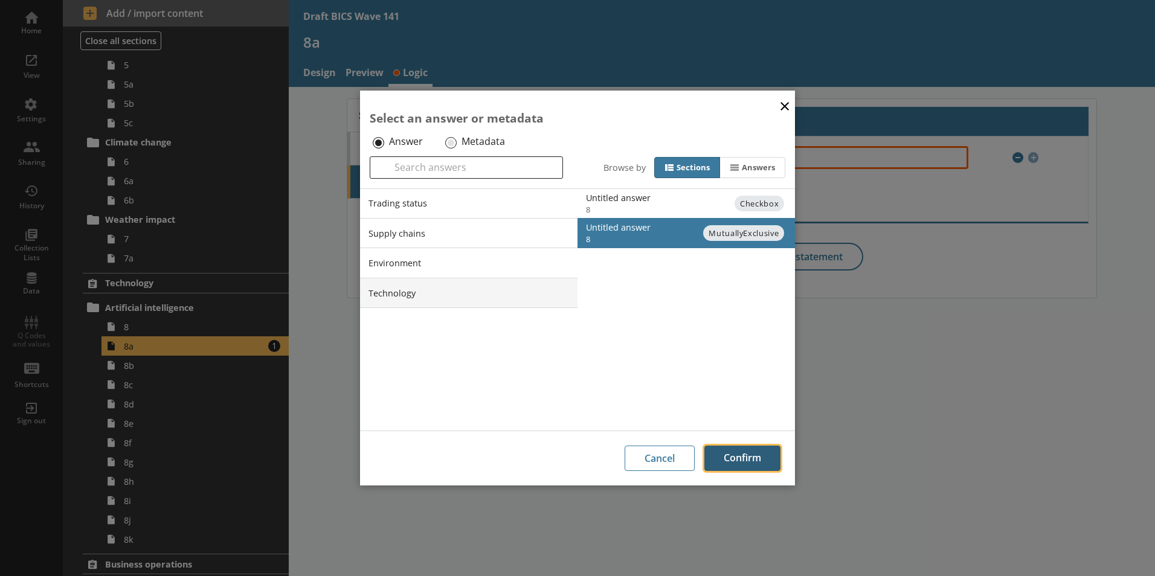
click at [741, 460] on button "Confirm" at bounding box center [742, 458] width 76 height 25
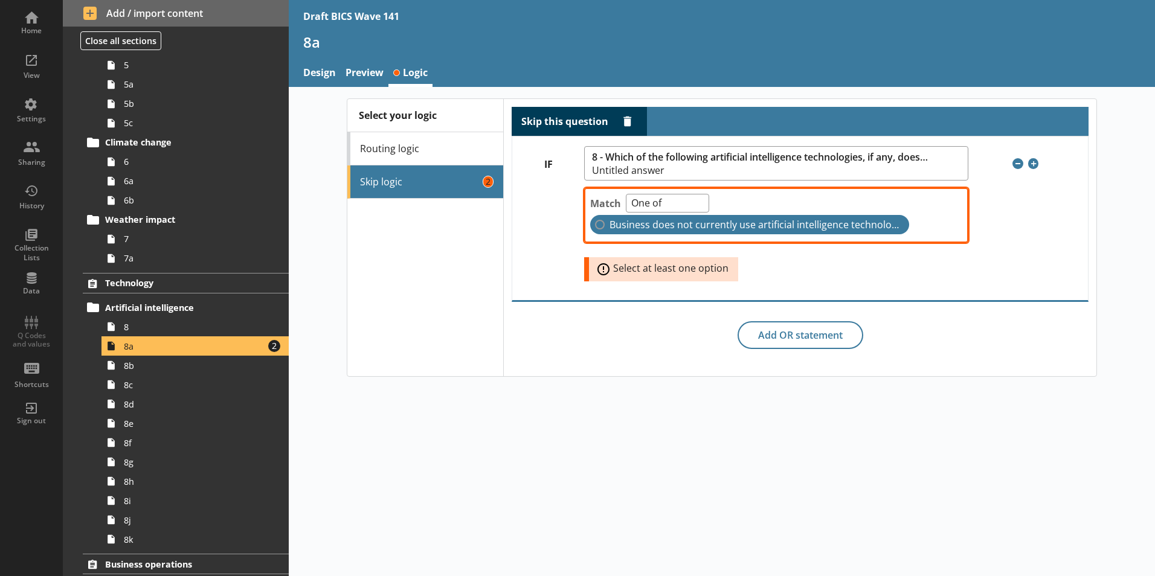
click at [599, 227] on label "Business does not currently use artificial intelligence technologies" at bounding box center [749, 224] width 319 height 19
click at [599, 227] on input "Business does not currently use artificial intelligence technologies" at bounding box center [600, 225] width 10 height 10
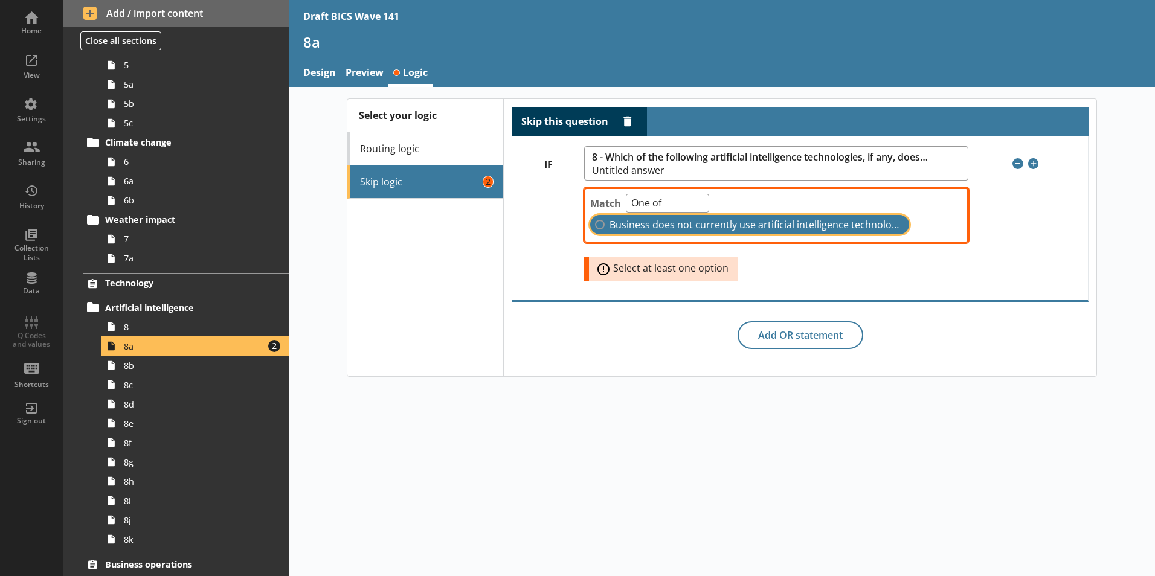
checkbox input "true"
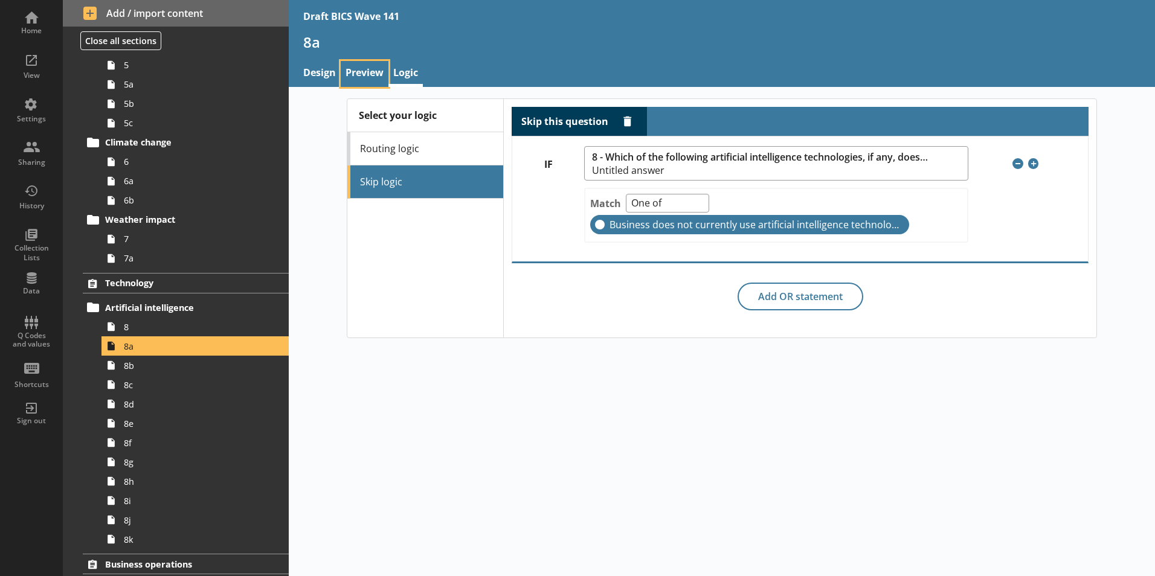
click at [355, 77] on link "Preview" at bounding box center [365, 74] width 48 height 26
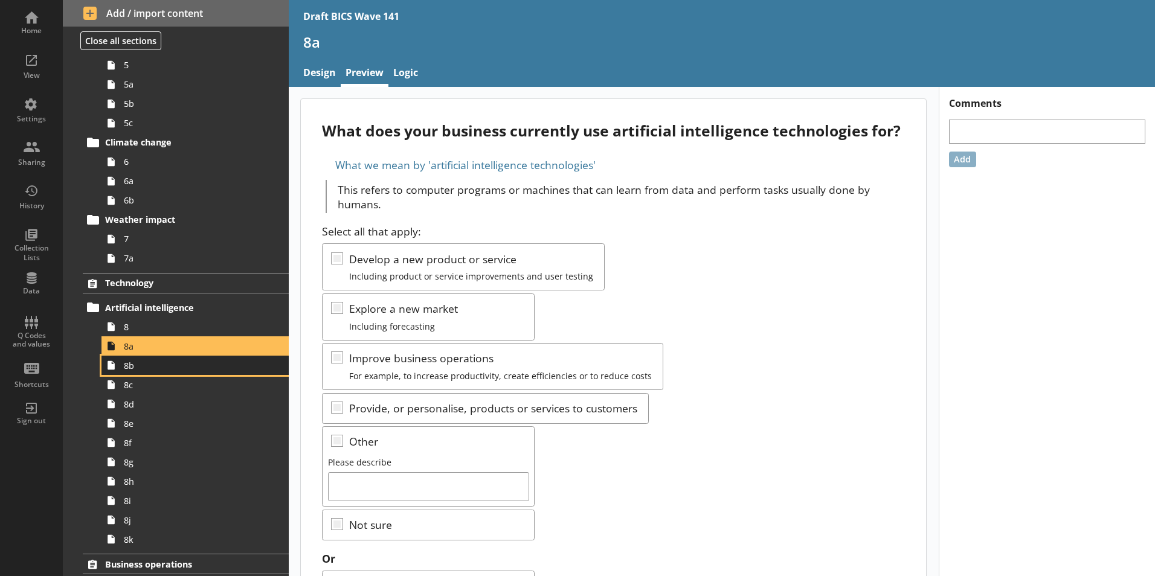
click at [132, 374] on link "8b" at bounding box center [194, 365] width 187 height 19
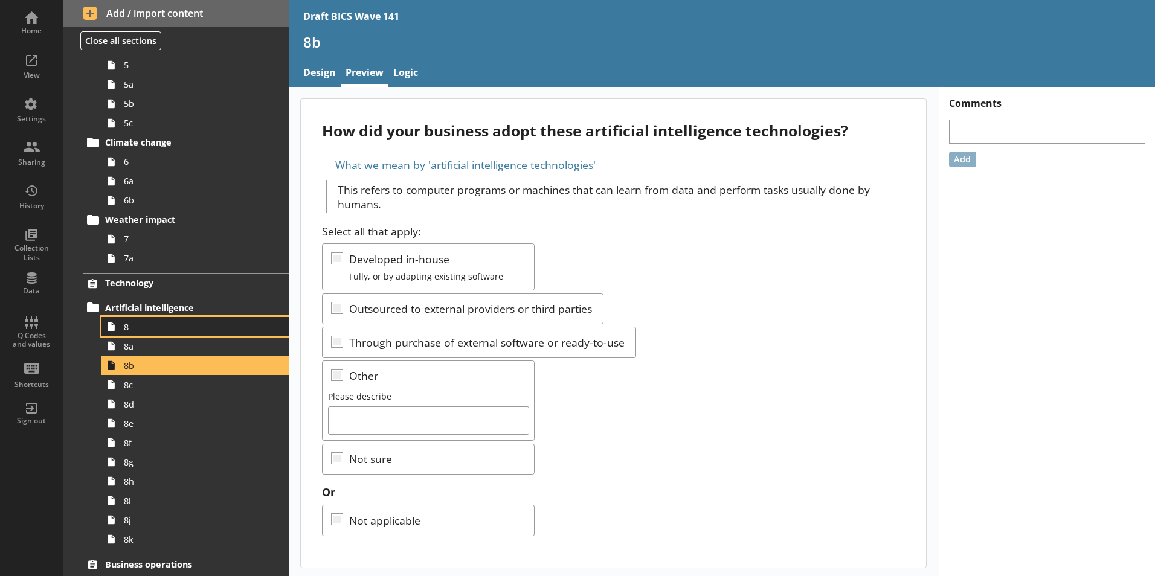
click at [129, 332] on span "8" at bounding box center [191, 326] width 134 height 11
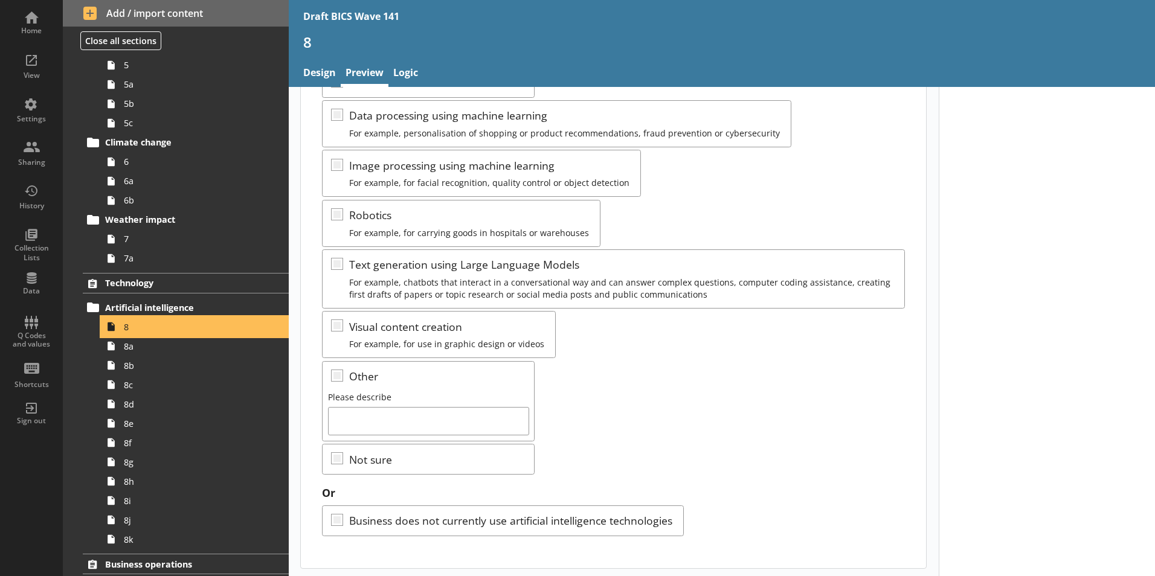
scroll to position [199, 0]
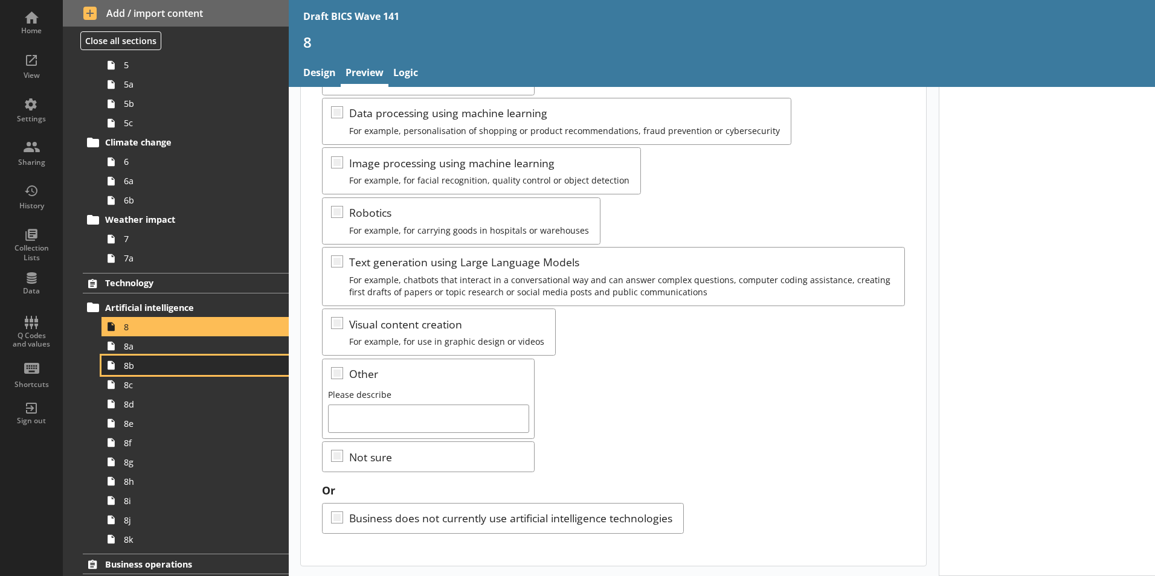
click at [124, 372] on link "8b" at bounding box center [194, 365] width 187 height 19
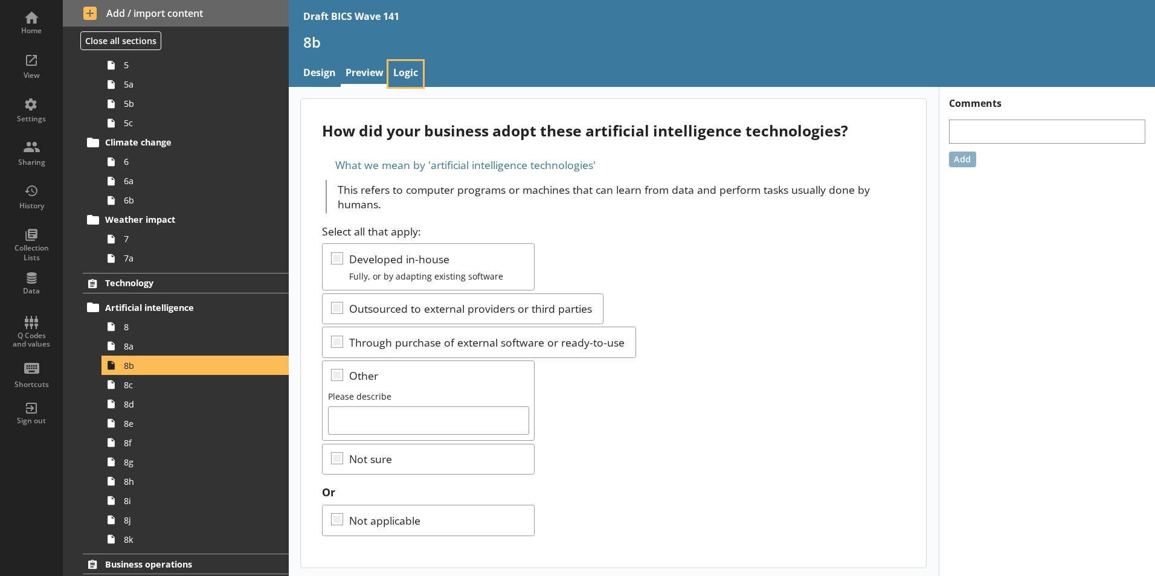
click at [408, 72] on link "Logic" at bounding box center [405, 74] width 34 height 26
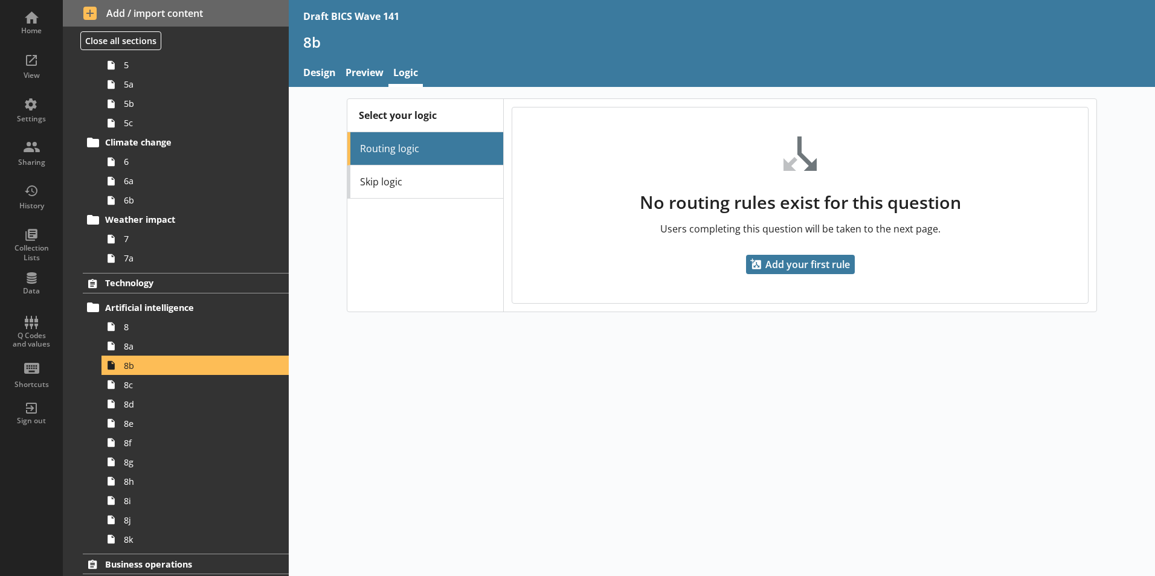
click at [394, 187] on link "Skip logic" at bounding box center [425, 182] width 156 height 33
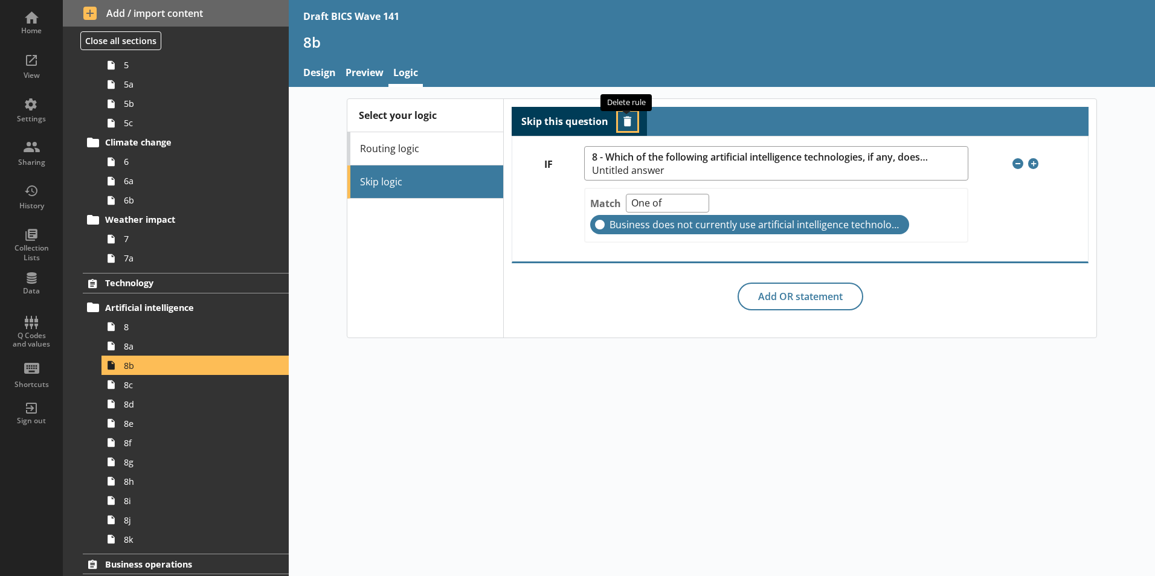
click at [626, 124] on button "Delete routing rule" at bounding box center [627, 121] width 19 height 19
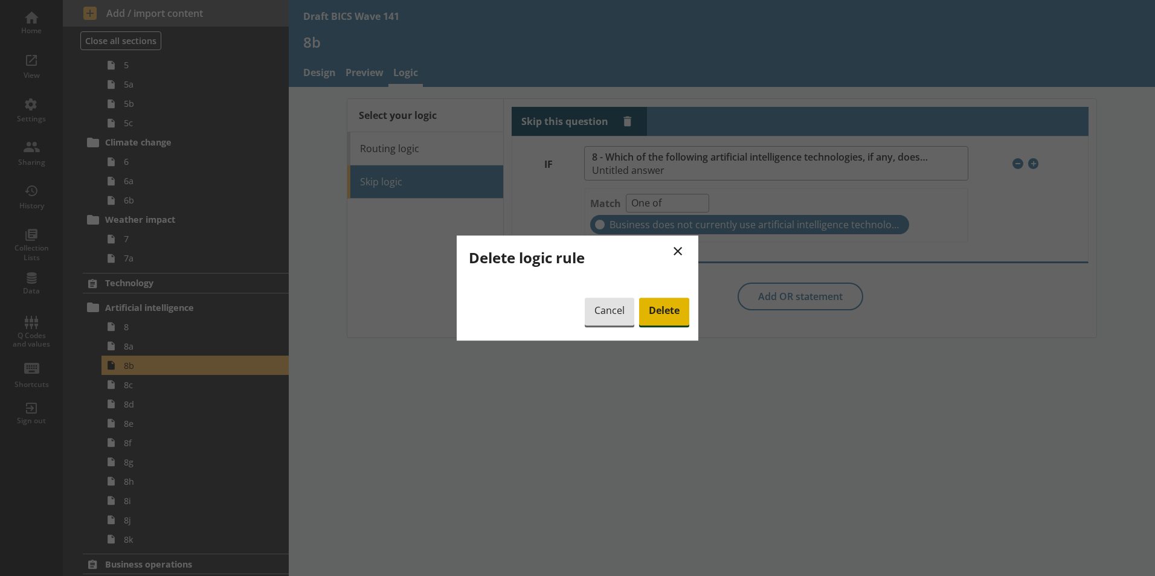
click at [660, 314] on span "Delete" at bounding box center [664, 312] width 50 height 28
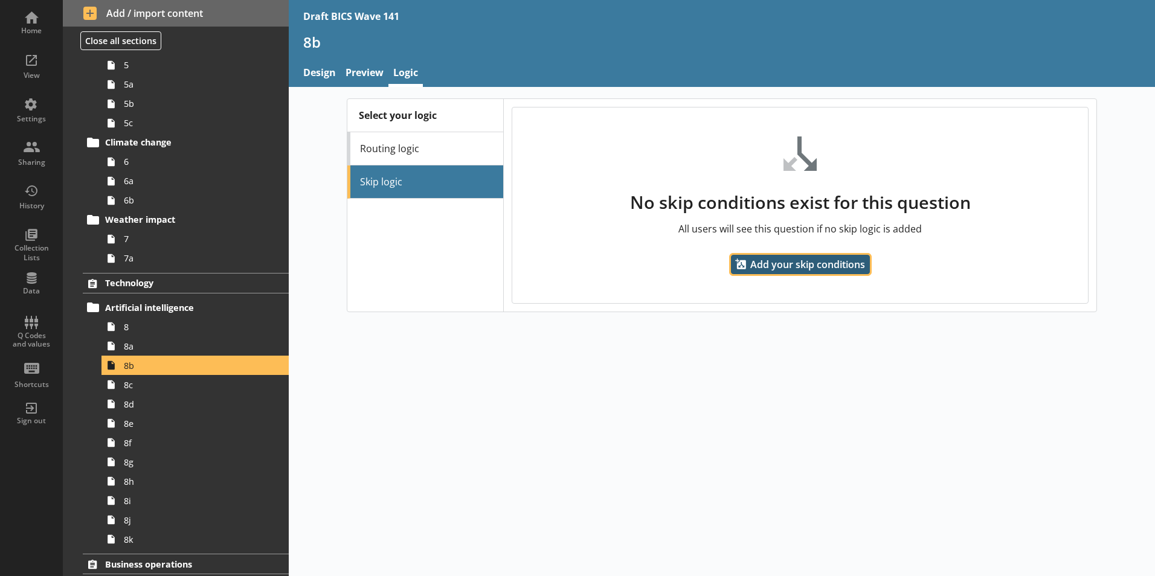
click at [811, 267] on span "Add your skip conditions" at bounding box center [800, 264] width 139 height 19
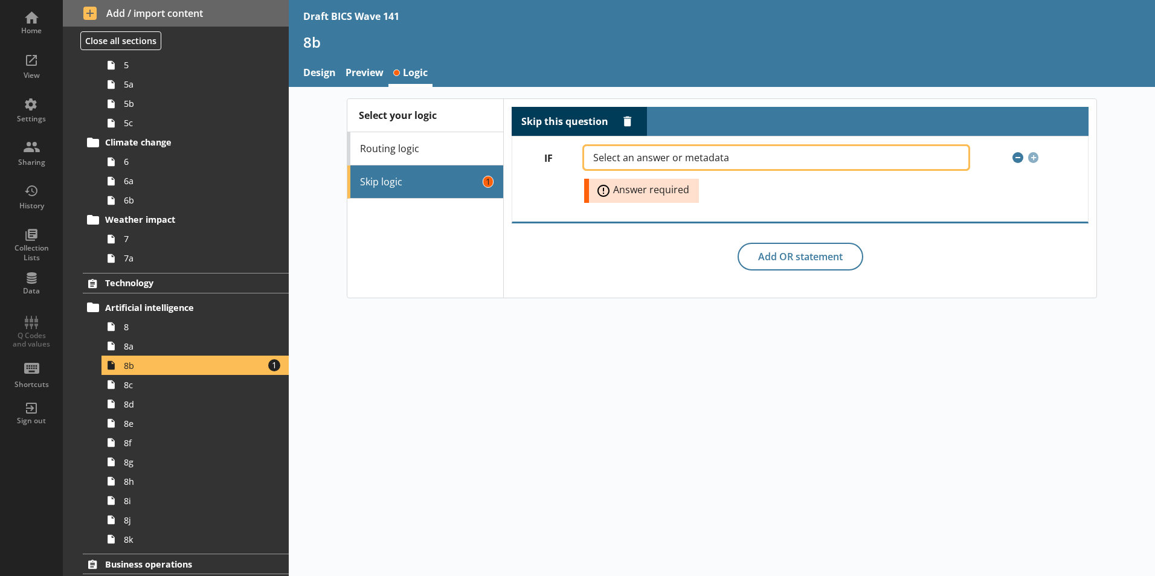
click at [672, 159] on span "Select an answer or metadata" at bounding box center [670, 158] width 155 height 10
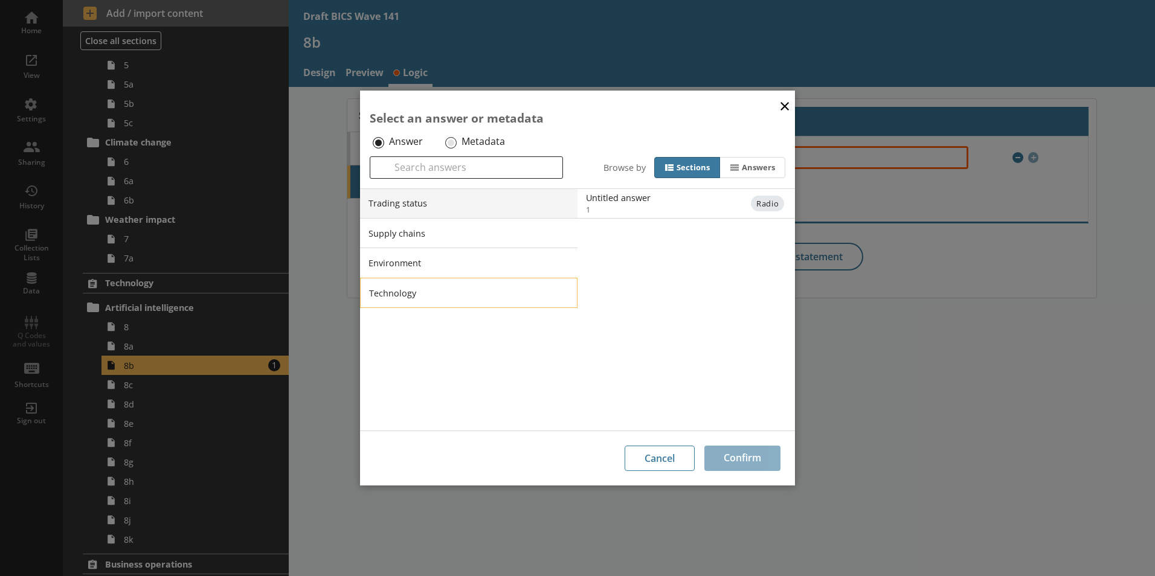
click at [397, 295] on li "Technology" at bounding box center [468, 293] width 217 height 30
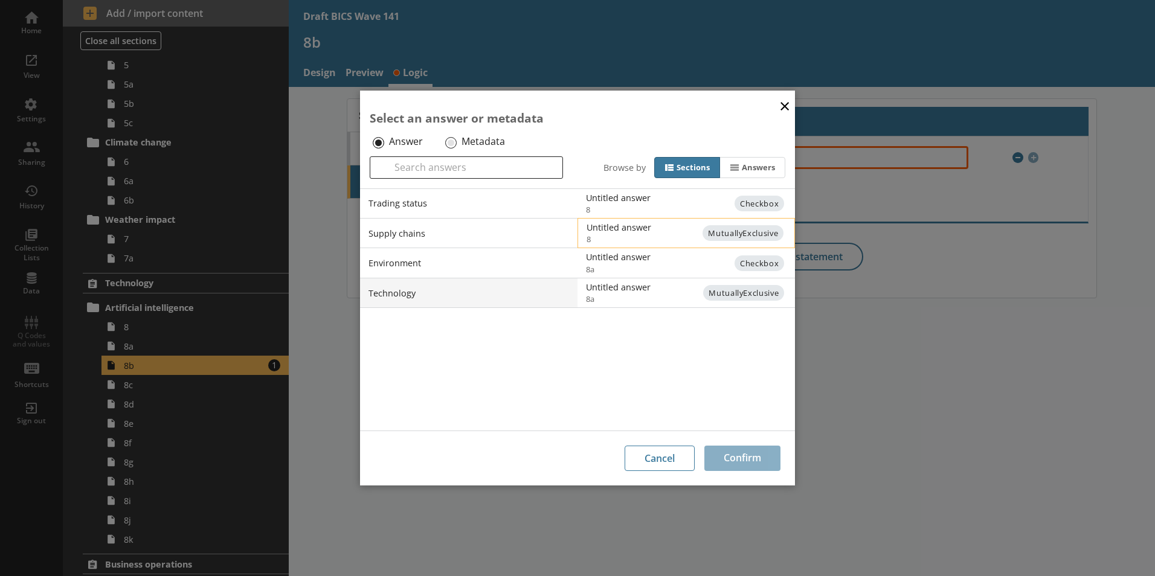
click at [712, 232] on span "MutuallyExclusive" at bounding box center [742, 233] width 81 height 16
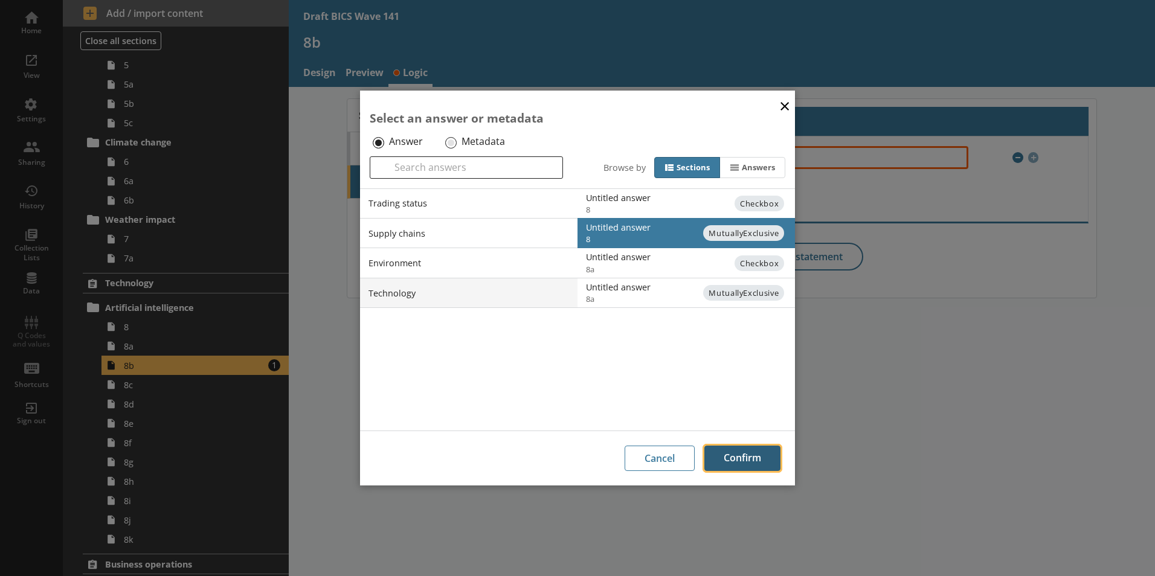
click at [744, 464] on button "Confirm" at bounding box center [742, 458] width 76 height 25
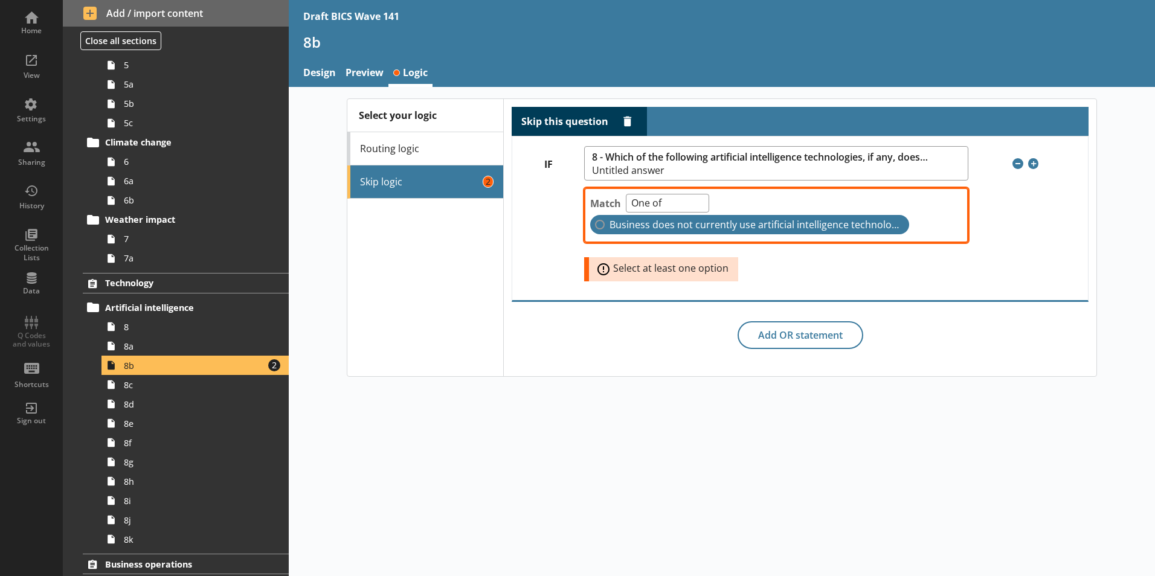
click at [600, 227] on label "Business does not currently use artificial intelligence technologies" at bounding box center [749, 224] width 319 height 19
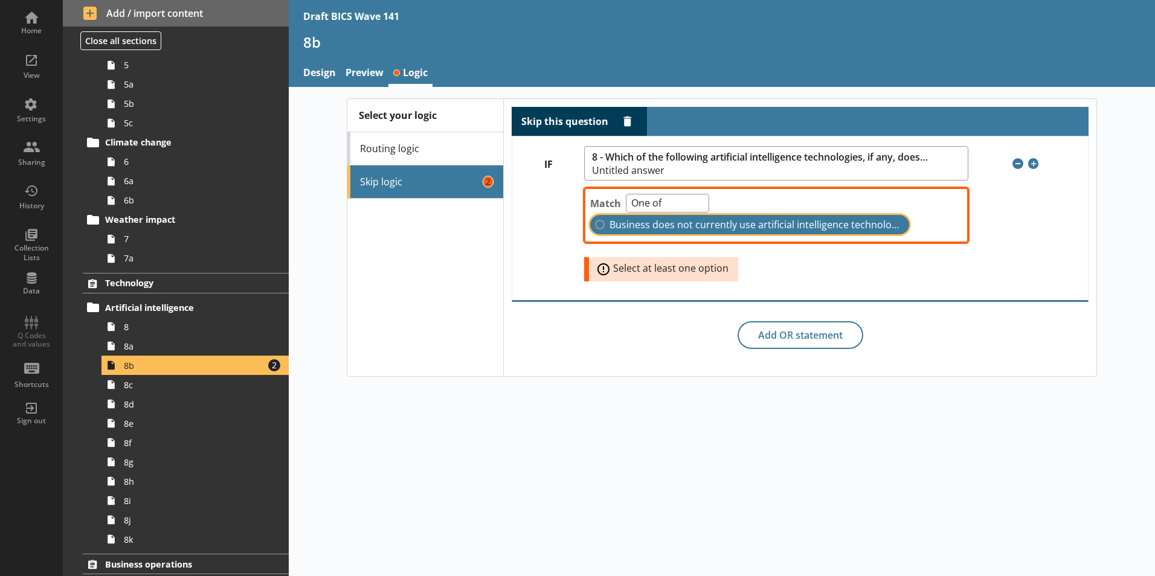
click at [600, 227] on input "Business does not currently use artificial intelligence technologies" at bounding box center [600, 225] width 10 height 10
checkbox input "true"
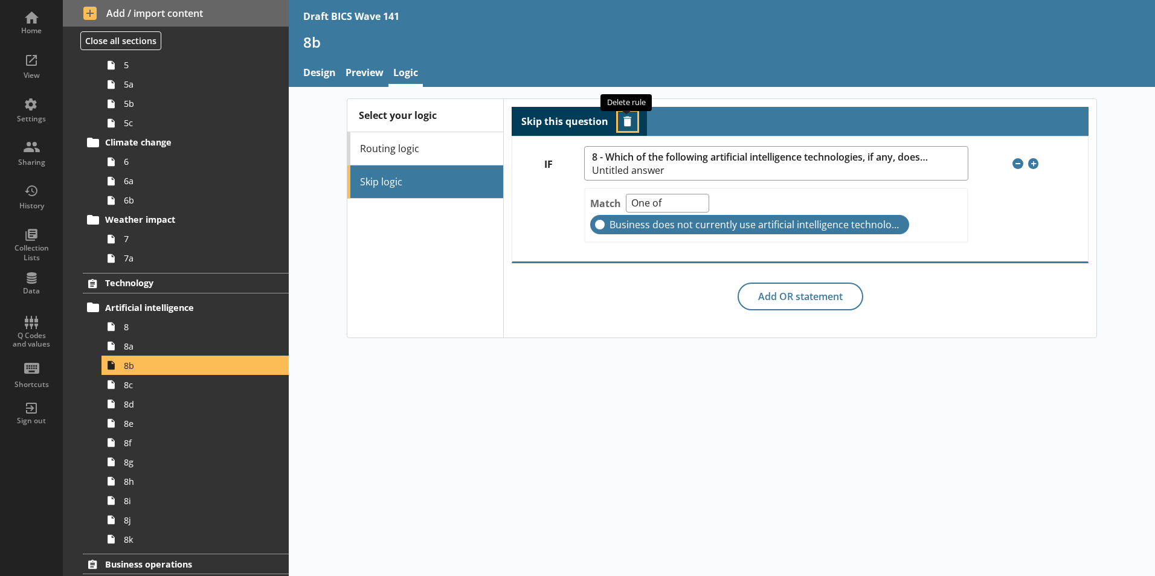
click at [631, 121] on button "Delete routing rule" at bounding box center [627, 121] width 19 height 19
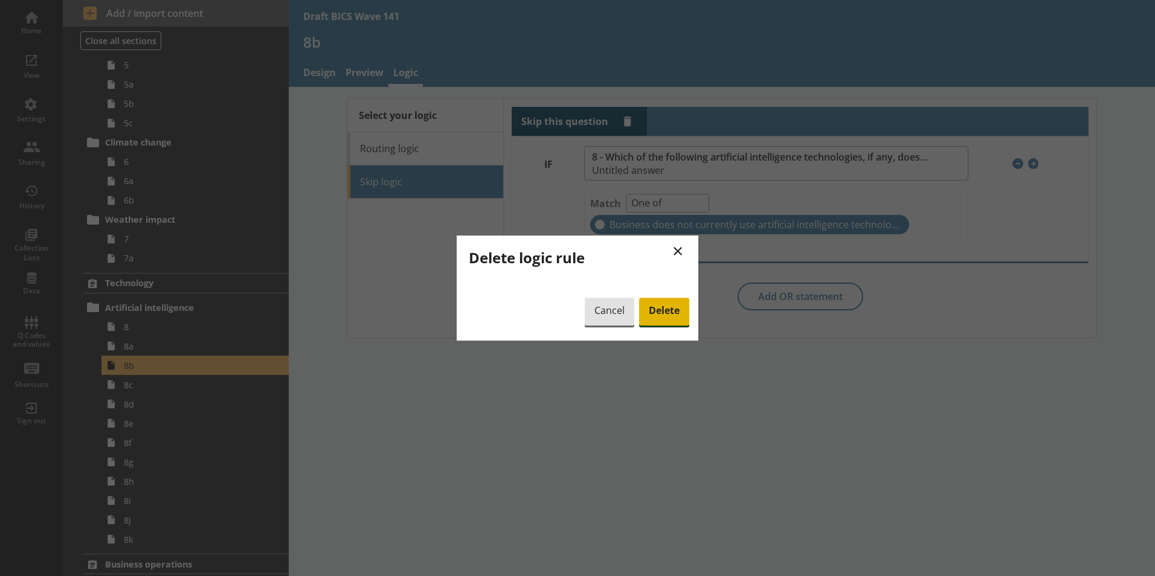
click at [657, 311] on span "Delete" at bounding box center [664, 312] width 50 height 28
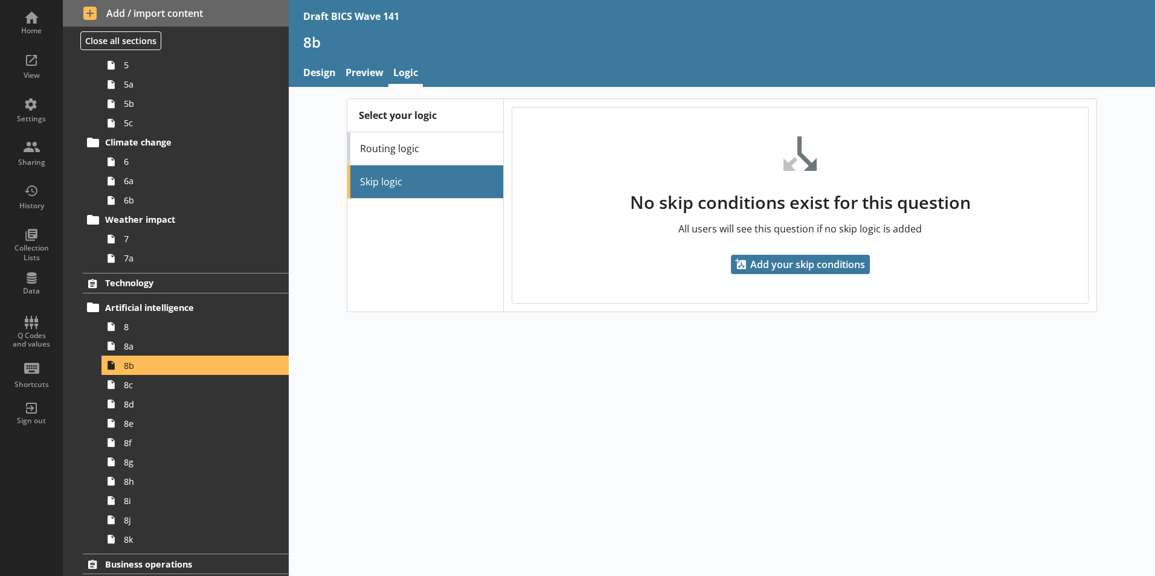
click at [419, 185] on li "Skip logic" at bounding box center [425, 182] width 156 height 33
click at [776, 269] on span "Add your skip conditions" at bounding box center [800, 264] width 139 height 19
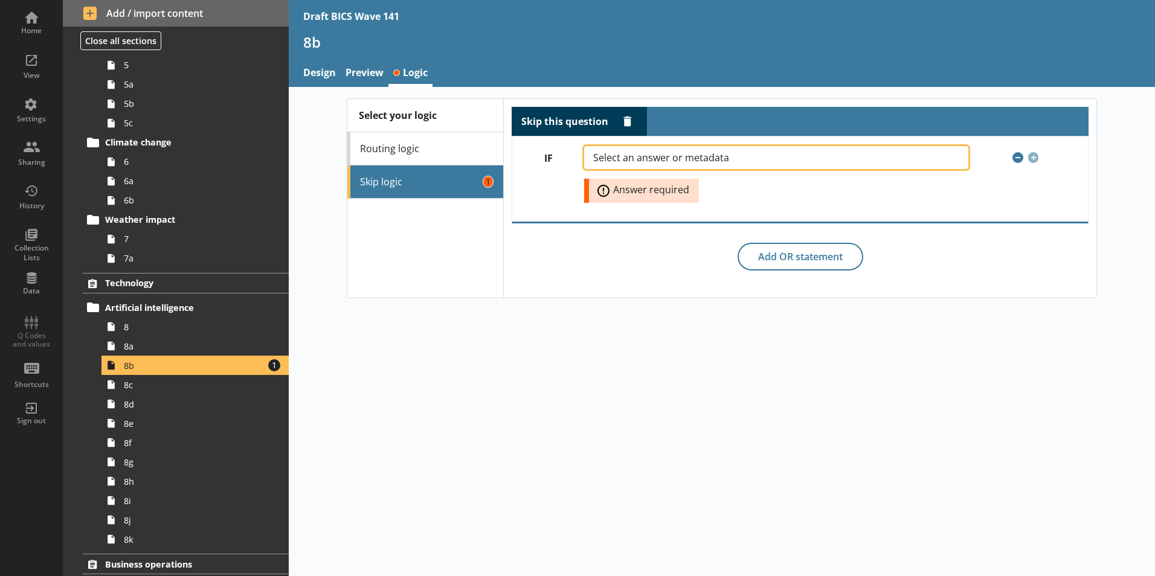
click at [674, 154] on span "Select an answer or metadata" at bounding box center [670, 158] width 155 height 10
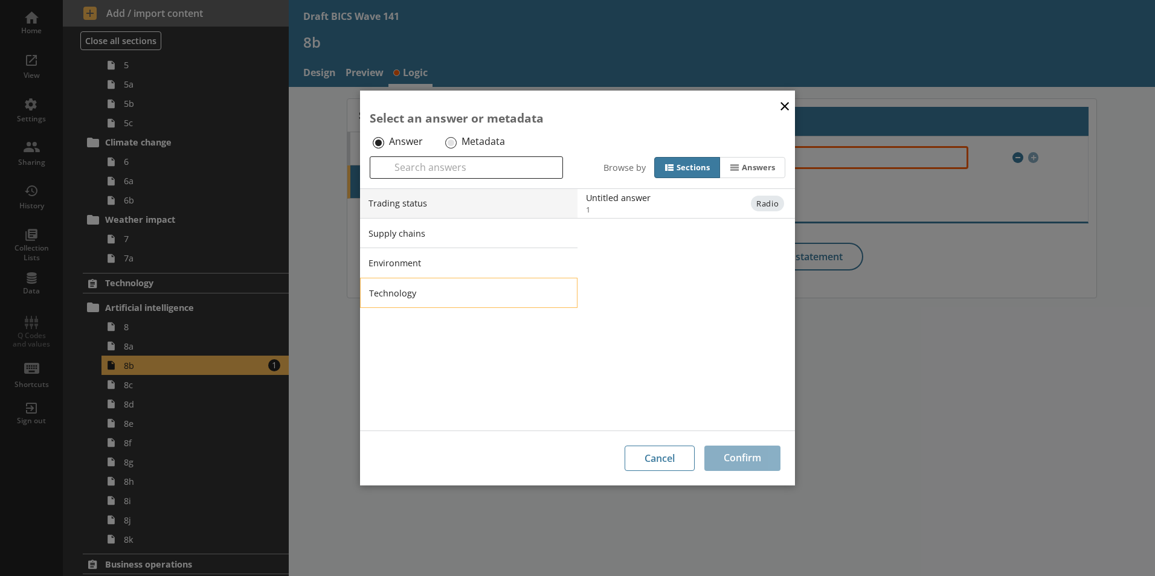
click at [405, 297] on li "Technology" at bounding box center [468, 293] width 217 height 30
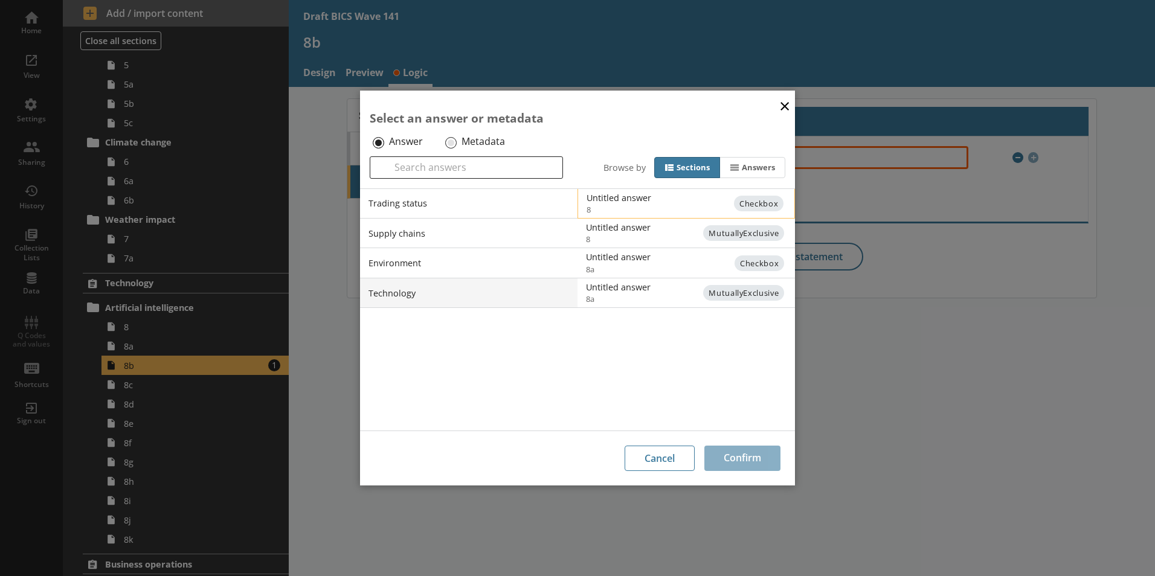
click at [671, 199] on div "Untitled answer" at bounding box center [708, 197] width 243 height 11
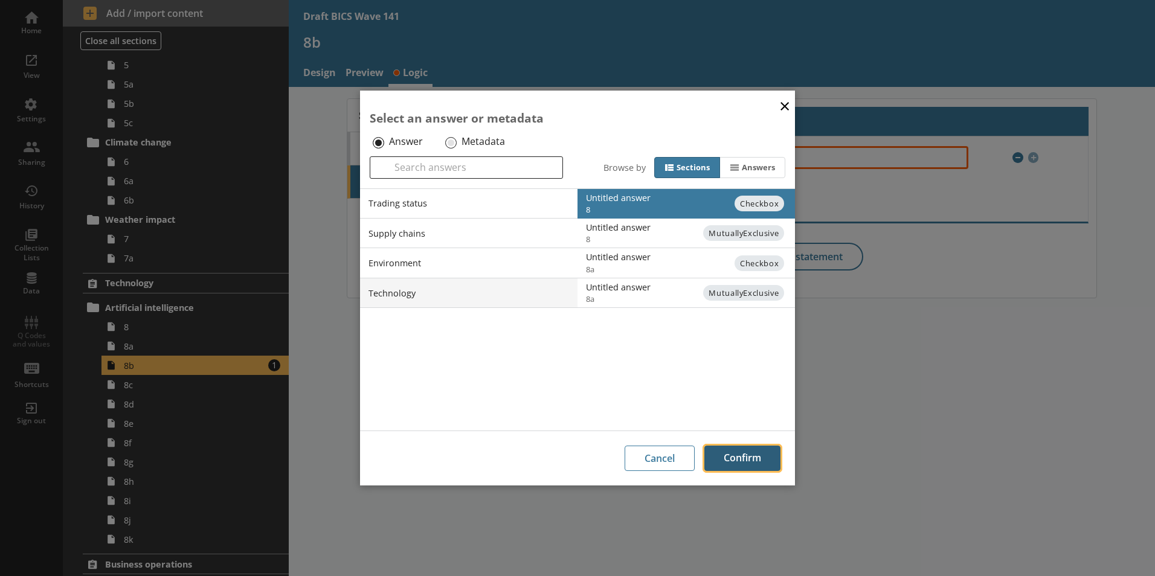
click at [747, 461] on button "Confirm" at bounding box center [742, 458] width 76 height 25
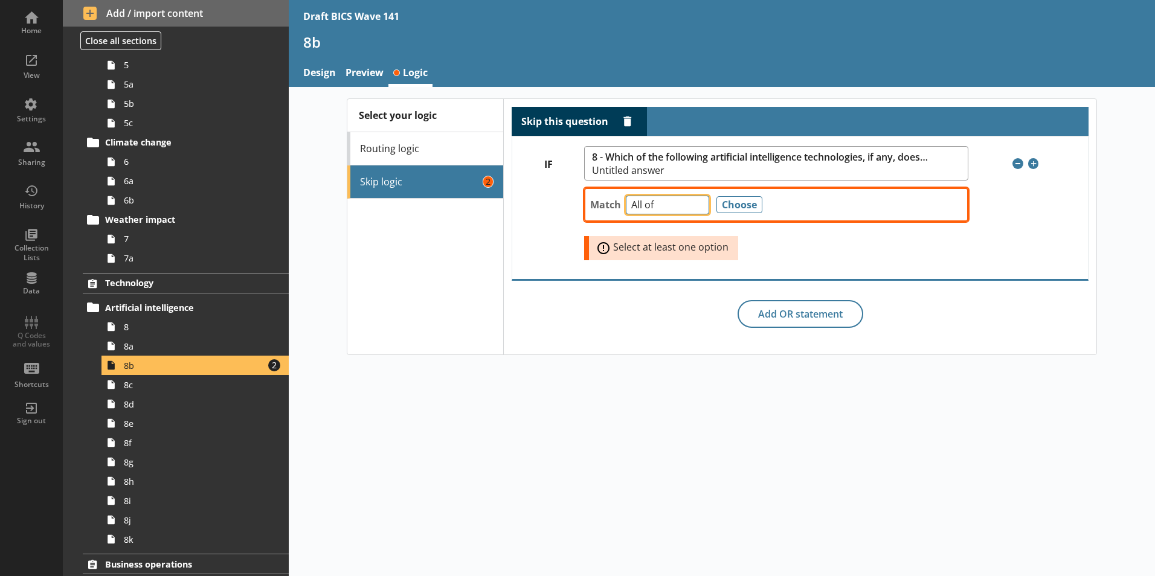
click at [696, 208] on select "Any of Not any of All of Count of Unanswered" at bounding box center [667, 205] width 83 height 19
select select "Unanswered"
click at [626, 196] on select "Any of Not any of All of Count of Unanswered" at bounding box center [667, 205] width 83 height 19
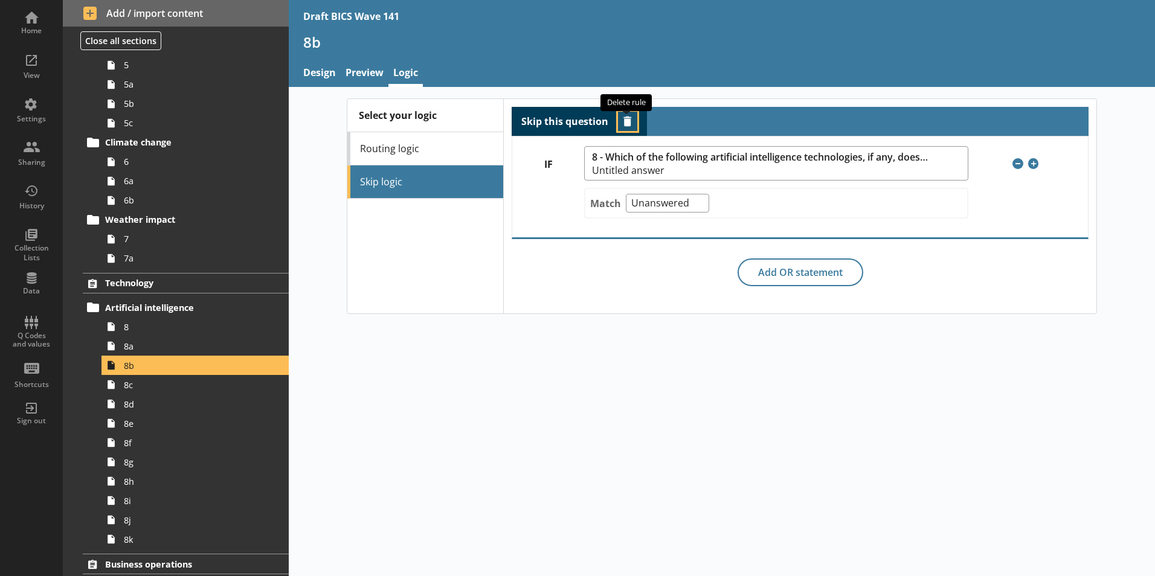
click at [626, 125] on button "Delete routing rule" at bounding box center [627, 121] width 19 height 19
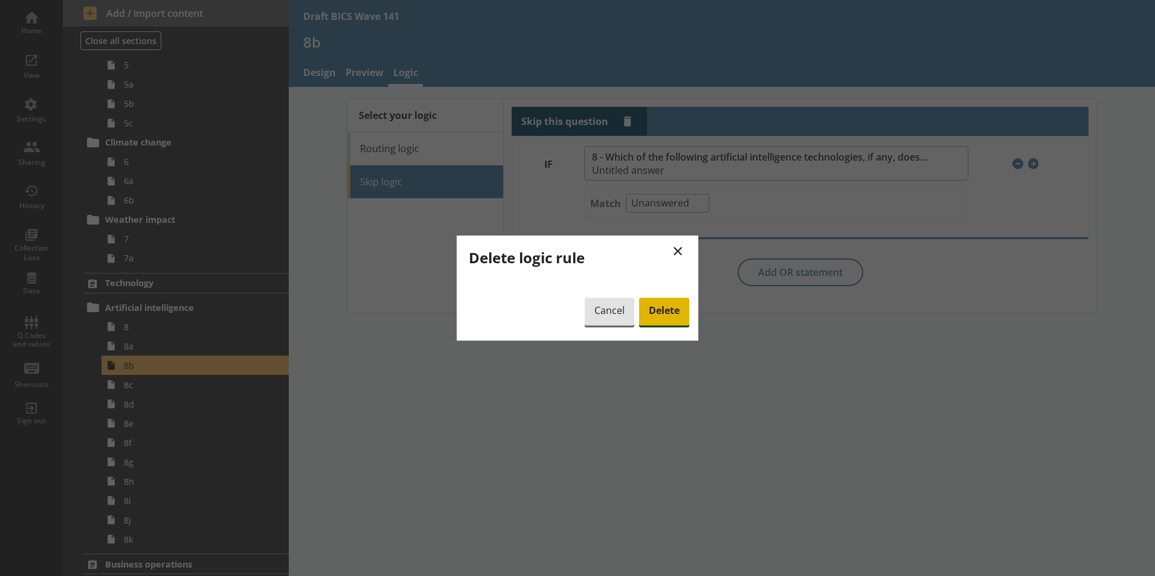
click at [669, 317] on span "Delete" at bounding box center [664, 312] width 50 height 28
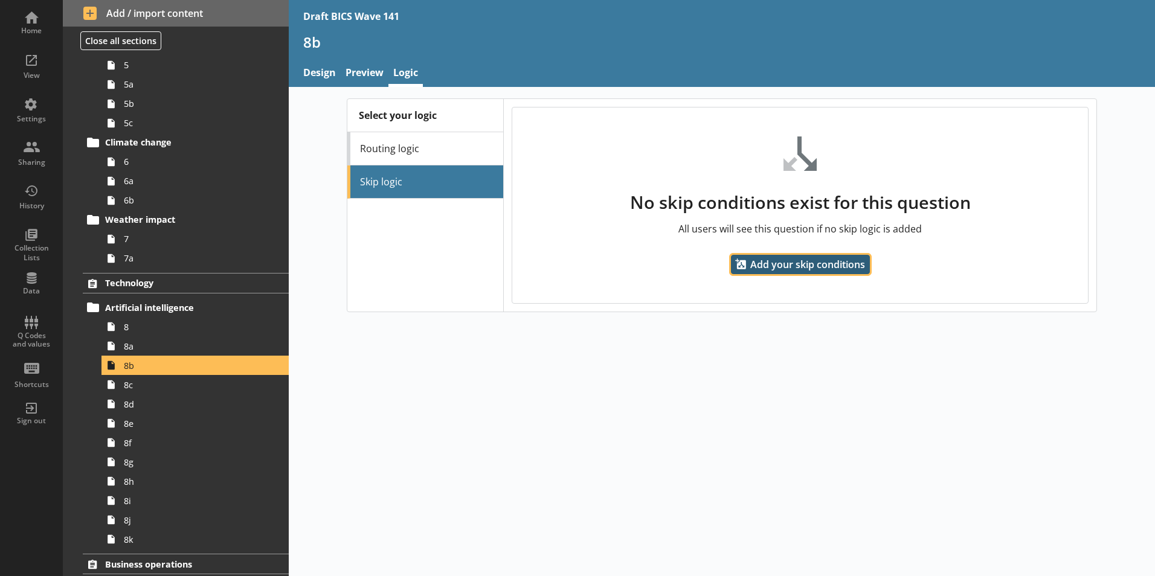
click at [854, 269] on span "Add your skip conditions" at bounding box center [800, 264] width 139 height 19
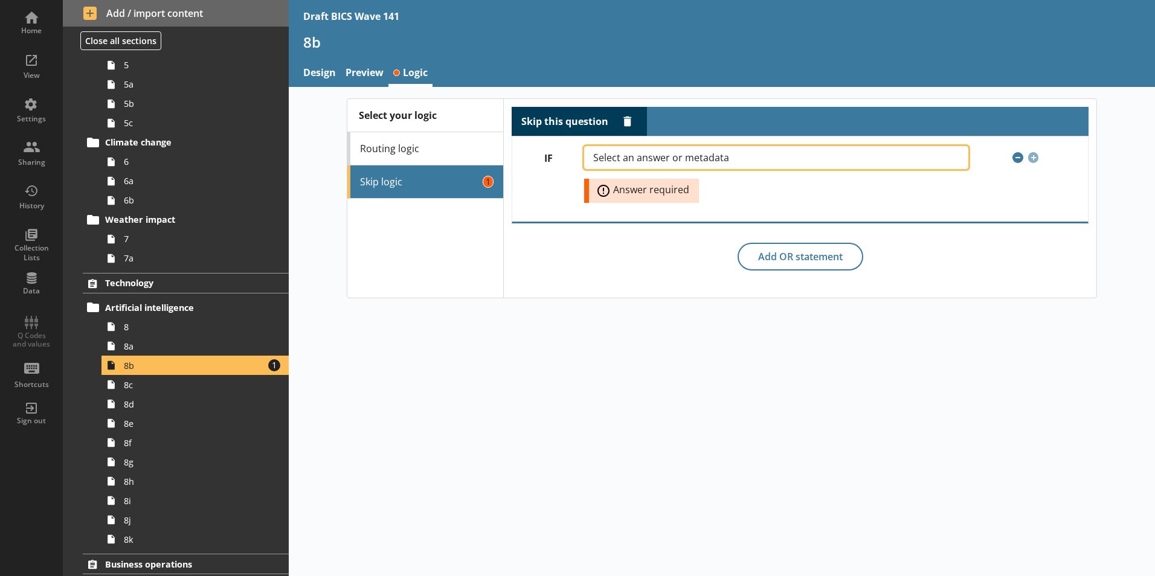
click at [741, 158] on span "Select an answer or metadata" at bounding box center [670, 158] width 155 height 10
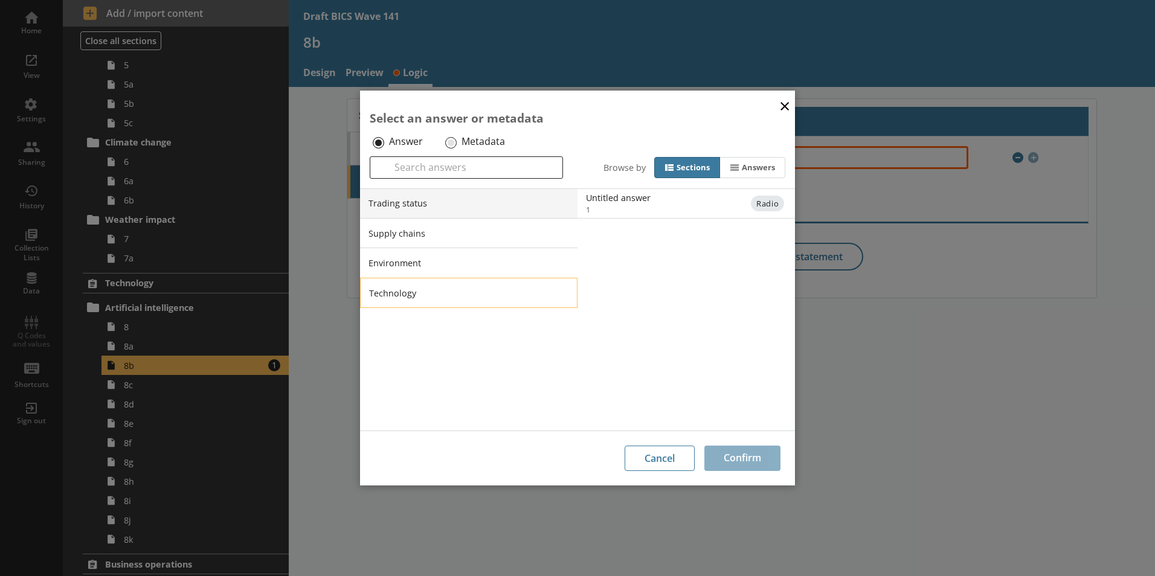
click at [379, 295] on li "Technology" at bounding box center [468, 293] width 217 height 30
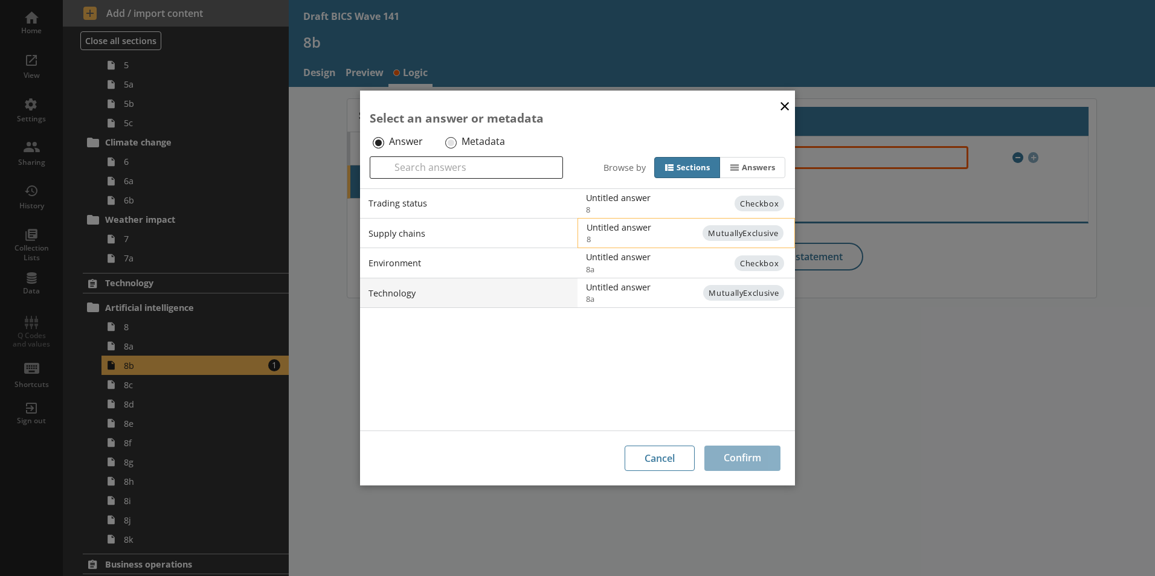
click at [761, 238] on span "MutuallyExclusive" at bounding box center [742, 233] width 81 height 16
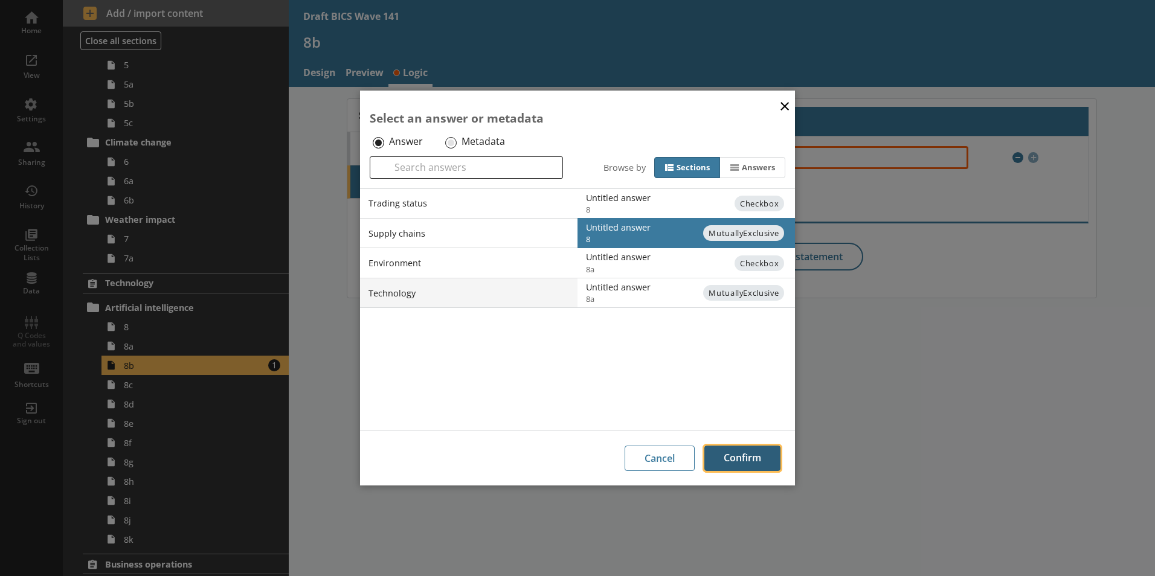
click at [736, 469] on button "Confirm" at bounding box center [742, 458] width 76 height 25
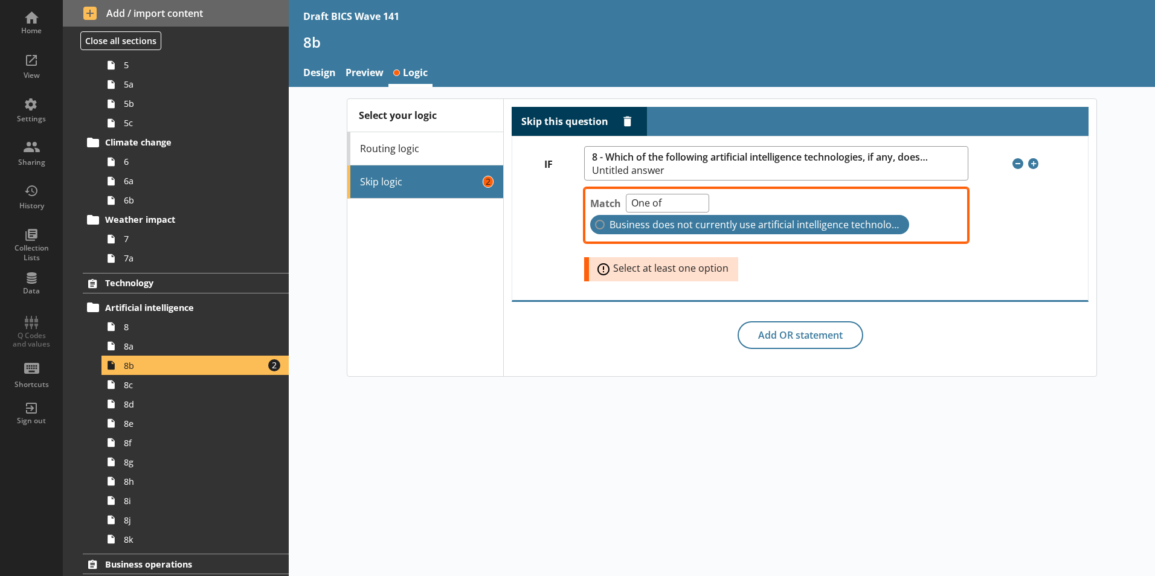
click at [605, 230] on label "Business does not currently use artificial intelligence technologies" at bounding box center [749, 224] width 319 height 19
click at [605, 230] on input "Business does not currently use artificial intelligence technologies" at bounding box center [600, 225] width 10 height 10
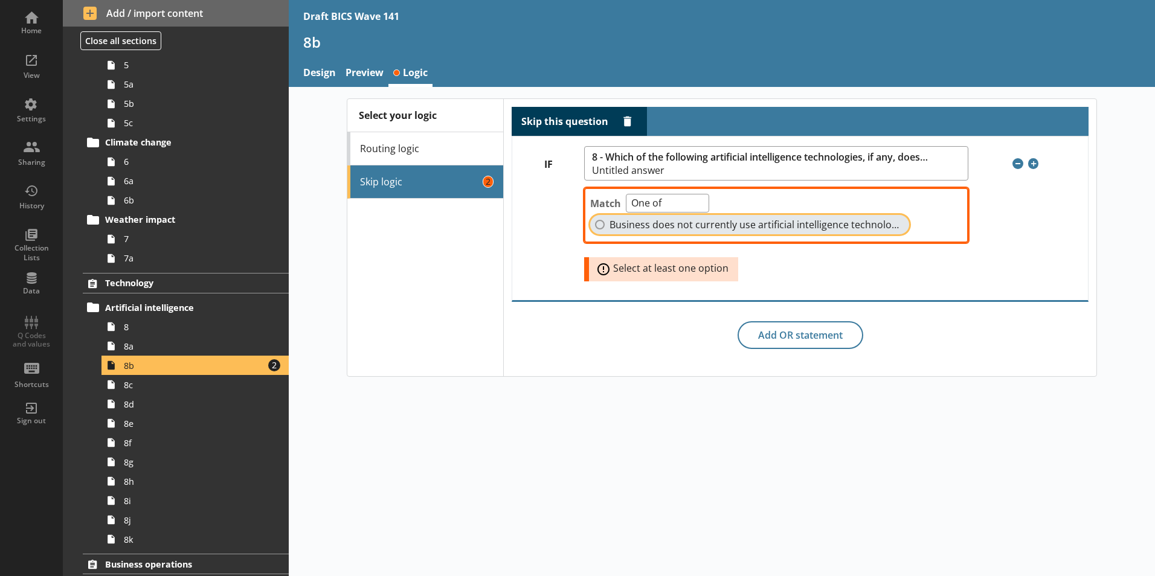
checkbox input "true"
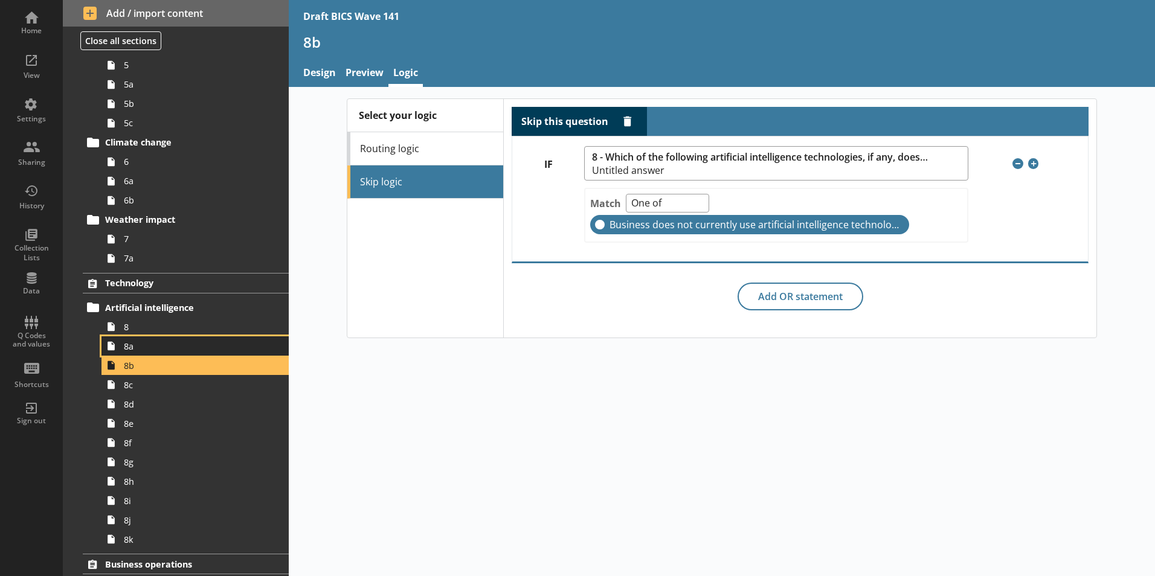
click at [133, 350] on span "8a" at bounding box center [191, 346] width 134 height 11
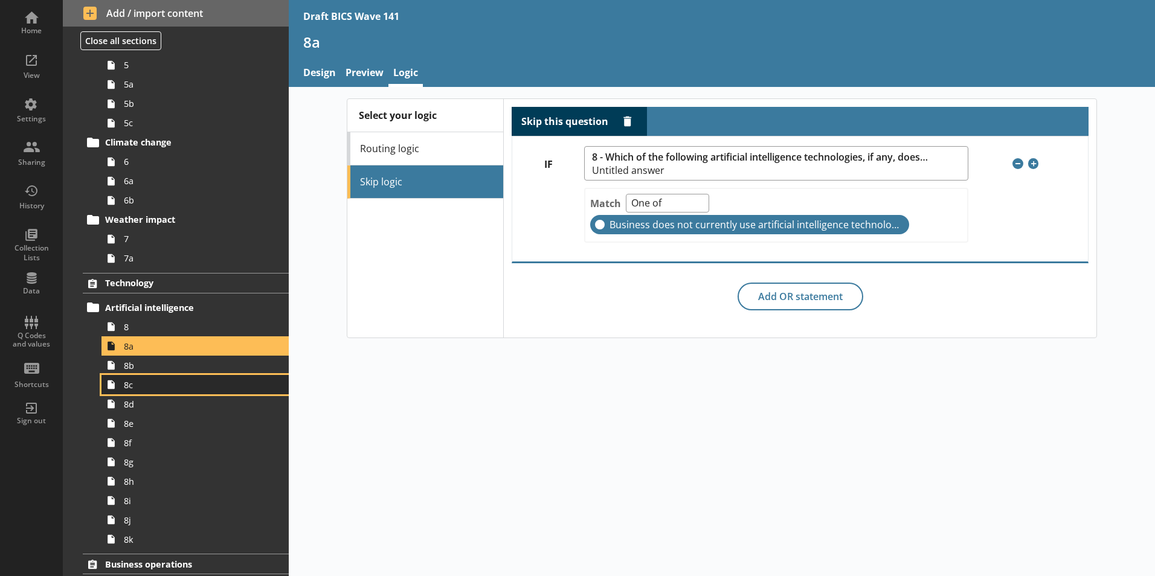
click at [127, 390] on span "8c" at bounding box center [191, 384] width 134 height 11
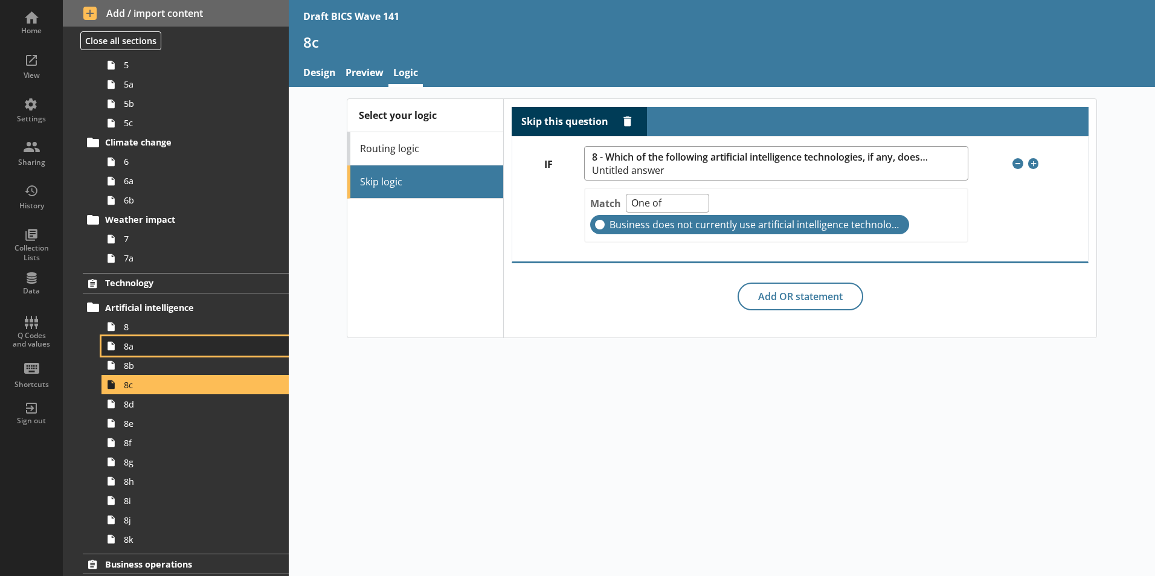
click at [129, 353] on link "8a" at bounding box center [194, 345] width 187 height 19
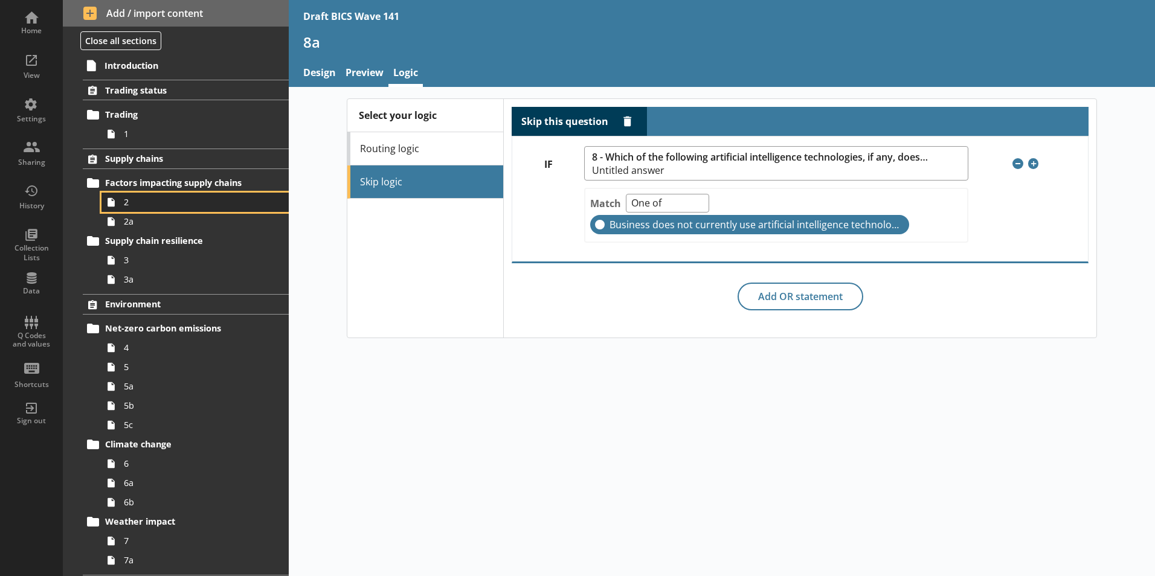
click at [132, 202] on span "2" at bounding box center [191, 201] width 134 height 11
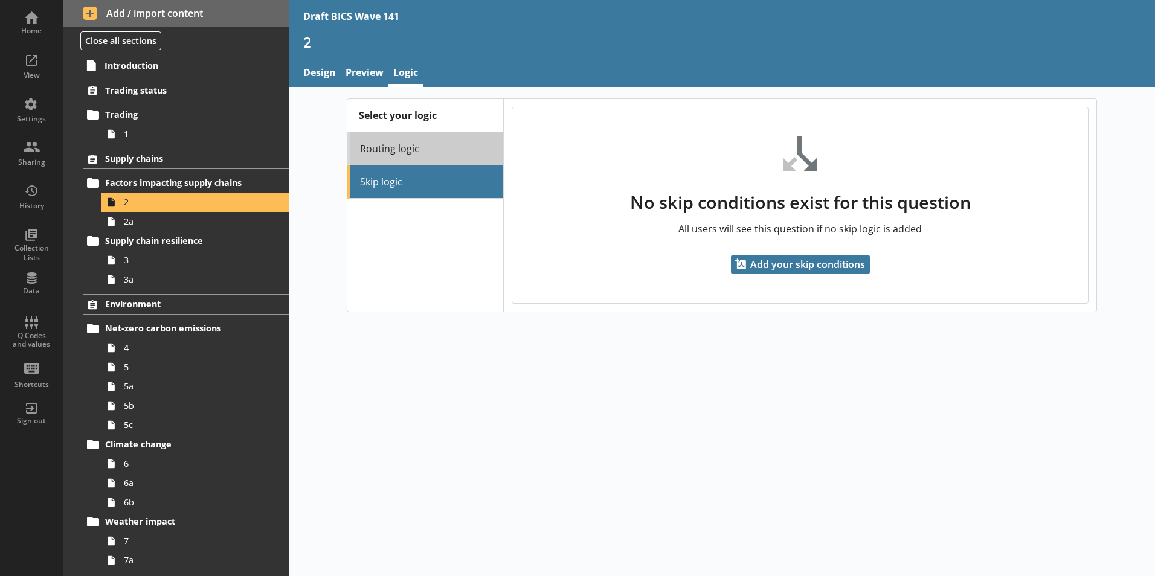
click at [384, 152] on link "Routing logic" at bounding box center [425, 148] width 156 height 33
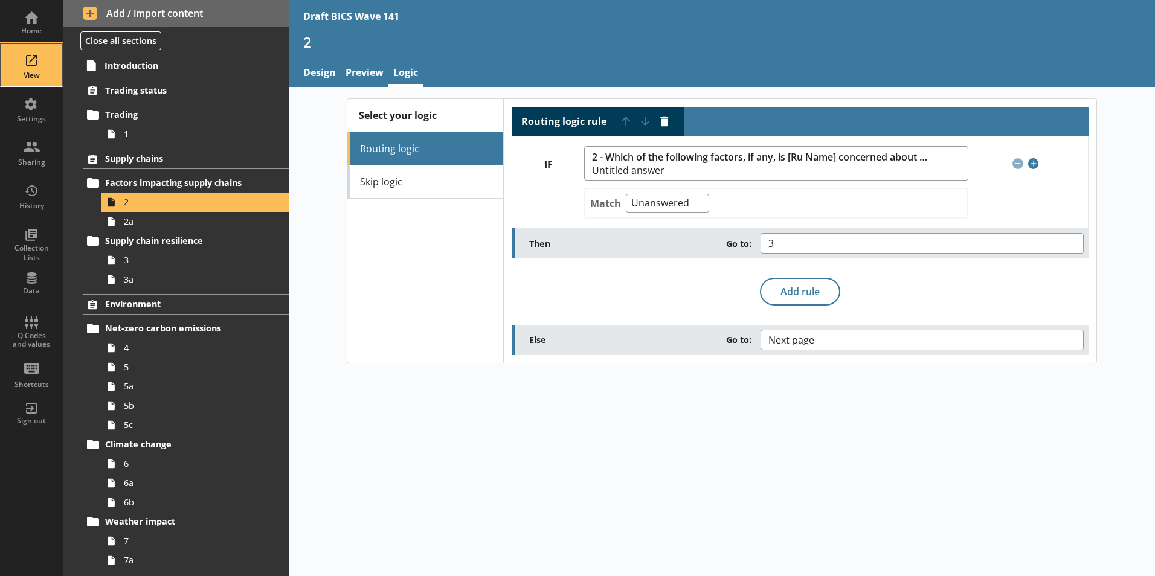
click at [38, 72] on div "View" at bounding box center [31, 76] width 42 height 10
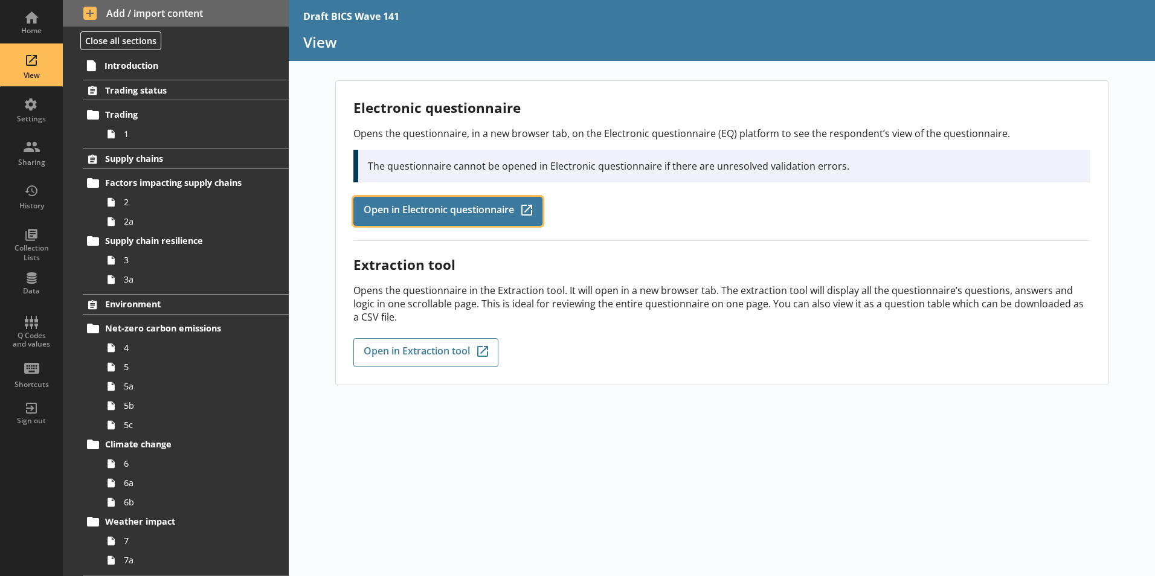
click at [440, 214] on span "Open in Electronic questionnaire" at bounding box center [439, 211] width 150 height 13
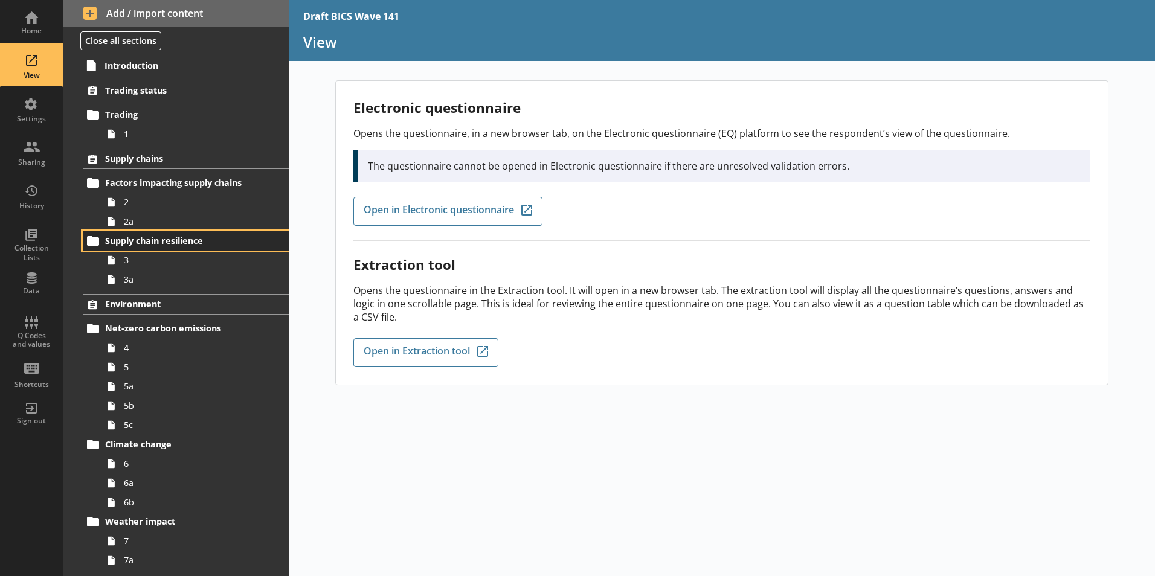
click at [129, 233] on link "Supply chain resilience" at bounding box center [186, 240] width 206 height 19
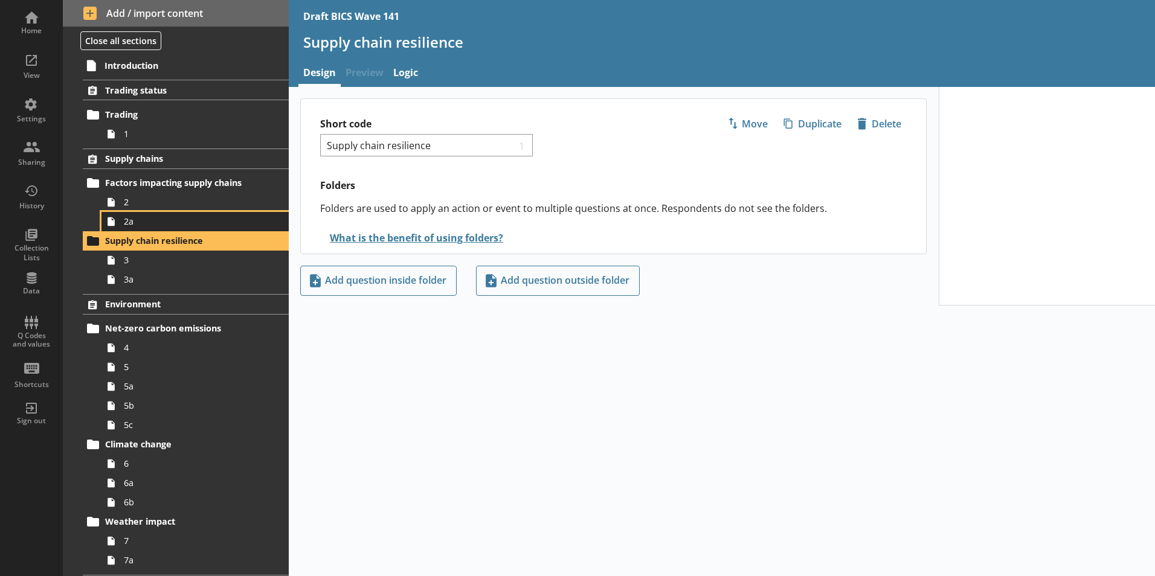
click at [130, 224] on span "2a" at bounding box center [191, 221] width 134 height 11
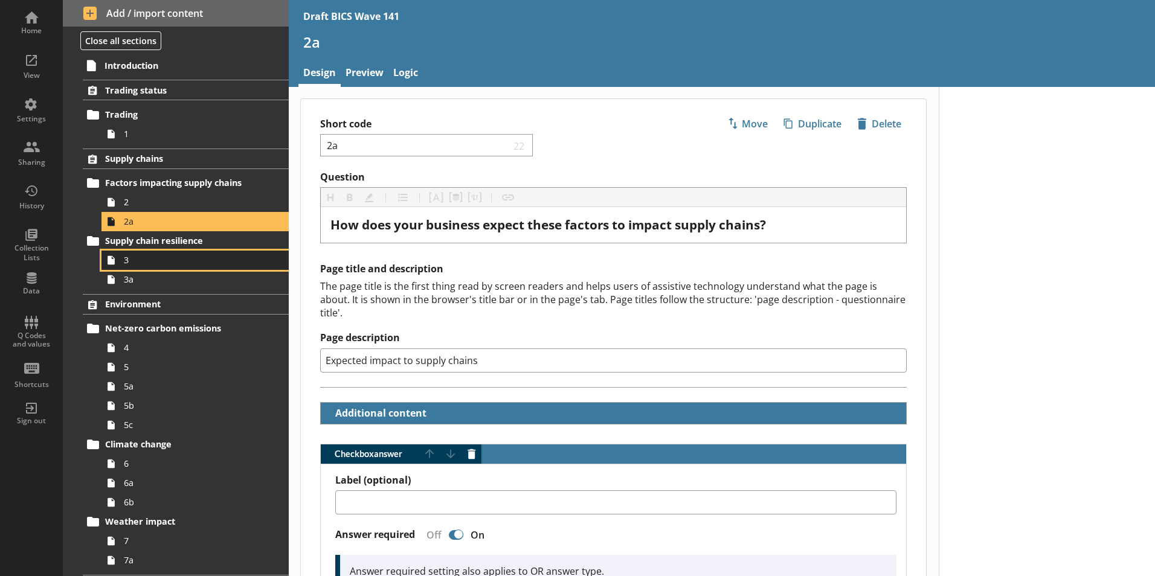
click at [132, 267] on link "3" at bounding box center [194, 260] width 187 height 19
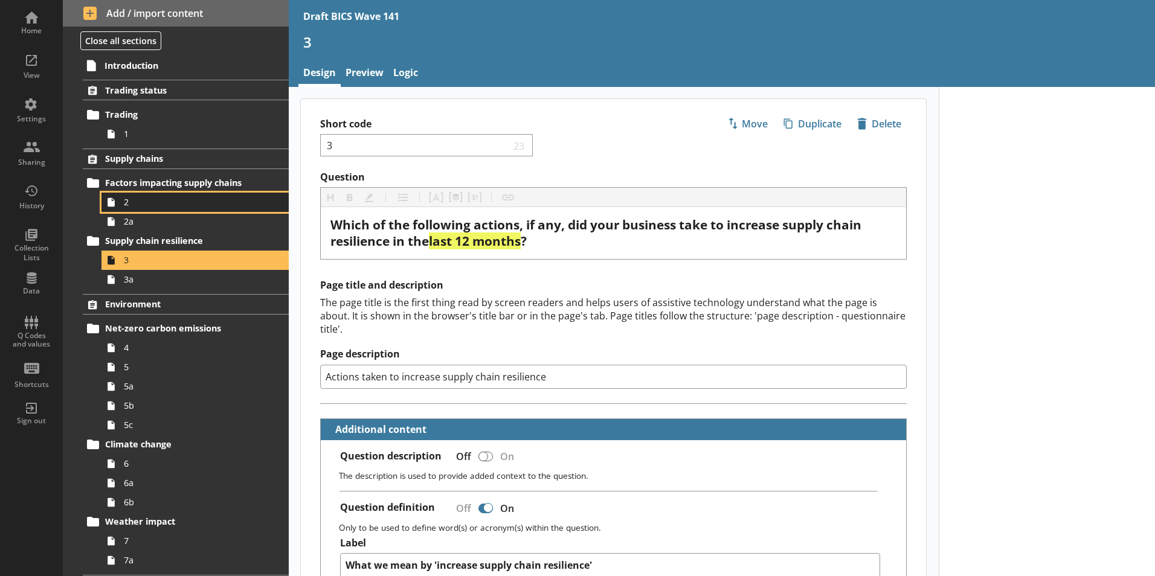
click at [136, 204] on span "2" at bounding box center [191, 201] width 134 height 11
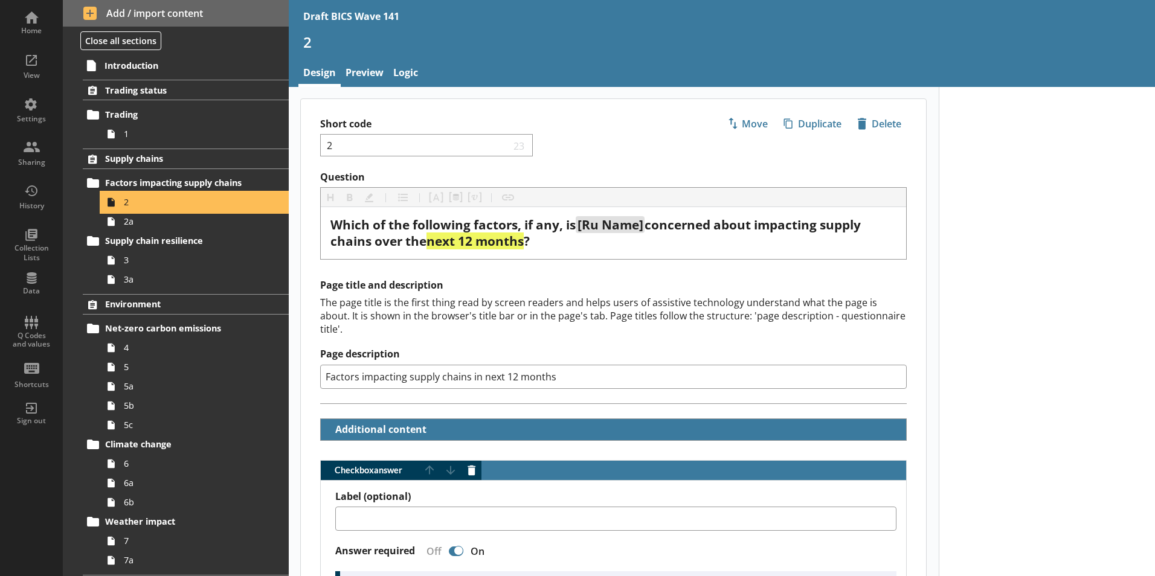
type textarea "x"
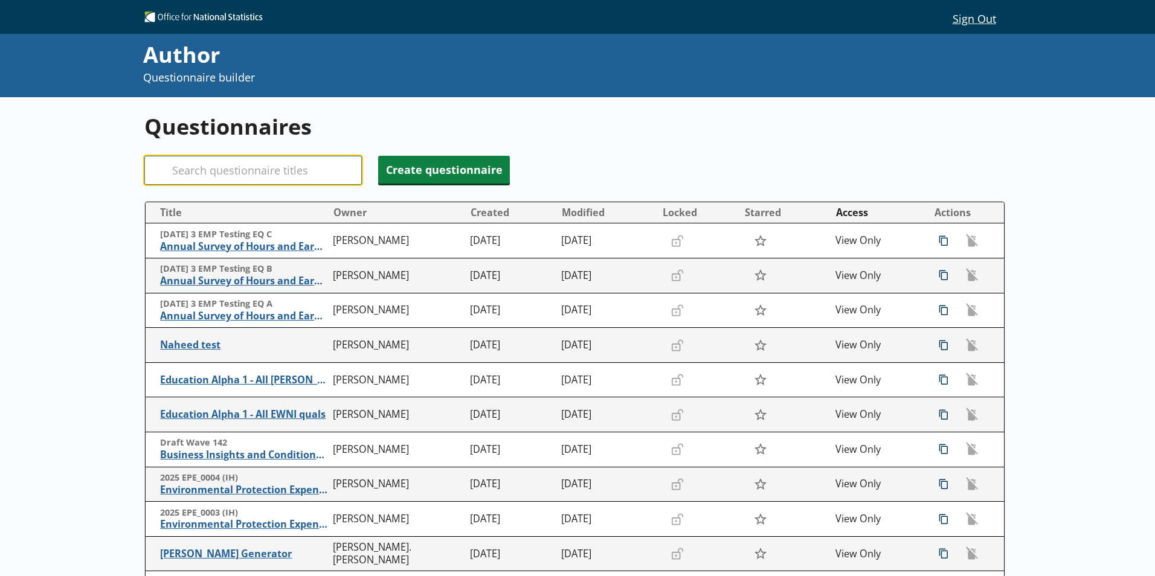
click at [226, 176] on input "Search" at bounding box center [252, 170] width 217 height 29
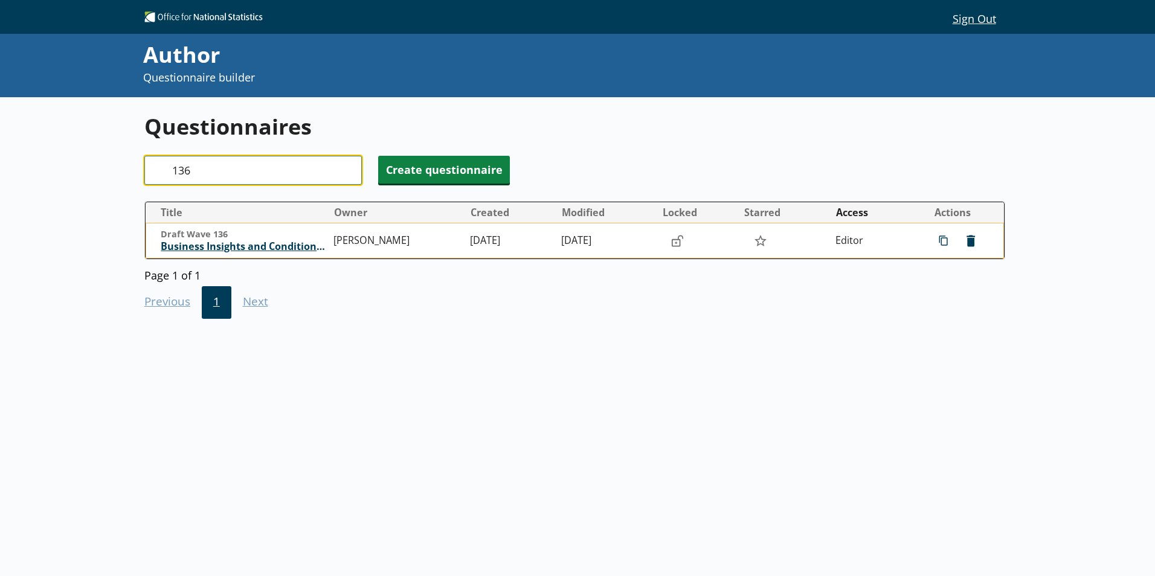
type input "136"
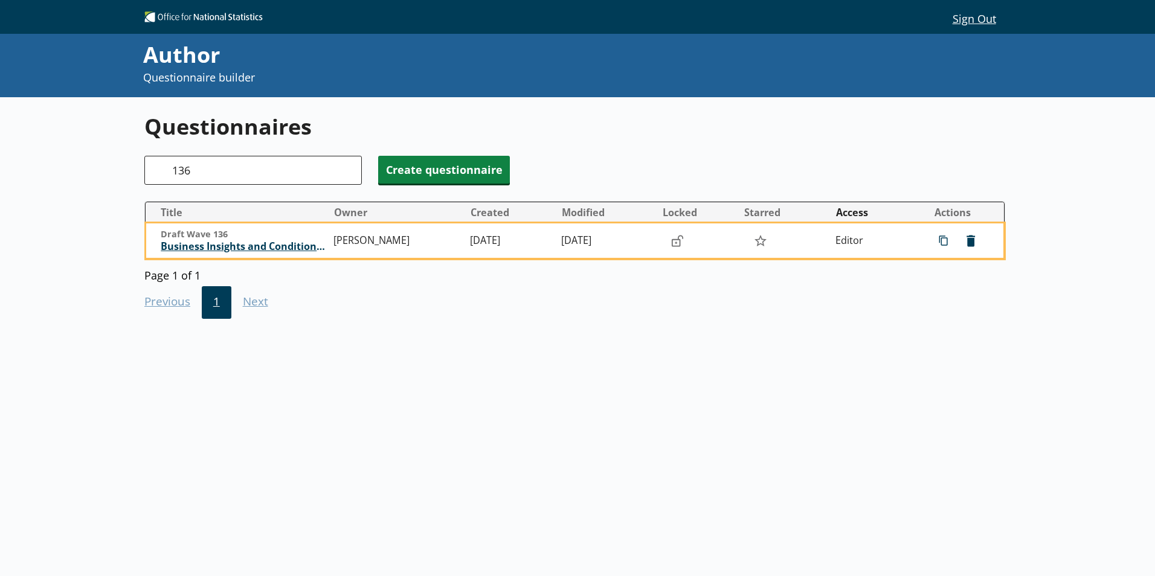
click at [240, 246] on span "Business Insights and Conditions Survey (BICS)" at bounding box center [244, 246] width 167 height 13
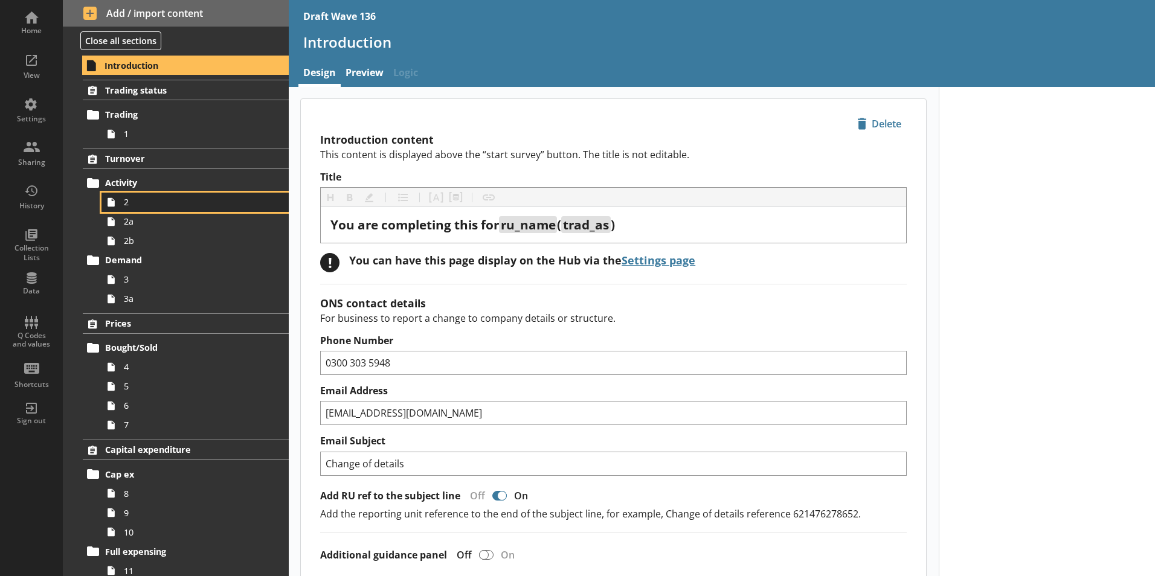
click at [135, 201] on span "2" at bounding box center [191, 201] width 134 height 11
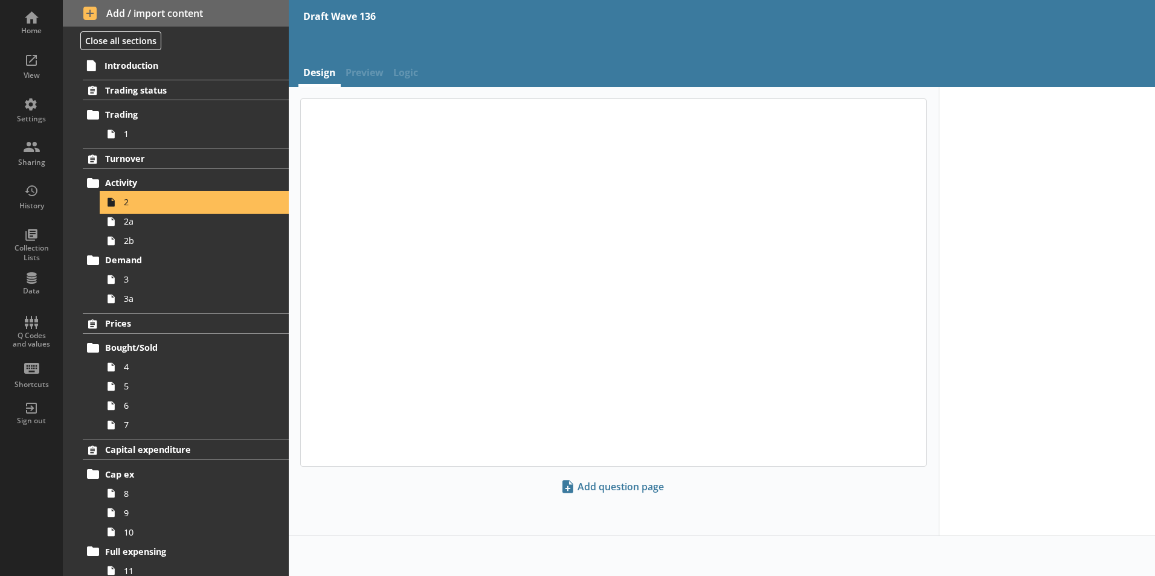
type textarea "x"
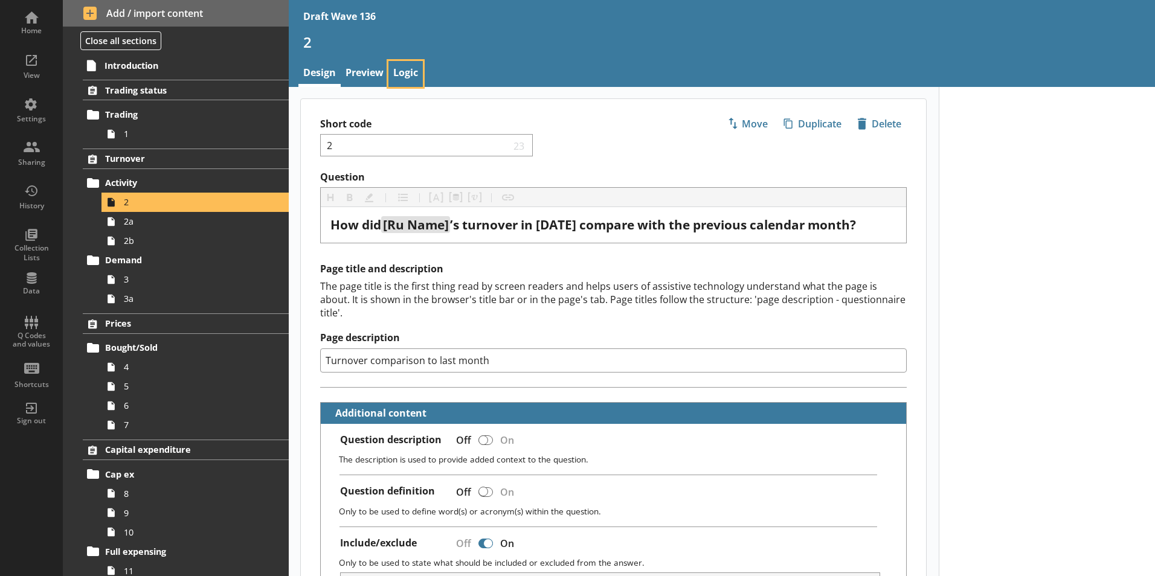
click at [407, 64] on link "Logic" at bounding box center [405, 74] width 34 height 26
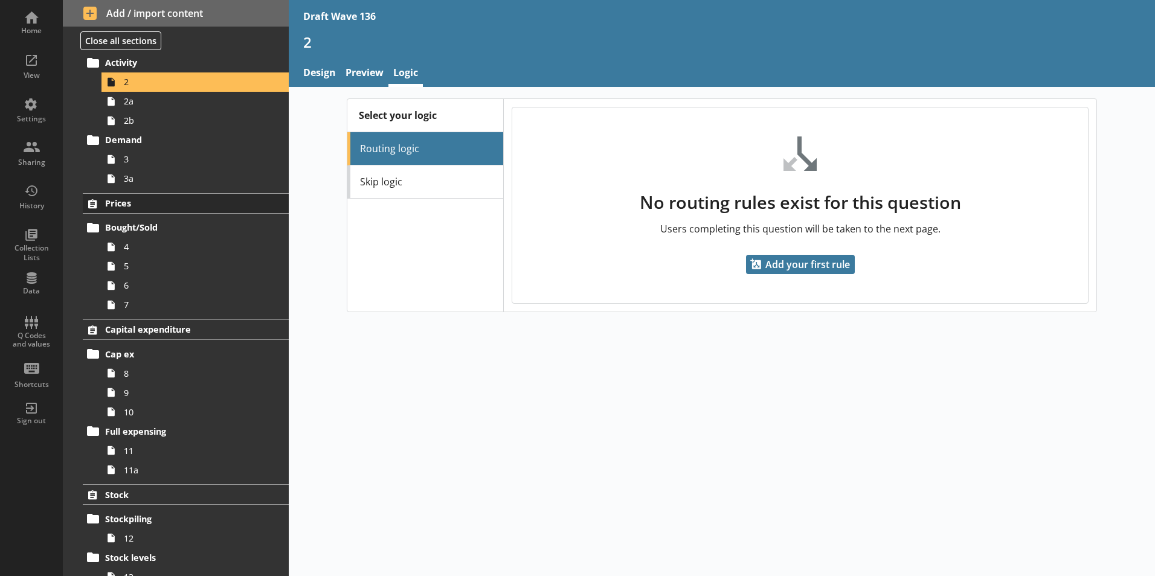
scroll to position [121, 0]
click at [128, 363] on link "Cap ex" at bounding box center [186, 353] width 206 height 19
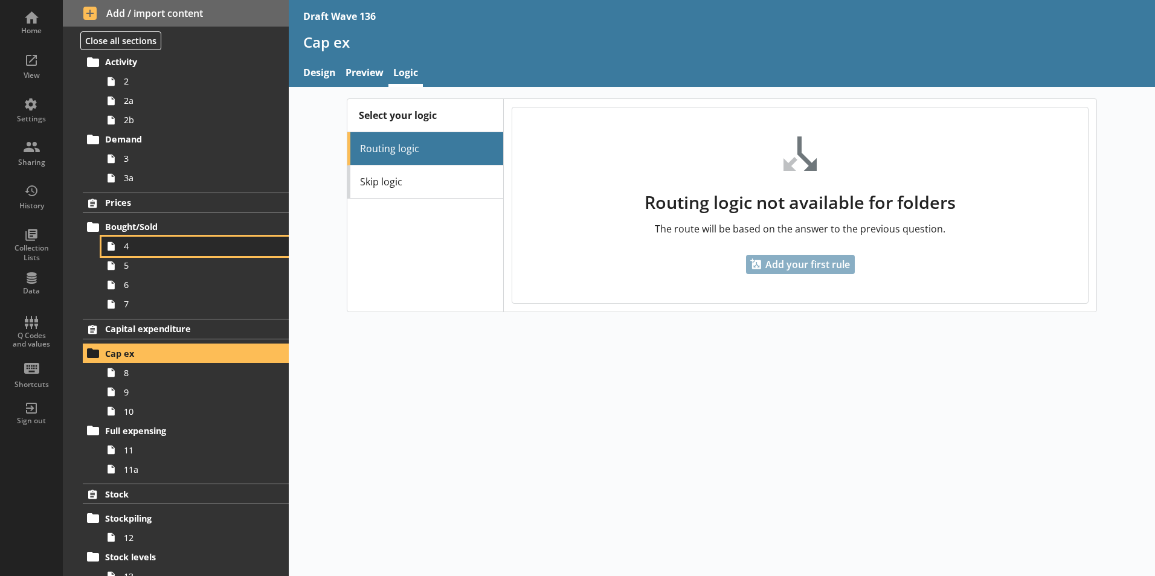
click at [128, 255] on link "4" at bounding box center [194, 246] width 187 height 19
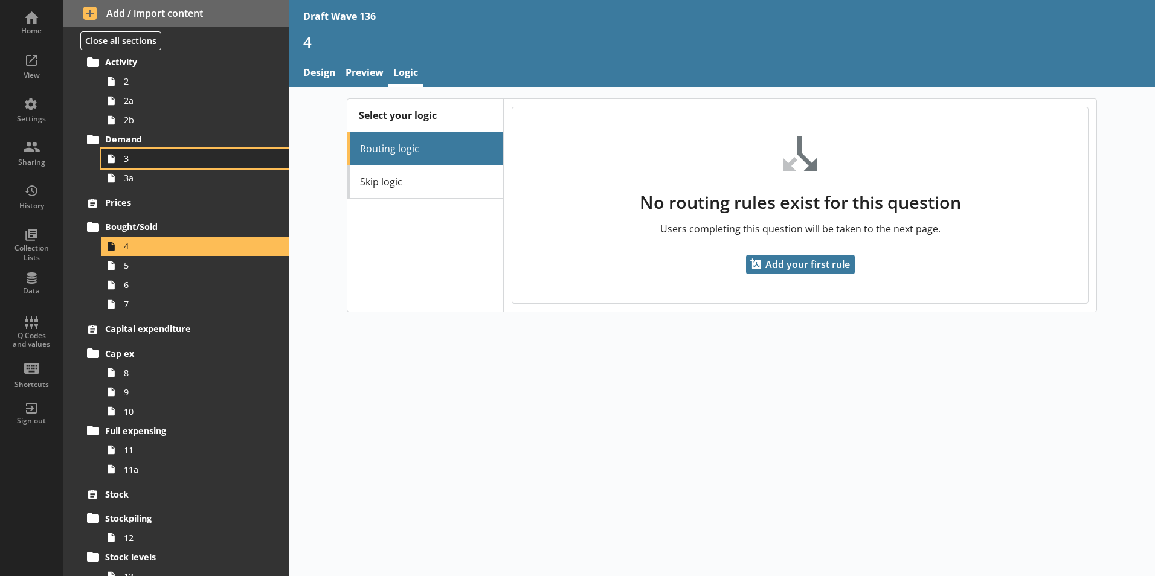
click at [136, 156] on span "3" at bounding box center [191, 158] width 134 height 11
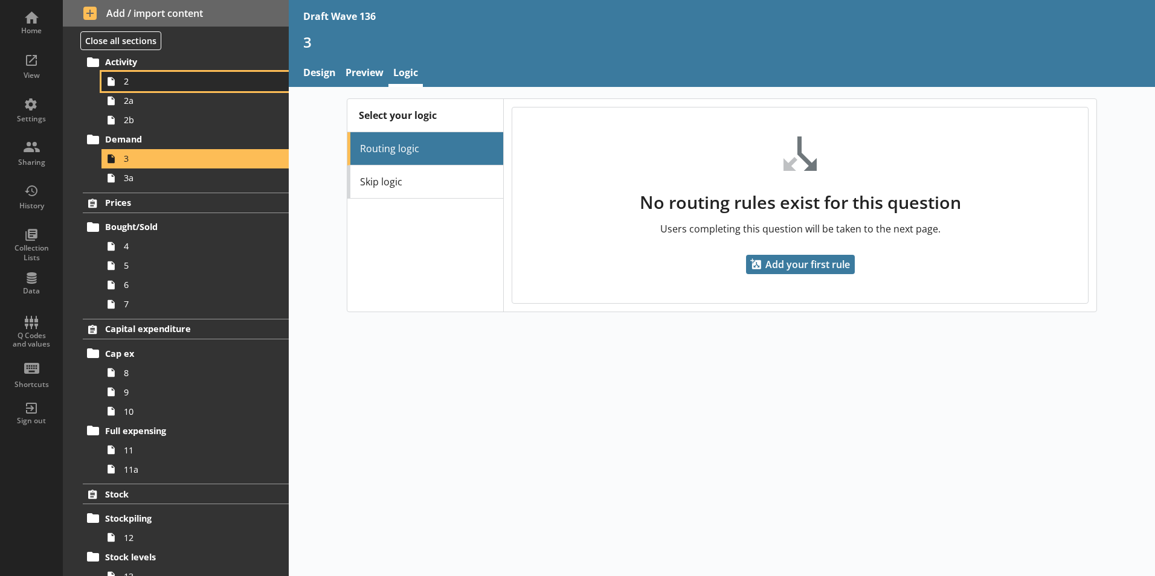
click at [135, 83] on span "2" at bounding box center [191, 81] width 134 height 11
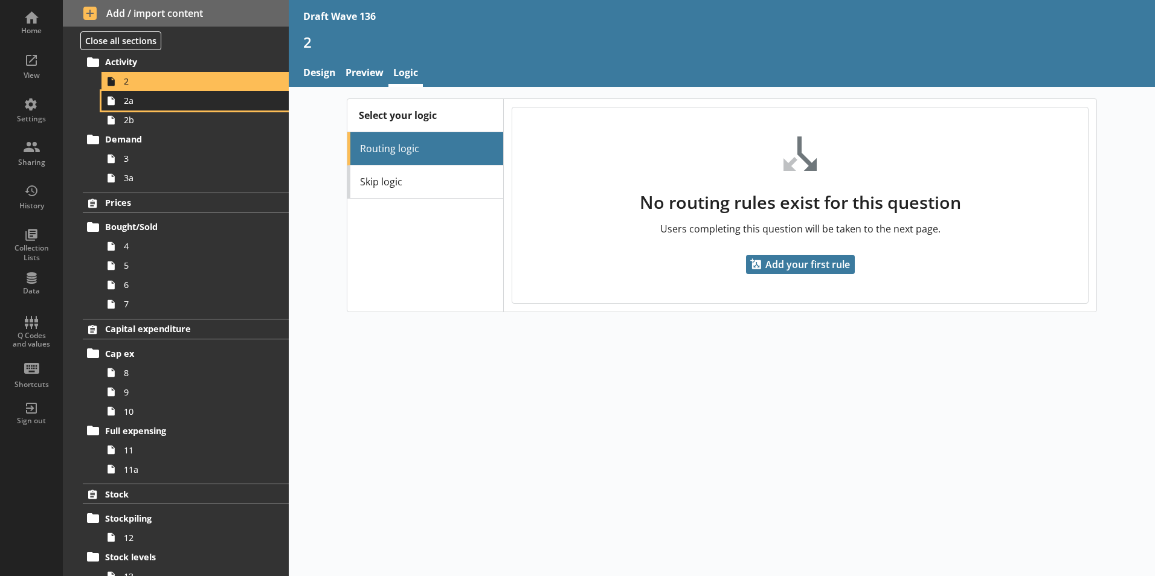
click at [134, 109] on link "2a" at bounding box center [194, 100] width 187 height 19
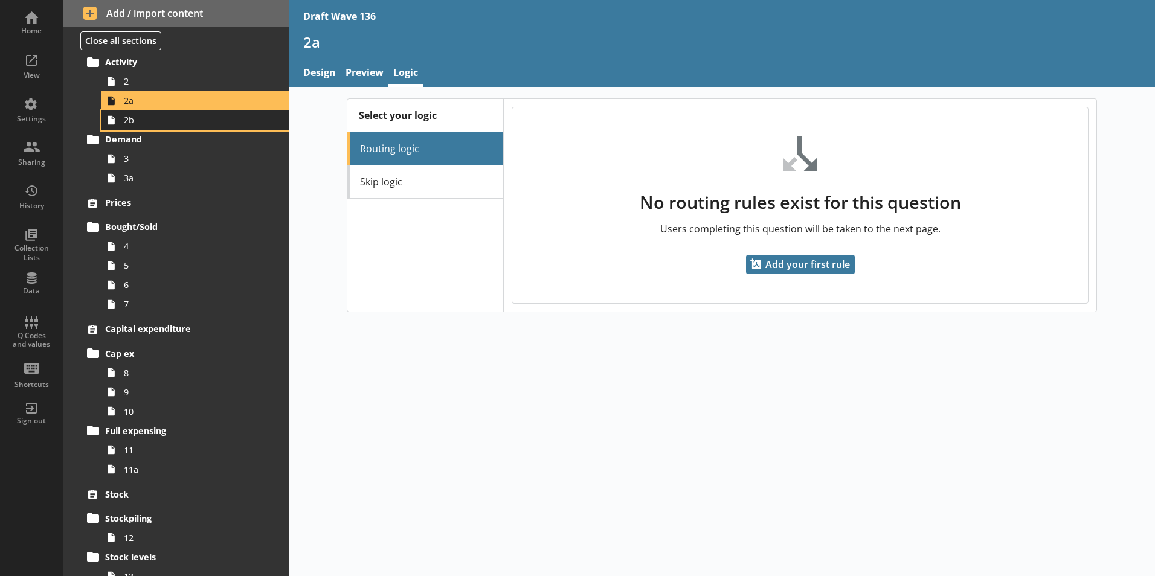
click at [135, 125] on span "2b" at bounding box center [191, 119] width 134 height 11
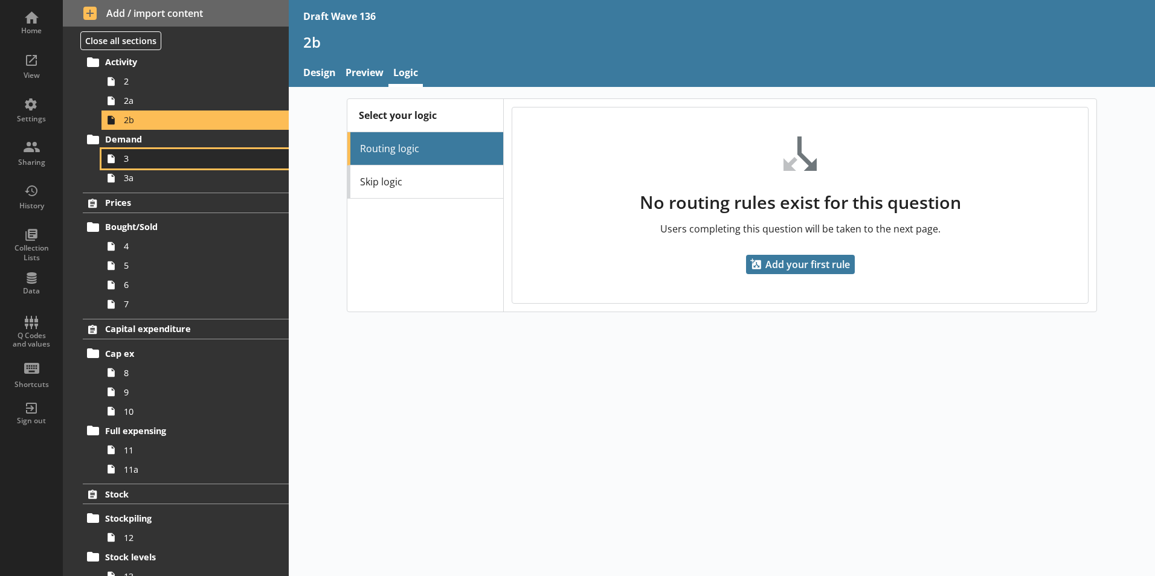
click at [134, 163] on span "3" at bounding box center [191, 158] width 134 height 11
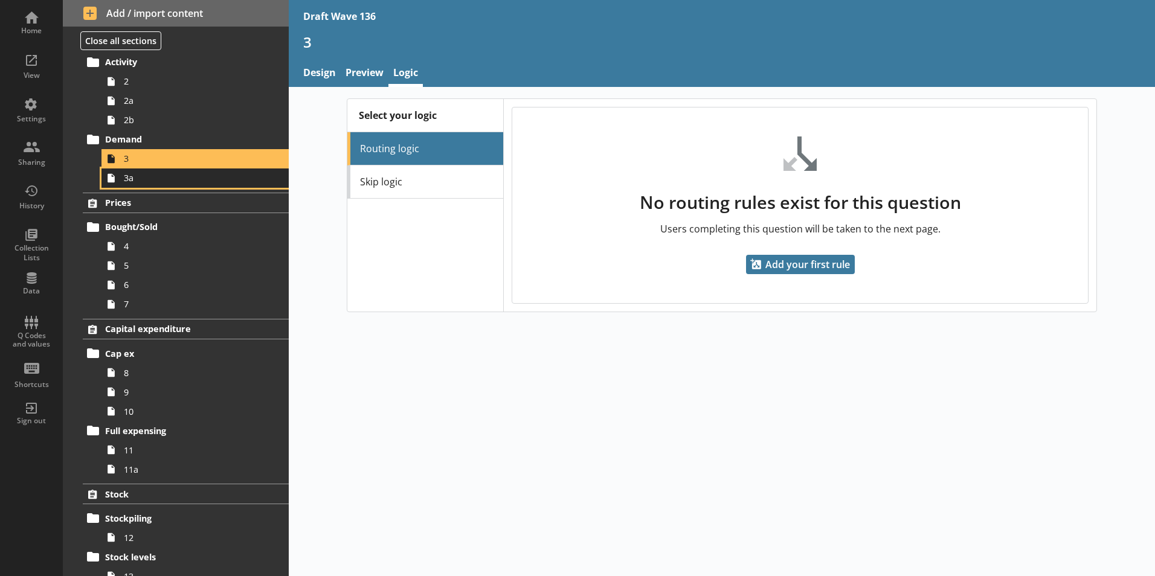
click at [133, 184] on span "3a" at bounding box center [191, 177] width 134 height 11
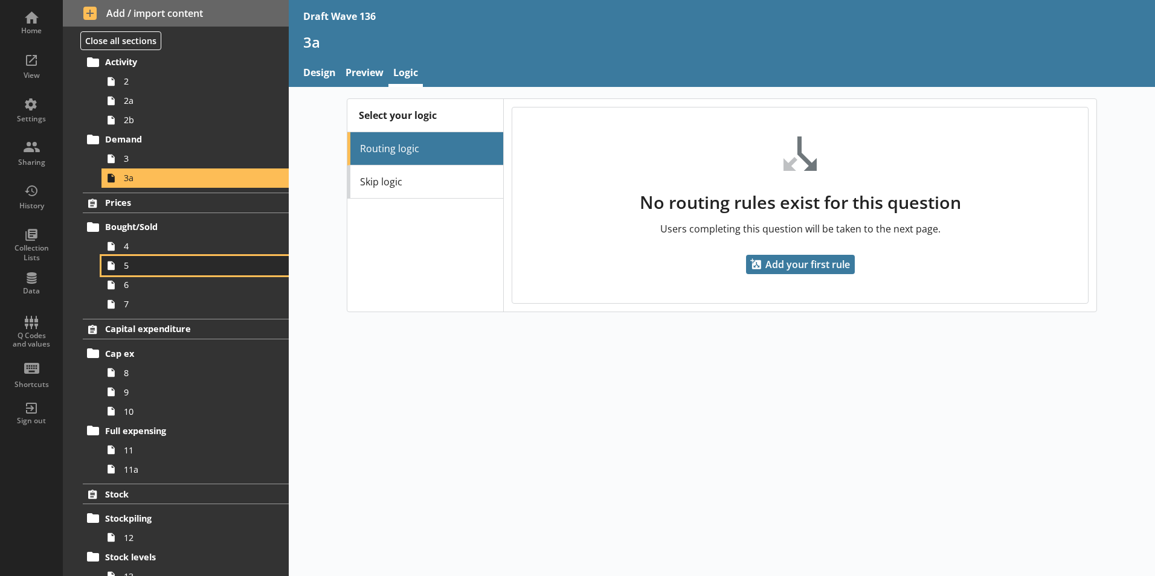
click at [122, 256] on link "5" at bounding box center [194, 265] width 187 height 19
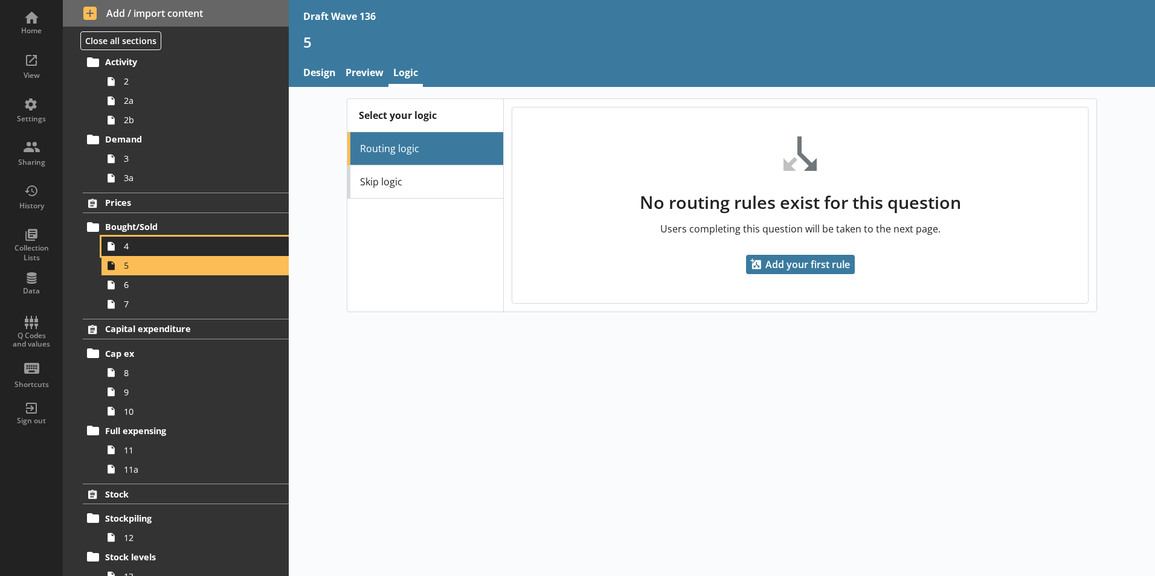
click at [125, 244] on span "4" at bounding box center [191, 245] width 134 height 11
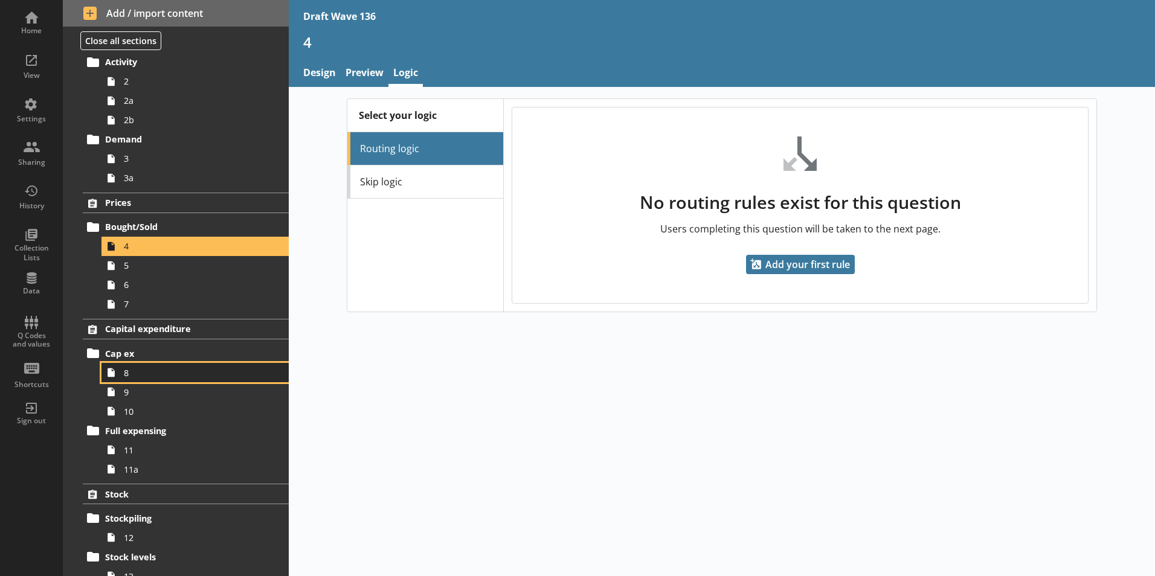
click at [135, 378] on span "8" at bounding box center [191, 372] width 134 height 11
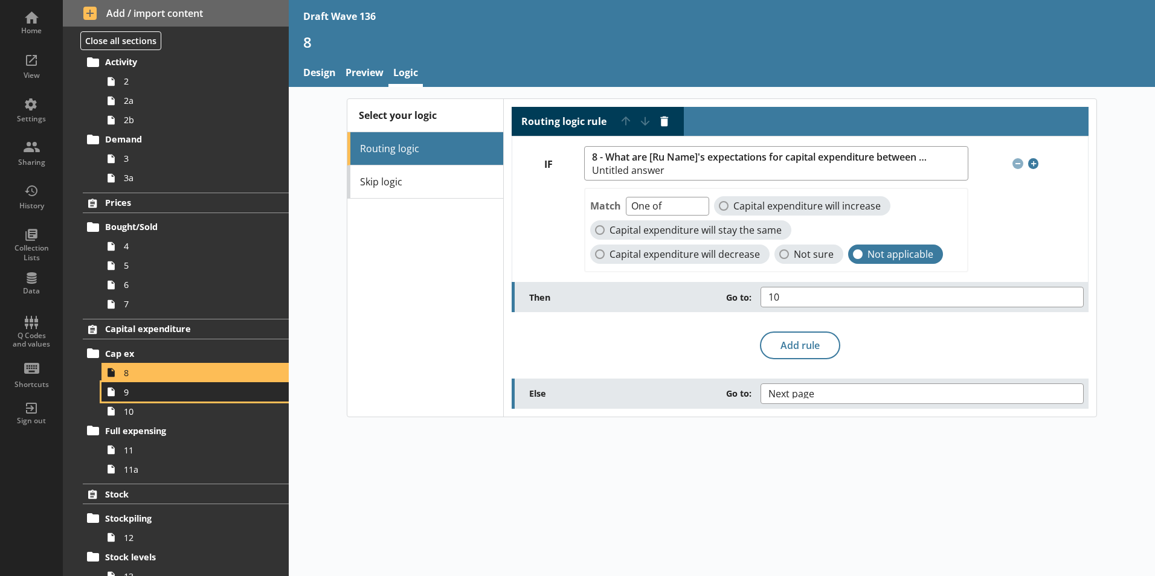
click at [134, 397] on span "9" at bounding box center [191, 392] width 134 height 11
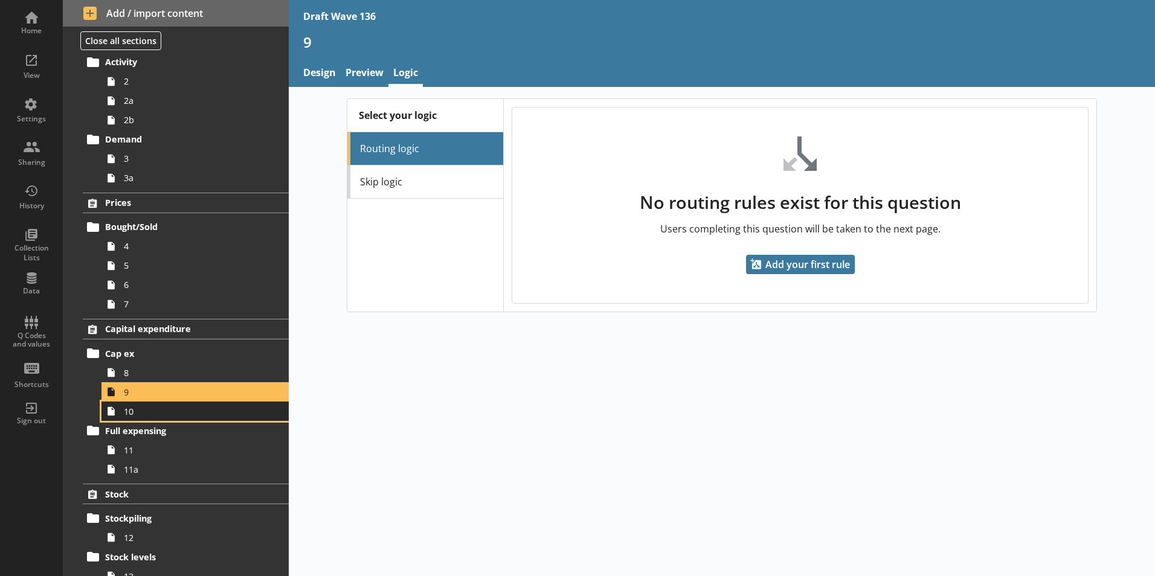
click at [137, 415] on span "10" at bounding box center [191, 411] width 134 height 11
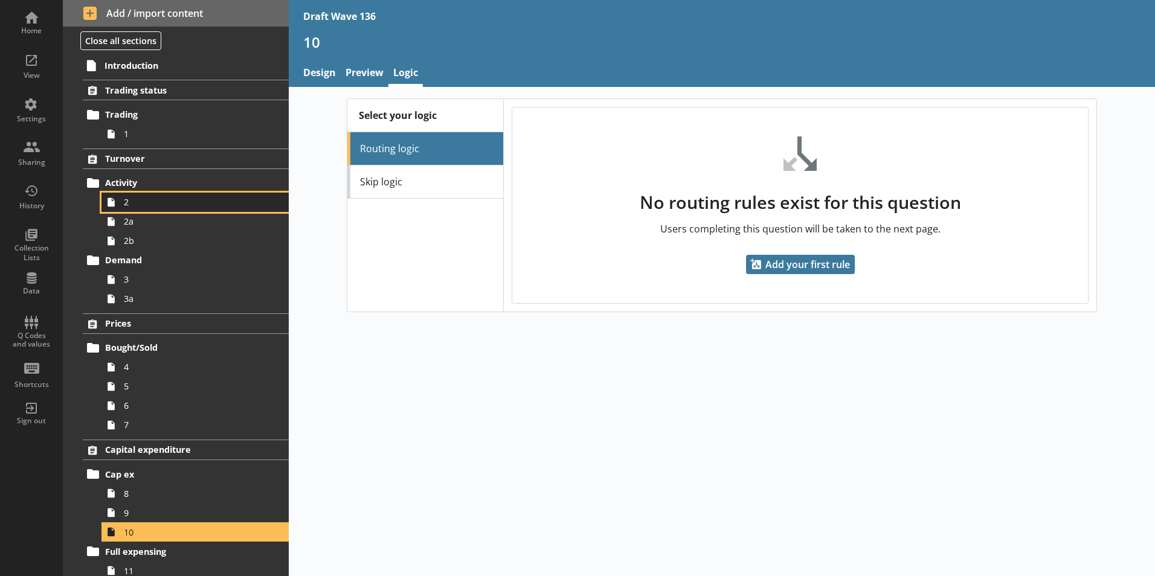
click at [146, 201] on span "2" at bounding box center [191, 201] width 134 height 11
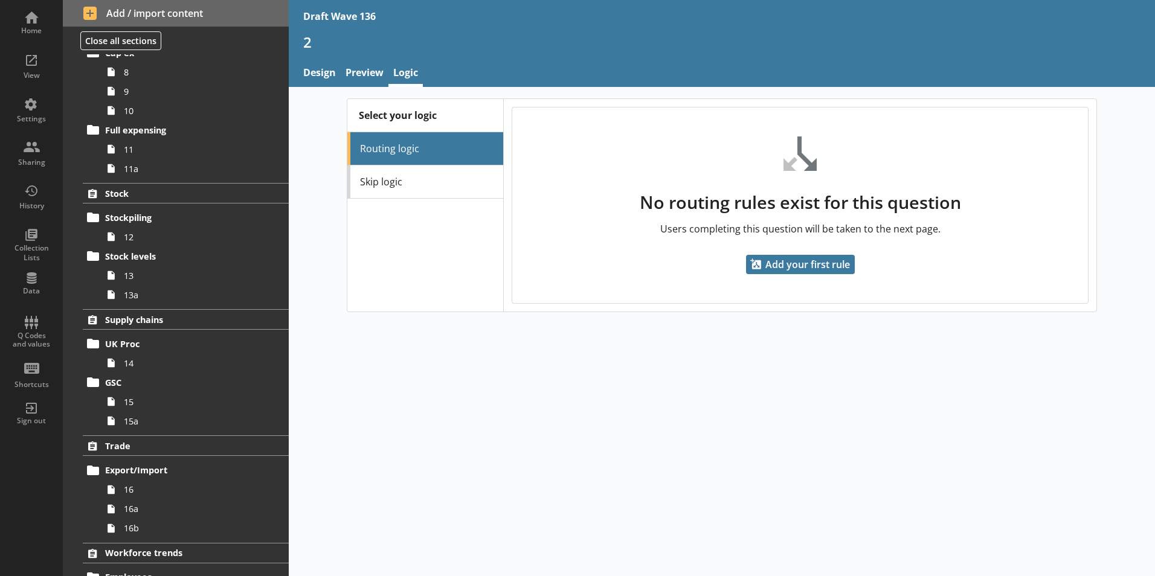
scroll to position [423, 0]
click at [137, 491] on span "16" at bounding box center [191, 488] width 134 height 11
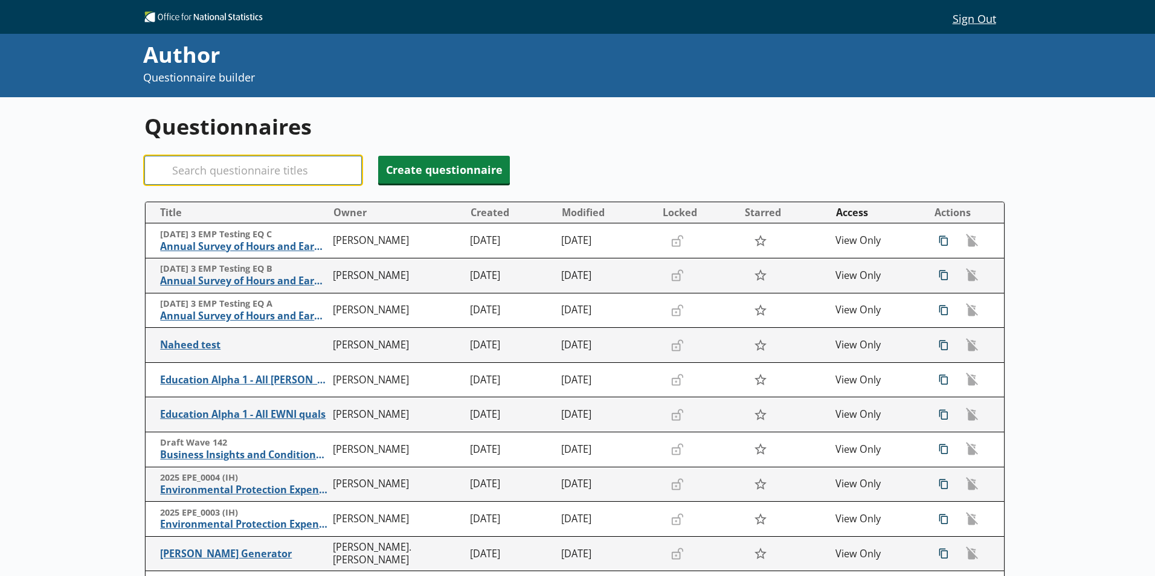
click at [192, 175] on input "Search" at bounding box center [252, 170] width 217 height 29
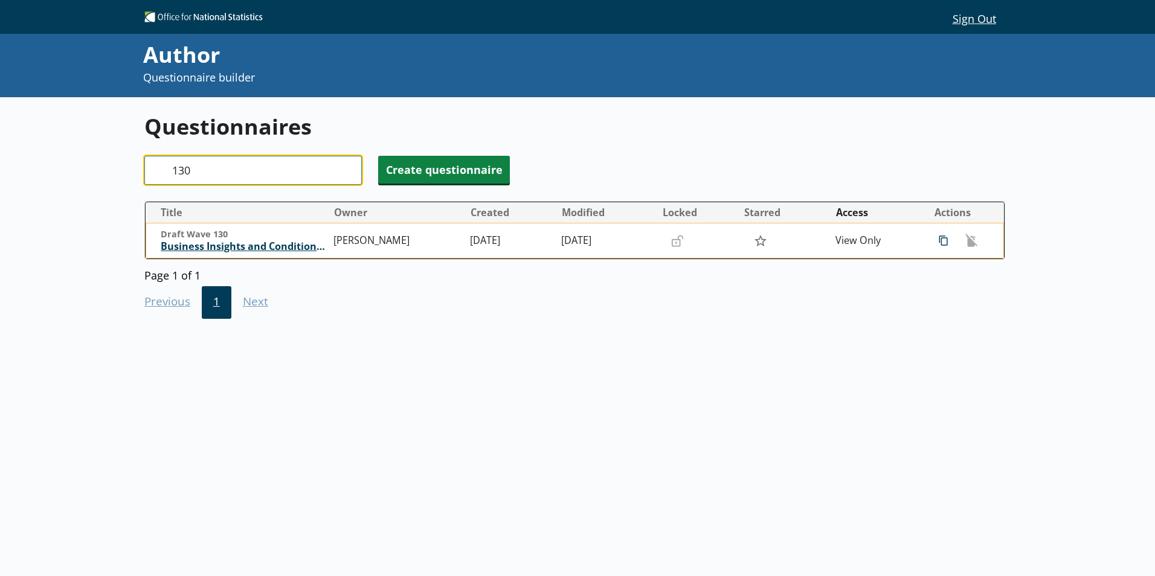
type input "130"
click at [213, 249] on span "Business Insights and Conditions Survey (BICS)" at bounding box center [244, 246] width 167 height 13
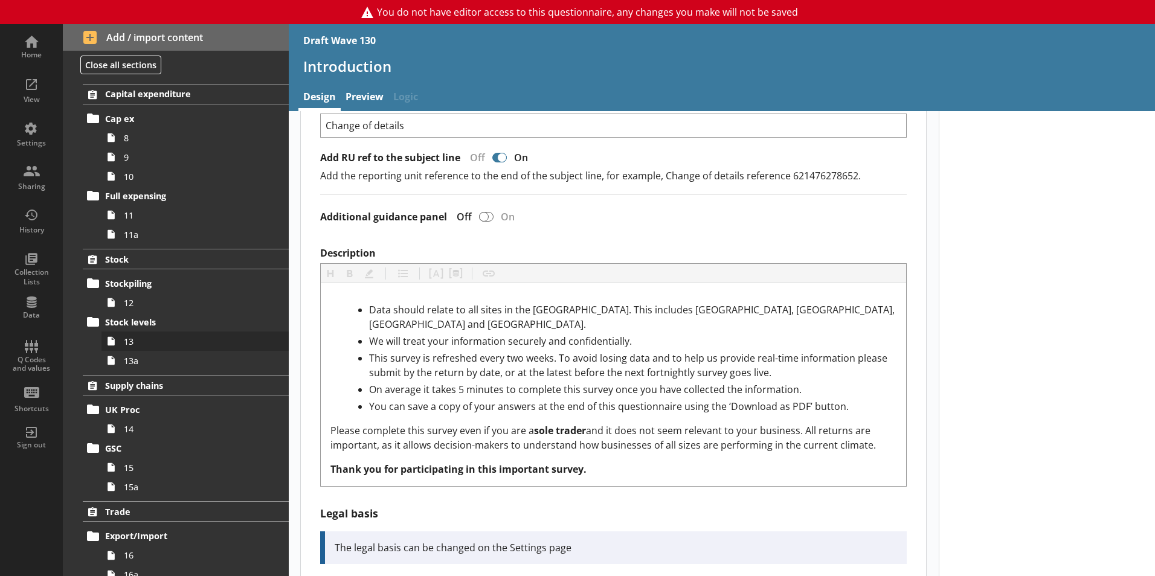
scroll to position [423, 0]
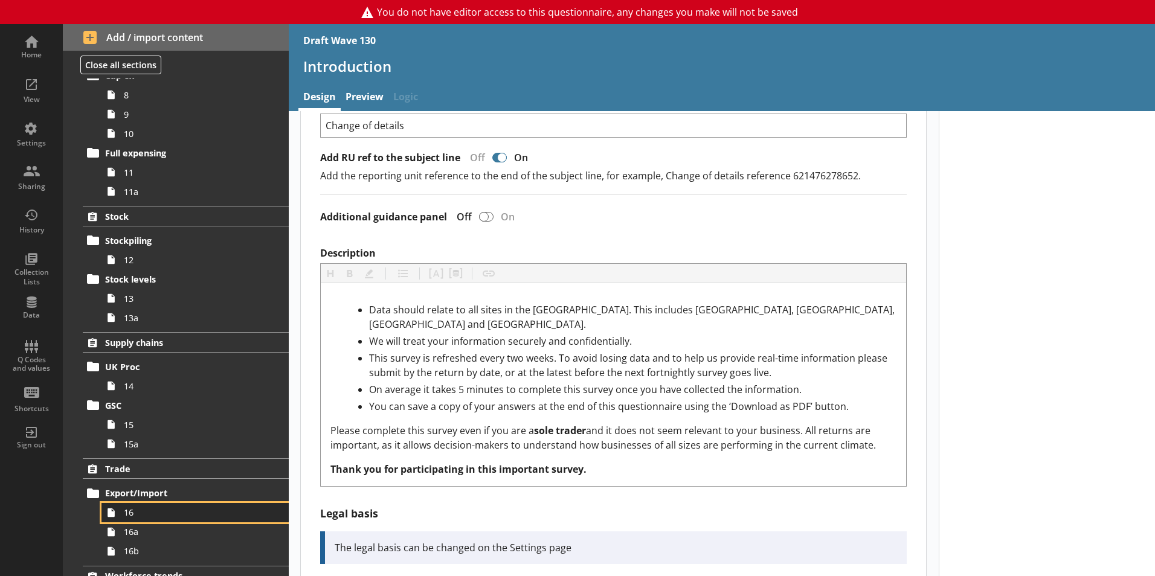
click at [162, 511] on span "16" at bounding box center [191, 512] width 134 height 11
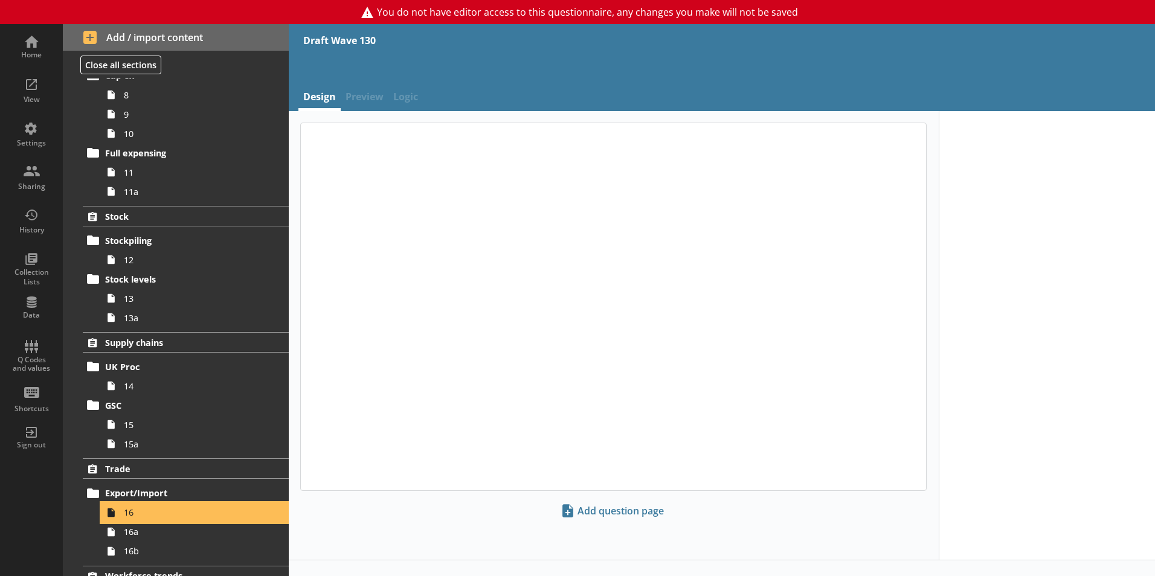
type textarea "x"
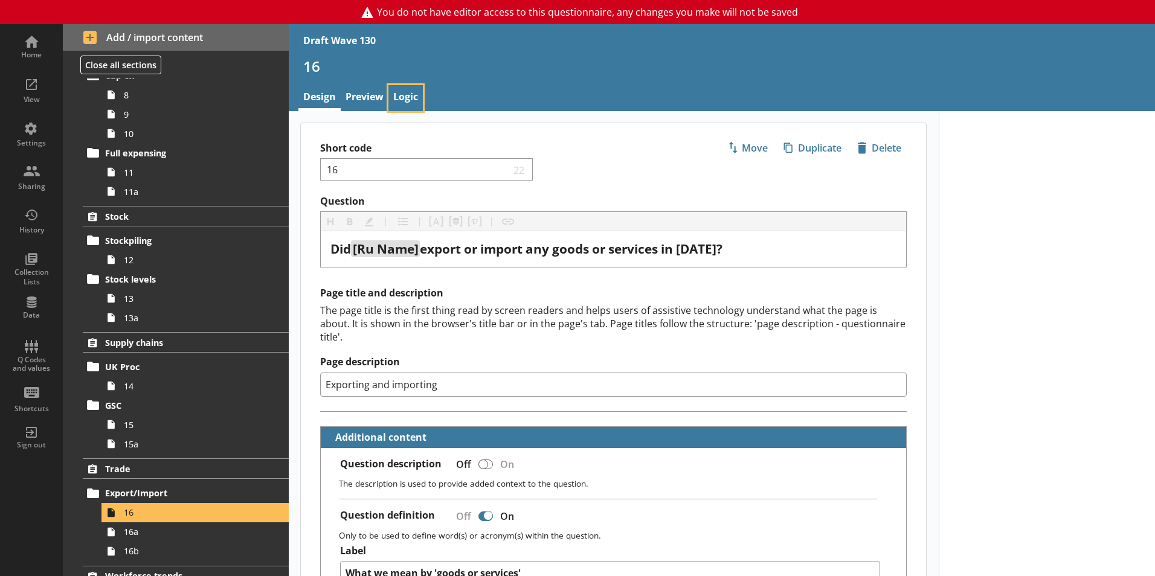
click at [405, 93] on link "Logic" at bounding box center [405, 98] width 34 height 26
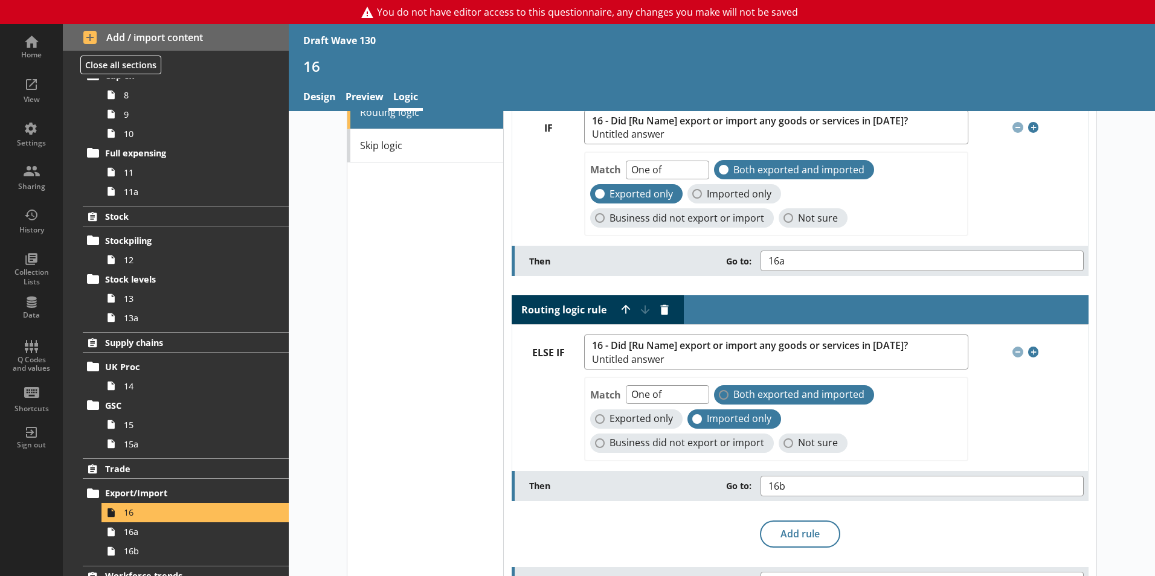
scroll to position [100, 0]
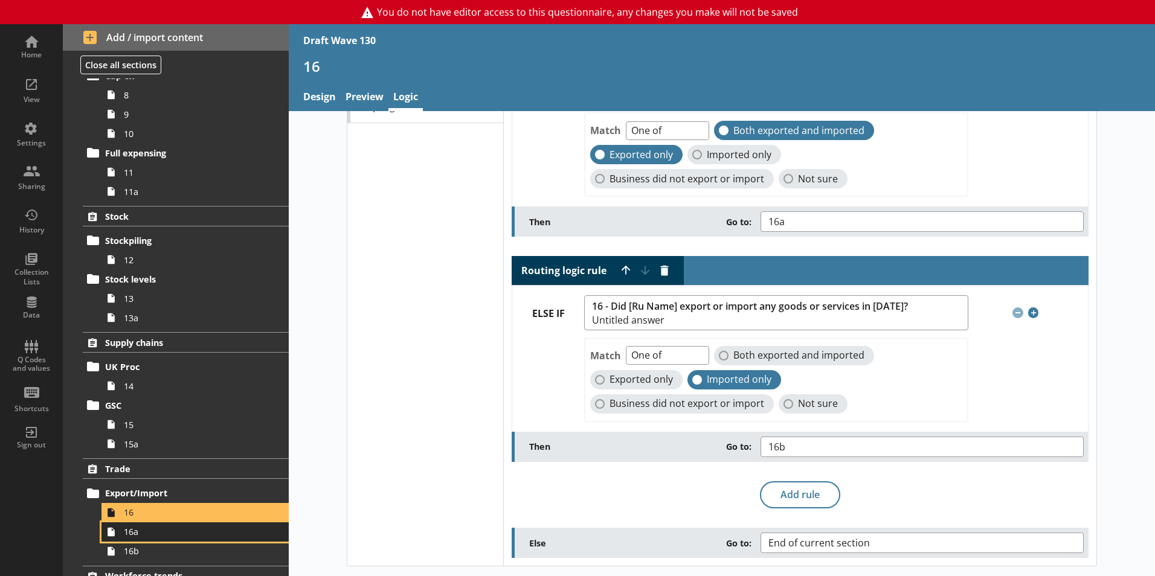
click at [121, 535] on link "16a" at bounding box center [194, 531] width 187 height 19
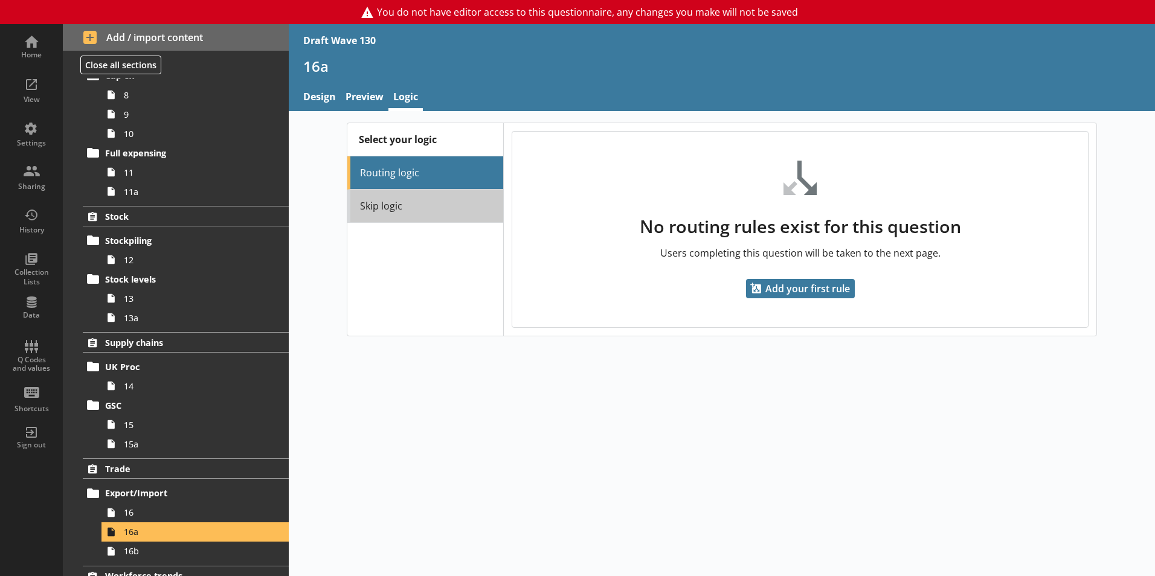
click at [402, 205] on link "Skip logic" at bounding box center [425, 206] width 156 height 33
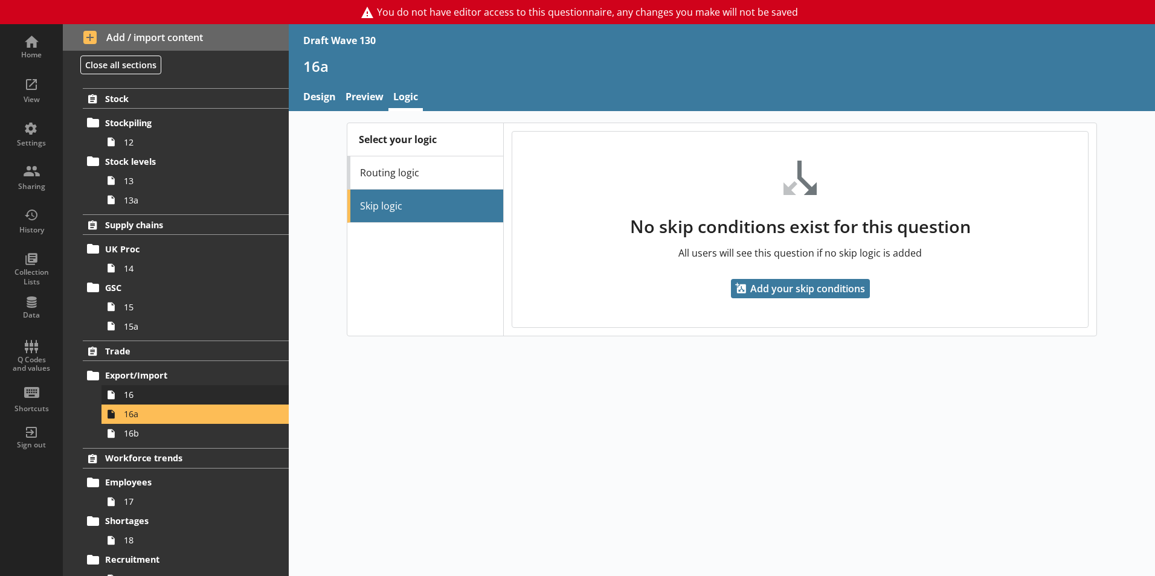
scroll to position [544, 0]
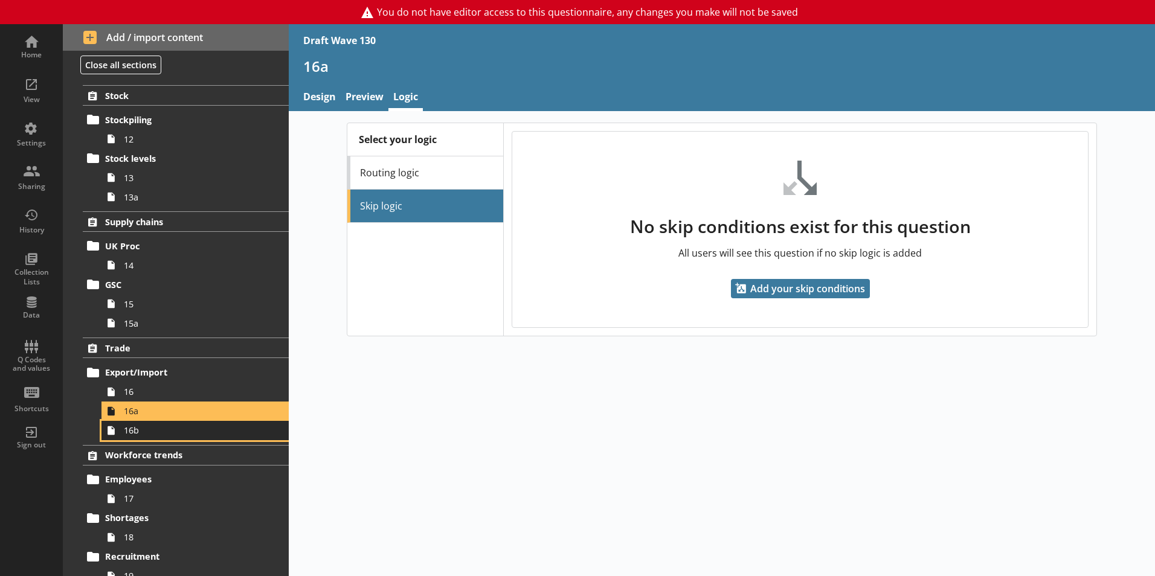
click at [144, 434] on span "16b" at bounding box center [191, 430] width 134 height 11
